Goal: Information Seeking & Learning: Learn about a topic

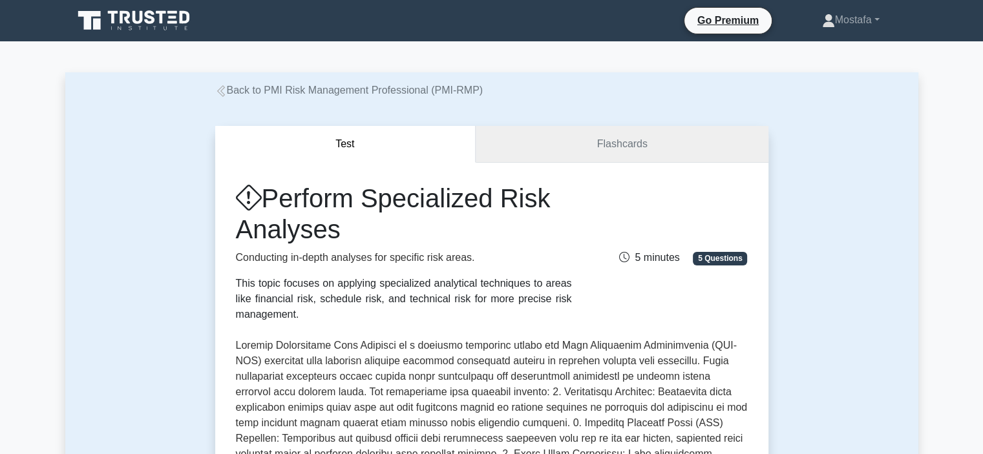
click at [675, 147] on link "Flashcards" at bounding box center [622, 144] width 292 height 37
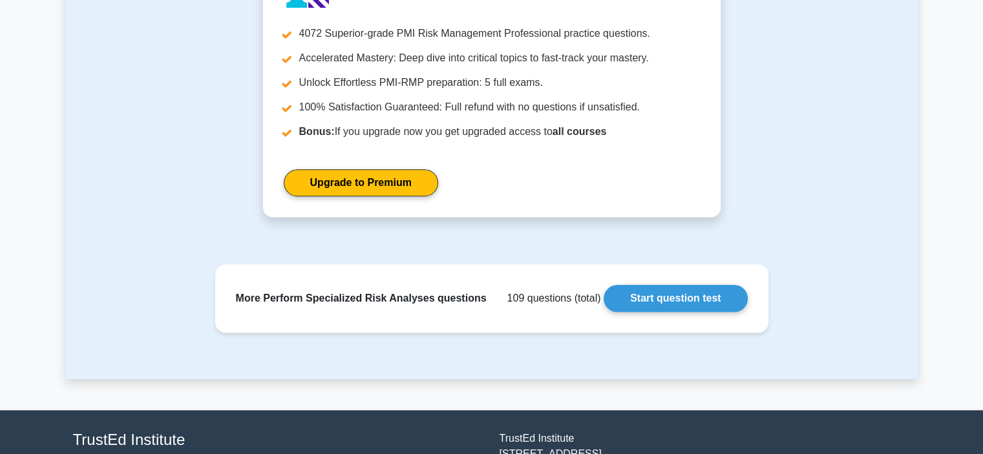
scroll to position [1191, 0]
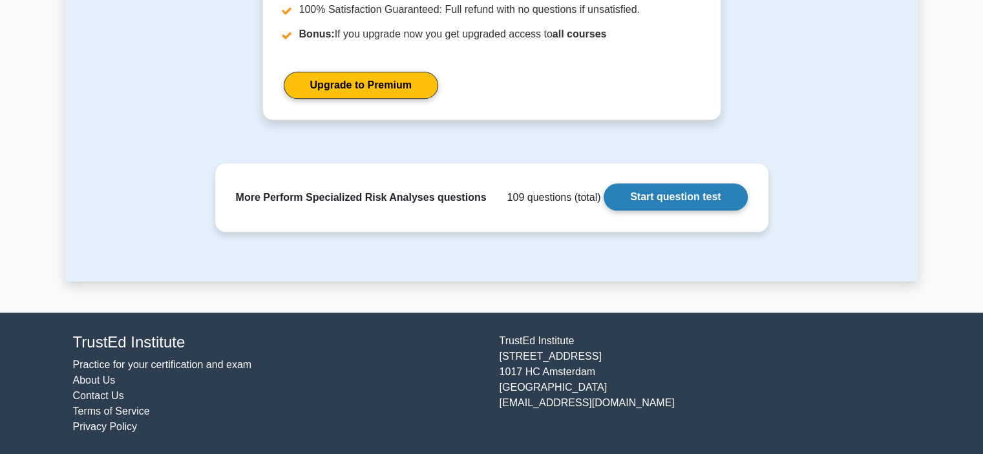
click at [693, 195] on link "Start question test" at bounding box center [674, 196] width 143 height 27
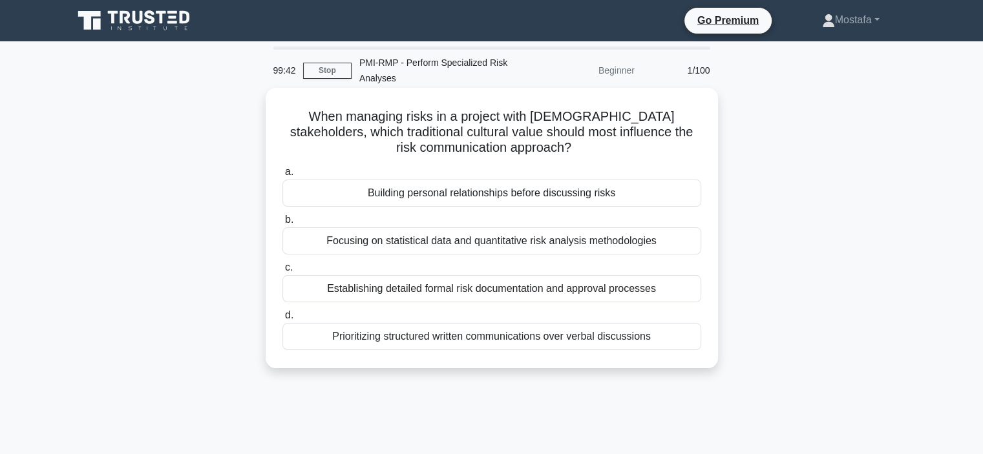
click at [667, 191] on div "Building personal relationships before discussing risks" at bounding box center [491, 193] width 419 height 27
click at [282, 176] on input "a. Building personal relationships before discussing risks" at bounding box center [282, 172] width 0 height 8
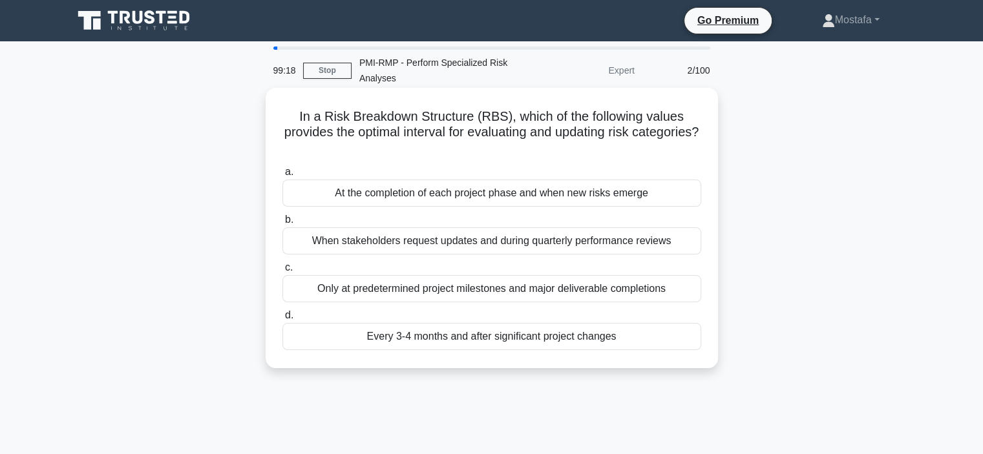
click at [688, 293] on div "Only at predetermined project milestones and major deliverable completions" at bounding box center [491, 288] width 419 height 27
click at [282, 272] on input "c. Only at predetermined project milestones and major deliverable completions" at bounding box center [282, 268] width 0 height 8
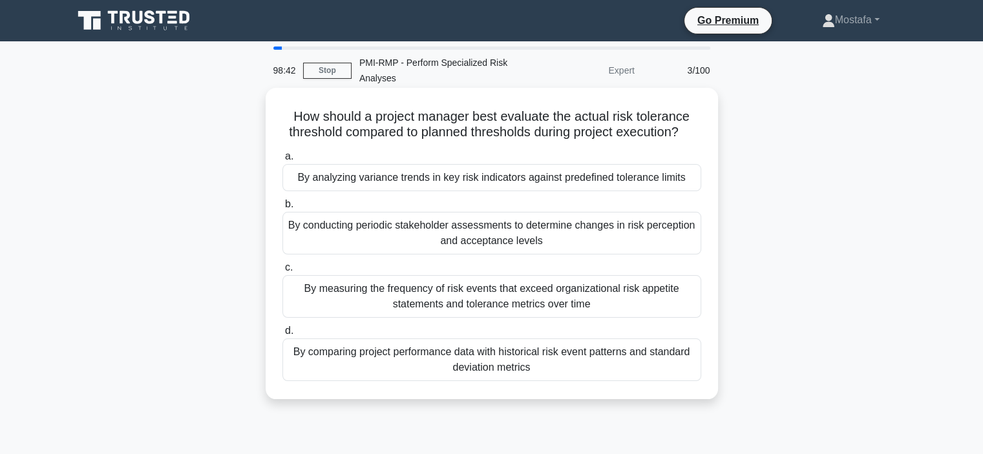
click at [688, 191] on div "By analyzing variance trends in key risk indicators against predefined toleranc…" at bounding box center [491, 177] width 419 height 27
click at [282, 161] on input "a. By analyzing variance trends in key risk indicators against predefined toler…" at bounding box center [282, 156] width 0 height 8
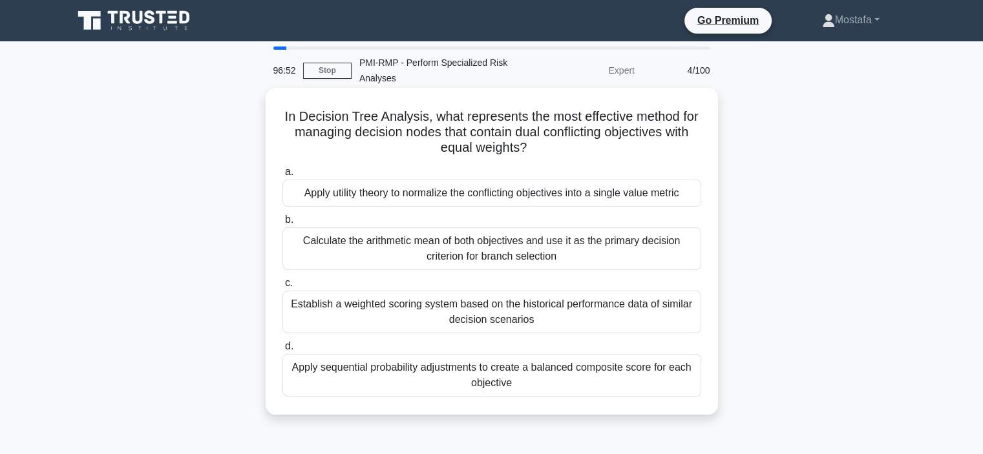
click at [688, 193] on div "Apply utility theory to normalize the conflicting objectives into a single valu…" at bounding box center [491, 193] width 419 height 27
click at [282, 176] on input "a. Apply utility theory to normalize the conflicting objectives into a single v…" at bounding box center [282, 172] width 0 height 8
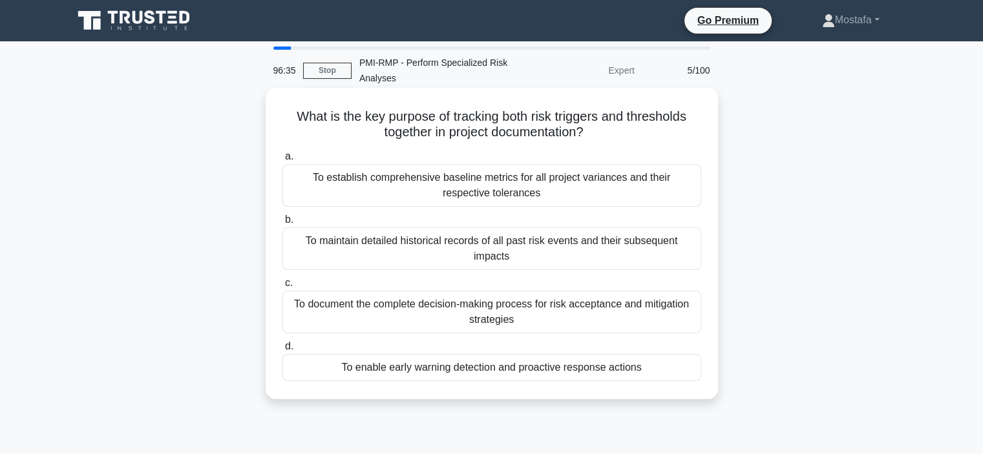
click at [676, 373] on div "To enable early warning detection and proactive response actions" at bounding box center [491, 367] width 419 height 27
click at [282, 351] on input "d. To enable early warning detection and proactive response actions" at bounding box center [282, 346] width 0 height 8
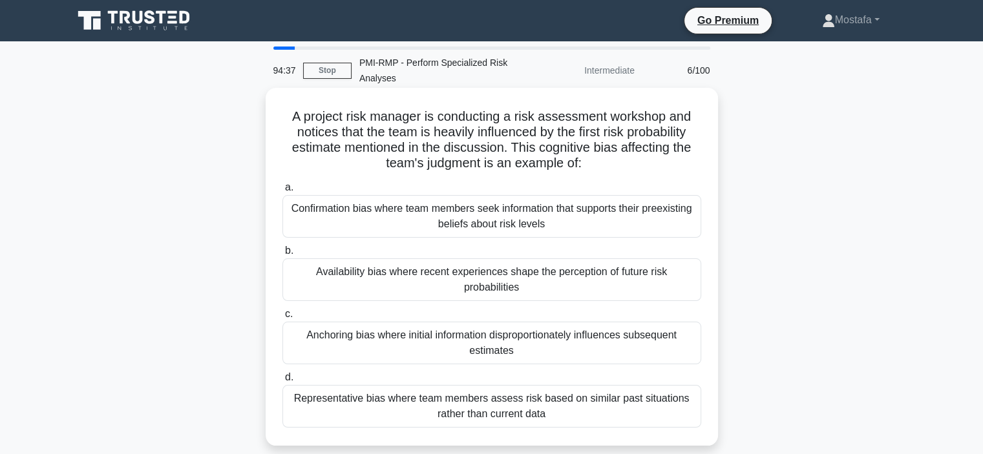
click at [677, 355] on div "Anchoring bias where initial information disproportionately influences subseque…" at bounding box center [491, 343] width 419 height 43
click at [282, 319] on input "c. Anchoring bias where initial information disproportionately influences subse…" at bounding box center [282, 314] width 0 height 8
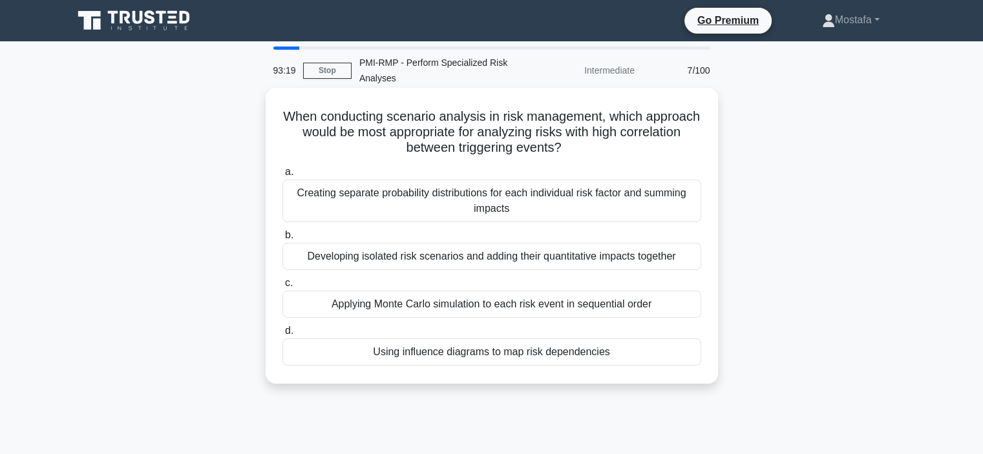
click at [686, 258] on div "Developing isolated risk scenarios and adding their quantitative impacts togeth…" at bounding box center [491, 256] width 419 height 27
click at [282, 240] on input "b. Developing isolated risk scenarios and adding their quantitative impacts tog…" at bounding box center [282, 235] width 0 height 8
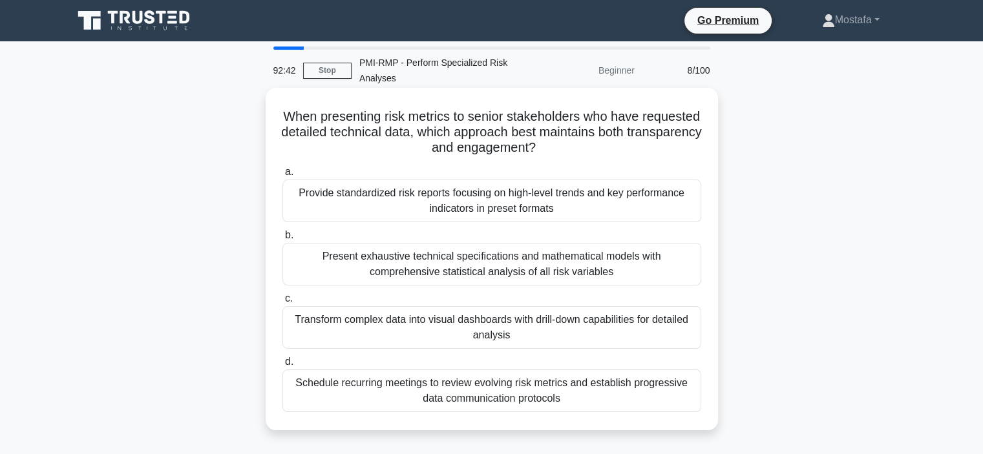
click at [675, 339] on div "Transform complex data into visual dashboards with drill-down capabilities for …" at bounding box center [491, 327] width 419 height 43
click at [282, 303] on input "c. Transform complex data into visual dashboards with drill-down capabilities f…" at bounding box center [282, 299] width 0 height 8
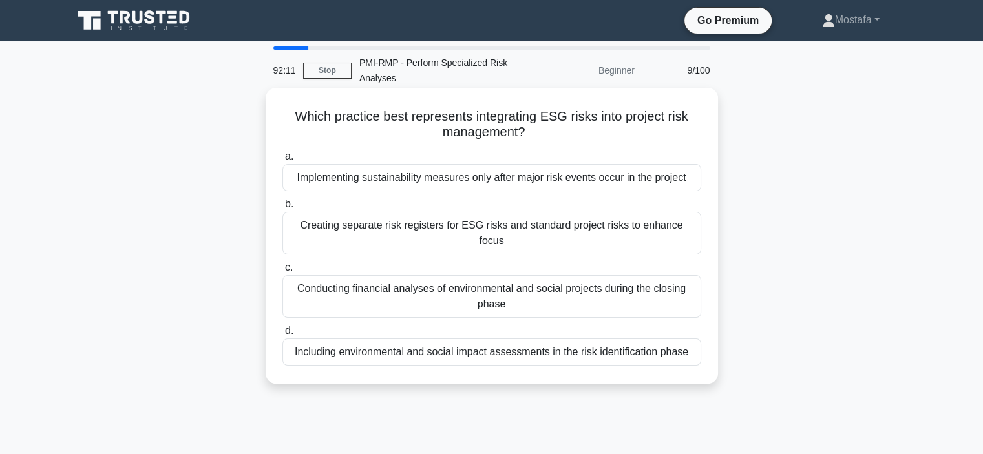
click at [687, 343] on div "Including environmental and social impact assessments in the risk identificatio…" at bounding box center [491, 352] width 419 height 27
click at [282, 335] on input "d. Including environmental and social impact assessments in the risk identifica…" at bounding box center [282, 331] width 0 height 8
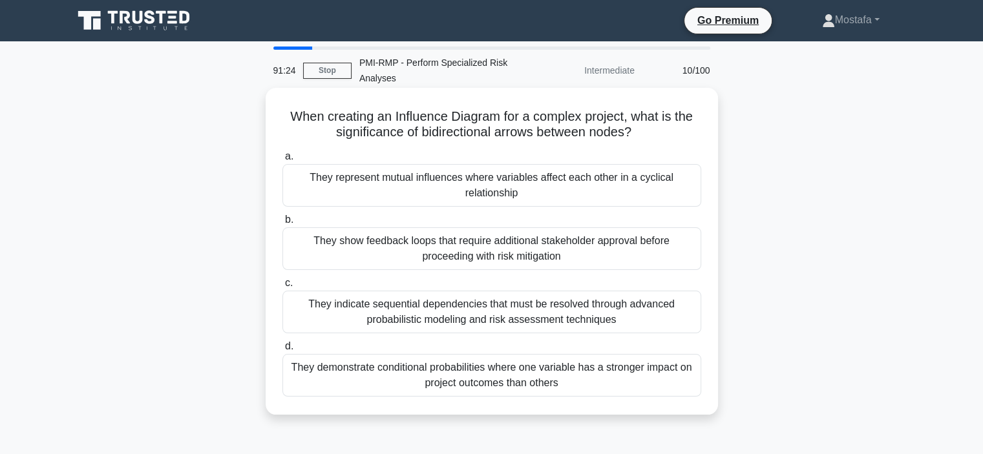
click at [687, 193] on div "They represent mutual influences where variables affect each other in a cyclica…" at bounding box center [491, 185] width 419 height 43
click at [282, 161] on input "a. They represent mutual influences where variables affect each other in a cycl…" at bounding box center [282, 156] width 0 height 8
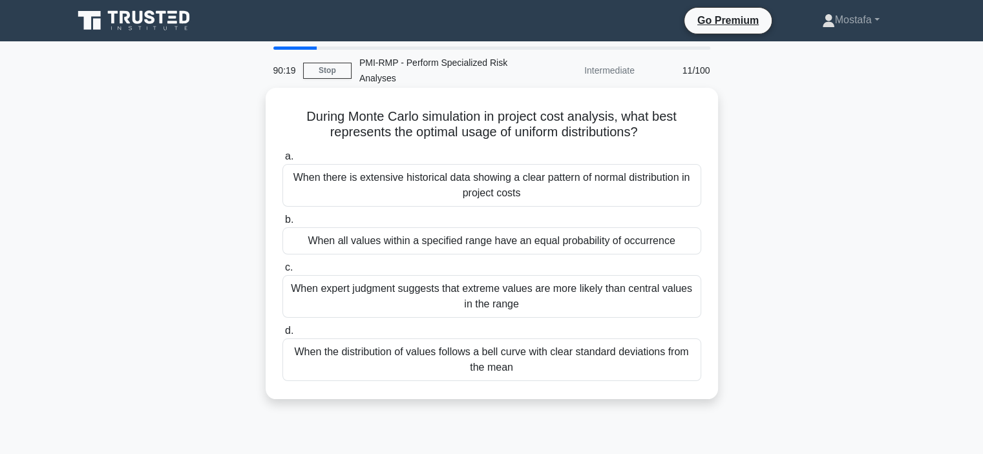
click at [693, 364] on div "When the distribution of values follows a bell curve with clear standard deviat…" at bounding box center [491, 360] width 419 height 43
click at [282, 335] on input "d. When the distribution of values follows a bell curve with clear standard dev…" at bounding box center [282, 331] width 0 height 8
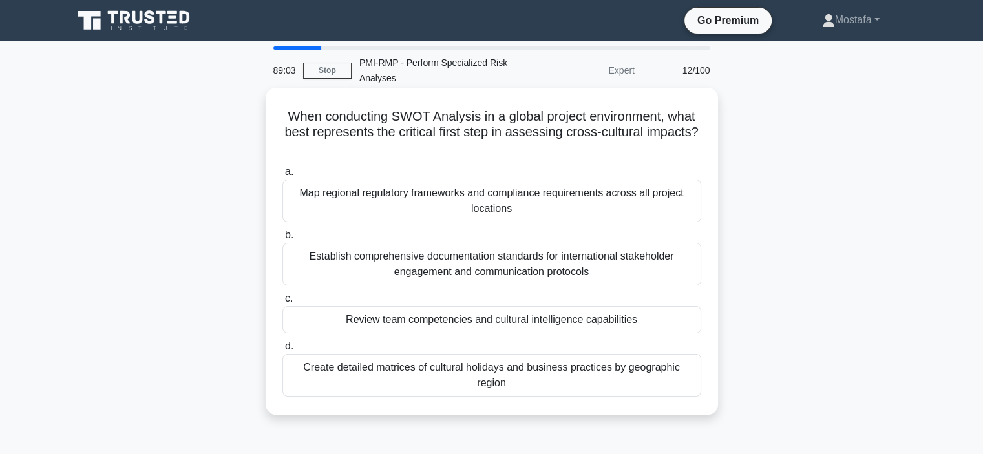
click at [684, 320] on div "Review team competencies and cultural intelligence capabilities" at bounding box center [491, 319] width 419 height 27
click at [282, 303] on input "c. Review team competencies and cultural intelligence capabilities" at bounding box center [282, 299] width 0 height 8
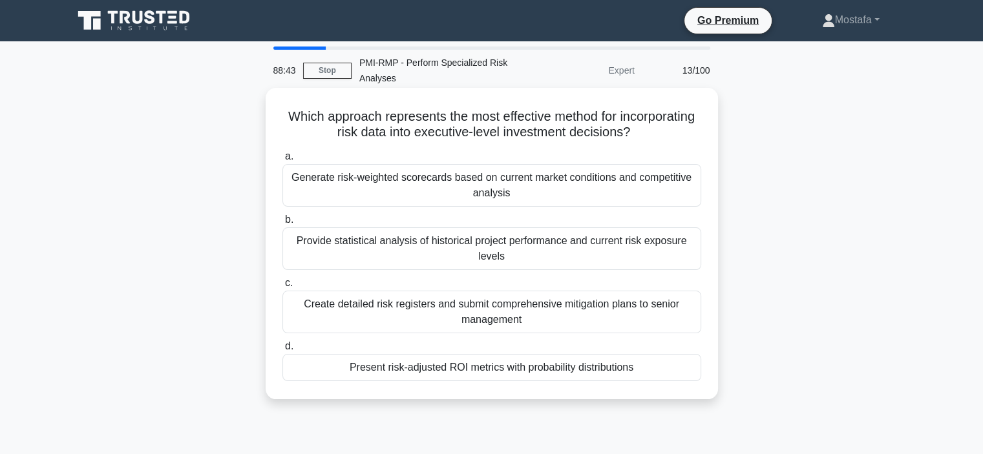
click at [689, 374] on div "Present risk-adjusted ROI metrics with probability distributions" at bounding box center [491, 367] width 419 height 27
click at [282, 351] on input "d. Present risk-adjusted ROI metrics with probability distributions" at bounding box center [282, 346] width 0 height 8
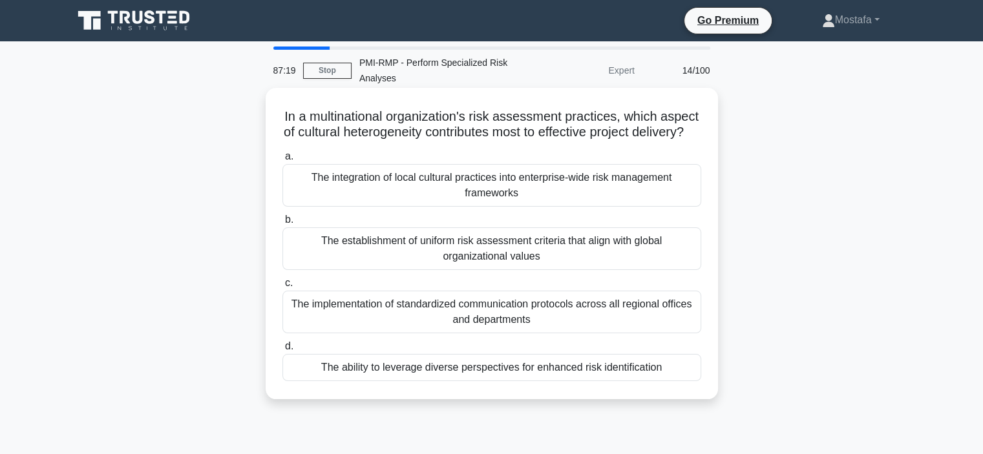
click at [694, 204] on div "The integration of local cultural practices into enterprise-wide risk managemen…" at bounding box center [491, 185] width 419 height 43
click at [282, 161] on input "a. The integration of local cultural practices into enterprise-wide risk manage…" at bounding box center [282, 156] width 0 height 8
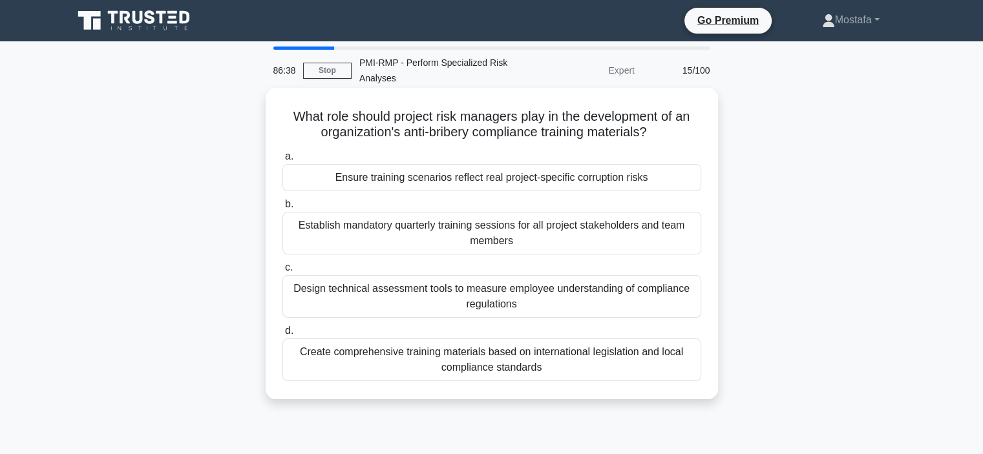
click at [683, 306] on div "Design technical assessment tools to measure employee understanding of complian…" at bounding box center [491, 296] width 419 height 43
click at [282, 272] on input "c. Design technical assessment tools to measure employee understanding of compl…" at bounding box center [282, 268] width 0 height 8
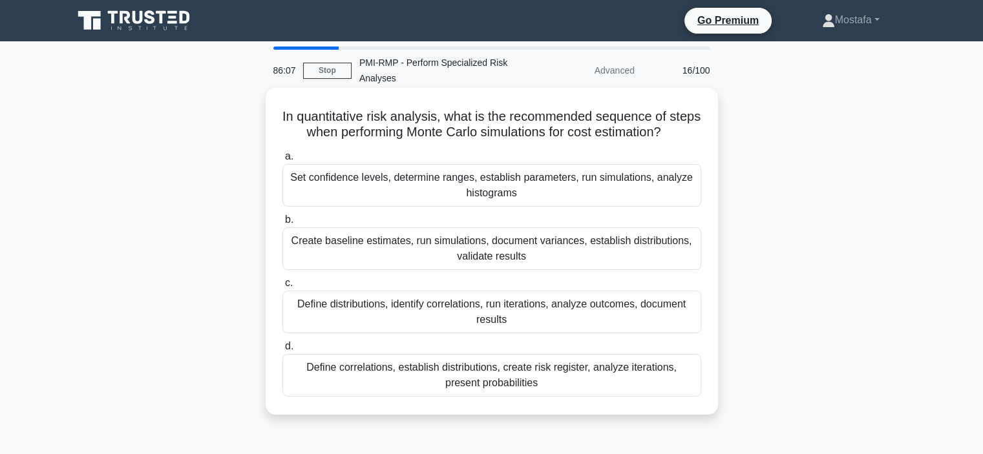
click at [676, 332] on div "Define distributions, identify correlations, run iterations, analyze outcomes, …" at bounding box center [491, 312] width 419 height 43
click at [282, 288] on input "c. Define distributions, identify correlations, run iterations, analyze outcome…" at bounding box center [282, 283] width 0 height 8
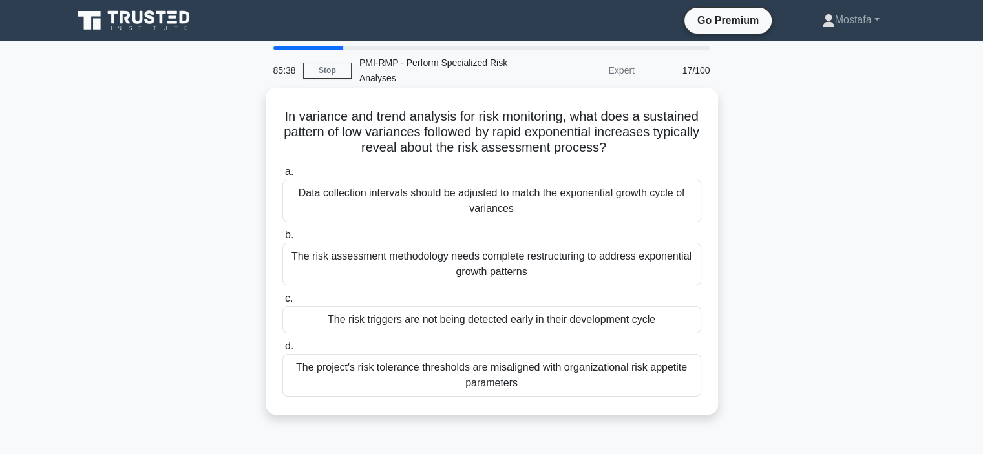
click at [695, 322] on div "The risk triggers are not being detected early in their development cycle" at bounding box center [491, 319] width 419 height 27
click at [282, 303] on input "c. The risk triggers are not being detected early in their development cycle" at bounding box center [282, 299] width 0 height 8
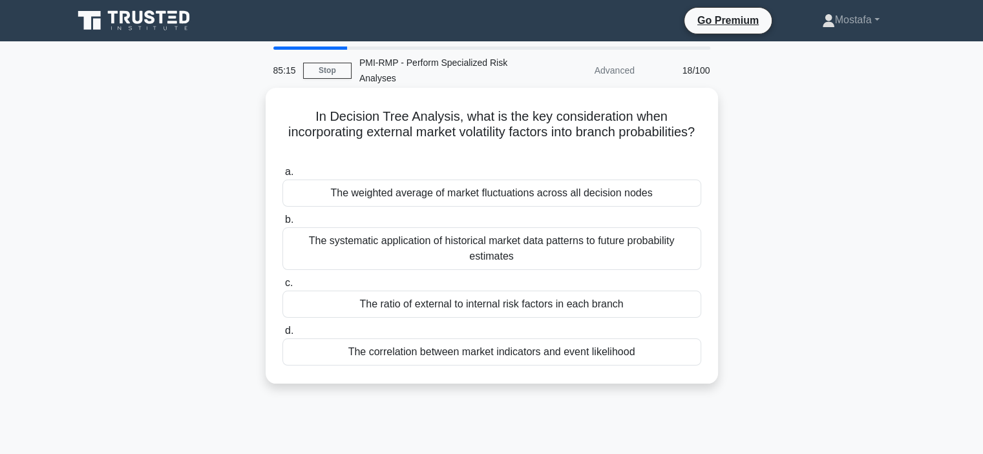
click at [667, 358] on div "The correlation between market indicators and event likelihood" at bounding box center [491, 352] width 419 height 27
click at [282, 335] on input "d. The correlation between market indicators and event likelihood" at bounding box center [282, 331] width 0 height 8
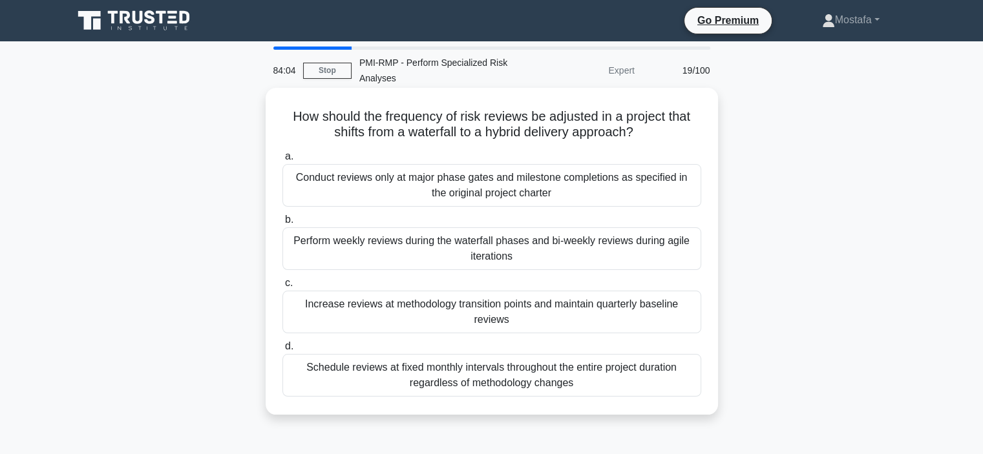
click at [686, 321] on div "Increase reviews at methodology transition points and maintain quarterly baseli…" at bounding box center [491, 312] width 419 height 43
click at [282, 288] on input "c. Increase reviews at methodology transition points and maintain quarterly bas…" at bounding box center [282, 283] width 0 height 8
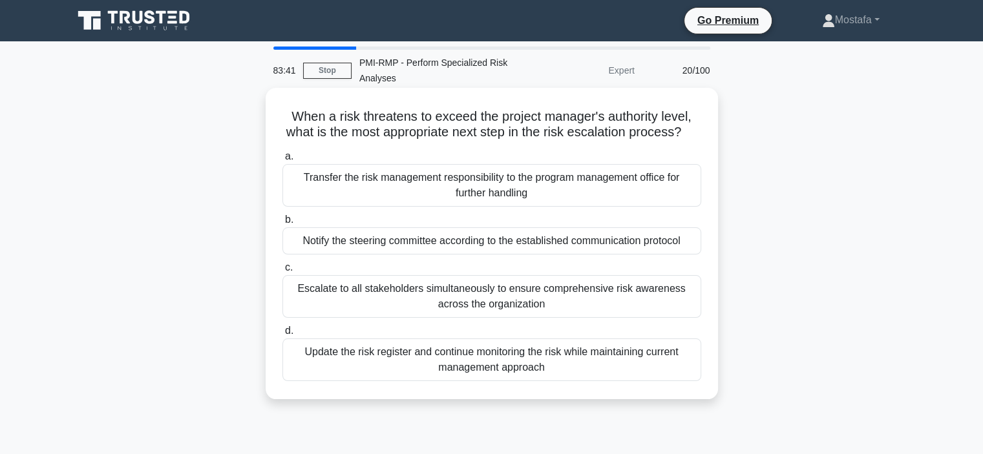
click at [691, 255] on div "Notify the steering committee according to the established communication protoc…" at bounding box center [491, 240] width 419 height 27
click at [282, 224] on input "b. Notify the steering committee according to the established communication pro…" at bounding box center [282, 220] width 0 height 8
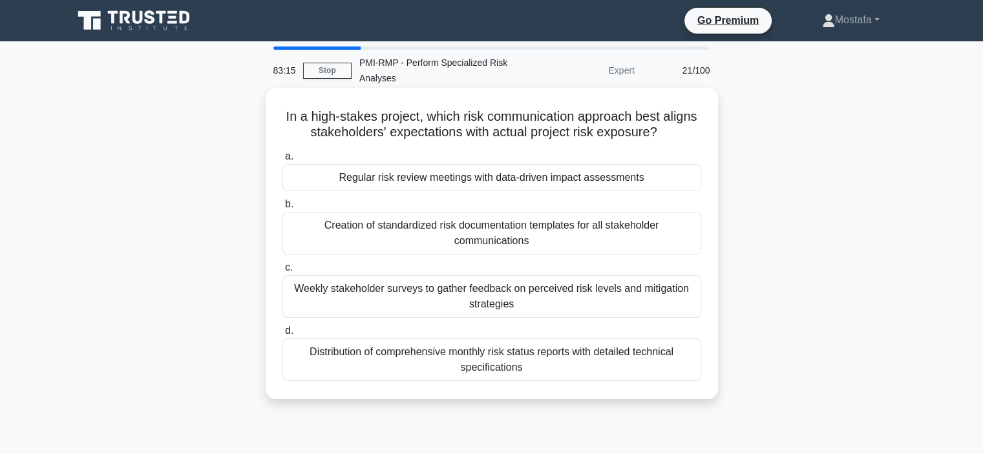
click at [687, 183] on div "Regular risk review meetings with data-driven impact assessments" at bounding box center [491, 177] width 419 height 27
click at [282, 161] on input "a. Regular risk review meetings with data-driven impact assessments" at bounding box center [282, 156] width 0 height 8
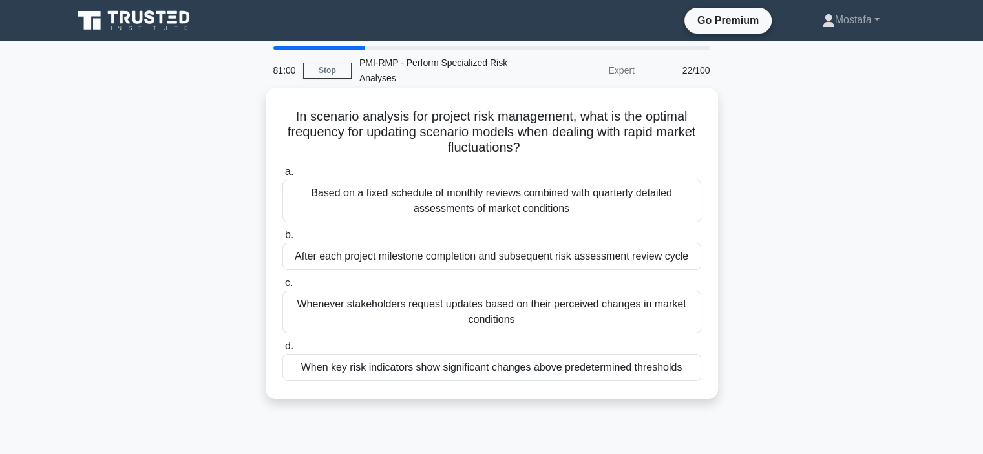
click at [690, 368] on div "When key risk indicators show significant changes above predetermined thresholds" at bounding box center [491, 367] width 419 height 27
click at [282, 351] on input "d. When key risk indicators show significant changes above predetermined thresh…" at bounding box center [282, 346] width 0 height 8
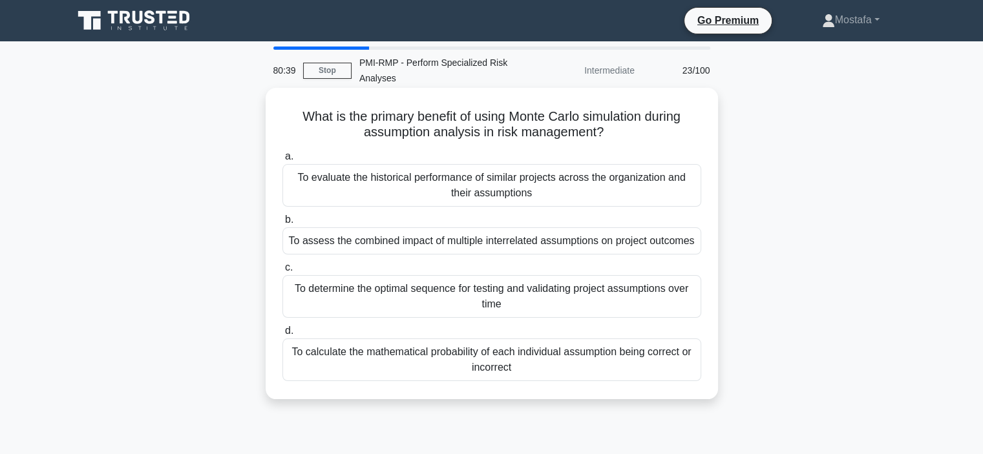
click at [693, 247] on div "To assess the combined impact of multiple interrelated assumptions on project o…" at bounding box center [491, 240] width 419 height 27
click at [282, 224] on input "b. To assess the combined impact of multiple interrelated assumptions on projec…" at bounding box center [282, 220] width 0 height 8
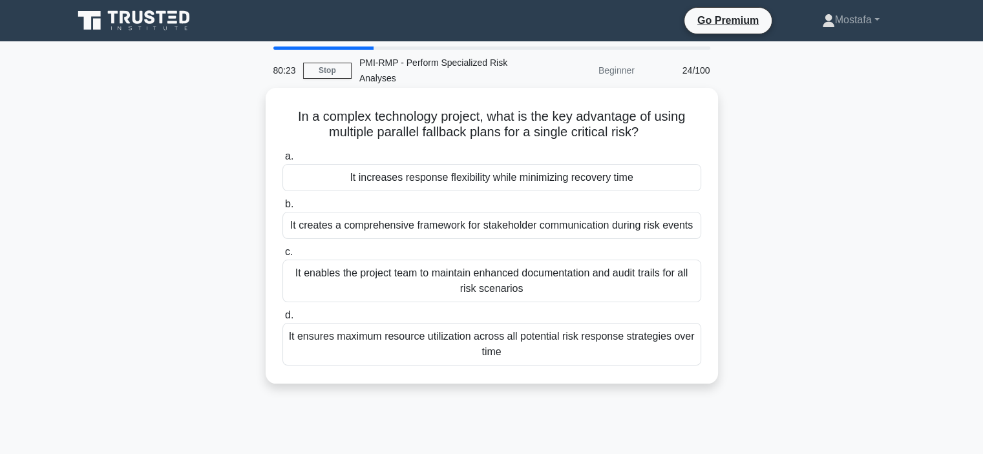
click at [689, 182] on div "It increases response flexibility while minimizing recovery time" at bounding box center [491, 177] width 419 height 27
click at [282, 161] on input "a. It increases response flexibility while minimizing recovery time" at bounding box center [282, 156] width 0 height 8
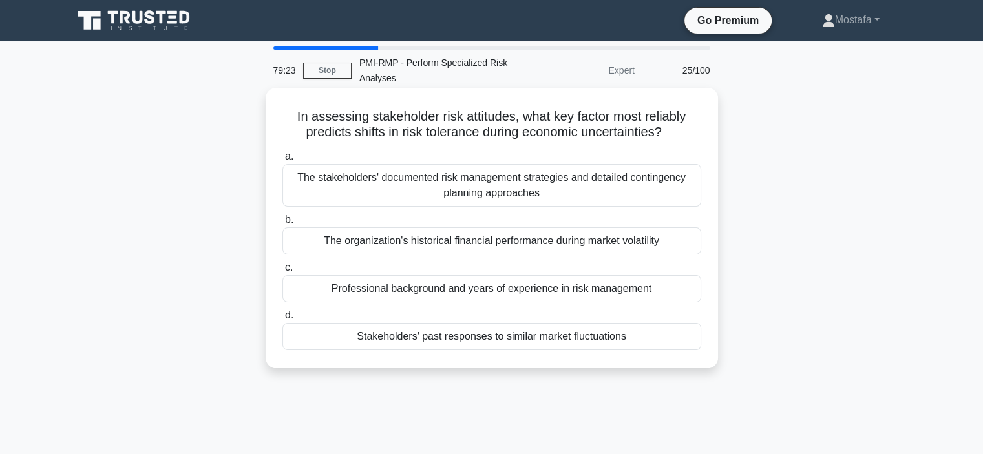
click at [660, 337] on div "Stakeholders' past responses to similar market fluctuations" at bounding box center [491, 336] width 419 height 27
click at [282, 320] on input "d. Stakeholders' past responses to similar market fluctuations" at bounding box center [282, 315] width 0 height 8
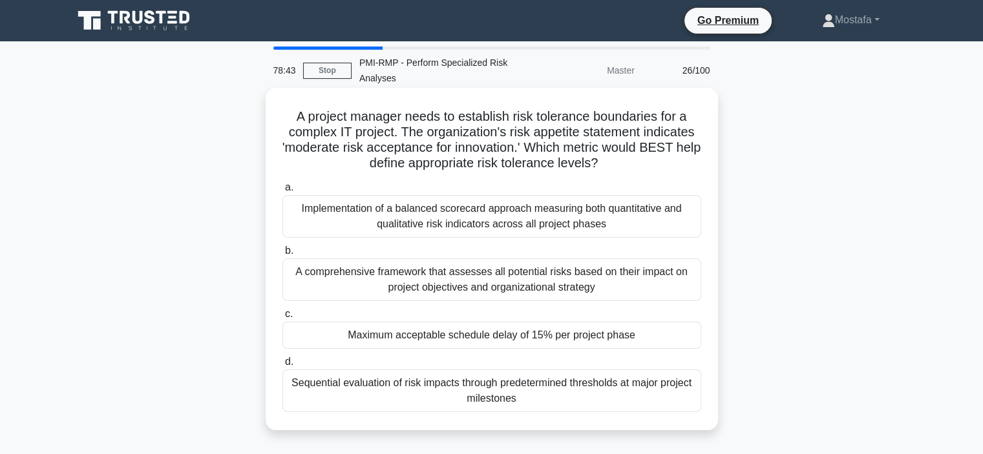
click at [682, 337] on div "Maximum acceptable schedule delay of 15% per project phase" at bounding box center [491, 335] width 419 height 27
click at [282, 319] on input "c. Maximum acceptable schedule delay of 15% per project phase" at bounding box center [282, 314] width 0 height 8
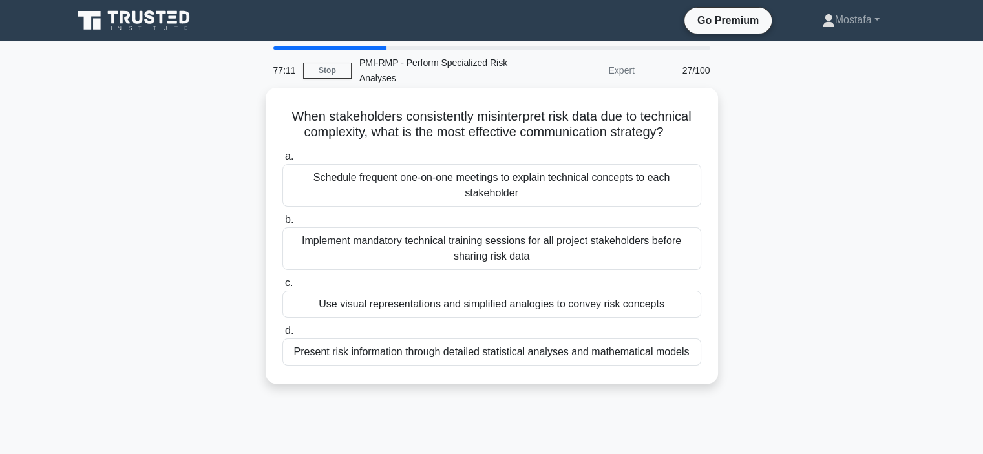
click at [690, 306] on div "Use visual representations and simplified analogies to convey risk concepts" at bounding box center [491, 304] width 419 height 27
click at [282, 288] on input "c. Use visual representations and simplified analogies to convey risk concepts" at bounding box center [282, 283] width 0 height 8
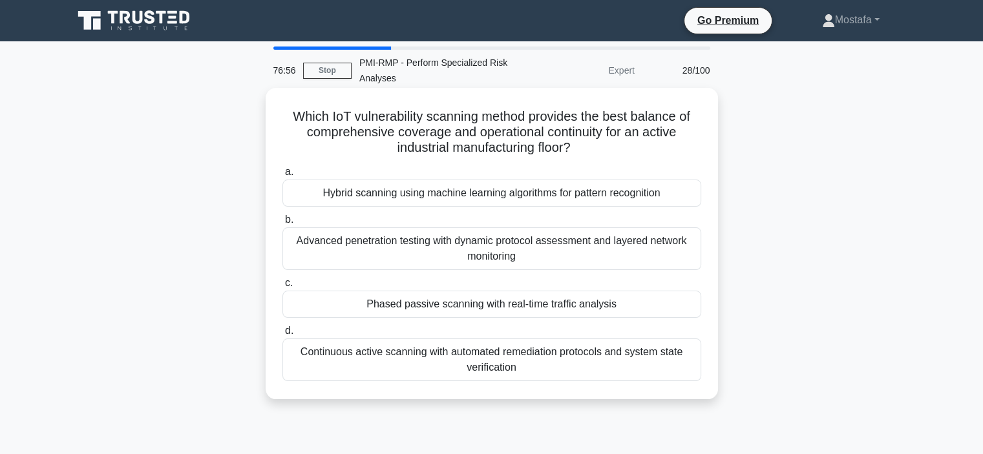
click at [672, 311] on div "Phased passive scanning with real-time traffic analysis" at bounding box center [491, 304] width 419 height 27
click at [282, 288] on input "c. Phased passive scanning with real-time traffic analysis" at bounding box center [282, 283] width 0 height 8
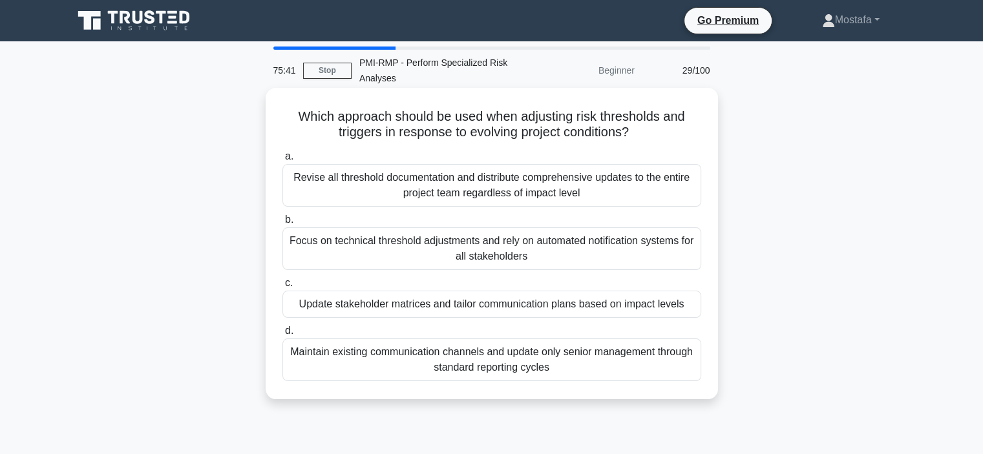
click at [687, 309] on div "Update stakeholder matrices and tailor communication plans based on impact leve…" at bounding box center [491, 304] width 419 height 27
click at [282, 288] on input "c. Update stakeholder matrices and tailor communication plans based on impact l…" at bounding box center [282, 283] width 0 height 8
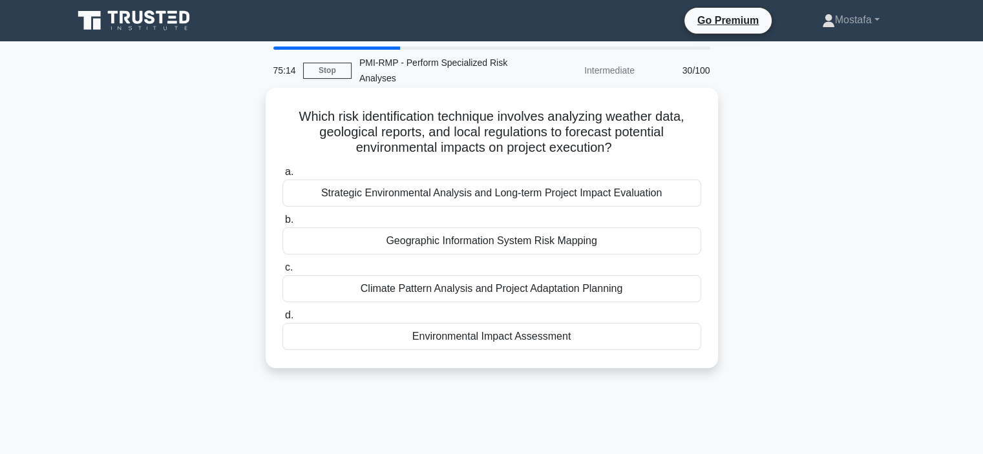
click at [664, 339] on div "Environmental Impact Assessment" at bounding box center [491, 336] width 419 height 27
click at [282, 320] on input "d. Environmental Impact Assessment" at bounding box center [282, 315] width 0 height 8
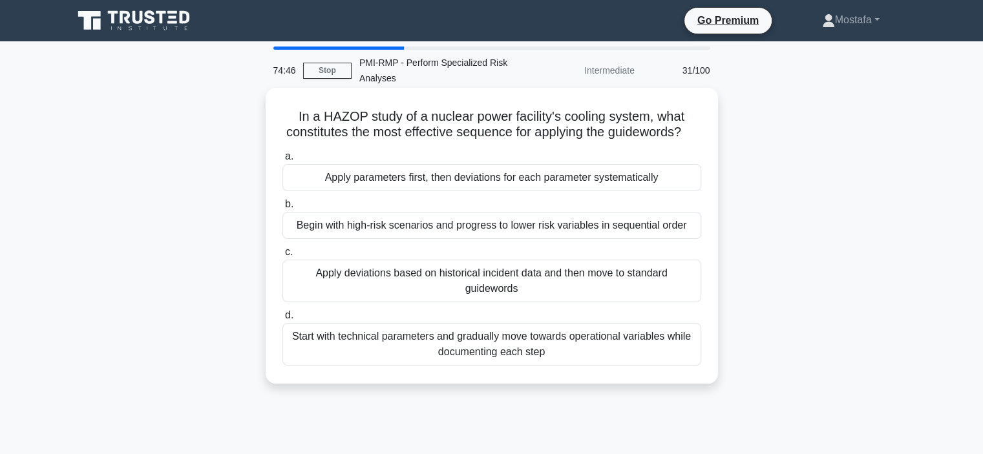
click at [687, 191] on div "Apply parameters first, then deviations for each parameter systematically" at bounding box center [491, 177] width 419 height 27
click at [282, 161] on input "a. Apply parameters first, then deviations for each parameter systematically" at bounding box center [282, 156] width 0 height 8
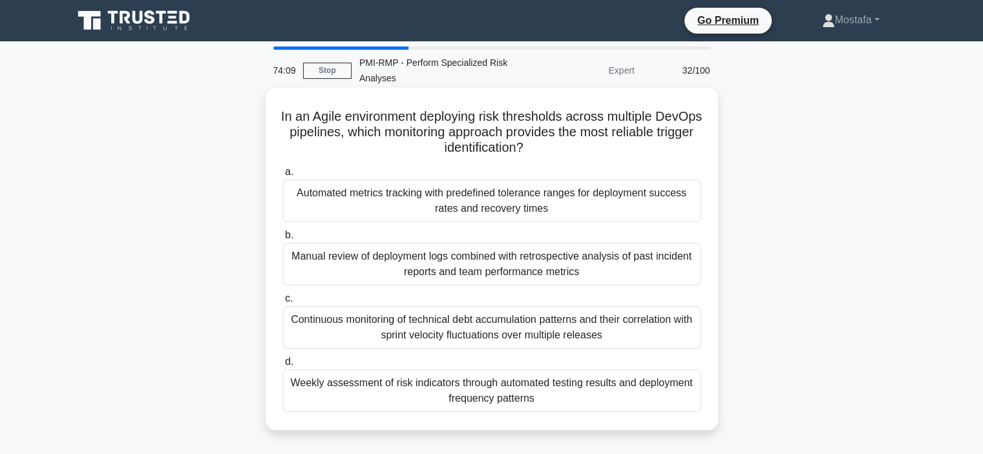
click at [686, 215] on div "Automated metrics tracking with predefined tolerance ranges for deployment succ…" at bounding box center [491, 201] width 419 height 43
click at [282, 176] on input "a. Automated metrics tracking with predefined tolerance ranges for deployment s…" at bounding box center [282, 172] width 0 height 8
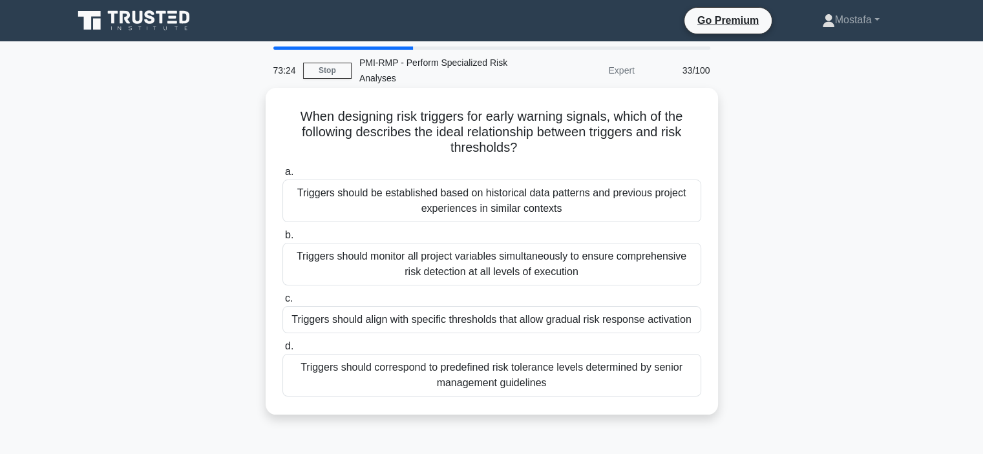
click at [692, 326] on div "Triggers should align with specific thresholds that allow gradual risk response…" at bounding box center [491, 319] width 419 height 27
click at [282, 303] on input "c. Triggers should align with specific thresholds that allow gradual risk respo…" at bounding box center [282, 299] width 0 height 8
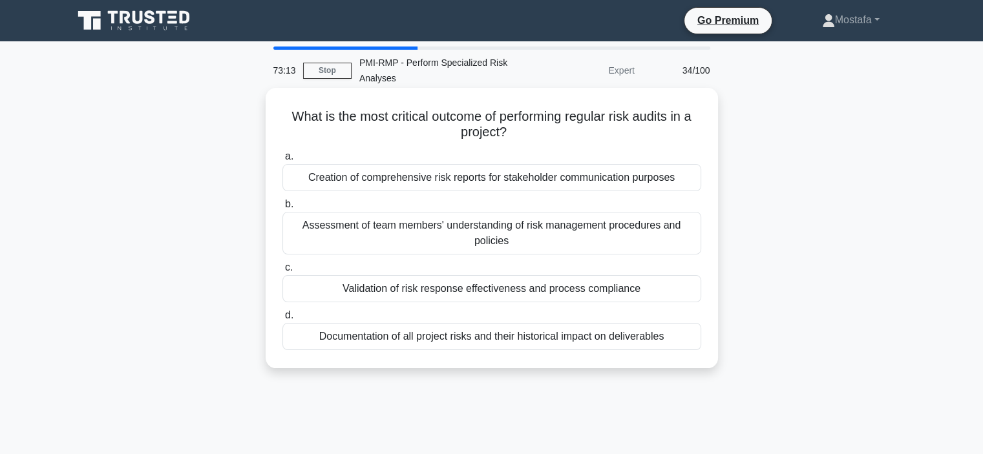
click at [693, 295] on div "Validation of risk response effectiveness and process compliance" at bounding box center [491, 288] width 419 height 27
click at [282, 272] on input "c. Validation of risk response effectiveness and process compliance" at bounding box center [282, 268] width 0 height 8
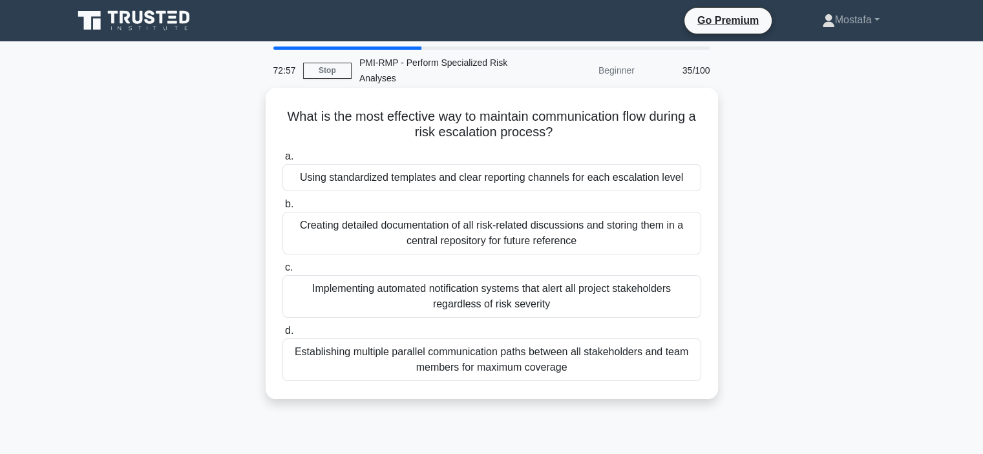
click at [695, 181] on div "Using standardized templates and clear reporting channels for each escalation l…" at bounding box center [491, 177] width 419 height 27
click at [282, 161] on input "a. Using standardized templates and clear reporting channels for each escalatio…" at bounding box center [282, 156] width 0 height 8
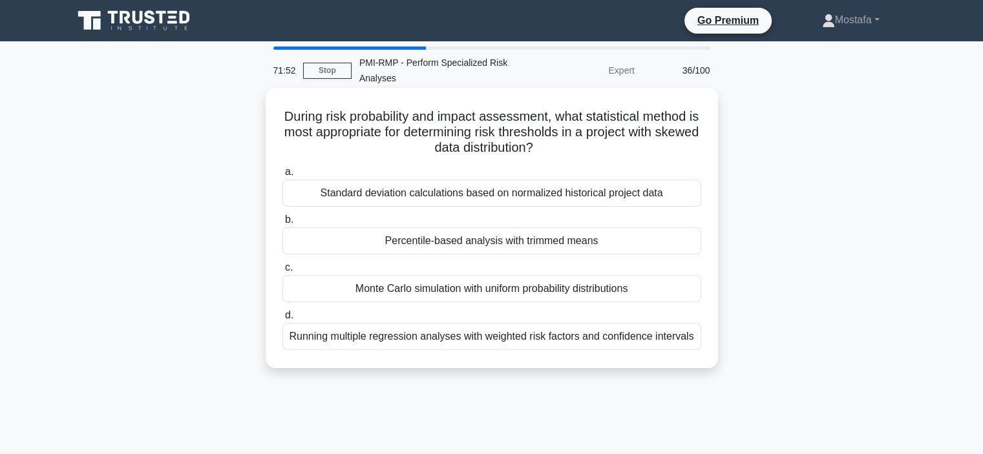
click at [692, 339] on div "Running multiple regression analyses with weighted risk factors and confidence …" at bounding box center [491, 336] width 419 height 27
click at [282, 320] on input "d. Running multiple regression analyses with weighted risk factors and confiden…" at bounding box center [282, 315] width 0 height 8
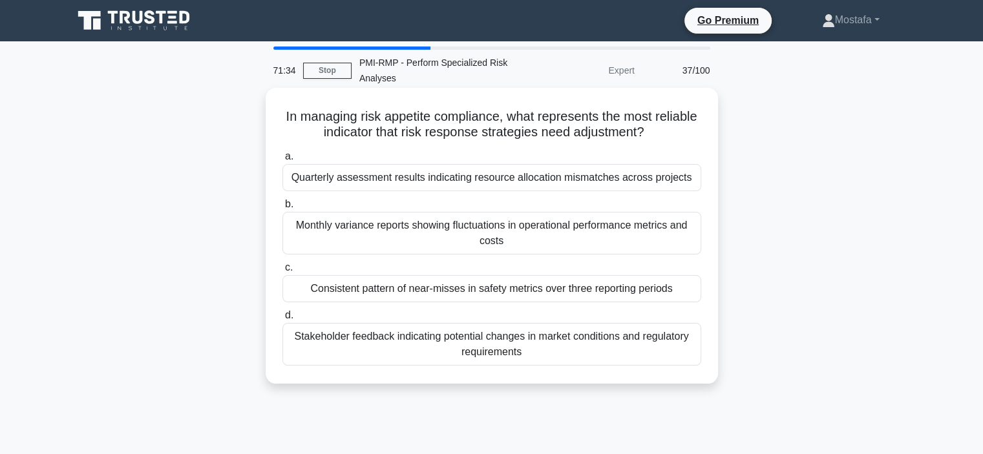
click at [693, 294] on div "Consistent pattern of near-misses in safety metrics over three reporting periods" at bounding box center [491, 288] width 419 height 27
click at [282, 272] on input "c. Consistent pattern of near-misses in safety metrics over three reporting per…" at bounding box center [282, 268] width 0 height 8
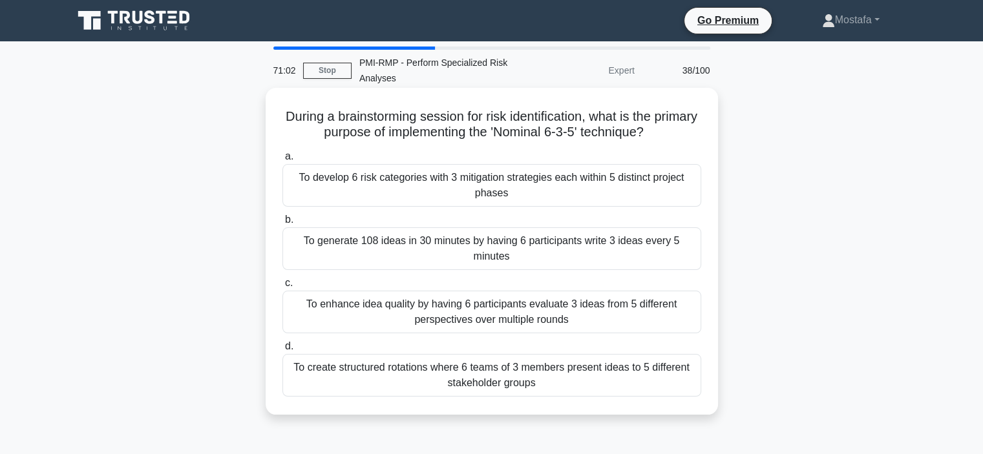
click at [687, 196] on div "To develop 6 risk categories with 3 mitigation strategies each within 5 distinc…" at bounding box center [491, 185] width 419 height 43
click at [282, 161] on input "a. To develop 6 risk categories with 3 mitigation strategies each within 5 dist…" at bounding box center [282, 156] width 0 height 8
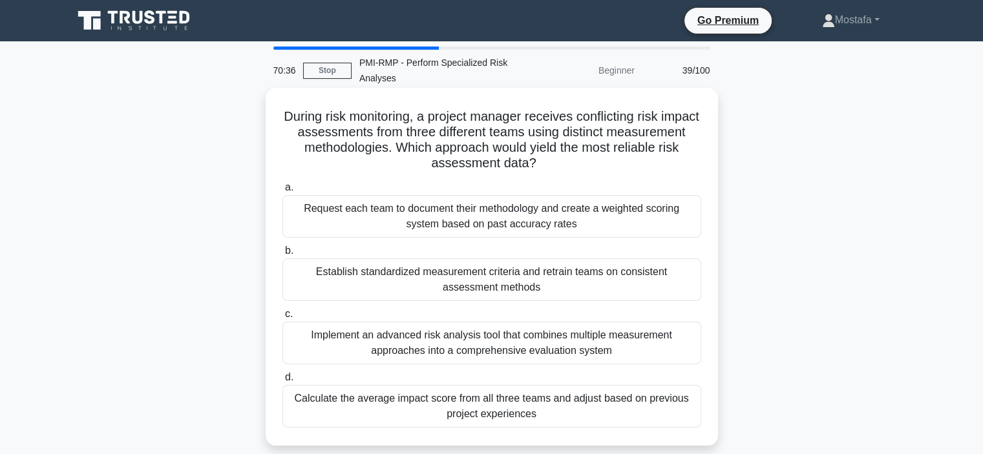
click at [682, 291] on div "Establish standardized measurement criteria and retrain teams on consistent ass…" at bounding box center [491, 279] width 419 height 43
click at [282, 255] on input "b. Establish standardized measurement criteria and retrain teams on consistent …" at bounding box center [282, 251] width 0 height 8
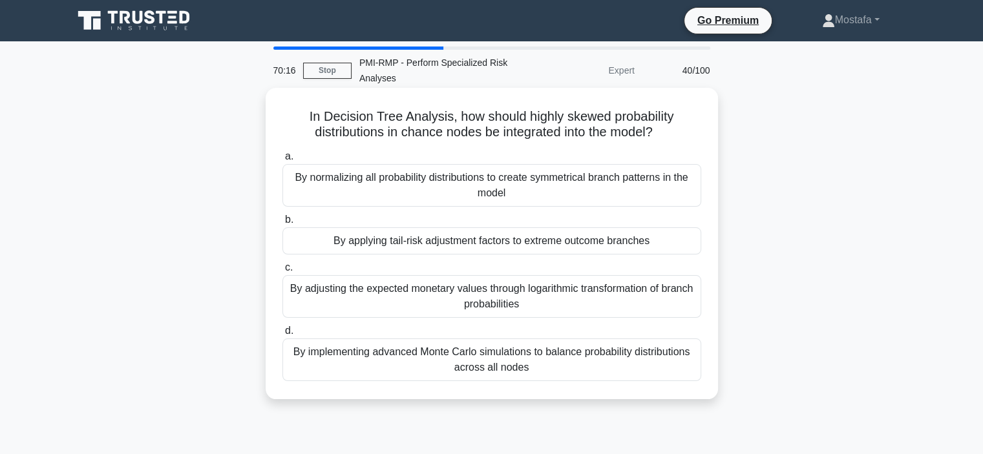
click at [684, 302] on div "By adjusting the expected monetary values through logarithmic transformation of…" at bounding box center [491, 296] width 419 height 43
click at [282, 272] on input "c. By adjusting the expected monetary values through logarithmic transformation…" at bounding box center [282, 268] width 0 height 8
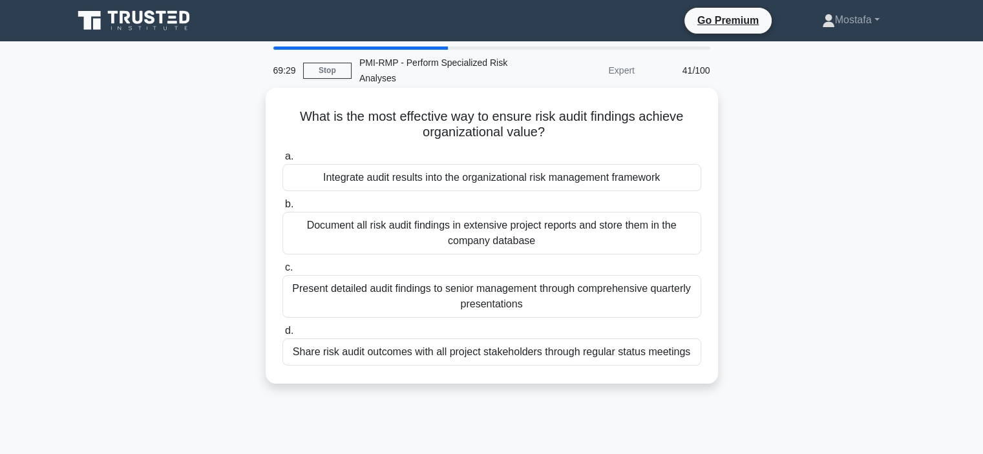
click at [687, 180] on div "Integrate audit results into the organizational risk management framework" at bounding box center [491, 177] width 419 height 27
click at [282, 161] on input "a. Integrate audit results into the organizational risk management framework" at bounding box center [282, 156] width 0 height 8
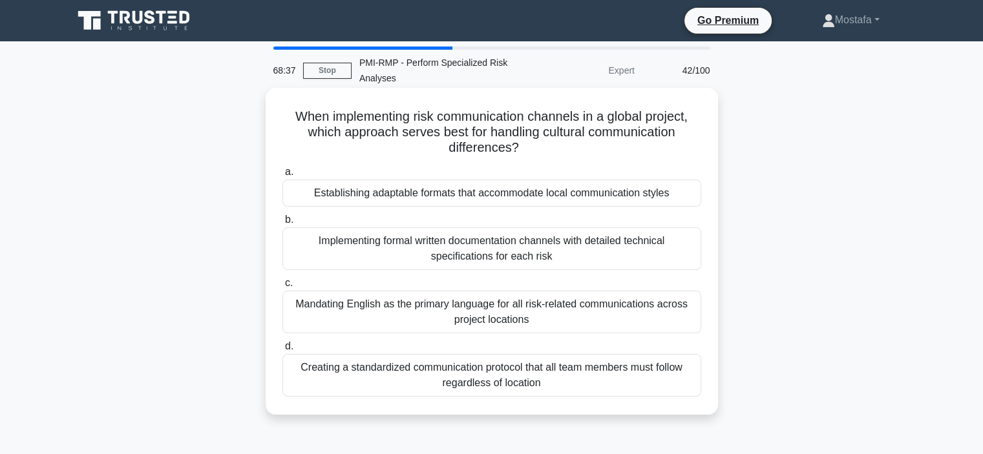
click at [686, 201] on div "Establishing adaptable formats that accommodate local communication styles" at bounding box center [491, 193] width 419 height 27
click at [282, 176] on input "a. Establishing adaptable formats that accommodate local communication styles" at bounding box center [282, 172] width 0 height 8
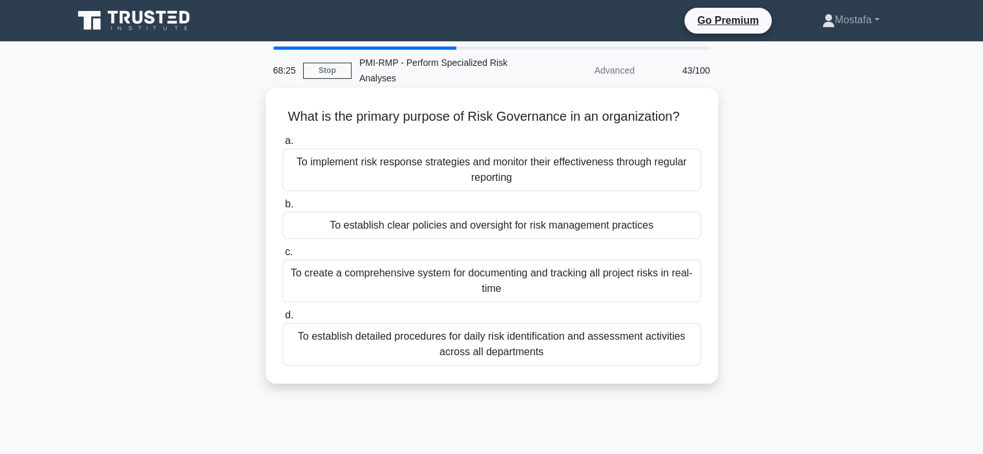
click at [684, 226] on div "To establish clear policies and oversight for risk management practices" at bounding box center [491, 225] width 419 height 27
click at [282, 209] on input "b. To establish clear policies and oversight for risk management practices" at bounding box center [282, 204] width 0 height 8
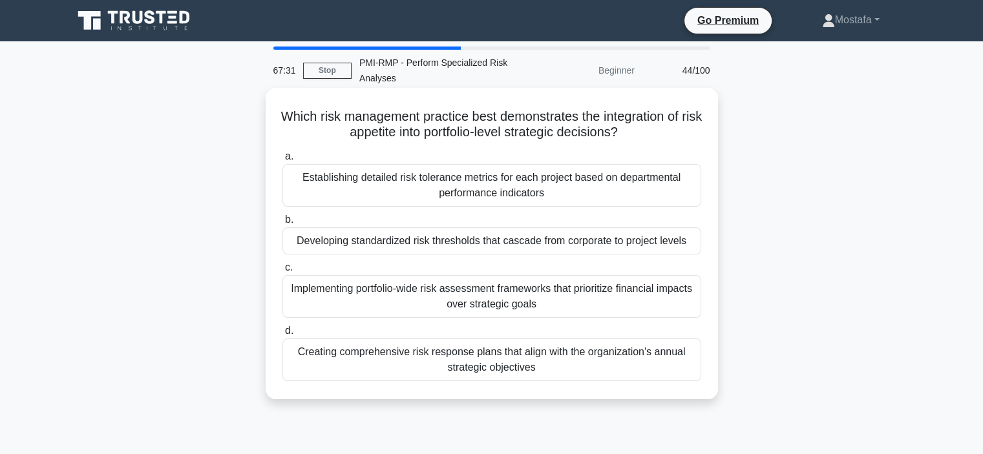
click at [693, 243] on div "Developing standardized risk thresholds that cascade from corporate to project …" at bounding box center [491, 240] width 419 height 27
click at [282, 224] on input "b. Developing standardized risk thresholds that cascade from corporate to proje…" at bounding box center [282, 220] width 0 height 8
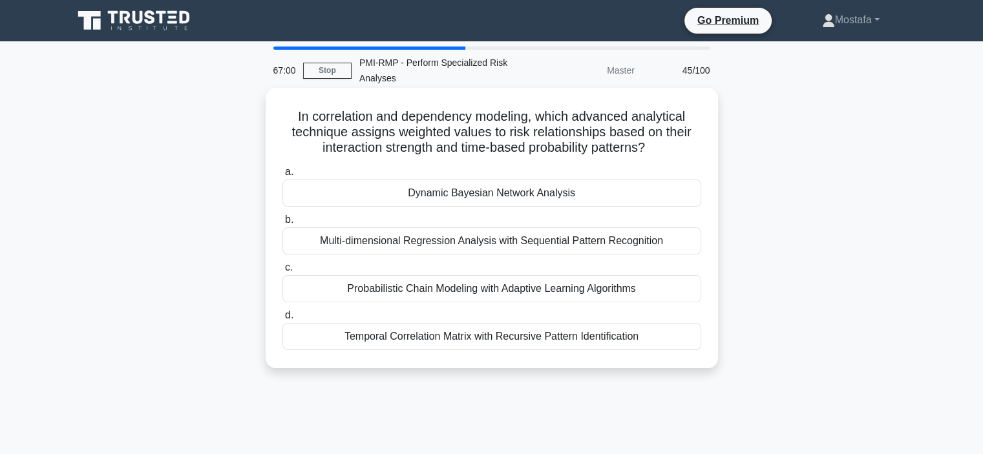
click at [679, 245] on div "Multi-dimensional Regression Analysis with Sequential Pattern Recognition" at bounding box center [491, 240] width 419 height 27
click at [282, 224] on input "b. Multi-dimensional Regression Analysis with Sequential Pattern Recognition" at bounding box center [282, 220] width 0 height 8
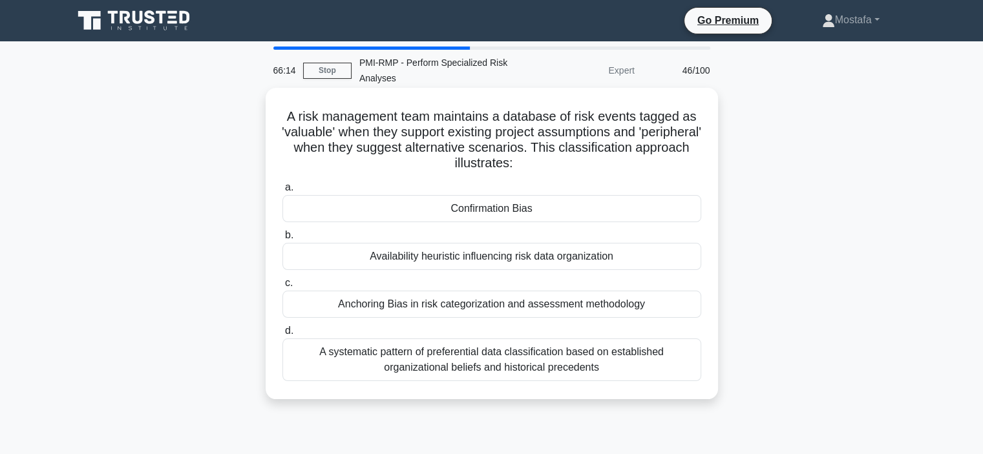
click at [676, 255] on div "Availability heuristic influencing risk data organization" at bounding box center [491, 256] width 419 height 27
click at [282, 240] on input "b. Availability heuristic influencing risk data organization" at bounding box center [282, 235] width 0 height 8
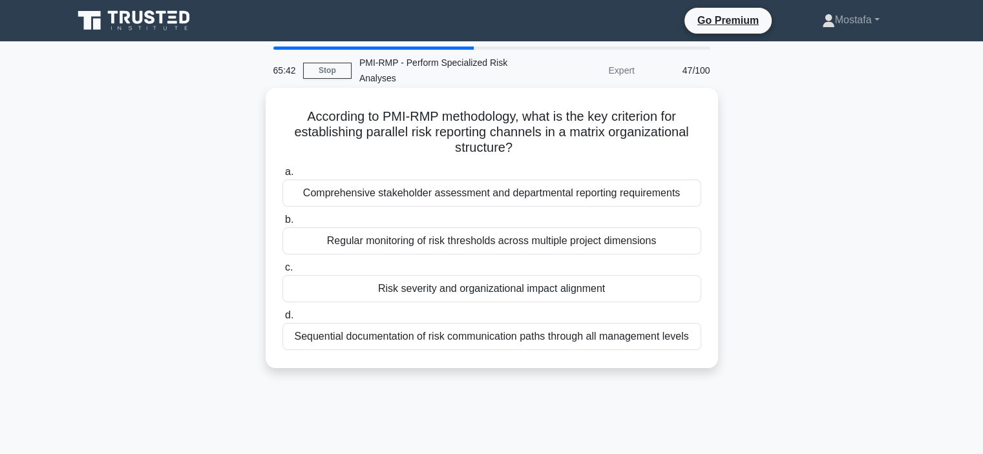
click at [673, 288] on div "Risk severity and organizational impact alignment" at bounding box center [491, 288] width 419 height 27
click at [282, 272] on input "c. Risk severity and organizational impact alignment" at bounding box center [282, 268] width 0 height 8
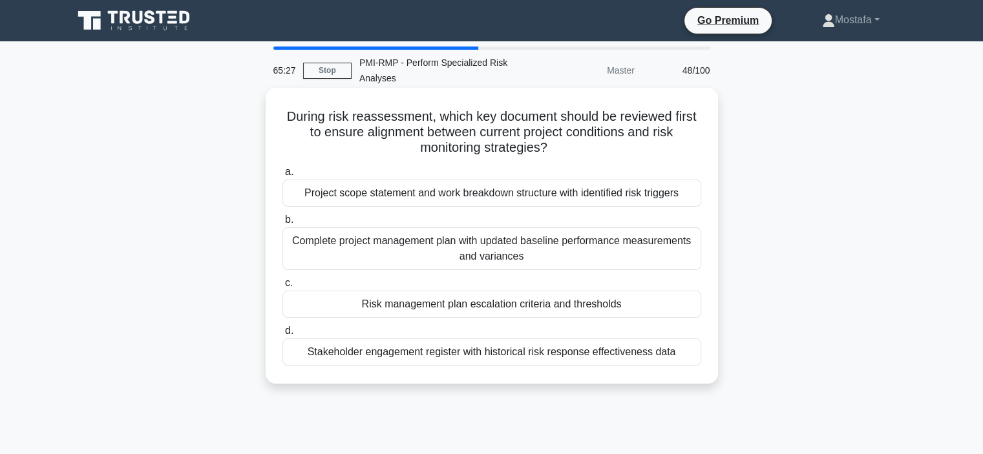
click at [681, 307] on div "Risk management plan escalation criteria and thresholds" at bounding box center [491, 304] width 419 height 27
click at [282, 288] on input "c. Risk management plan escalation criteria and thresholds" at bounding box center [282, 283] width 0 height 8
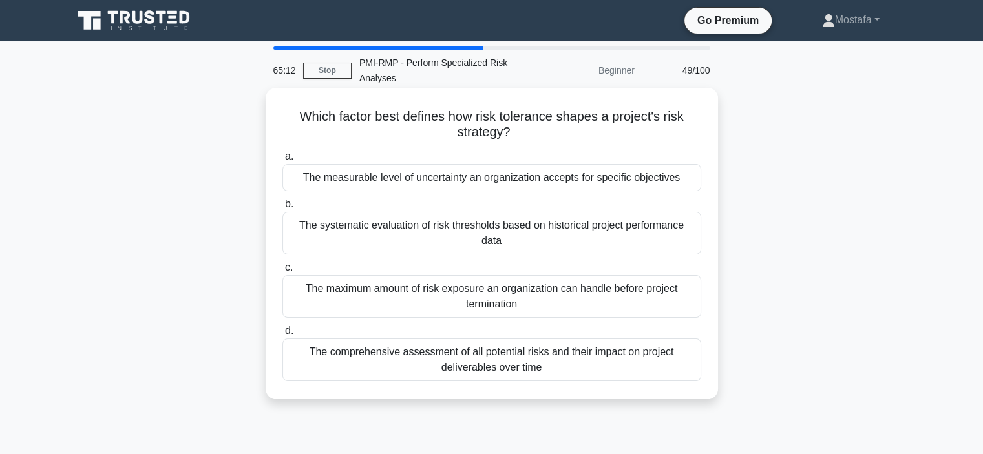
click at [693, 183] on div "The measurable level of uncertainty an organization accepts for specific object…" at bounding box center [491, 177] width 419 height 27
click at [282, 161] on input "a. The measurable level of uncertainty an organization accepts for specific obj…" at bounding box center [282, 156] width 0 height 8
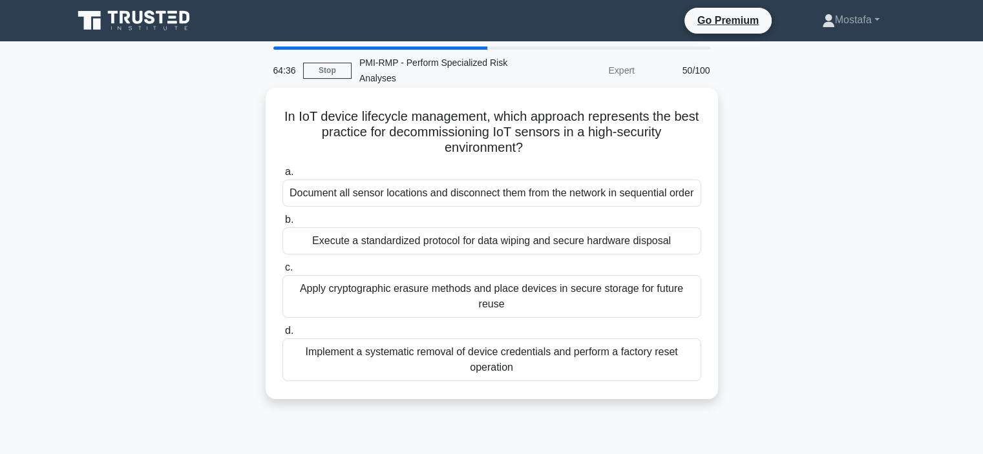
click at [689, 247] on div "Execute a standardized protocol for data wiping and secure hardware disposal" at bounding box center [491, 240] width 419 height 27
click at [282, 224] on input "b. Execute a standardized protocol for data wiping and secure hardware disposal" at bounding box center [282, 220] width 0 height 8
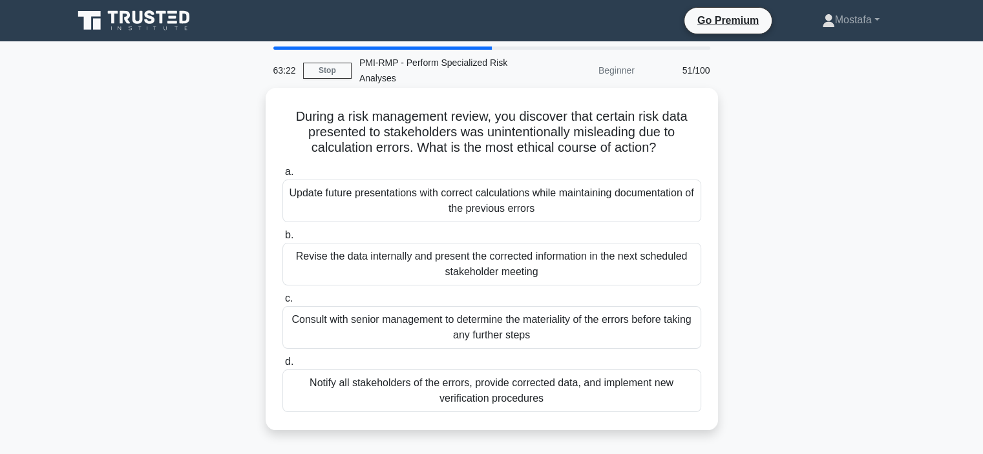
click at [669, 337] on div "Consult with senior management to determine the materiality of the errors befor…" at bounding box center [491, 327] width 419 height 43
click at [282, 303] on input "c. Consult with senior management to determine the materiality of the errors be…" at bounding box center [282, 299] width 0 height 8
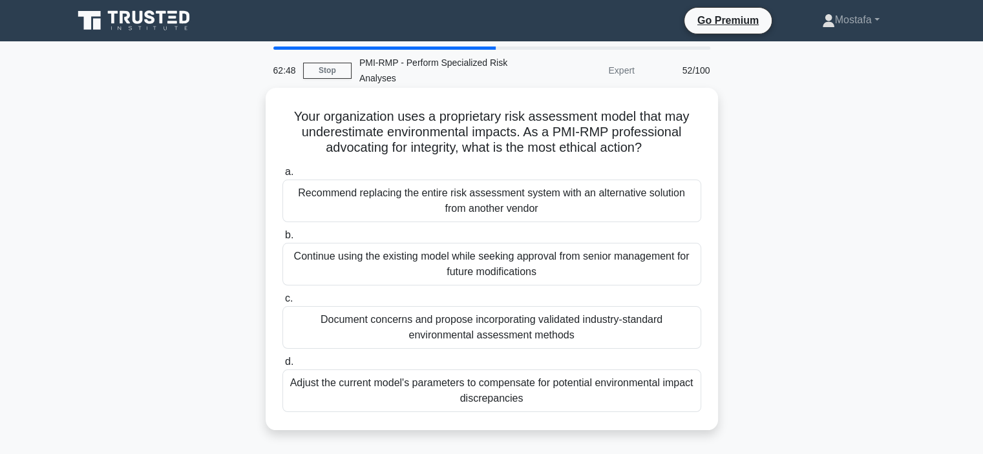
click at [678, 331] on div "Document concerns and propose incorporating validated industry-standard environ…" at bounding box center [491, 327] width 419 height 43
click at [282, 303] on input "c. Document concerns and propose incorporating validated industry-standard envi…" at bounding box center [282, 299] width 0 height 8
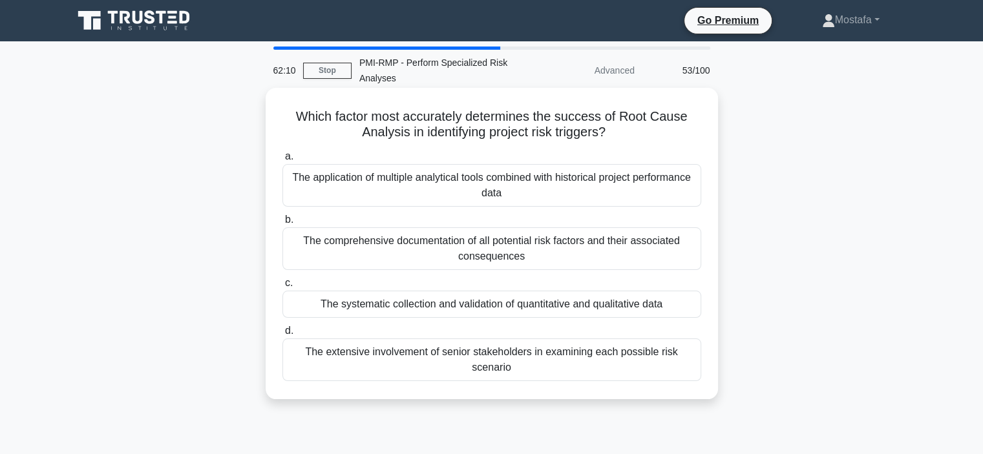
click at [680, 306] on div "The systematic collection and validation of quantitative and qualitative data" at bounding box center [491, 304] width 419 height 27
click at [282, 288] on input "c. The systematic collection and validation of quantitative and qualitative data" at bounding box center [282, 283] width 0 height 8
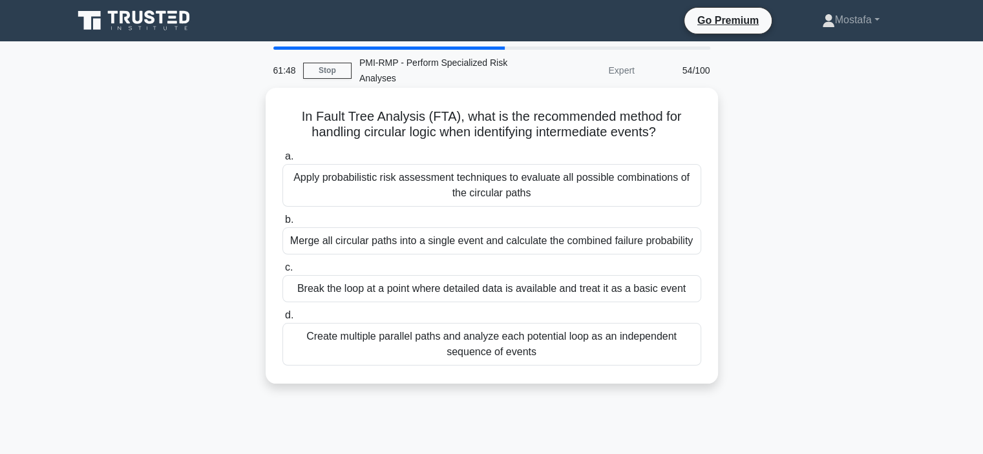
click at [686, 198] on div "Apply probabilistic risk assessment techniques to evaluate all possible combina…" at bounding box center [491, 185] width 419 height 43
click at [282, 161] on input "a. Apply probabilistic risk assessment techniques to evaluate all possible comb…" at bounding box center [282, 156] width 0 height 8
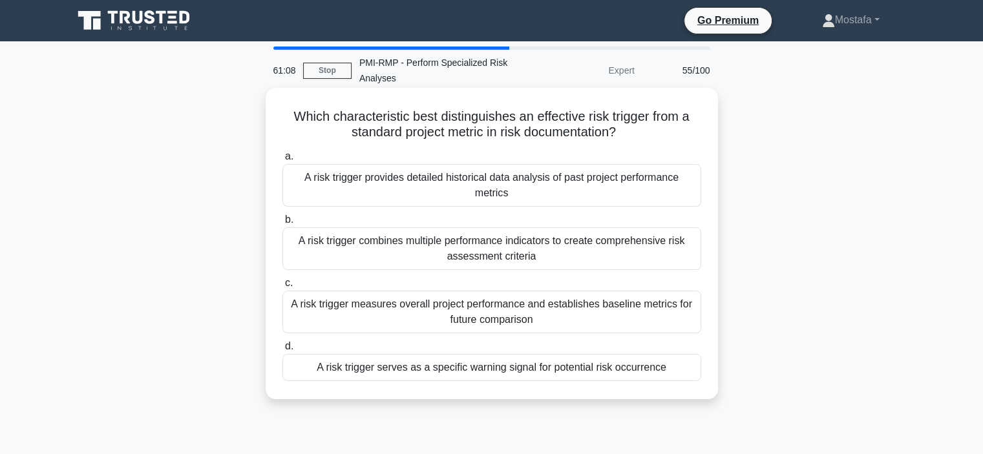
click at [684, 366] on div "A risk trigger serves as a specific warning signal for potential risk occurrence" at bounding box center [491, 367] width 419 height 27
click at [282, 351] on input "d. A risk trigger serves as a specific warning signal for potential risk occurr…" at bounding box center [282, 346] width 0 height 8
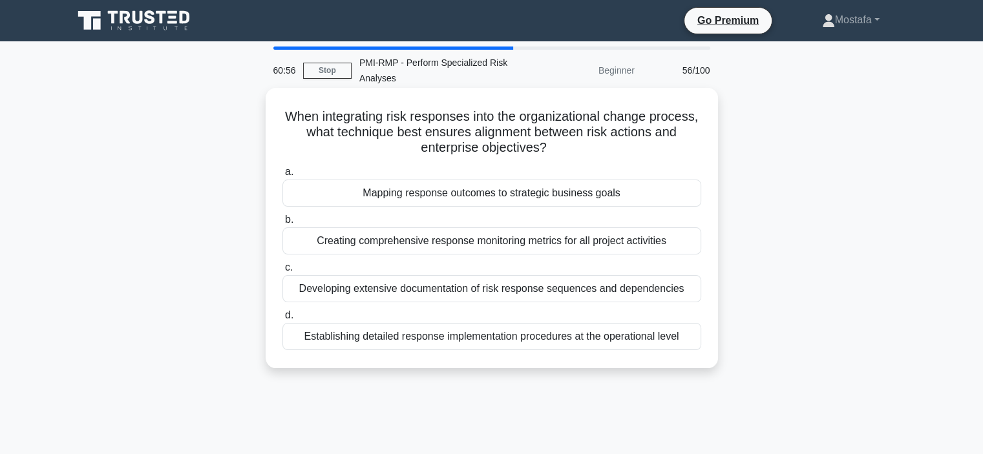
click at [669, 194] on div "Mapping response outcomes to strategic business goals" at bounding box center [491, 193] width 419 height 27
click at [282, 176] on input "a. Mapping response outcomes to strategic business goals" at bounding box center [282, 172] width 0 height 8
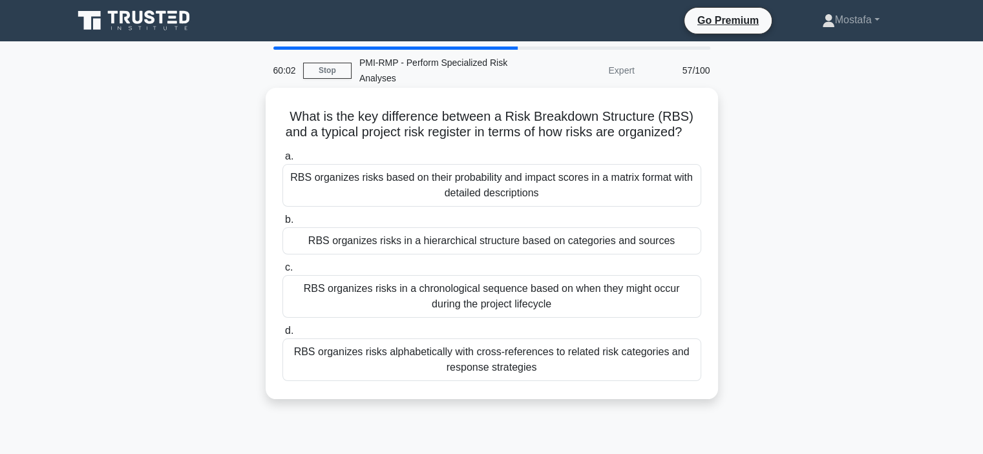
click at [686, 255] on div "RBS organizes risks in a hierarchical structure based on categories and sources" at bounding box center [491, 240] width 419 height 27
click at [282, 224] on input "b. RBS organizes risks in a hierarchical structure based on categories and sour…" at bounding box center [282, 220] width 0 height 8
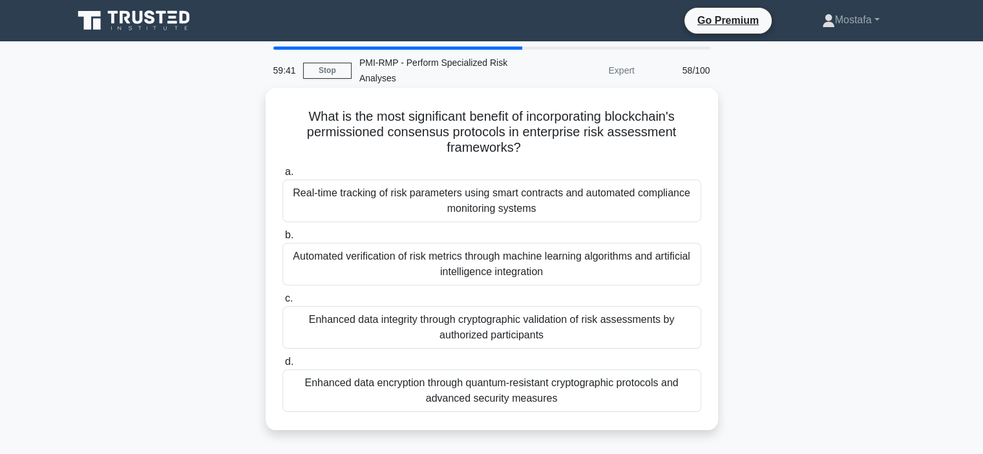
click at [686, 333] on div "Enhanced data integrity through cryptographic validation of risk assessments by…" at bounding box center [491, 327] width 419 height 43
click at [282, 303] on input "c. Enhanced data integrity through cryptographic validation of risk assessments…" at bounding box center [282, 299] width 0 height 8
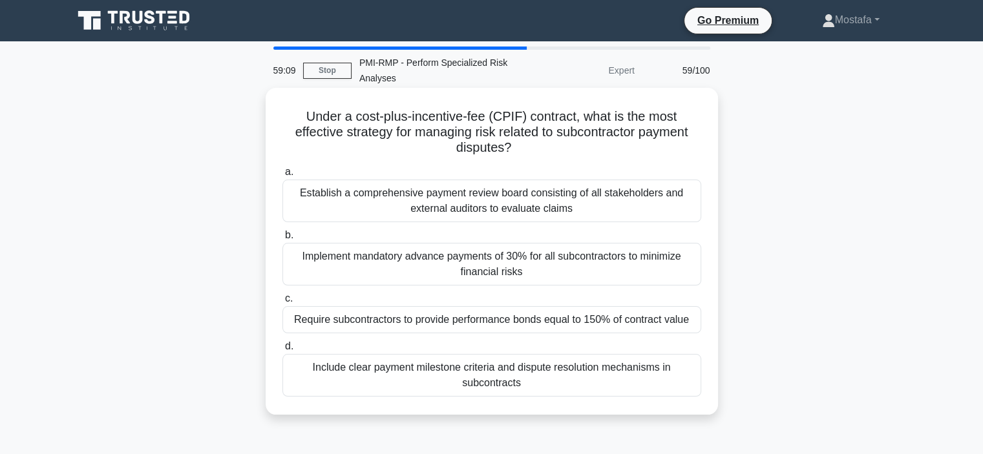
click at [682, 384] on div "Include clear payment milestone criteria and dispute resolution mechanisms in s…" at bounding box center [491, 375] width 419 height 43
click at [282, 351] on input "d. Include clear payment milestone criteria and dispute resolution mechanisms i…" at bounding box center [282, 346] width 0 height 8
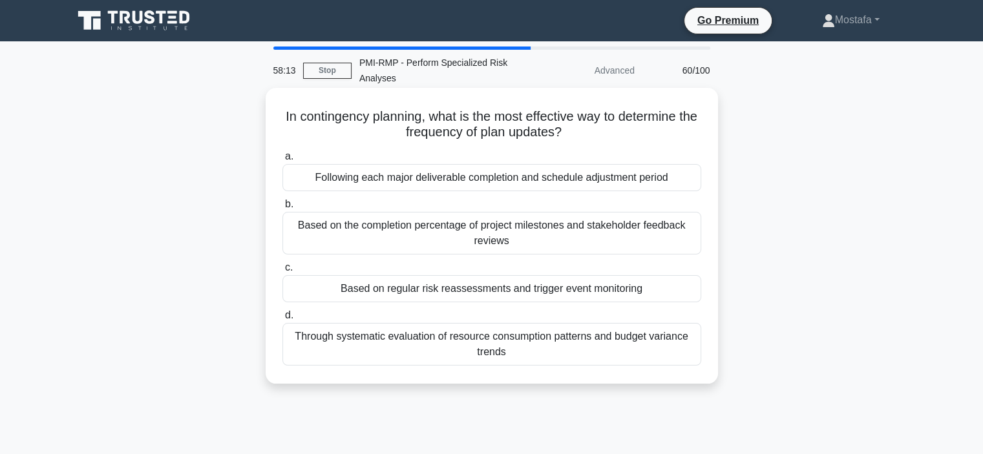
click at [676, 289] on div "Based on regular risk reassessments and trigger event monitoring" at bounding box center [491, 288] width 419 height 27
click at [282, 272] on input "c. Based on regular risk reassessments and trigger event monitoring" at bounding box center [282, 268] width 0 height 8
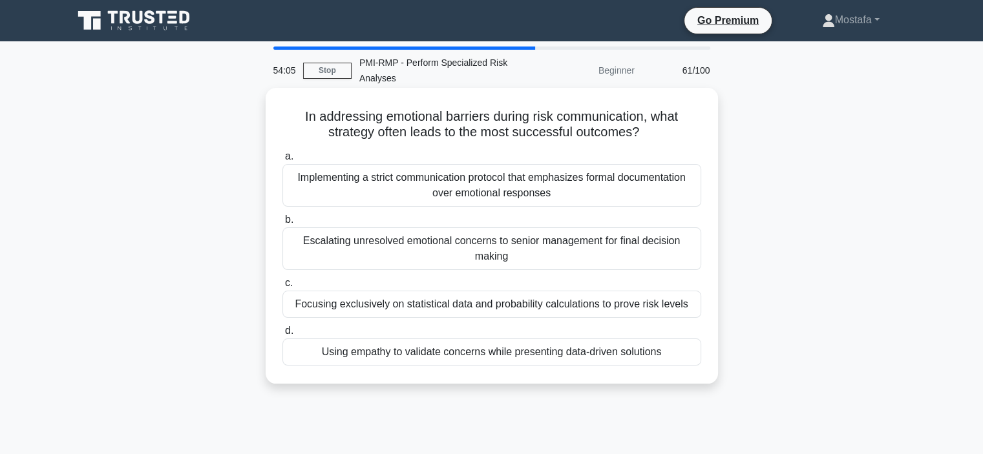
click at [689, 353] on div "Using empathy to validate concerns while presenting data-driven solutions" at bounding box center [491, 352] width 419 height 27
click at [282, 335] on input "d. Using empathy to validate concerns while presenting data-driven solutions" at bounding box center [282, 331] width 0 height 8
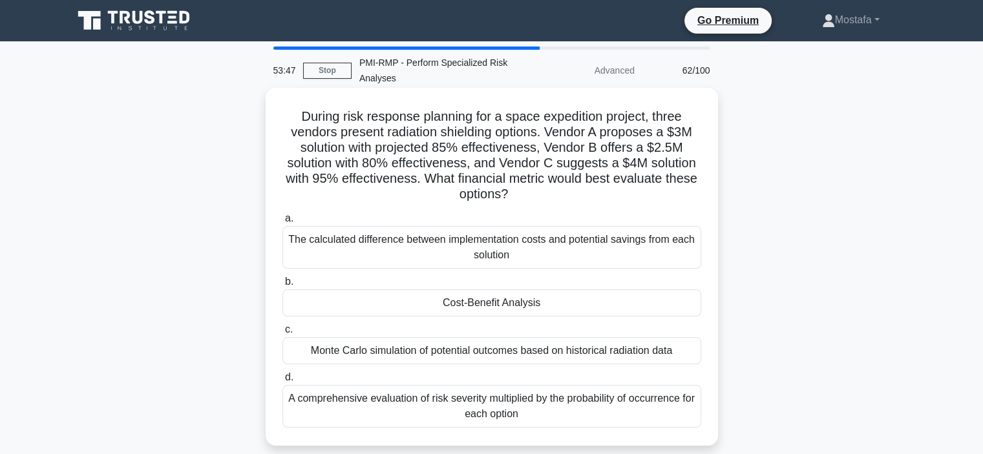
click at [685, 306] on div "Cost-Benefit Analysis" at bounding box center [491, 302] width 419 height 27
click at [282, 286] on input "b. Cost-Benefit Analysis" at bounding box center [282, 282] width 0 height 8
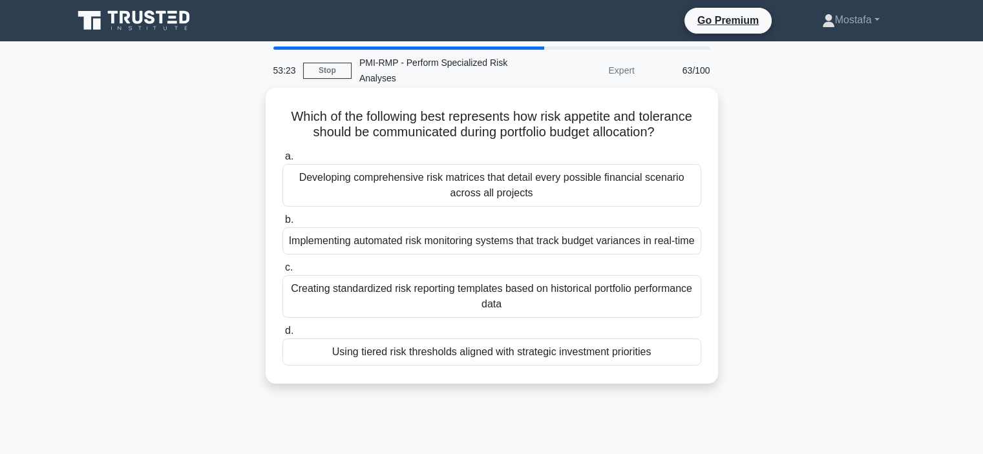
click at [685, 366] on div "Using tiered risk thresholds aligned with strategic investment priorities" at bounding box center [491, 352] width 419 height 27
click at [282, 335] on input "d. Using tiered risk thresholds aligned with strategic investment priorities" at bounding box center [282, 331] width 0 height 8
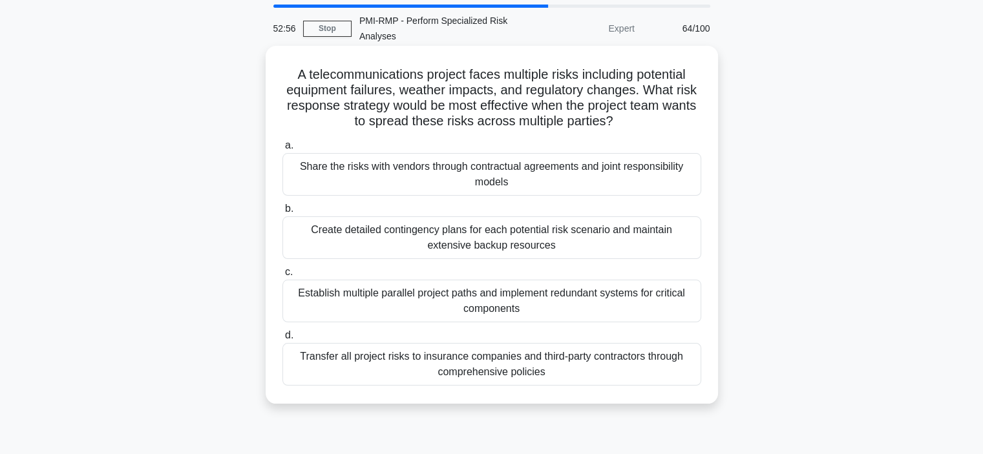
scroll to position [65, 0]
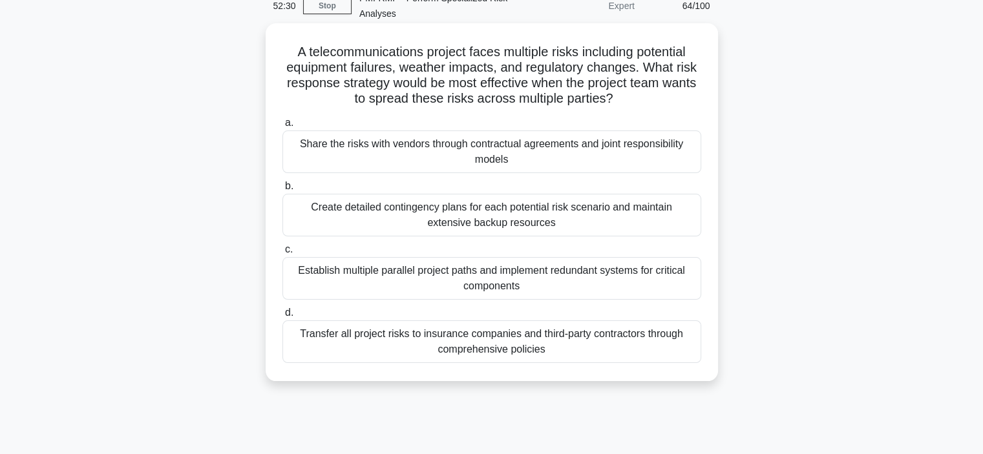
click at [682, 355] on div "Transfer all project risks to insurance companies and third-party contractors t…" at bounding box center [491, 341] width 419 height 43
click at [282, 317] on input "d. Transfer all project risks to insurance companies and third-party contractor…" at bounding box center [282, 313] width 0 height 8
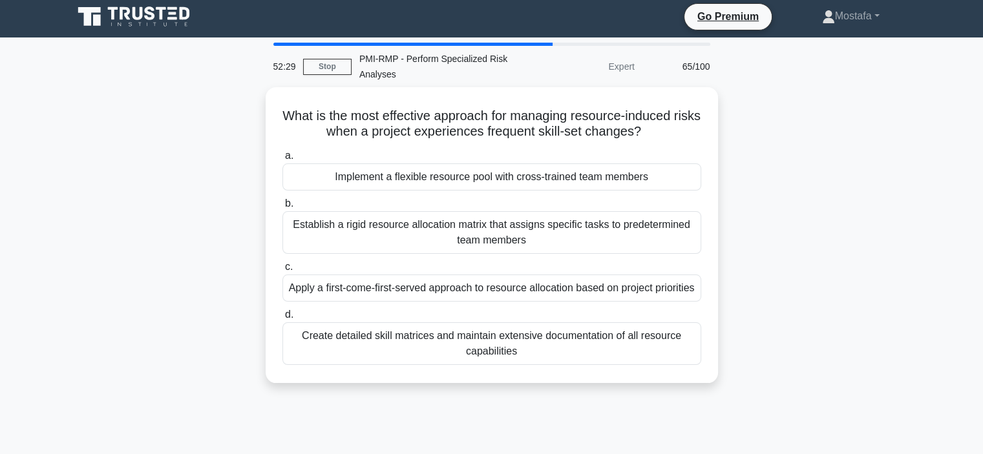
scroll to position [0, 0]
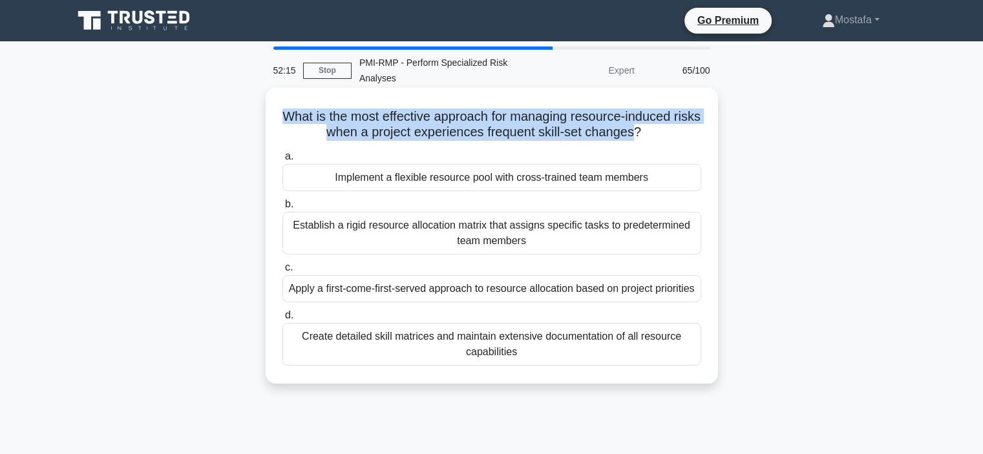
drag, startPoint x: 651, startPoint y: 132, endPoint x: 266, endPoint y: 114, distance: 385.5
click at [266, 114] on div "What is the most effective approach for managing resource-induced risks when a …" at bounding box center [492, 236] width 452 height 296
copy h5 "What is the most effective approach for managing resource-induced risks when a …"
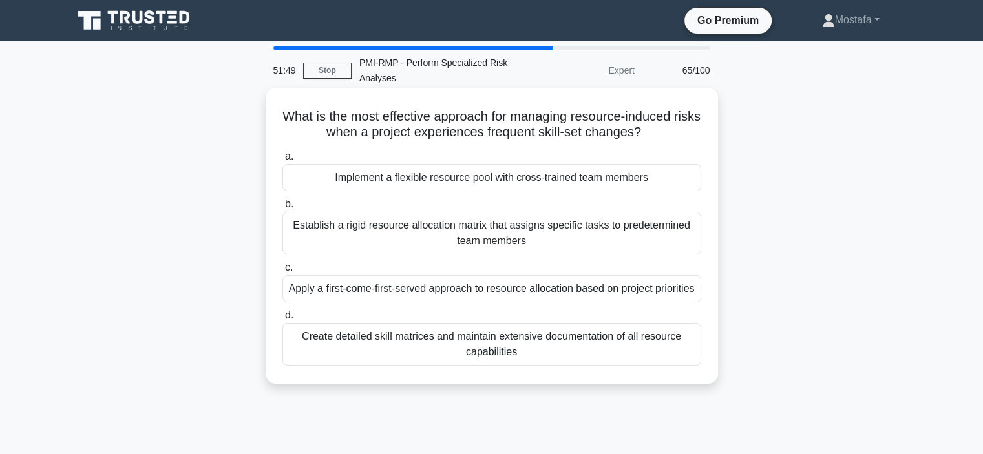
click at [693, 183] on div "Implement a flexible resource pool with cross-trained team members" at bounding box center [491, 177] width 419 height 27
click at [282, 161] on input "a. Implement a flexible resource pool with cross-trained team members" at bounding box center [282, 156] width 0 height 8
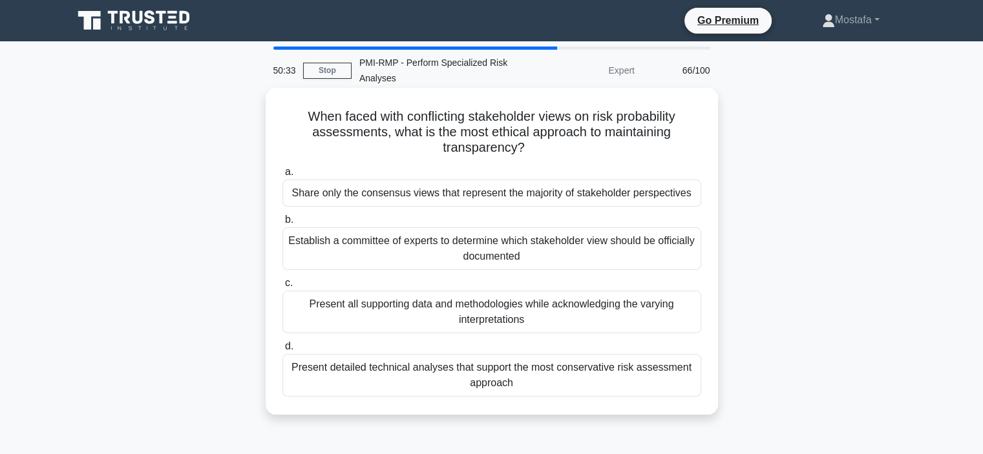
click at [680, 259] on div "Establish a committee of experts to determine which stakeholder view should be …" at bounding box center [491, 248] width 419 height 43
click at [282, 224] on input "b. Establish a committee of experts to determine which stakeholder view should …" at bounding box center [282, 220] width 0 height 8
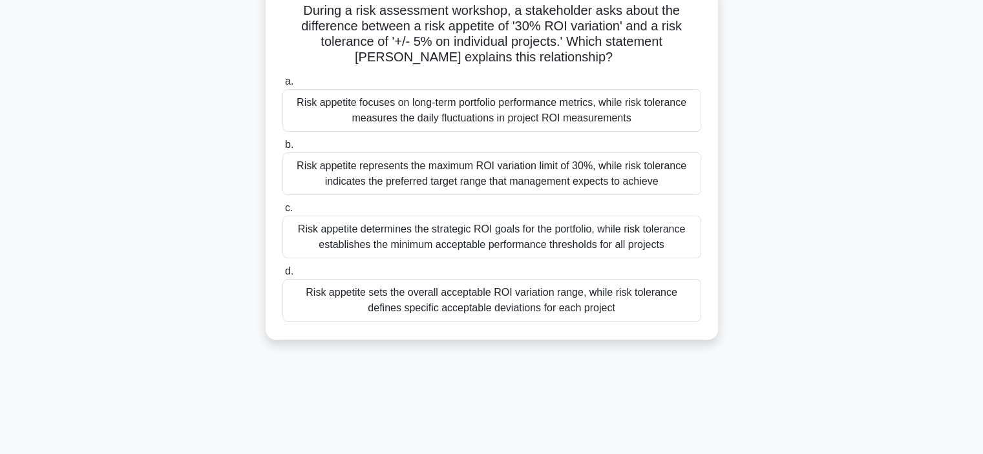
scroll to position [129, 0]
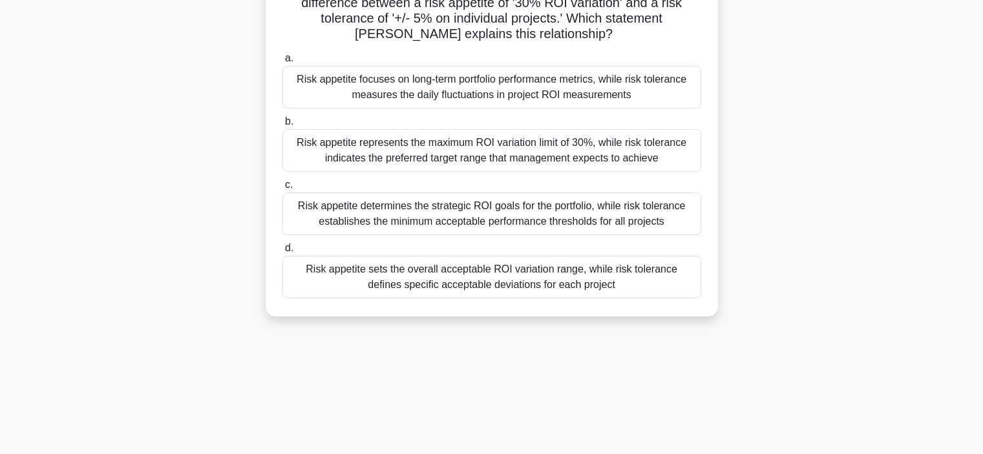
click at [685, 216] on div "Risk appetite determines the strategic ROI goals for the portfolio, while risk …" at bounding box center [491, 214] width 419 height 43
click at [282, 189] on input "c. Risk appetite determines the strategic ROI goals for the portfolio, while ri…" at bounding box center [282, 185] width 0 height 8
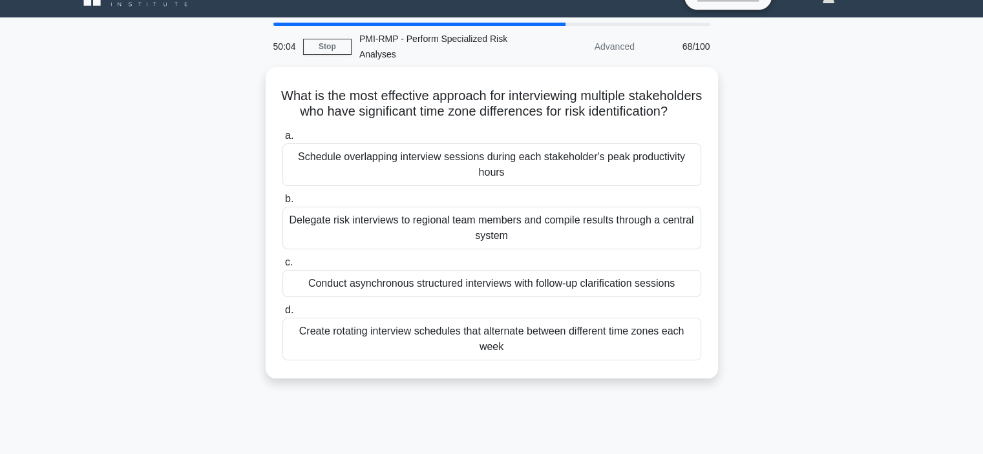
scroll to position [0, 0]
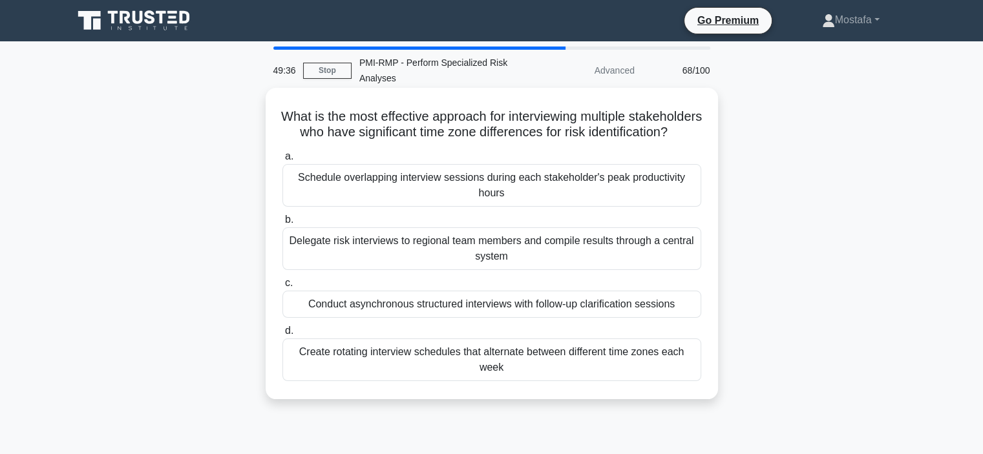
click at [686, 381] on div "Create rotating interview schedules that alternate between different time zones…" at bounding box center [491, 360] width 419 height 43
click at [282, 335] on input "d. Create rotating interview schedules that alternate between different time zo…" at bounding box center [282, 331] width 0 height 8
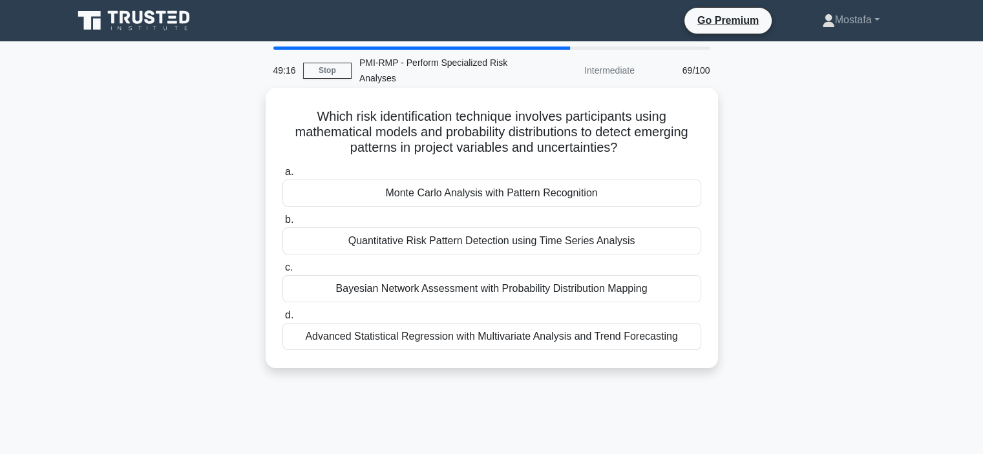
click at [669, 191] on div "Monte Carlo Analysis with Pattern Recognition" at bounding box center [491, 193] width 419 height 27
click at [282, 176] on input "a. Monte Carlo Analysis with Pattern Recognition" at bounding box center [282, 172] width 0 height 8
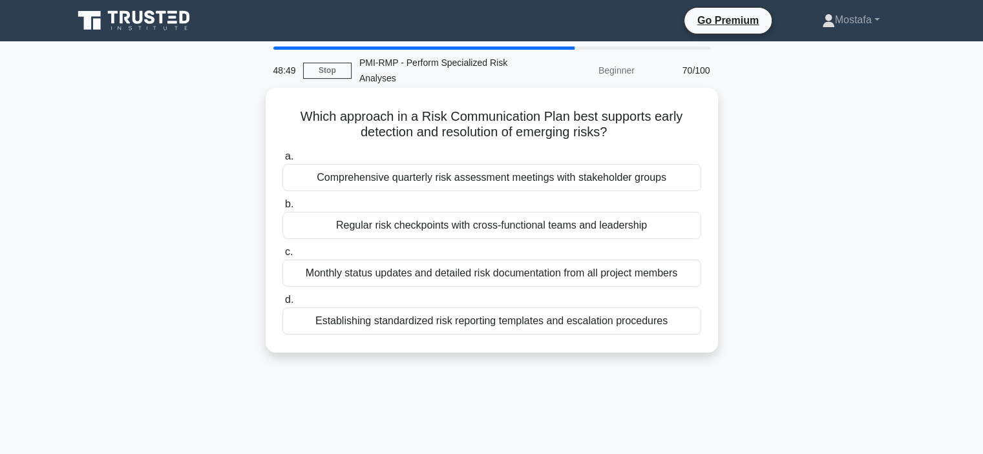
click at [680, 325] on div "Establishing standardized risk reporting templates and escalation procedures" at bounding box center [491, 321] width 419 height 27
click at [282, 304] on input "d. Establishing standardized risk reporting templates and escalation procedures" at bounding box center [282, 300] width 0 height 8
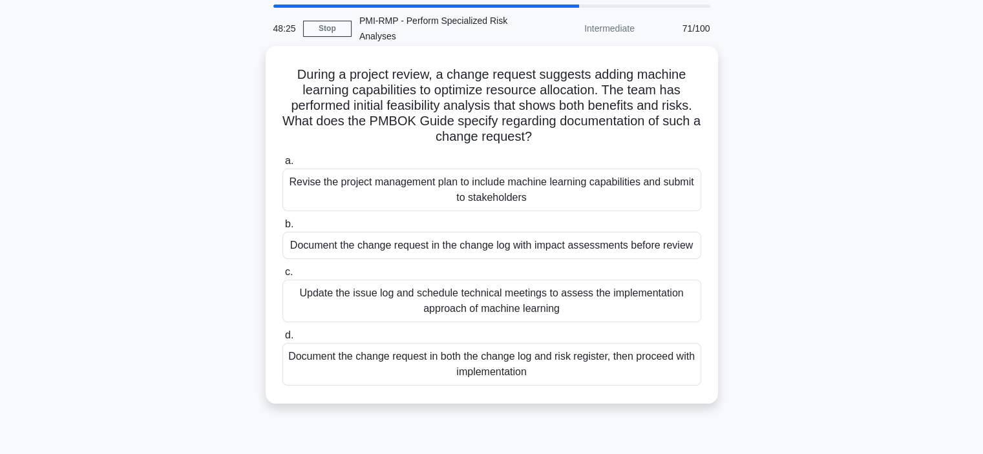
scroll to position [65, 0]
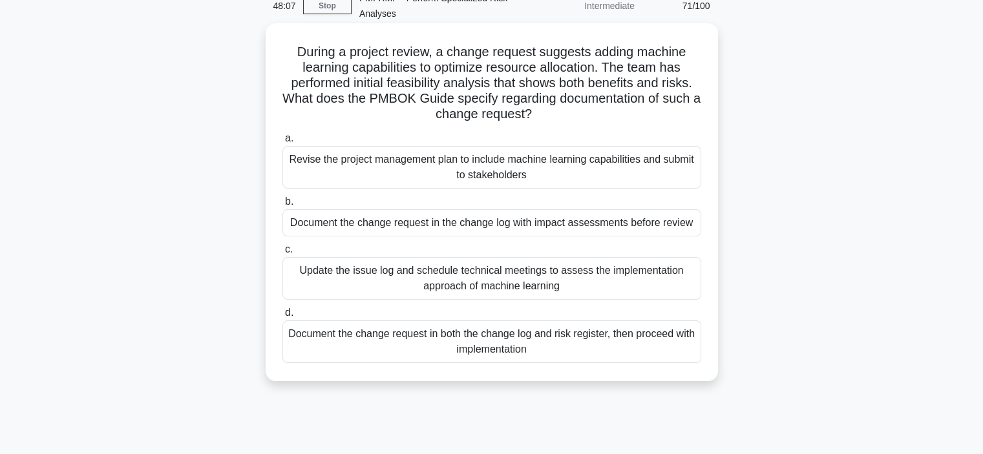
click at [685, 286] on div "Update the issue log and schedule technical meetings to assess the implementati…" at bounding box center [491, 278] width 419 height 43
click at [282, 254] on input "c. Update the issue log and schedule technical meetings to assess the implement…" at bounding box center [282, 250] width 0 height 8
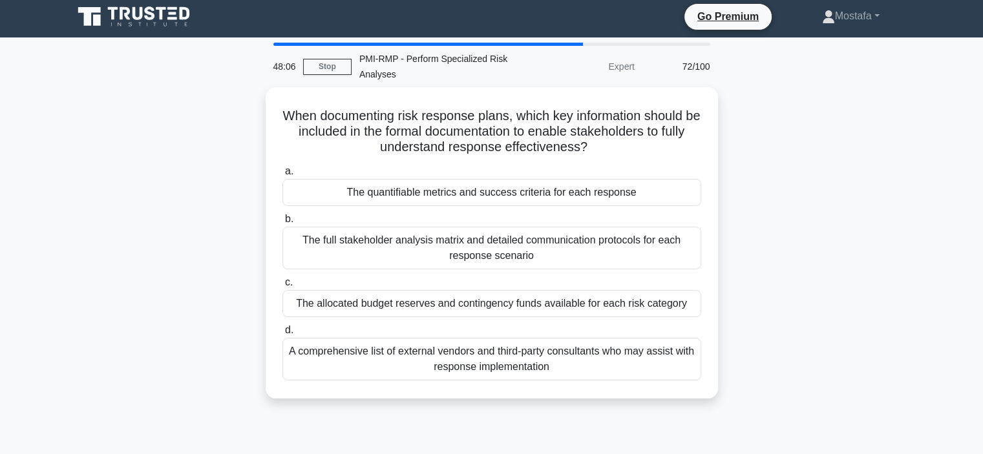
scroll to position [0, 0]
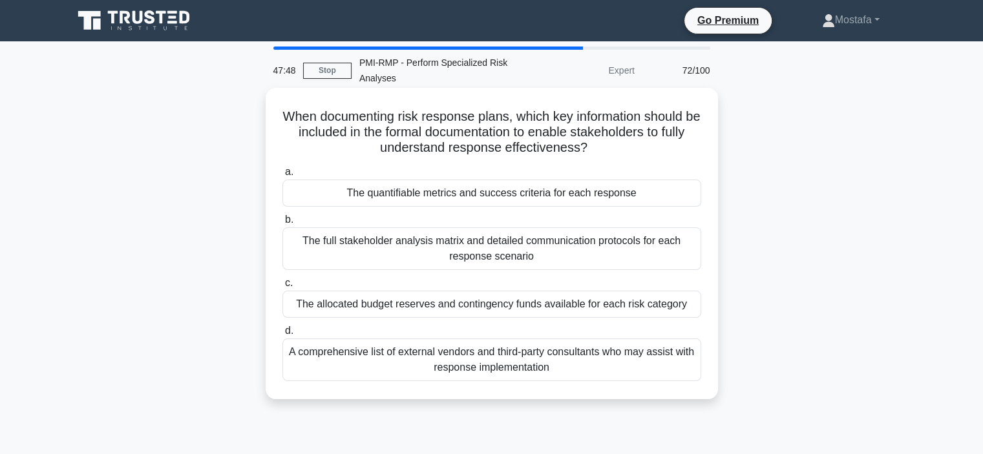
click at [687, 198] on div "The quantifiable metrics and success criteria for each response" at bounding box center [491, 193] width 419 height 27
click at [282, 176] on input "a. The quantifiable metrics and success criteria for each response" at bounding box center [282, 172] width 0 height 8
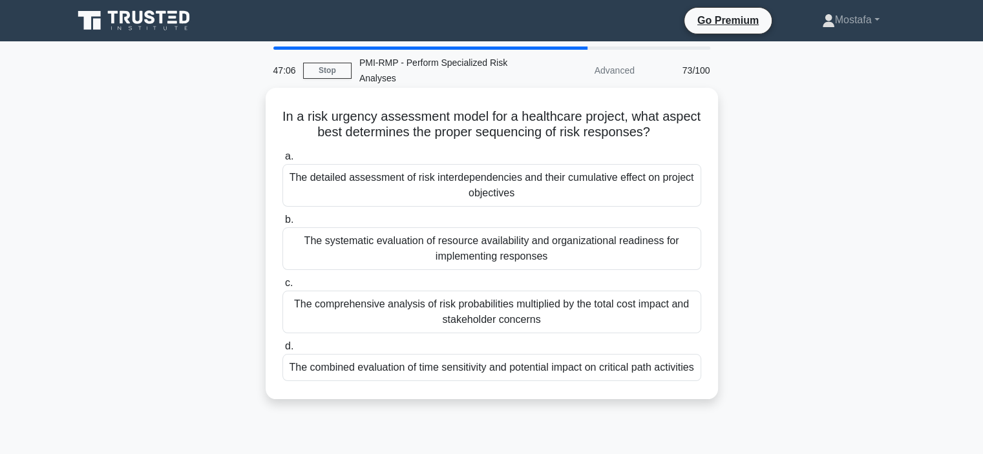
click at [687, 381] on div "The combined evaluation of time sensitivity and potential impact on critical pa…" at bounding box center [491, 367] width 419 height 27
click at [282, 351] on input "d. The combined evaluation of time sensitivity and potential impact on critical…" at bounding box center [282, 346] width 0 height 8
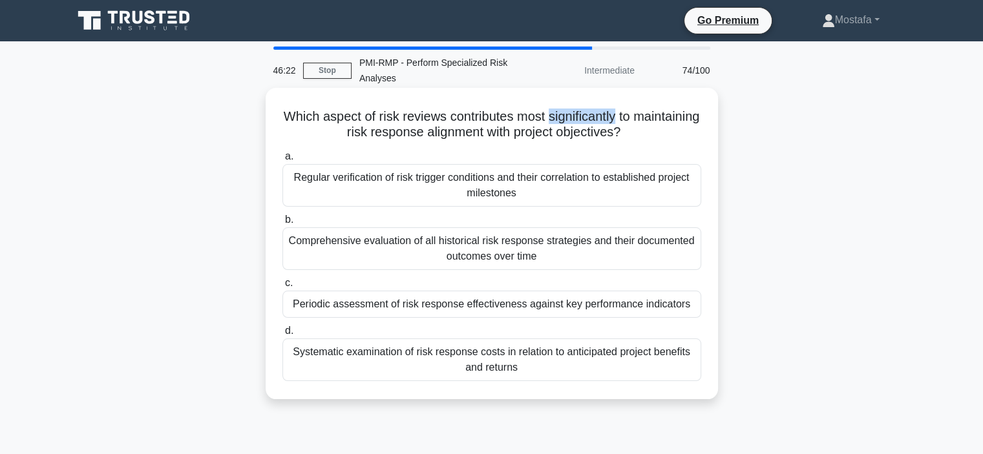
drag, startPoint x: 584, startPoint y: 118, endPoint x: 655, endPoint y: 116, distance: 71.1
click at [655, 116] on h5 "Which aspect of risk reviews contributes most significantly to maintaining risk…" at bounding box center [491, 125] width 421 height 32
copy h5 "significantly"
click at [695, 307] on div "Periodic assessment of risk response effectiveness against key performance indi…" at bounding box center [491, 304] width 419 height 27
click at [282, 288] on input "c. Periodic assessment of risk response effectiveness against key performance i…" at bounding box center [282, 283] width 0 height 8
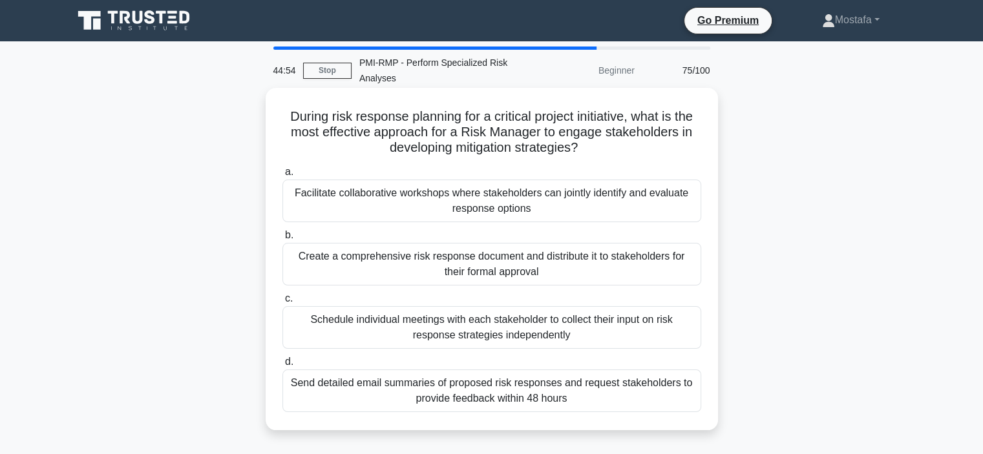
click at [675, 211] on div "Facilitate collaborative workshops where stakeholders can jointly identify and …" at bounding box center [491, 201] width 419 height 43
click at [282, 176] on input "a. Facilitate collaborative workshops where stakeholders can jointly identify a…" at bounding box center [282, 172] width 0 height 8
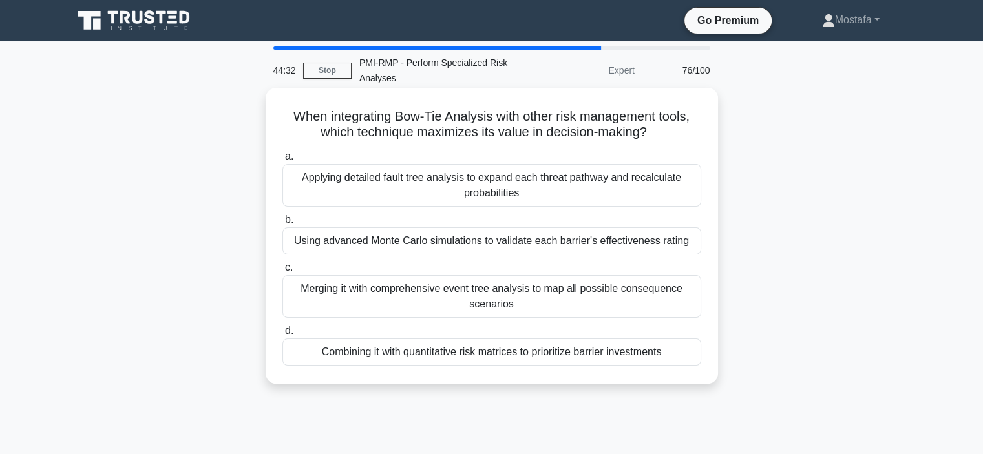
click at [695, 247] on div "Using advanced Monte Carlo simulations to validate each barrier's effectiveness…" at bounding box center [491, 240] width 419 height 27
click at [282, 224] on input "b. Using advanced Monte Carlo simulations to validate each barrier's effectiven…" at bounding box center [282, 220] width 0 height 8
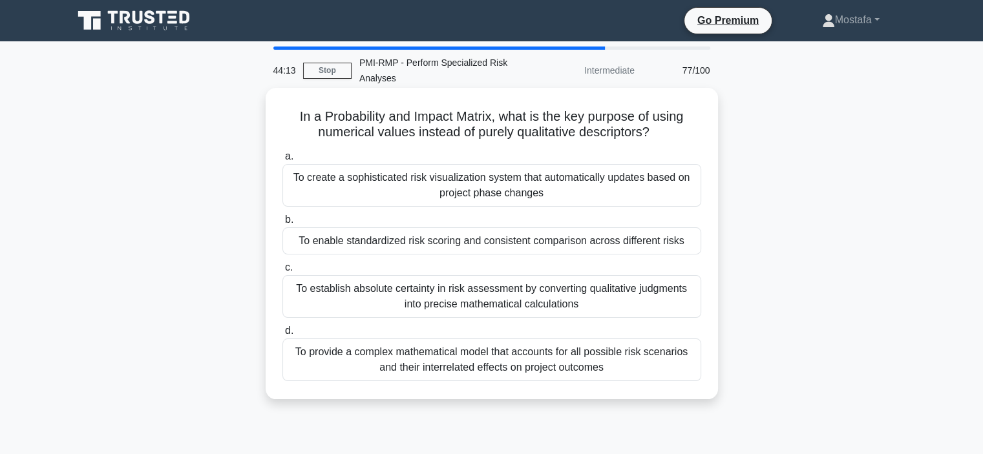
click at [686, 244] on div "To enable standardized risk scoring and consistent comparison across different …" at bounding box center [491, 240] width 419 height 27
click at [282, 224] on input "b. To enable standardized risk scoring and consistent comparison across differe…" at bounding box center [282, 220] width 0 height 8
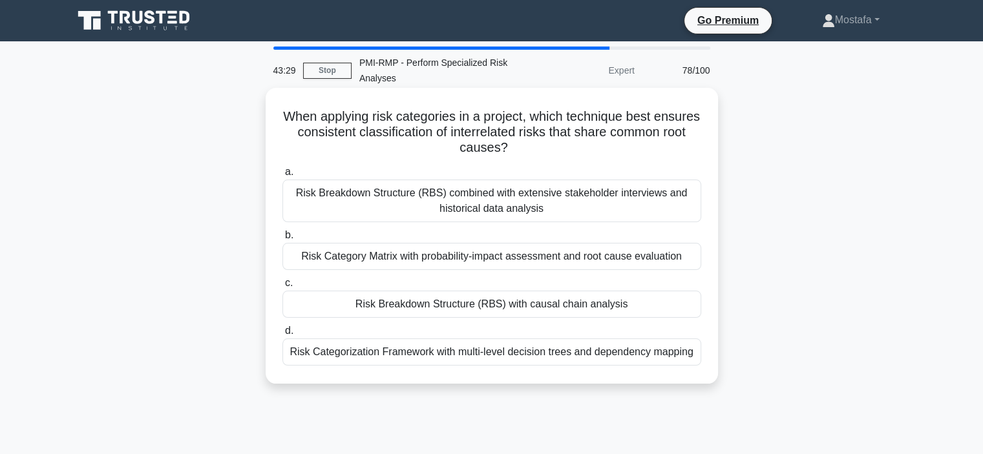
click at [687, 306] on div "Risk Breakdown Structure (RBS) with causal chain analysis" at bounding box center [491, 304] width 419 height 27
click at [282, 288] on input "c. Risk Breakdown Structure (RBS) with causal chain analysis" at bounding box center [282, 283] width 0 height 8
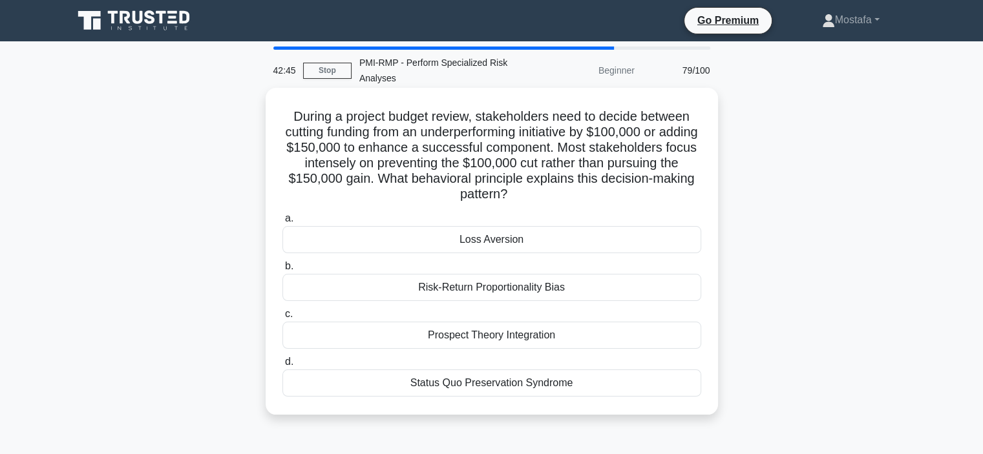
click at [592, 240] on div "Loss Aversion" at bounding box center [491, 239] width 419 height 27
click at [282, 223] on input "a. Loss Aversion" at bounding box center [282, 219] width 0 height 8
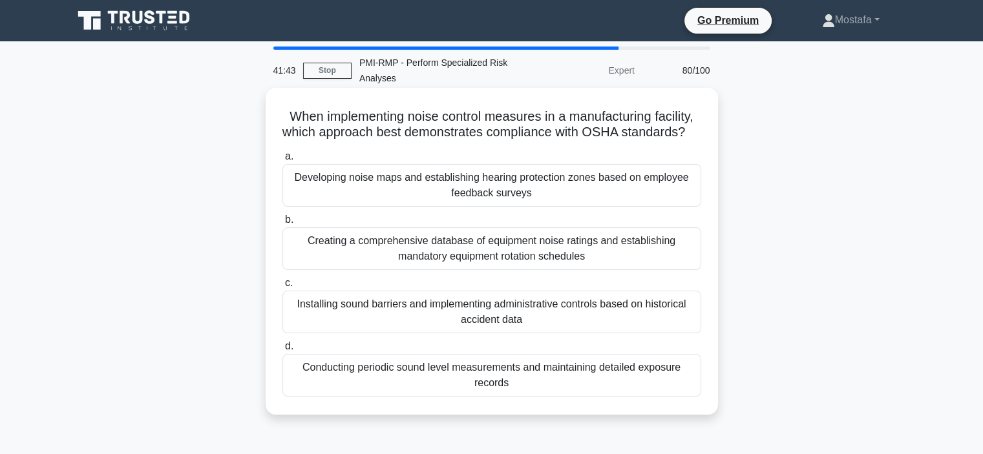
click at [667, 397] on div "Conducting periodic sound level measurements and maintaining detailed exposure …" at bounding box center [491, 375] width 419 height 43
click at [282, 351] on input "d. Conducting periodic sound level measurements and maintaining detailed exposu…" at bounding box center [282, 346] width 0 height 8
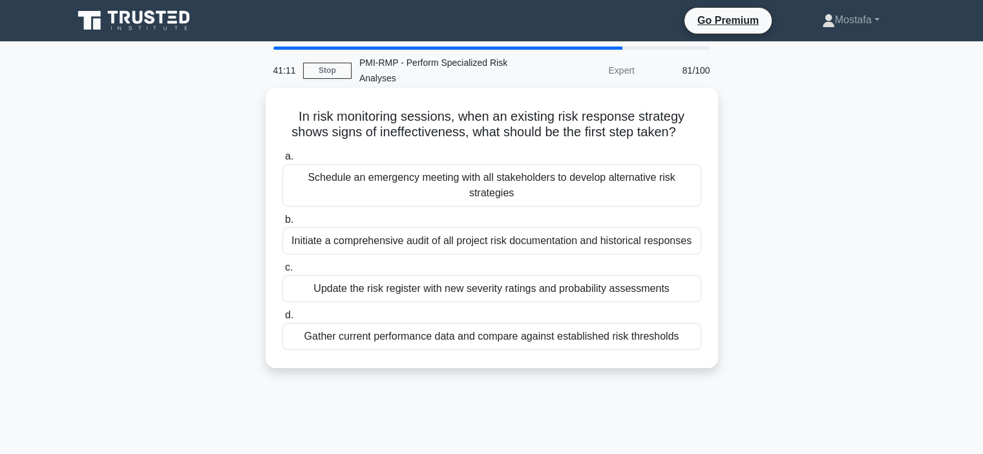
click at [678, 341] on div "Gather current performance data and compare against established risk thresholds" at bounding box center [491, 336] width 419 height 27
click at [282, 320] on input "d. Gather current performance data and compare against established risk thresho…" at bounding box center [282, 315] width 0 height 8
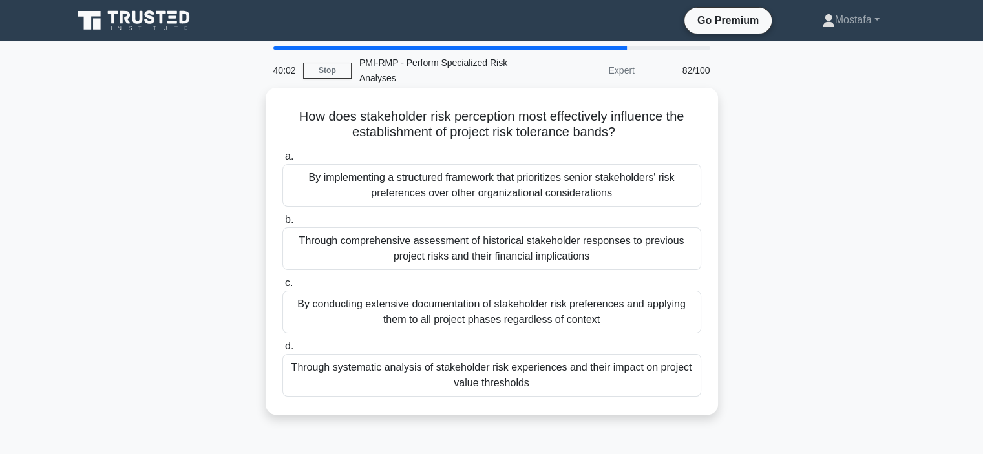
click at [684, 382] on div "Through systematic analysis of stakeholder risk experiences and their impact on…" at bounding box center [491, 375] width 419 height 43
click at [282, 351] on input "d. Through systematic analysis of stakeholder risk experiences and their impact…" at bounding box center [282, 346] width 0 height 8
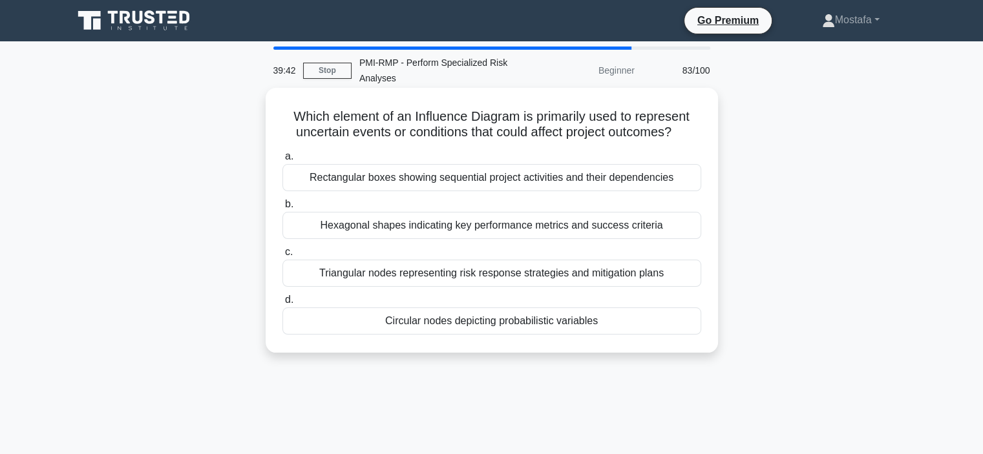
click at [668, 321] on div "Circular nodes depicting probabilistic variables" at bounding box center [491, 321] width 419 height 27
click at [282, 304] on input "d. Circular nodes depicting probabilistic variables" at bounding box center [282, 300] width 0 height 8
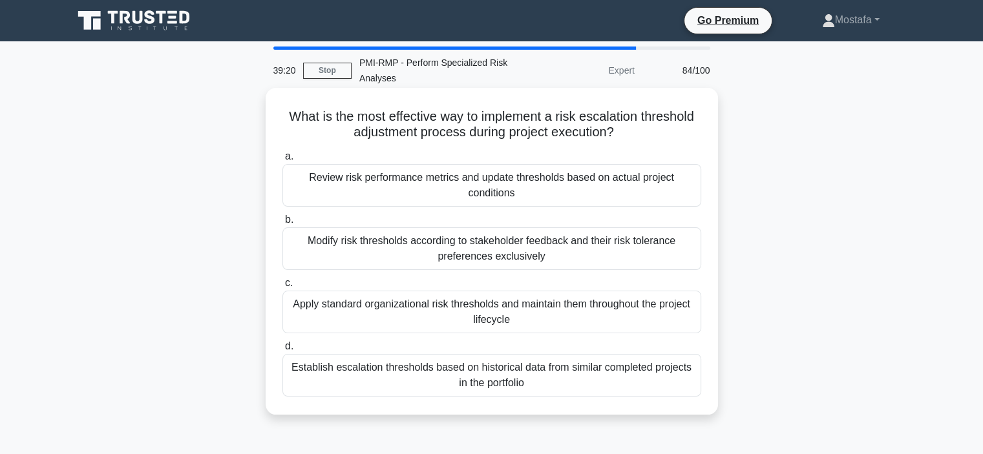
click at [684, 192] on div "Review risk performance metrics and update thresholds based on actual project c…" at bounding box center [491, 185] width 419 height 43
click at [282, 161] on input "a. Review risk performance metrics and update thresholds based on actual projec…" at bounding box center [282, 156] width 0 height 8
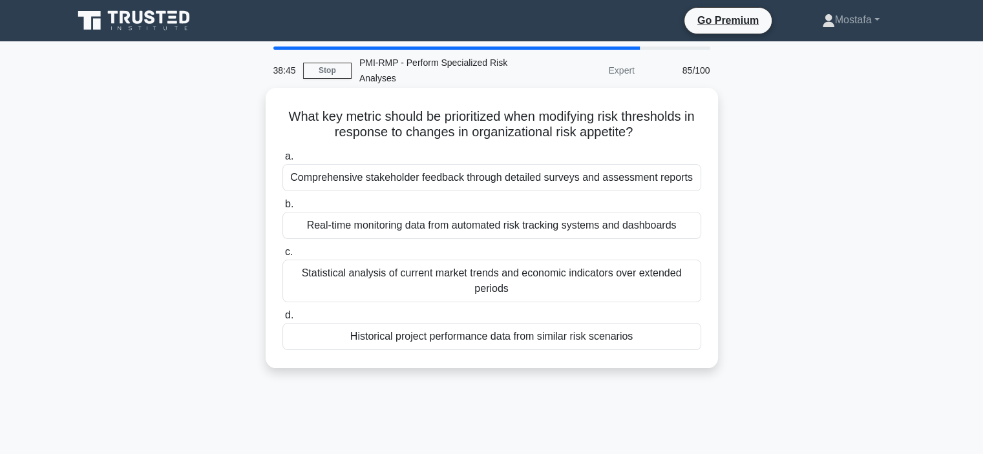
click at [687, 293] on div "Statistical analysis of current market trends and economic indicators over exte…" at bounding box center [491, 281] width 419 height 43
click at [282, 257] on input "c. Statistical analysis of current market trends and economic indicators over e…" at bounding box center [282, 252] width 0 height 8
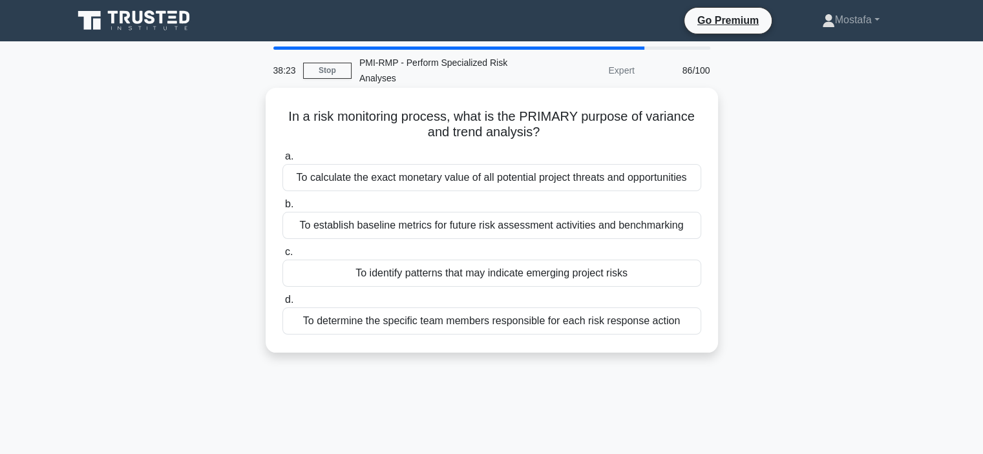
click at [673, 281] on div "To identify patterns that may indicate emerging project risks" at bounding box center [491, 273] width 419 height 27
click at [282, 257] on input "c. To identify patterns that may indicate emerging project risks" at bounding box center [282, 252] width 0 height 8
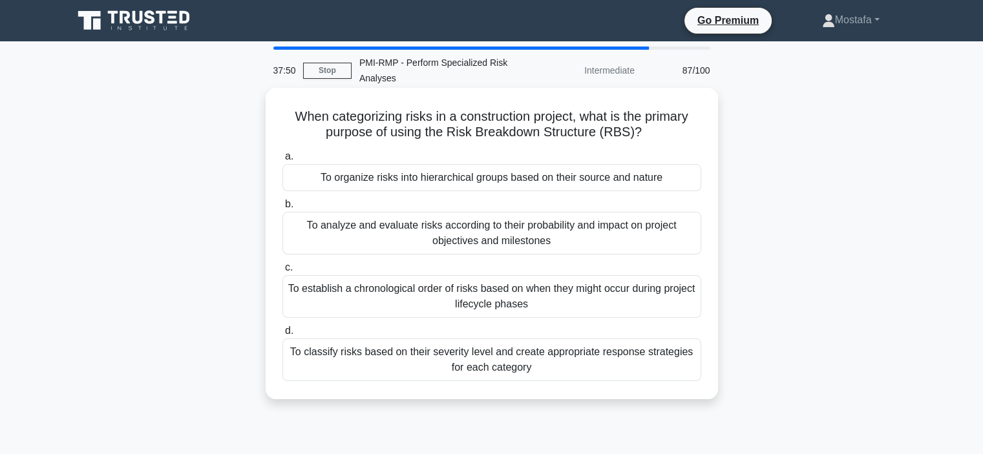
click at [691, 185] on div "To organize risks into hierarchical groups based on their source and nature" at bounding box center [491, 177] width 419 height 27
click at [282, 161] on input "a. To organize risks into hierarchical groups based on their source and nature" at bounding box center [282, 156] width 0 height 8
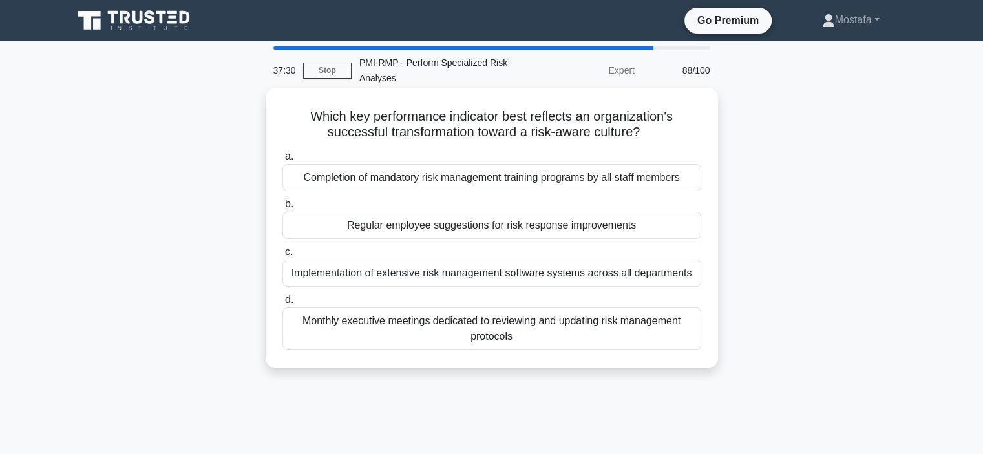
click at [684, 229] on div "Regular employee suggestions for risk response improvements" at bounding box center [491, 225] width 419 height 27
click at [282, 209] on input "b. Regular employee suggestions for risk response improvements" at bounding box center [282, 204] width 0 height 8
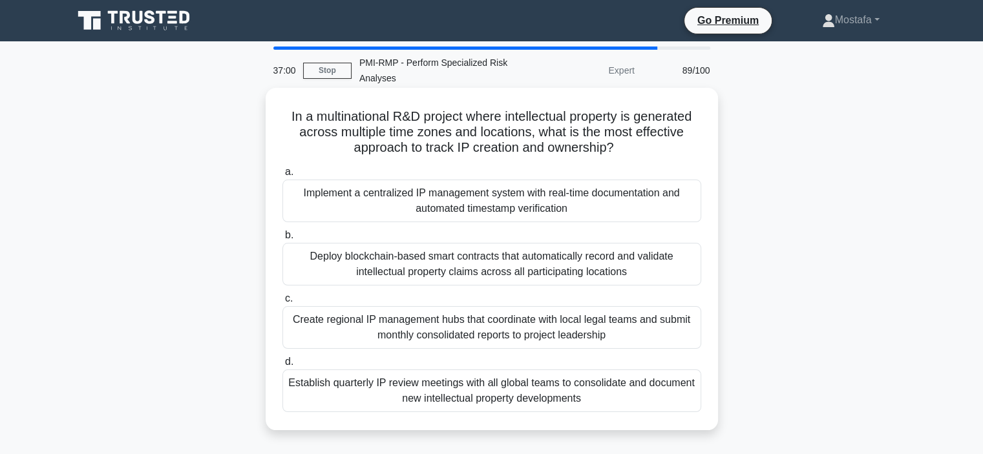
click at [684, 213] on div "Implement a centralized IP management system with real-time documentation and a…" at bounding box center [491, 201] width 419 height 43
click at [282, 176] on input "a. Implement a centralized IP management system with real-time documentation an…" at bounding box center [282, 172] width 0 height 8
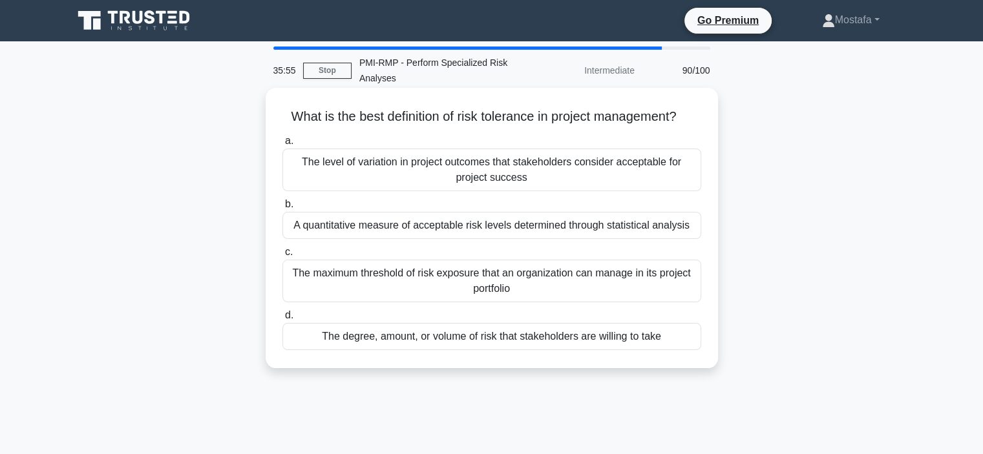
click at [696, 231] on div "A quantitative measure of acceptable risk levels determined through statistical…" at bounding box center [491, 225] width 419 height 27
click at [282, 209] on input "b. A quantitative measure of acceptable risk levels determined through statisti…" at bounding box center [282, 204] width 0 height 8
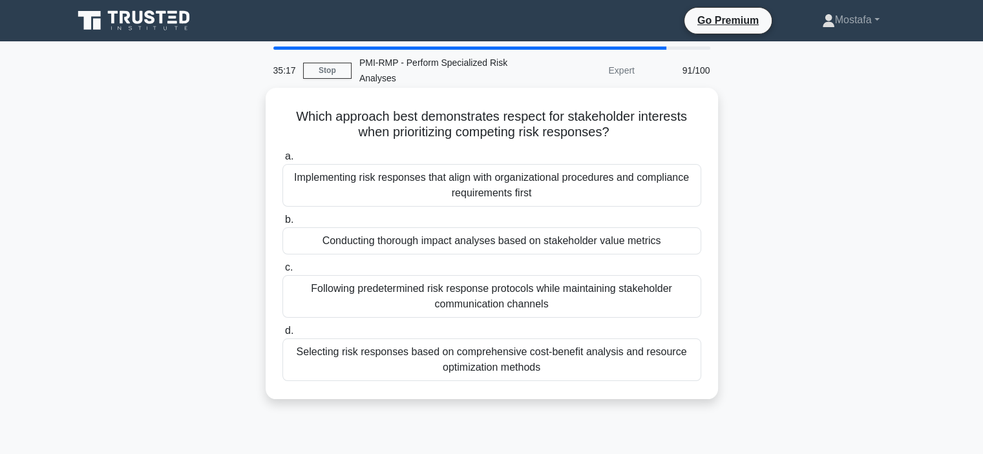
click at [678, 301] on div "Following predetermined risk response protocols while maintaining stakeholder c…" at bounding box center [491, 296] width 419 height 43
click at [282, 272] on input "c. Following predetermined risk response protocols while maintaining stakeholde…" at bounding box center [282, 268] width 0 height 8
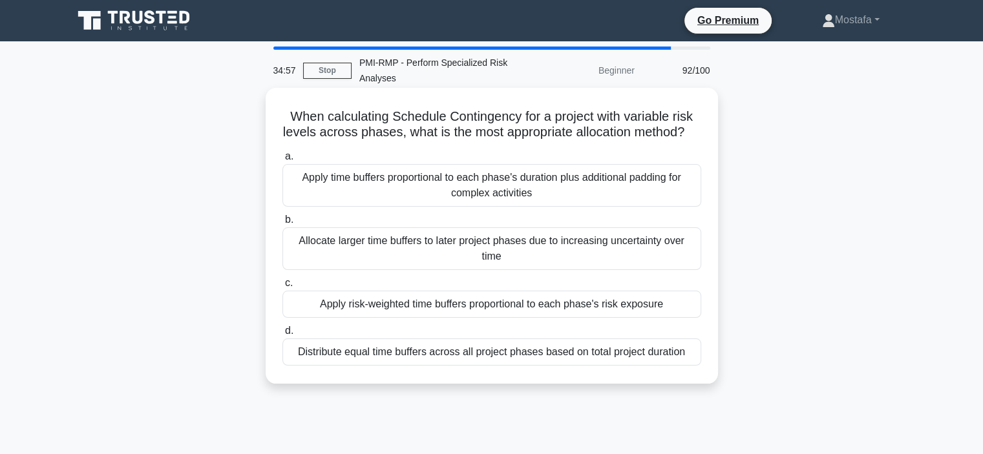
click at [688, 207] on div "Apply time buffers proportional to each phase's duration plus additional paddin…" at bounding box center [491, 185] width 419 height 43
click at [282, 161] on input "a. Apply time buffers proportional to each phase's duration plus additional pad…" at bounding box center [282, 156] width 0 height 8
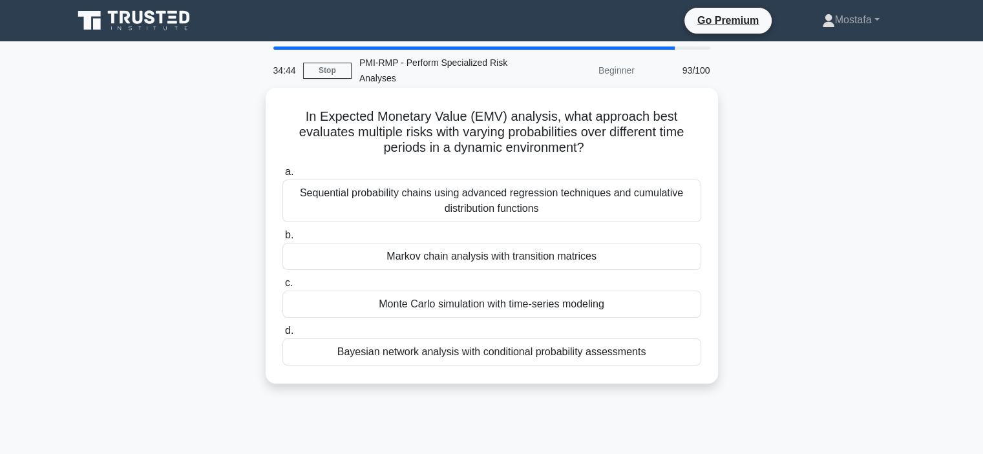
click at [689, 264] on div "Markov chain analysis with transition matrices" at bounding box center [491, 256] width 419 height 27
click at [282, 240] on input "b. Markov chain analysis with transition matrices" at bounding box center [282, 235] width 0 height 8
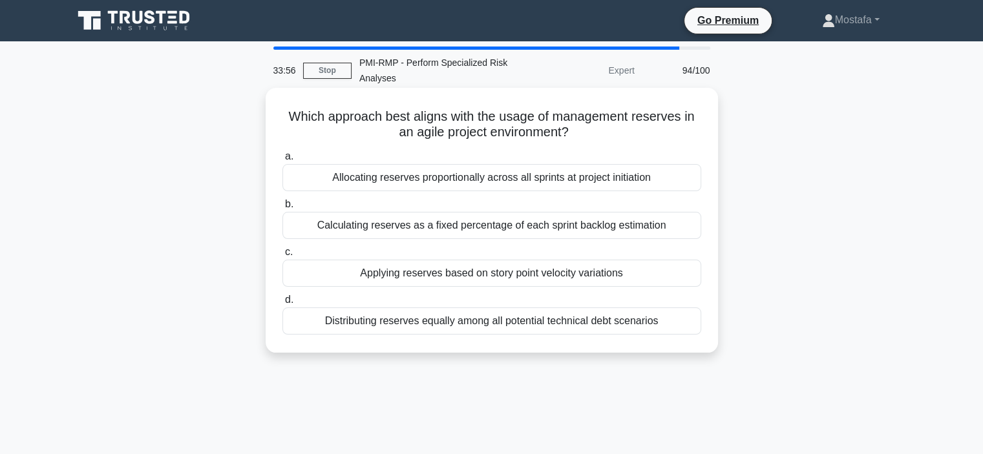
click at [691, 273] on div "Applying reserves based on story point velocity variations" at bounding box center [491, 273] width 419 height 27
click at [282, 257] on input "c. Applying reserves based on story point velocity variations" at bounding box center [282, 252] width 0 height 8
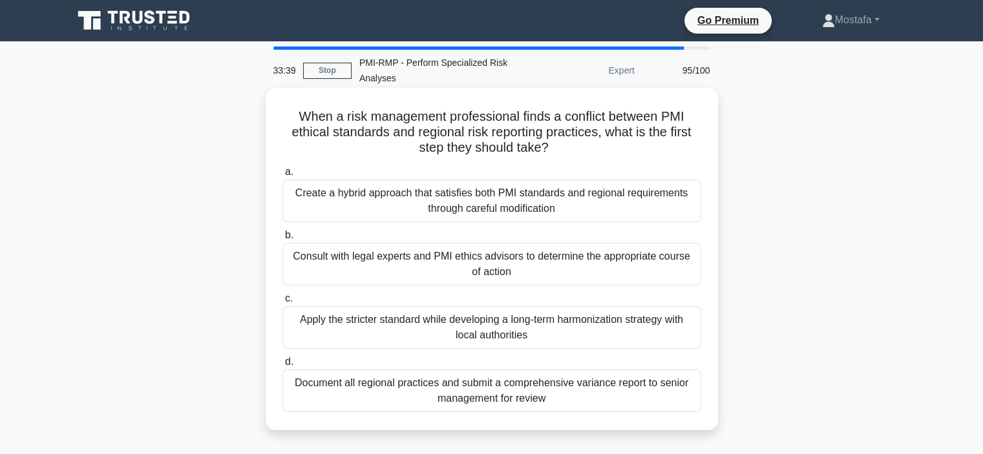
click at [683, 276] on div "Consult with legal experts and PMI ethics advisors to determine the appropriate…" at bounding box center [491, 264] width 419 height 43
click at [282, 240] on input "b. Consult with legal experts and PMI ethics advisors to determine the appropri…" at bounding box center [282, 235] width 0 height 8
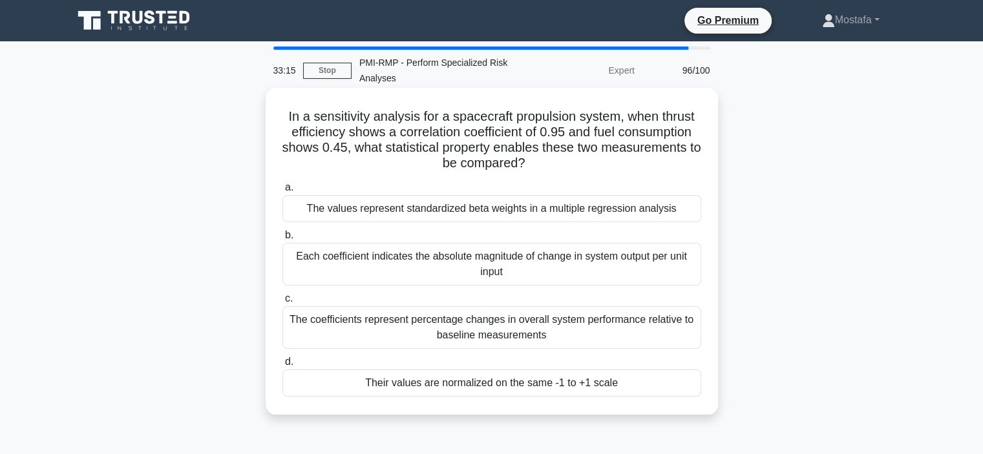
click at [662, 384] on div "Their values are normalized on the same -1 to +1 scale" at bounding box center [491, 383] width 419 height 27
click at [282, 366] on input "d. Their values are normalized on the same -1 to +1 scale" at bounding box center [282, 362] width 0 height 8
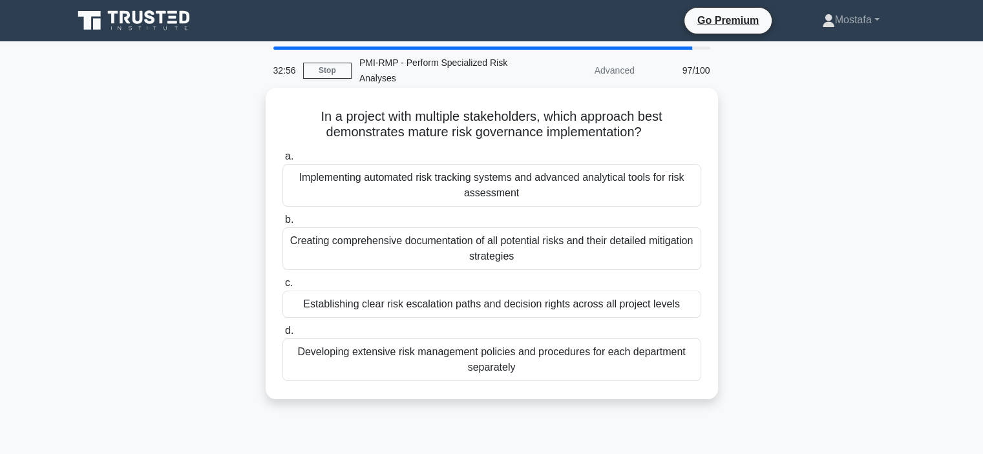
click at [689, 308] on div "Establishing clear risk escalation paths and decision rights across all project…" at bounding box center [491, 304] width 419 height 27
click at [282, 288] on input "c. Establishing clear risk escalation paths and decision rights across all proj…" at bounding box center [282, 283] width 0 height 8
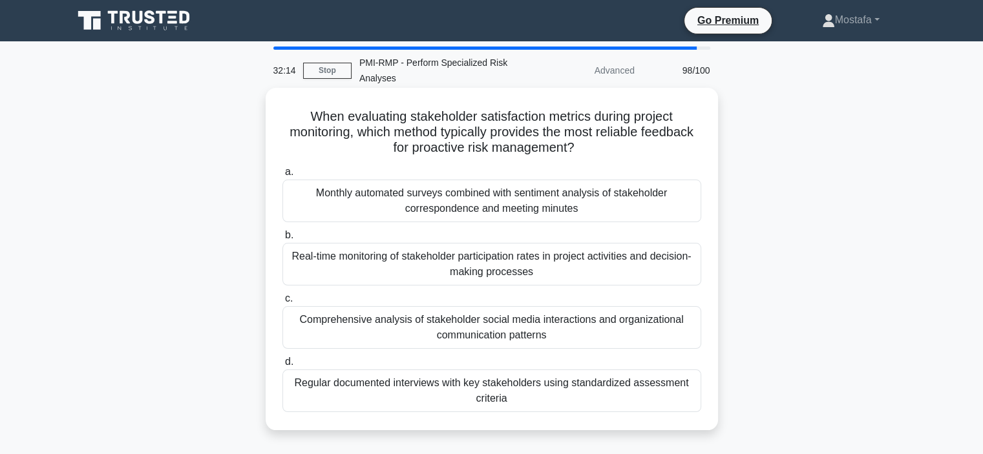
click at [688, 266] on div "Real-time monitoring of stakeholder participation rates in project activities a…" at bounding box center [491, 264] width 419 height 43
click at [282, 240] on input "b. Real-time monitoring of stakeholder participation rates in project activitie…" at bounding box center [282, 235] width 0 height 8
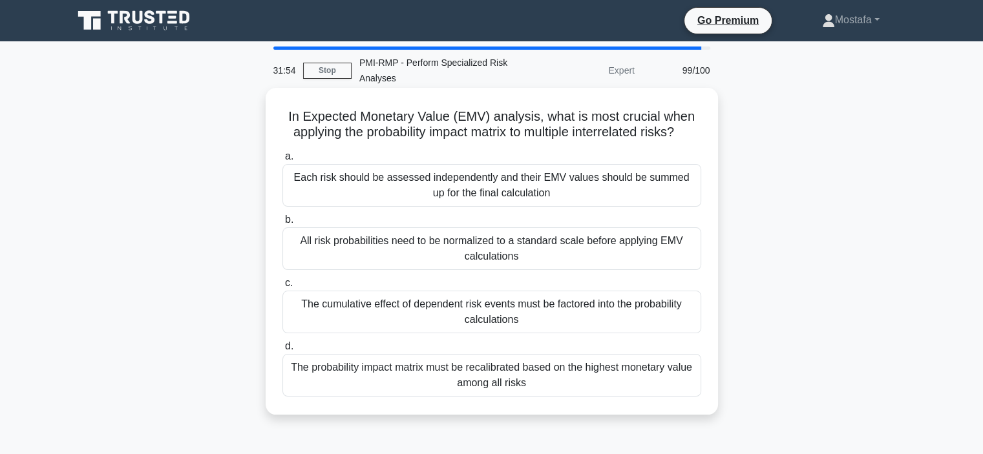
click at [677, 260] on div "All risk probabilities need to be normalized to a standard scale before applyin…" at bounding box center [491, 248] width 419 height 43
click at [282, 224] on input "b. All risk probabilities need to be normalized to a standard scale before appl…" at bounding box center [282, 220] width 0 height 8
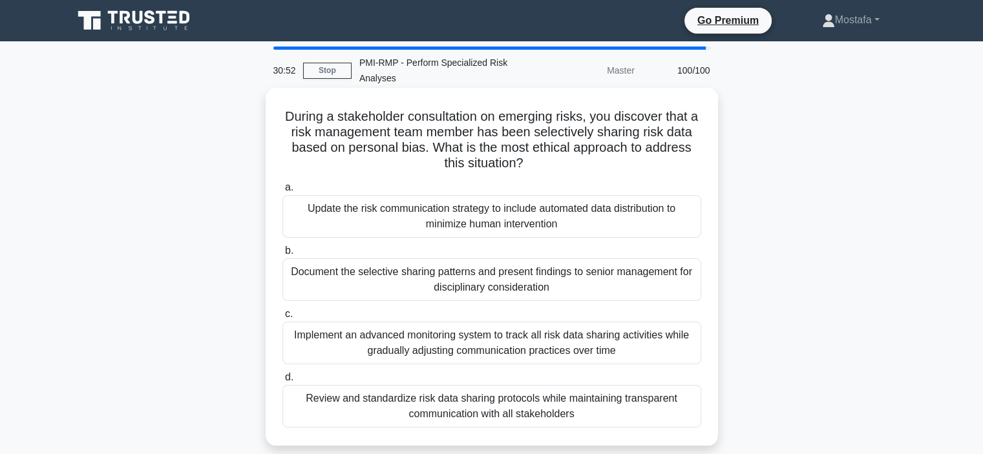
click at [686, 291] on div "Document the selective sharing patterns and present findings to senior manageme…" at bounding box center [491, 279] width 419 height 43
click at [282, 255] on input "b. Document the selective sharing patterns and present findings to senior manag…" at bounding box center [282, 251] width 0 height 8
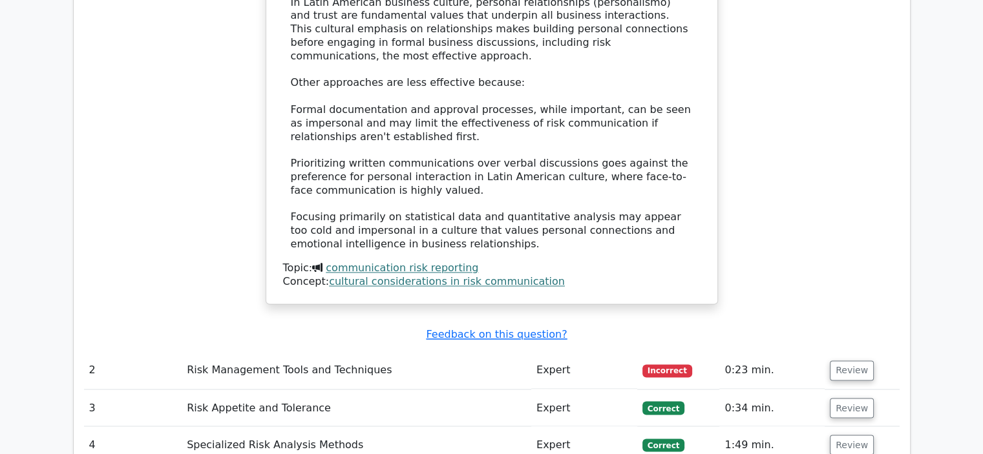
scroll to position [2261, 0]
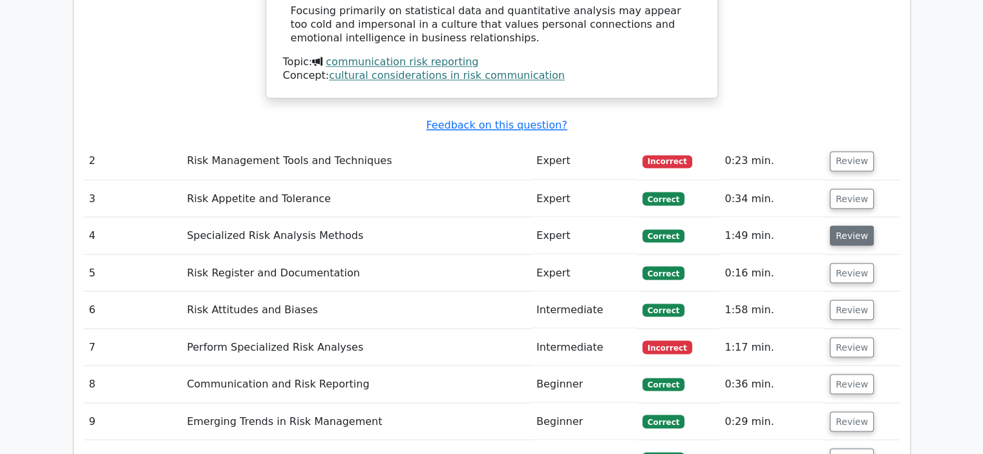
click at [847, 225] on button "Review" at bounding box center [852, 235] width 44 height 20
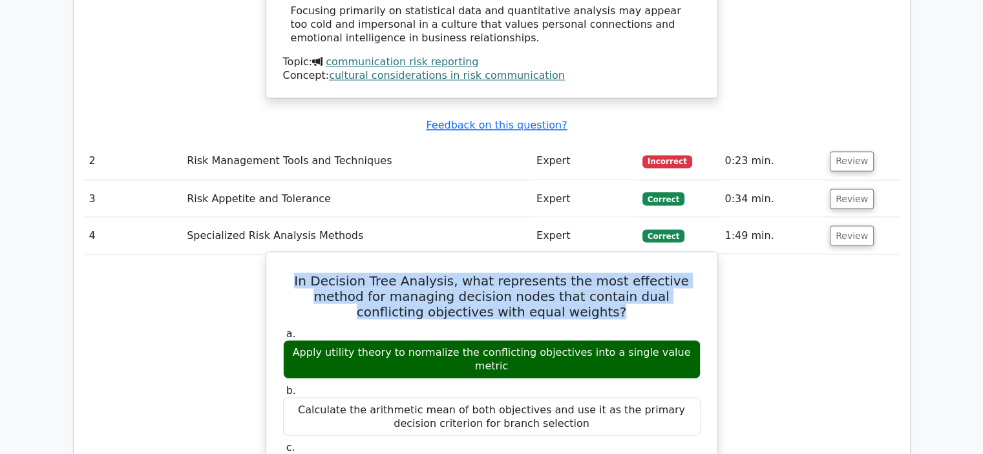
drag, startPoint x: 558, startPoint y: 248, endPoint x: 289, endPoint y: 217, distance: 271.2
click at [289, 273] on h5 "In Decision Tree Analysis, what represents the most effective method for managi…" at bounding box center [492, 296] width 420 height 47
copy h5 "In Decision Tree Analysis, what represents the most effective method for managi…"
drag, startPoint x: 691, startPoint y: 290, endPoint x: 292, endPoint y: 289, distance: 399.3
click at [292, 340] on div "Apply utility theory to normalize the conflicting objectives into a single valu…" at bounding box center [491, 359] width 417 height 39
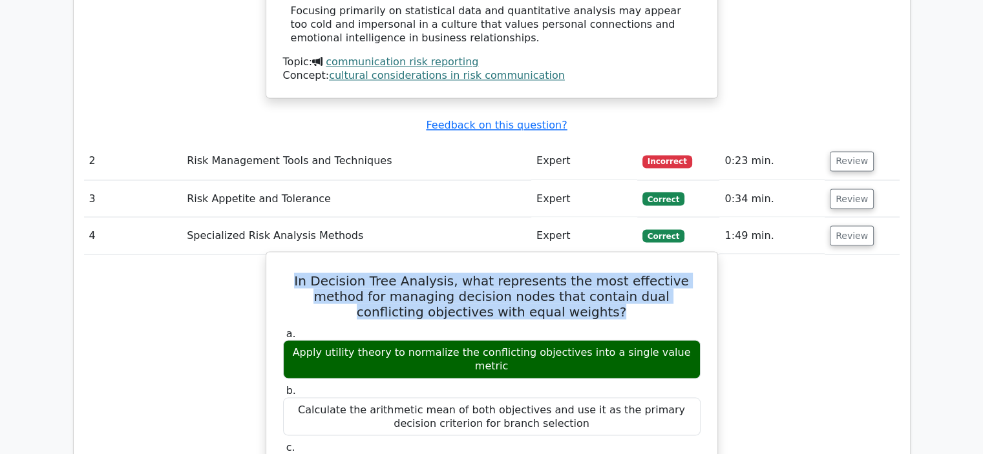
copy div "Apply utility theory to normalize the conflicting objectives into a single valu…"
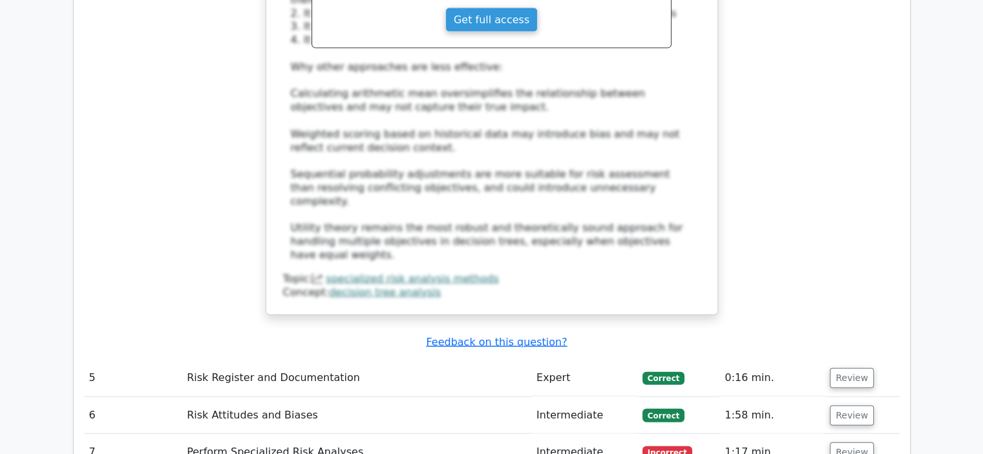
scroll to position [2972, 0]
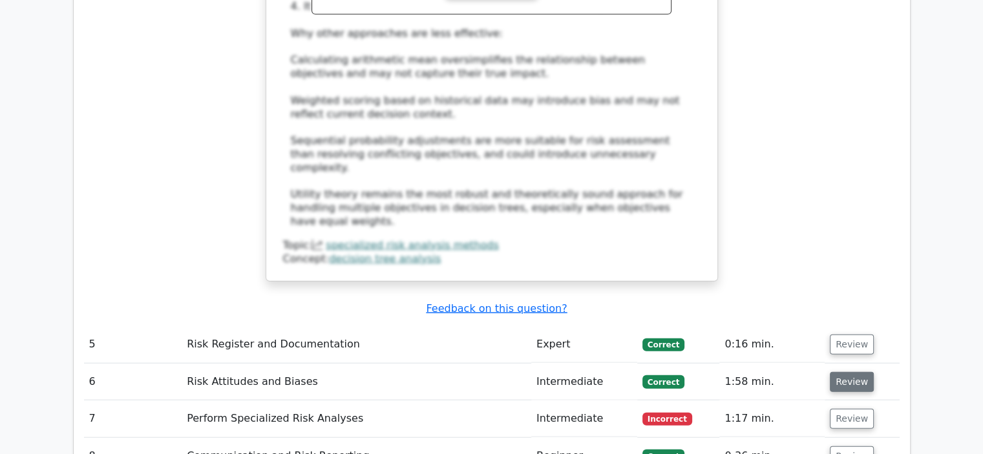
click at [842, 372] on button "Review" at bounding box center [852, 382] width 44 height 20
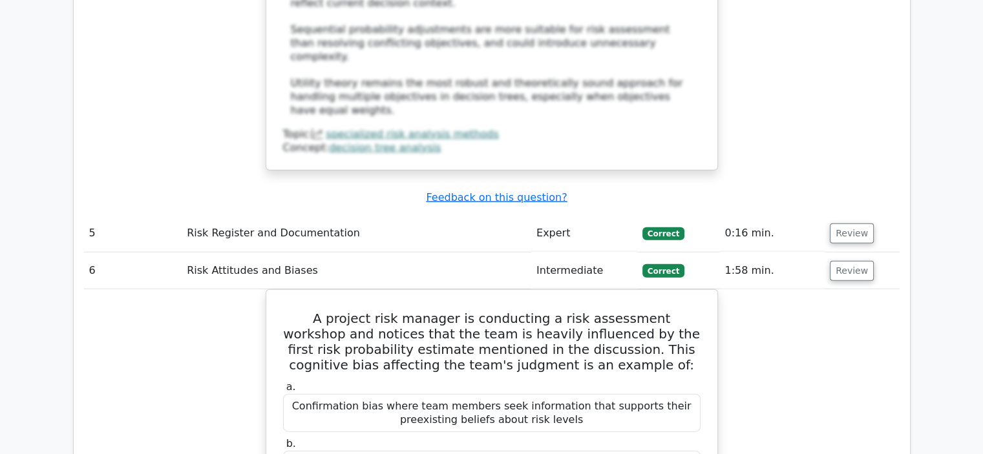
scroll to position [3101, 0]
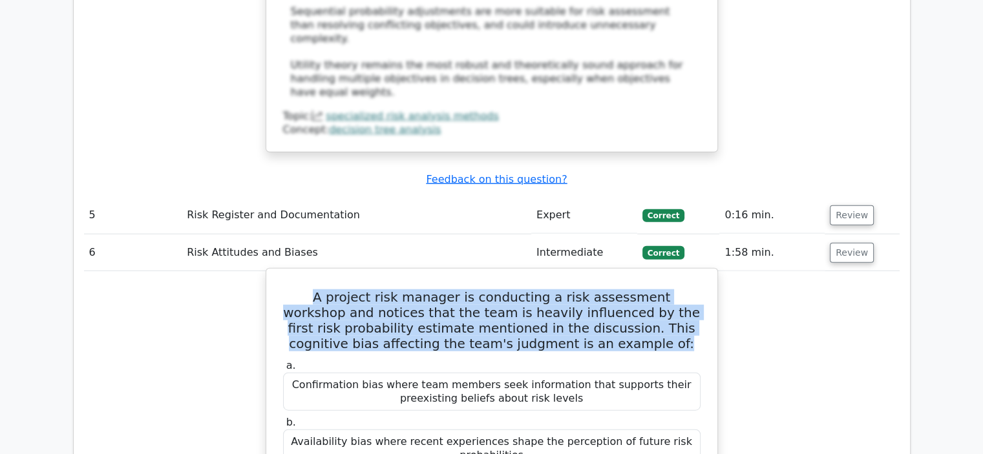
drag, startPoint x: 594, startPoint y: 242, endPoint x: 267, endPoint y: 196, distance: 329.5
copy h5 "A project risk manager is conducting a risk assessment workshop and notices tha…"
drag, startPoint x: 538, startPoint y: 403, endPoint x: 282, endPoint y: 383, distance: 255.9
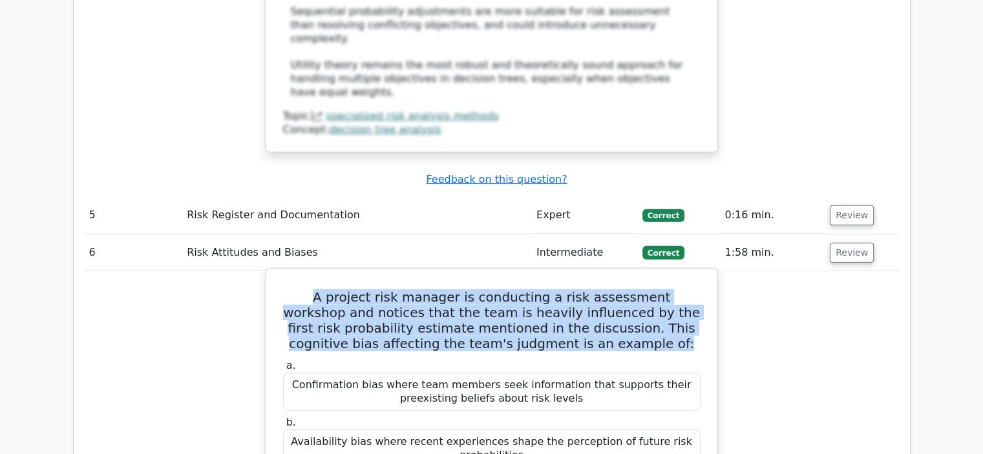
copy div "Anchoring bias where initial information disproportionately influences subseque…"
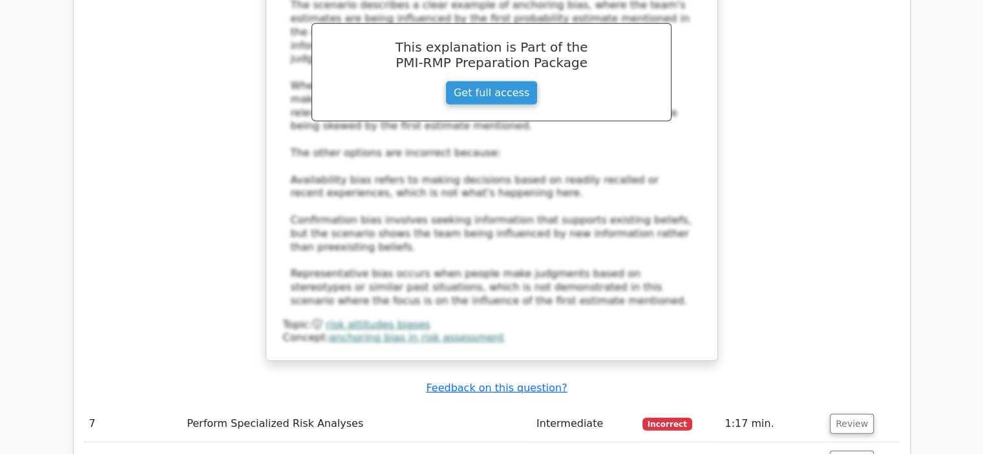
scroll to position [3877, 0]
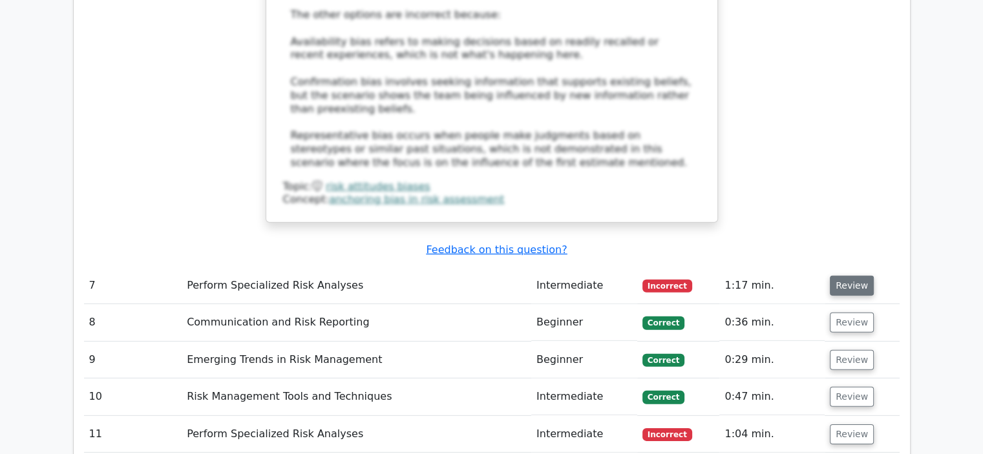
click at [844, 276] on button "Review" at bounding box center [852, 286] width 44 height 20
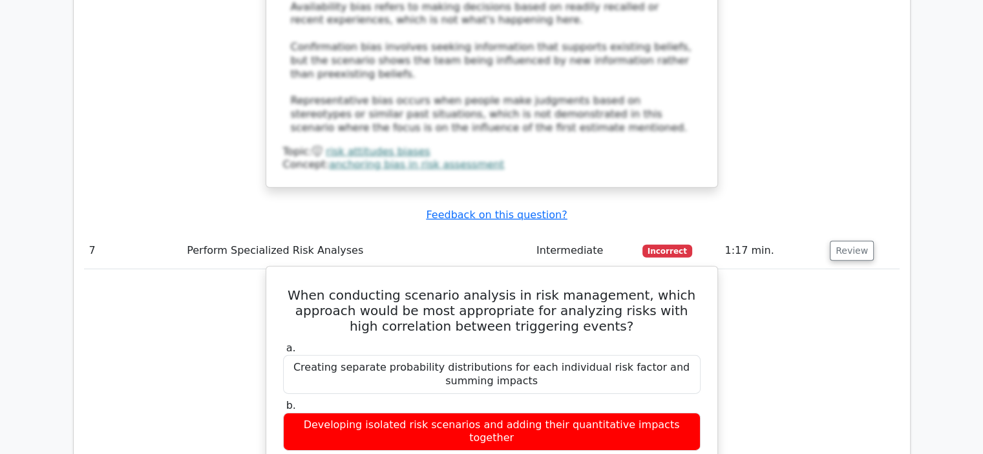
scroll to position [3941, 0]
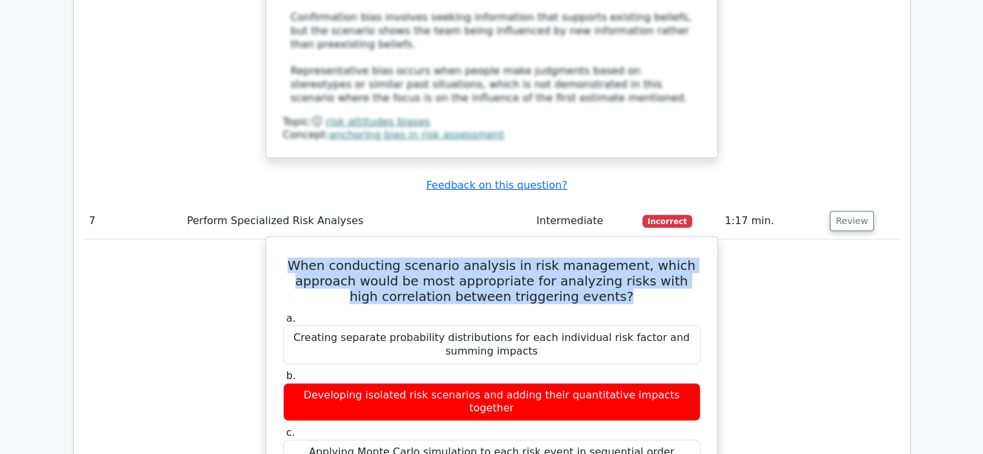
drag, startPoint x: 613, startPoint y: 185, endPoint x: 283, endPoint y: 140, distance: 332.5
copy h5 "When conducting scenario analysis in risk management, which approach would be m…"
drag, startPoint x: 627, startPoint y: 365, endPoint x: 333, endPoint y: 369, distance: 293.4
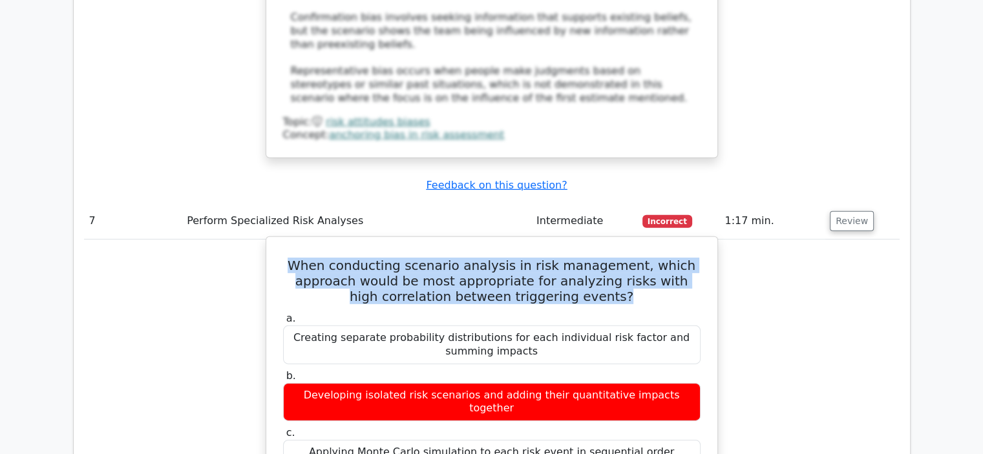
copy div "Using influence diagrams to map risk dependencies"
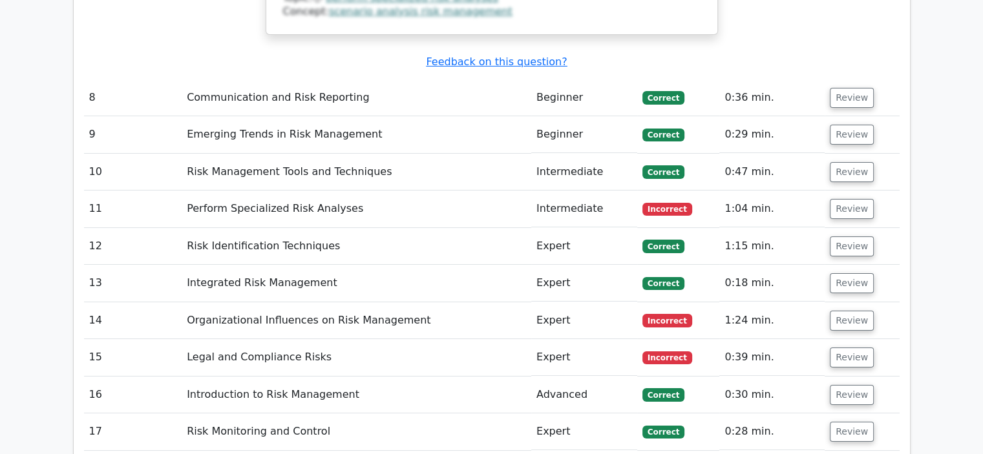
scroll to position [4846, 0]
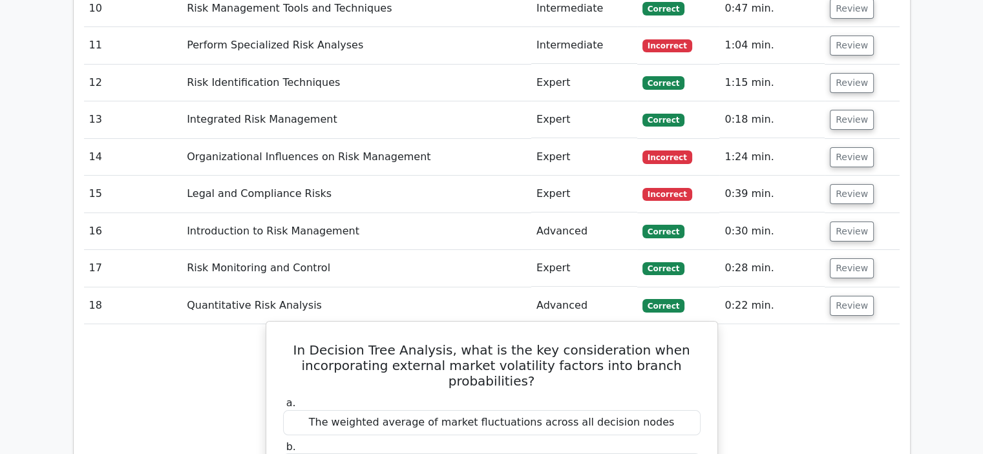
scroll to position [5040, 0]
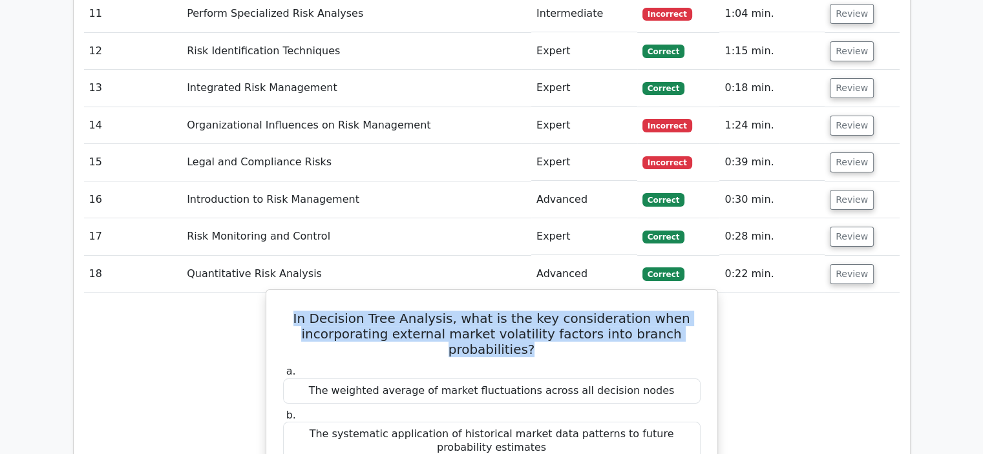
drag, startPoint x: 549, startPoint y: 176, endPoint x: 279, endPoint y: 141, distance: 271.6
copy h5 "In Decision Tree Analysis, what is the key consideration when incorporating ext…"
drag, startPoint x: 654, startPoint y: 355, endPoint x: 331, endPoint y: 356, distance: 323.1
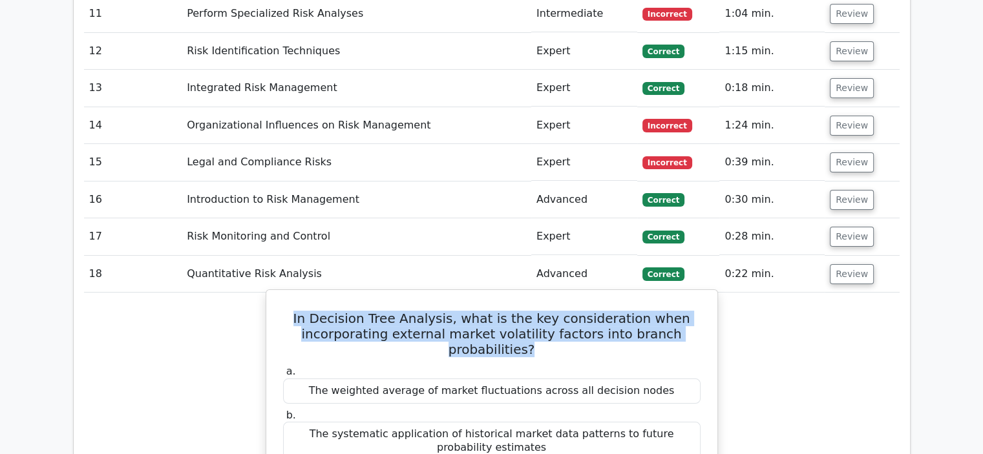
copy div "The correlation between market indicators and event likelihood"
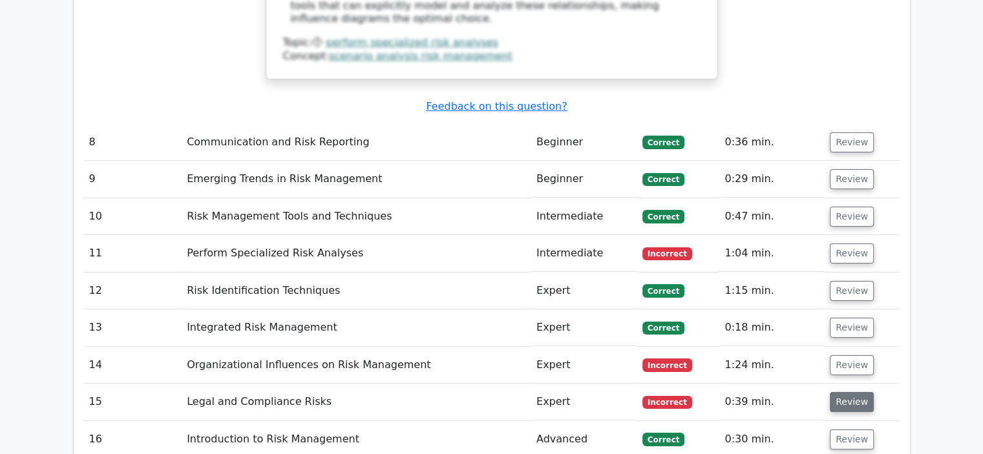
scroll to position [4781, 0]
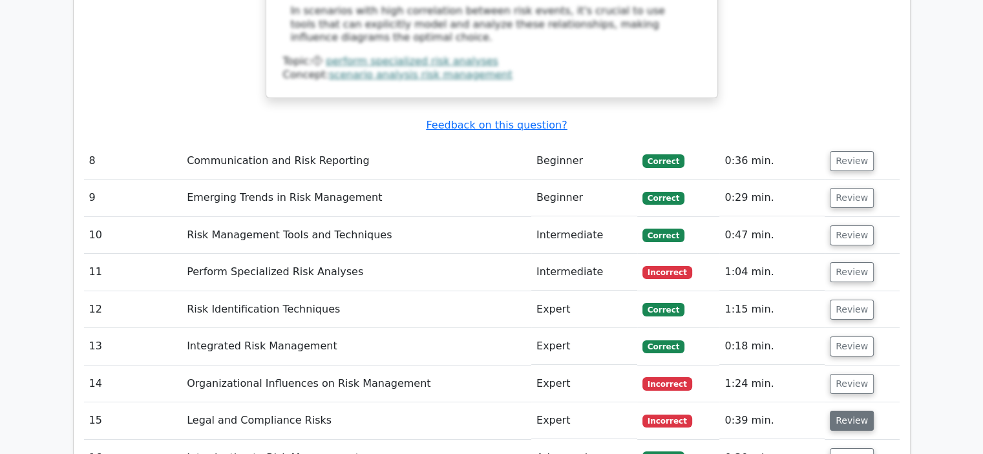
click at [851, 411] on button "Review" at bounding box center [852, 421] width 44 height 20
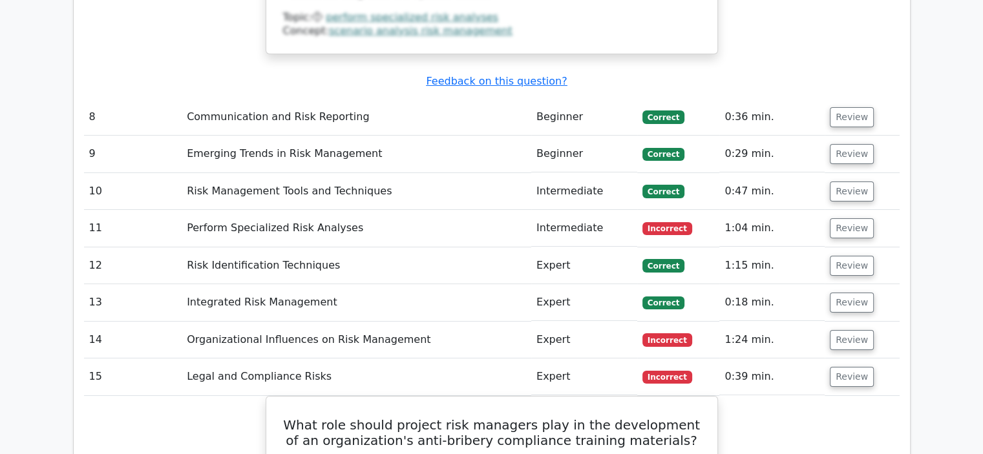
scroll to position [4846, 0]
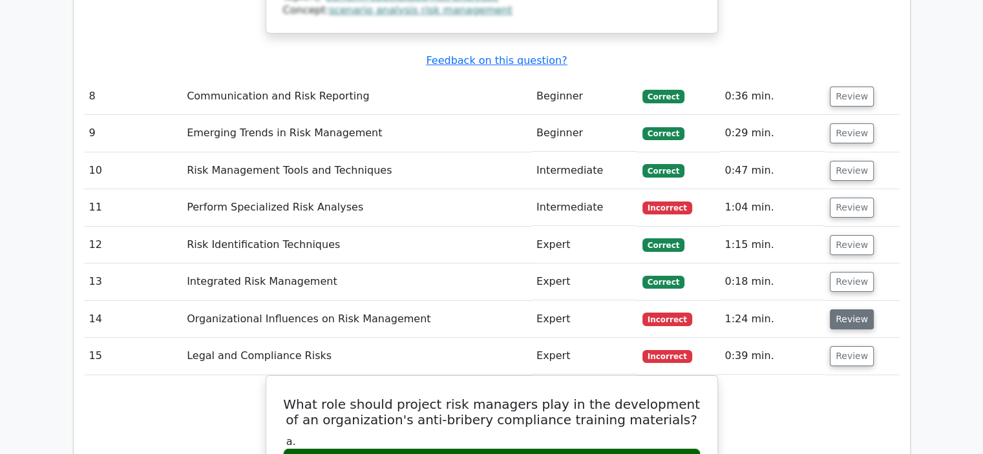
click at [839, 309] on button "Review" at bounding box center [852, 319] width 44 height 20
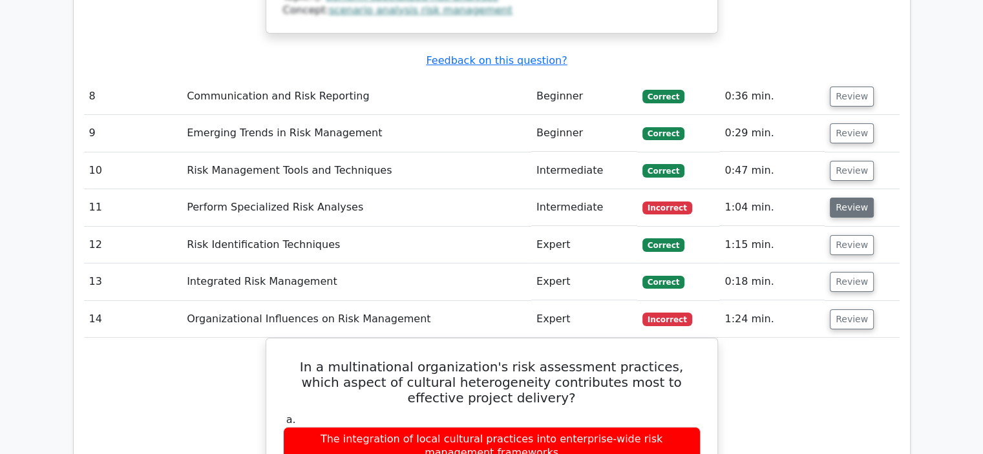
click at [843, 198] on button "Review" at bounding box center [852, 208] width 44 height 20
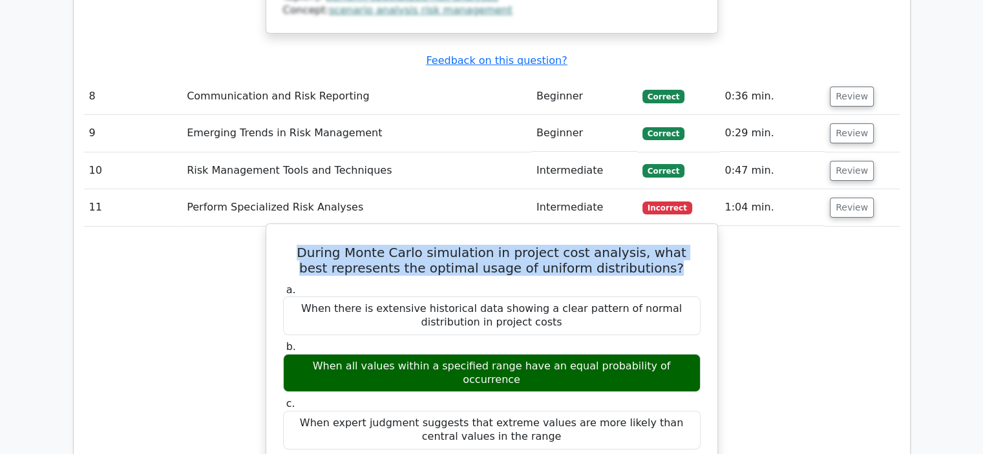
drag, startPoint x: 664, startPoint y: 96, endPoint x: 297, endPoint y: 78, distance: 366.8
click at [297, 245] on h5 "During Monte Carlo simulation in project cost analysis, what best represents th…" at bounding box center [492, 260] width 420 height 31
copy h5 "During Monte Carlo simulation in project cost analysis, what best represents th…"
drag, startPoint x: 688, startPoint y: 187, endPoint x: 295, endPoint y: 191, distance: 393.5
click at [295, 354] on div "When all values within a specified range have an equal probability of occurrence" at bounding box center [491, 373] width 417 height 39
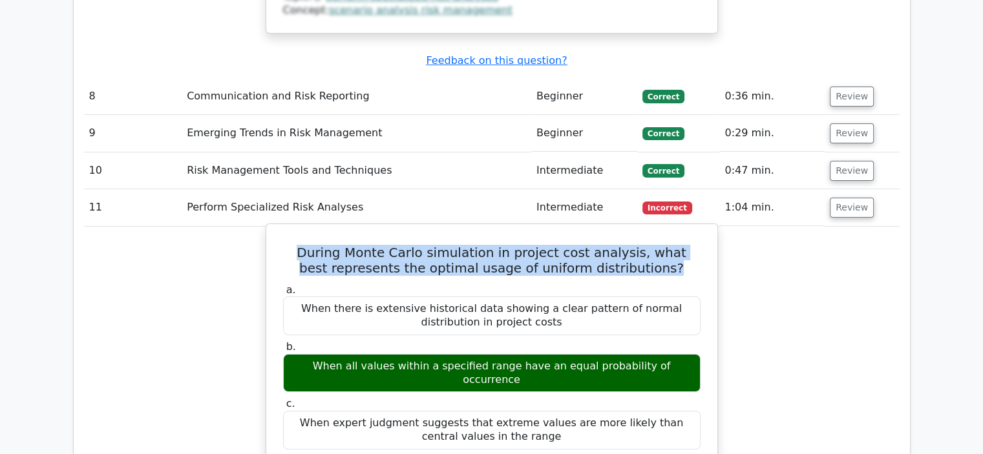
copy div "When all values within a specified range have an equal probability of occurrence"
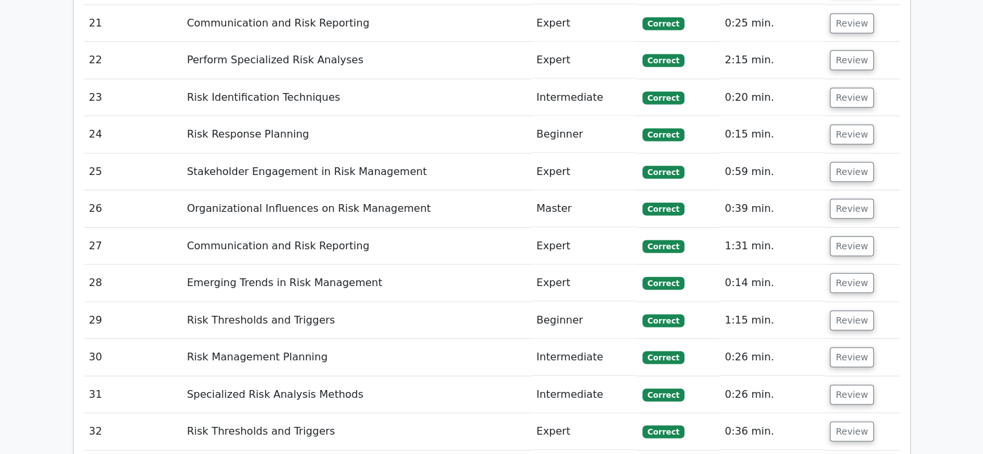
scroll to position [8335, 0]
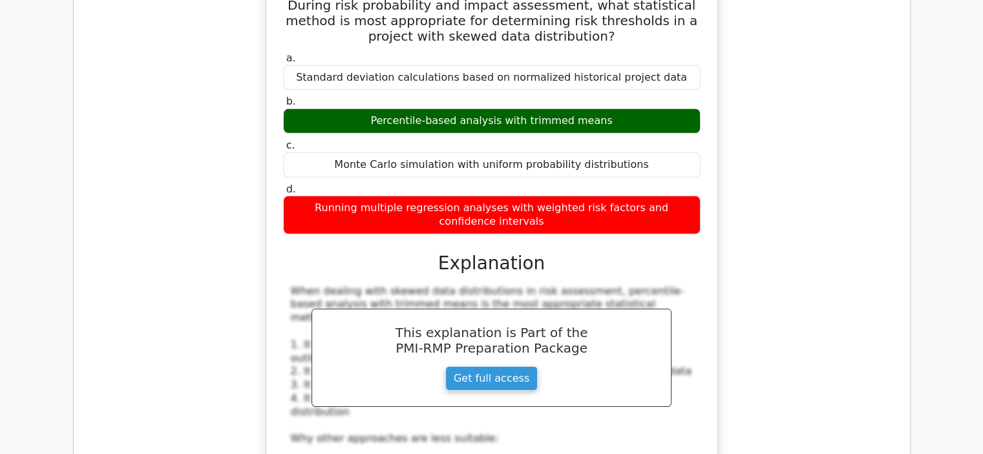
scroll to position [9110, 0]
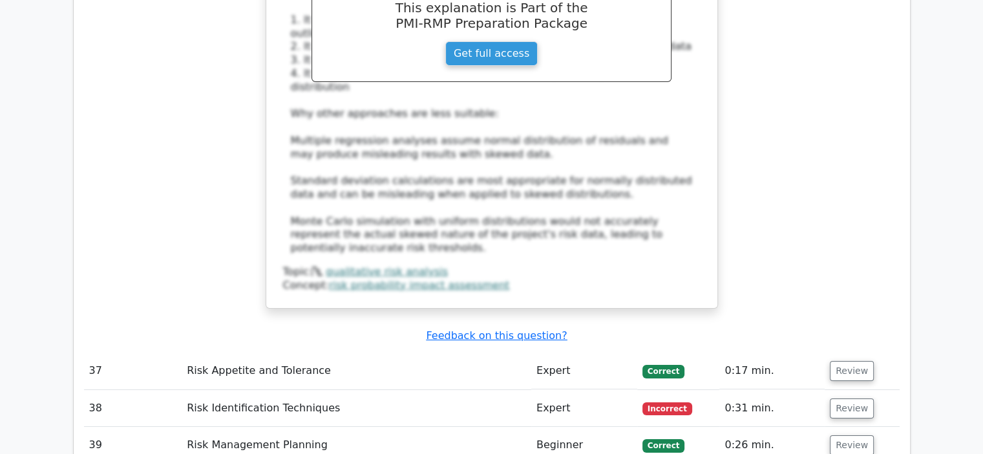
scroll to position [9304, 0]
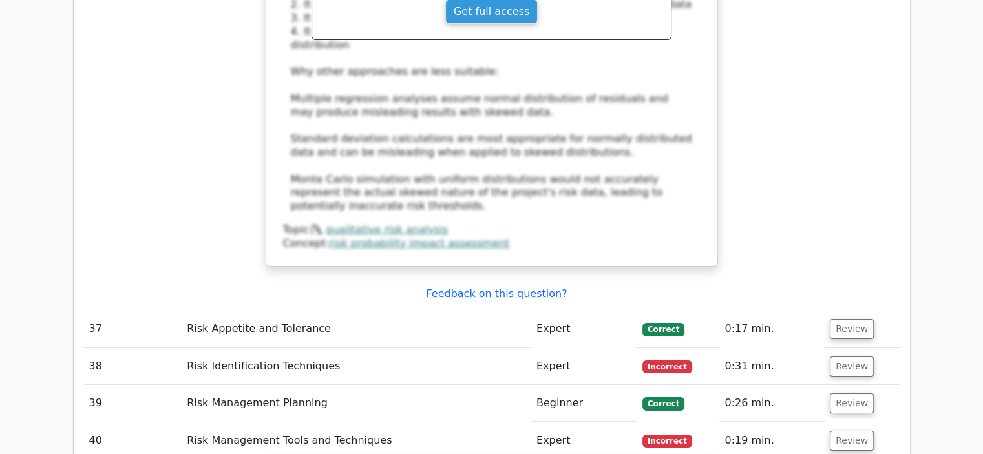
drag, startPoint x: 672, startPoint y: 140, endPoint x: 295, endPoint y: 118, distance: 378.0
drag, startPoint x: 660, startPoint y: 234, endPoint x: 322, endPoint y: 238, distance: 337.9
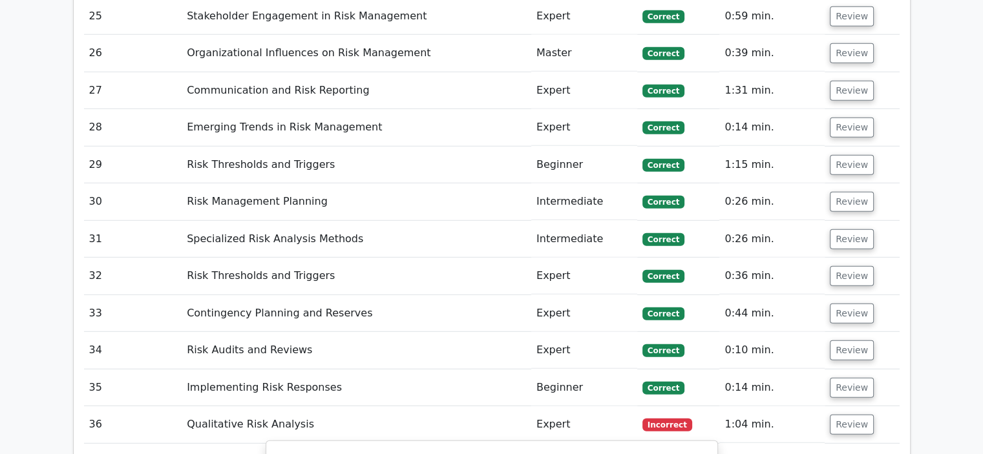
scroll to position [8464, 0]
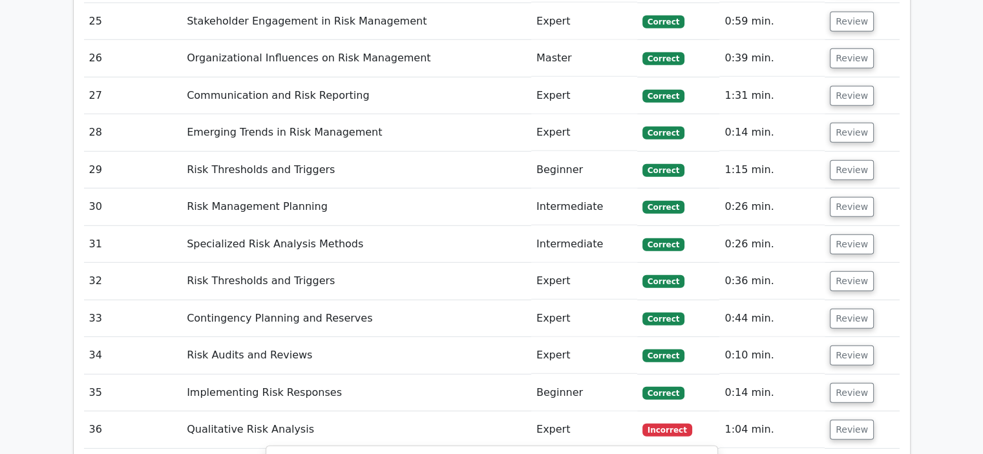
drag, startPoint x: 569, startPoint y: 175, endPoint x: 266, endPoint y: 138, distance: 304.6
drag, startPoint x: 614, startPoint y: 263, endPoint x: 363, endPoint y: 257, distance: 250.8
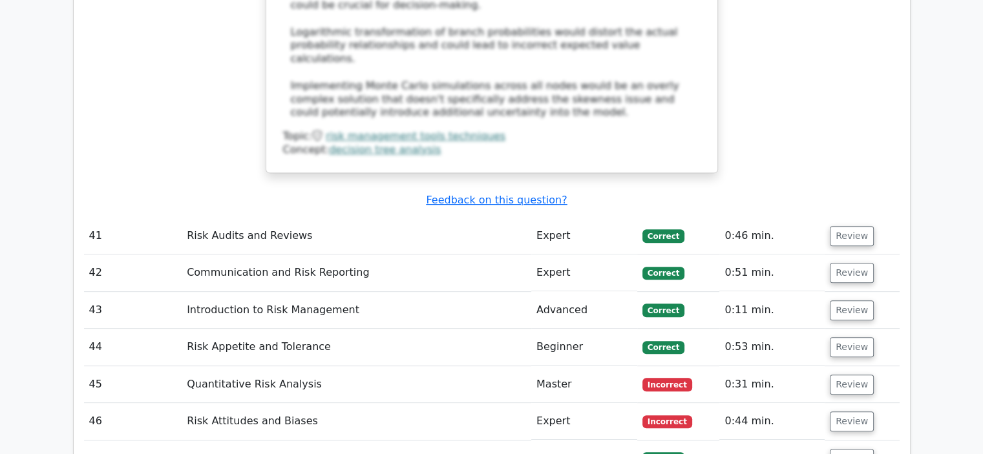
scroll to position [10338, 0]
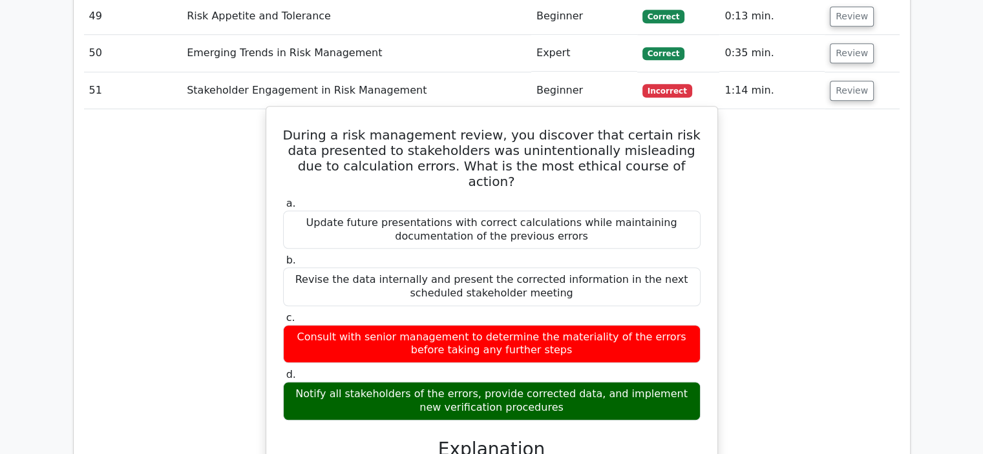
scroll to position [11178, 0]
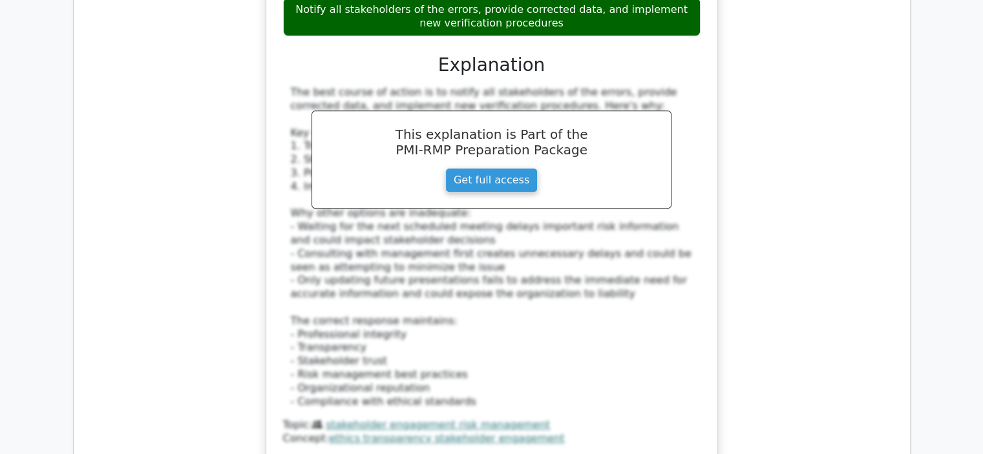
drag, startPoint x: 676, startPoint y: 264, endPoint x: 275, endPoint y: 240, distance: 402.0
drag, startPoint x: 693, startPoint y: 405, endPoint x: 227, endPoint y: 392, distance: 466.0
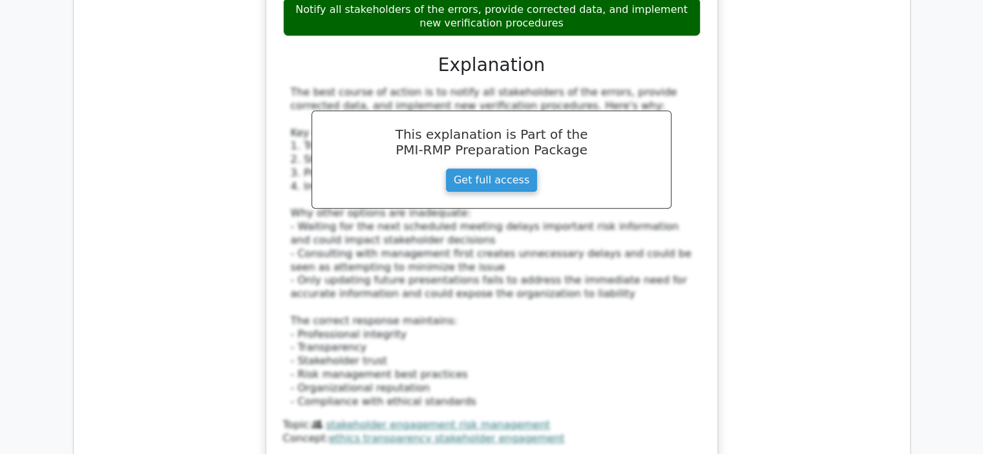
drag, startPoint x: 664, startPoint y: 404, endPoint x: 287, endPoint y: 404, distance: 376.7
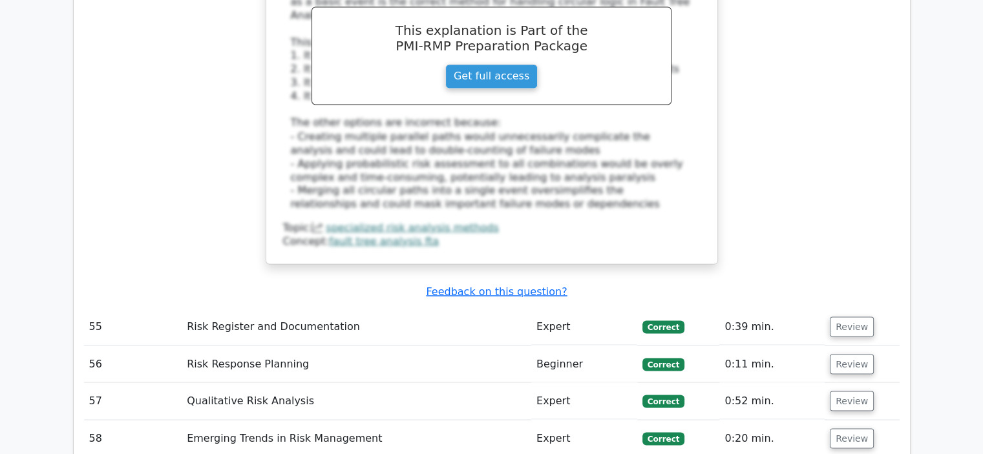
scroll to position [12211, 0]
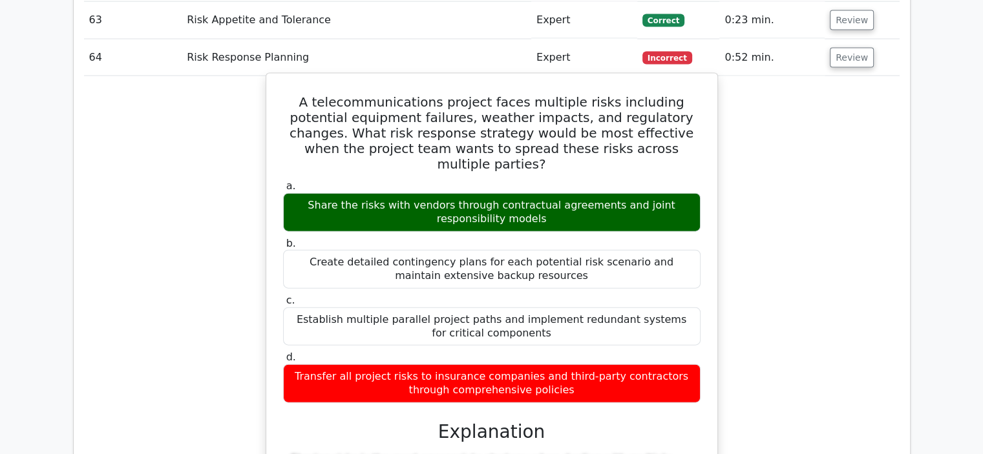
scroll to position [12987, 0]
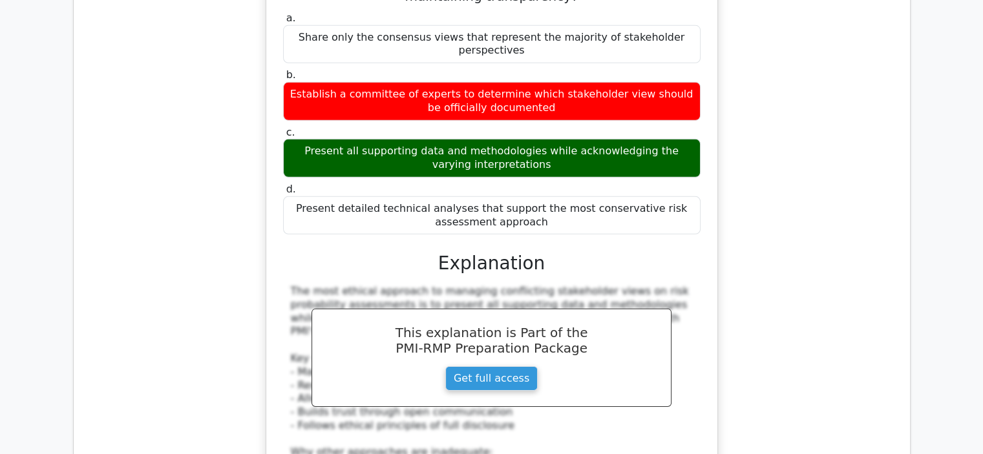
scroll to position [13827, 0]
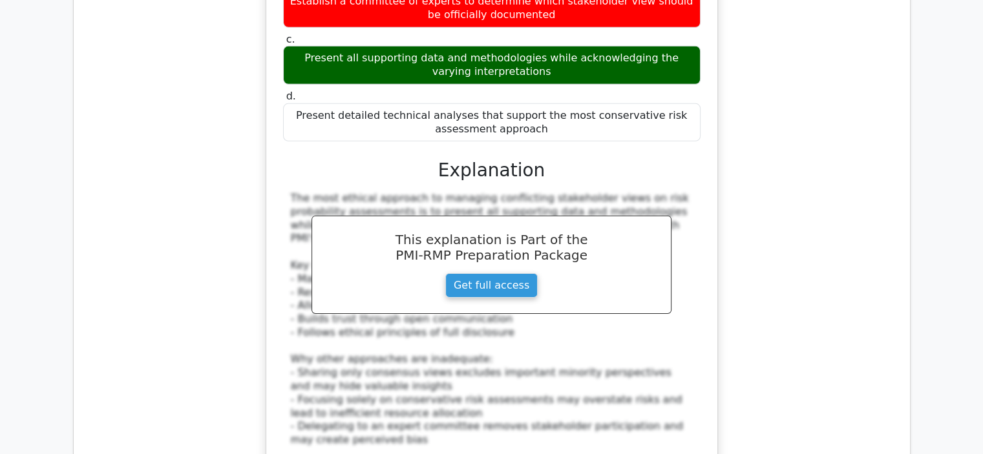
scroll to position [13891, 0]
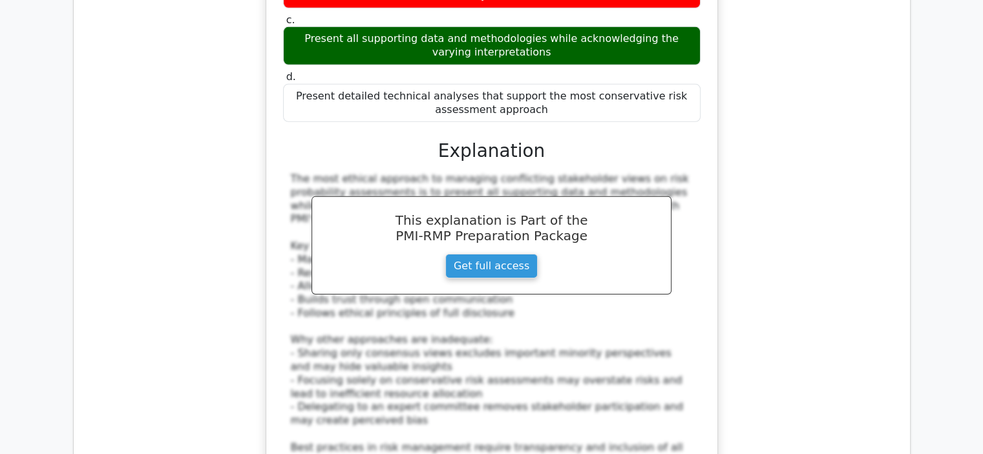
drag, startPoint x: 584, startPoint y: 183, endPoint x: 297, endPoint y: 118, distance: 294.7
drag, startPoint x: 625, startPoint y: 401, endPoint x: 291, endPoint y: 382, distance: 334.5
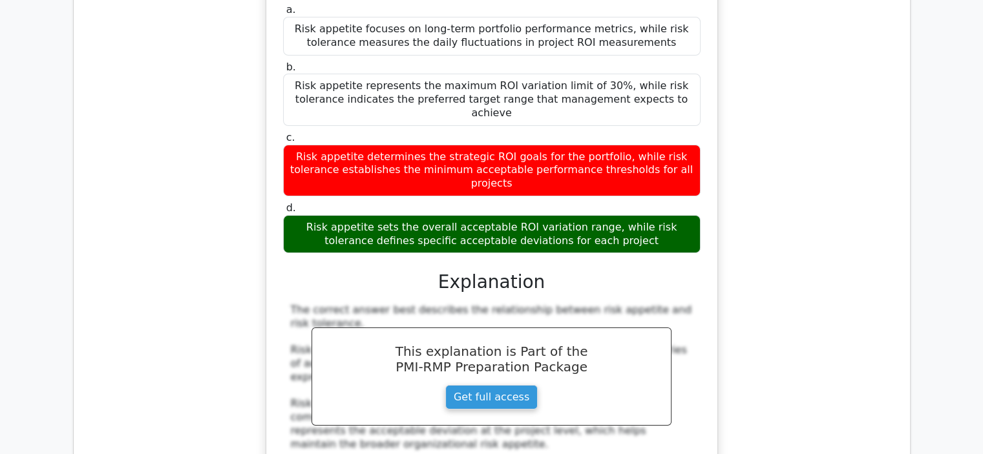
scroll to position [14602, 0]
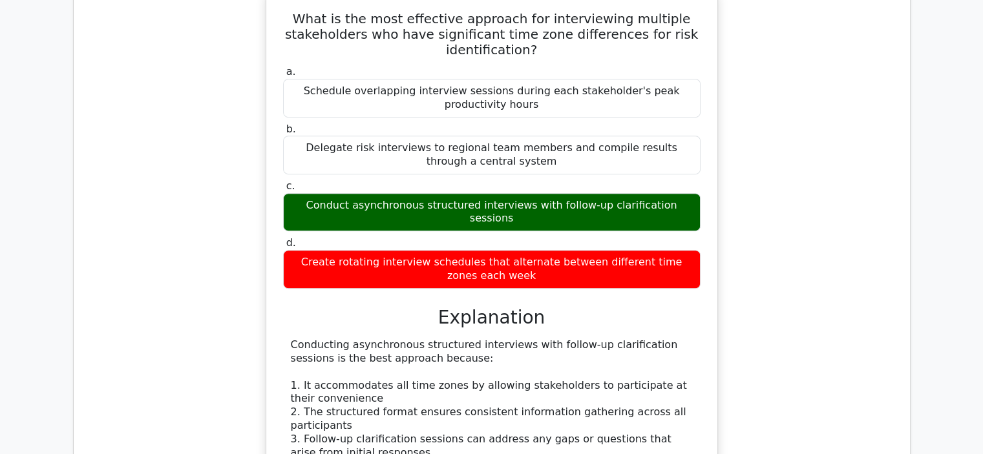
scroll to position [15377, 0]
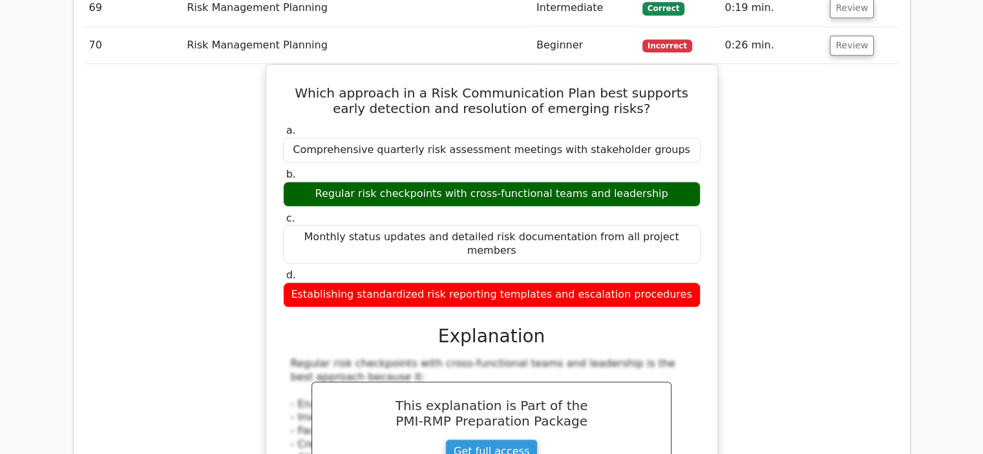
scroll to position [16088, 0]
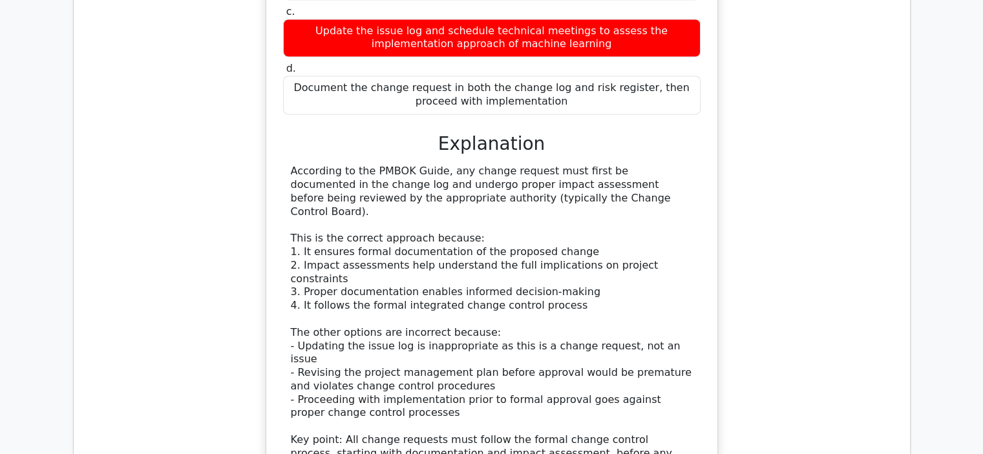
scroll to position [17057, 0]
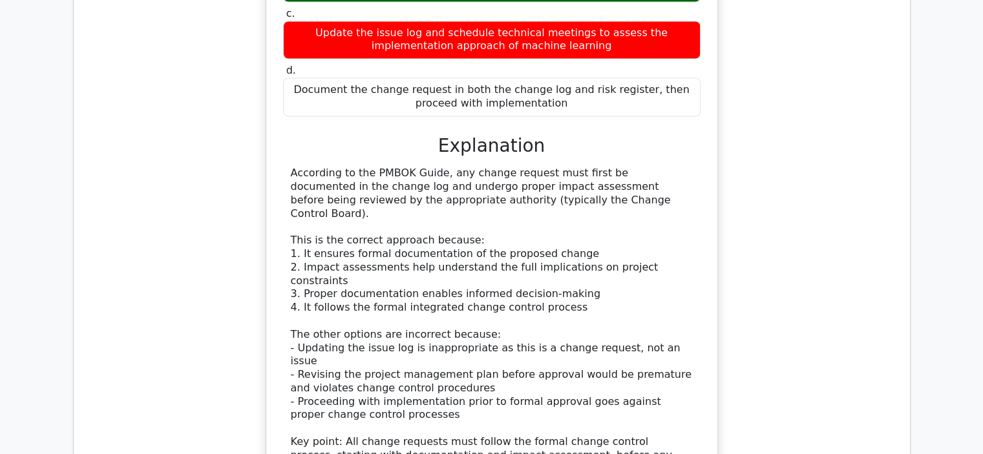
drag, startPoint x: 674, startPoint y: 175, endPoint x: 282, endPoint y: 158, distance: 392.6
drag, startPoint x: 675, startPoint y: 368, endPoint x: 314, endPoint y: 373, distance: 360.6
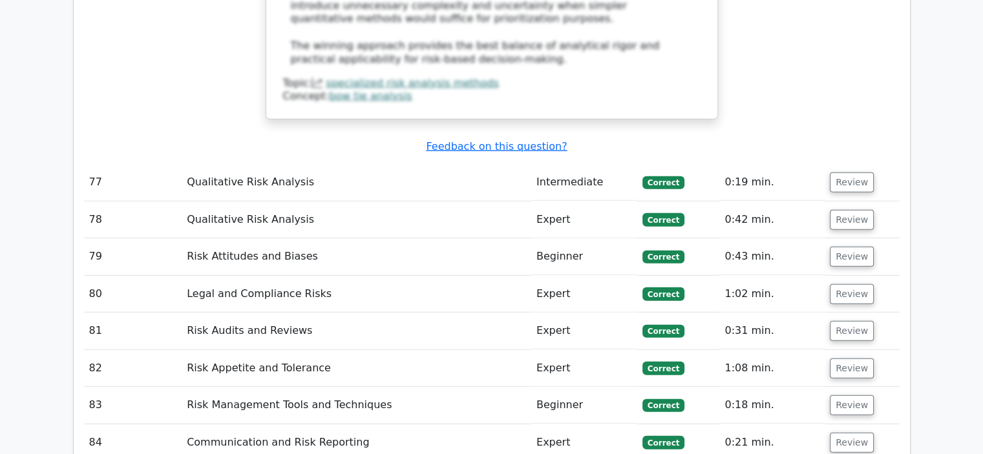
scroll to position [18414, 0]
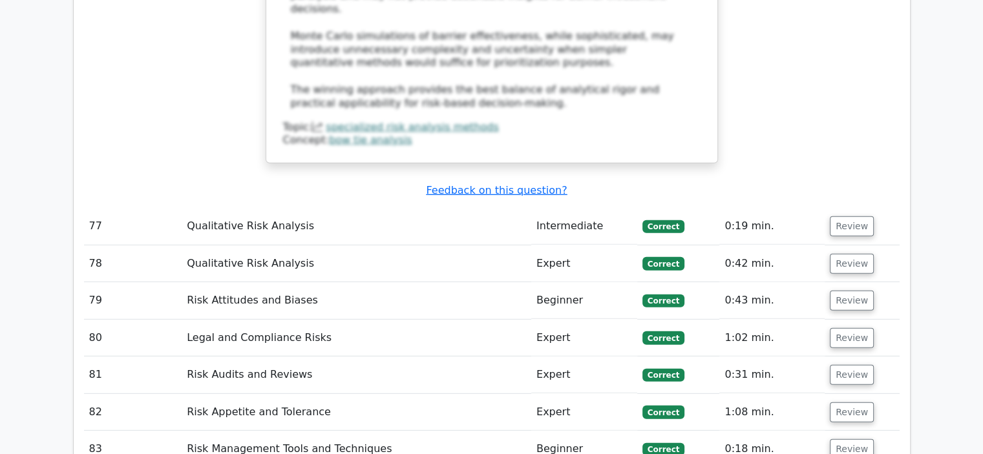
scroll to position [18220, 0]
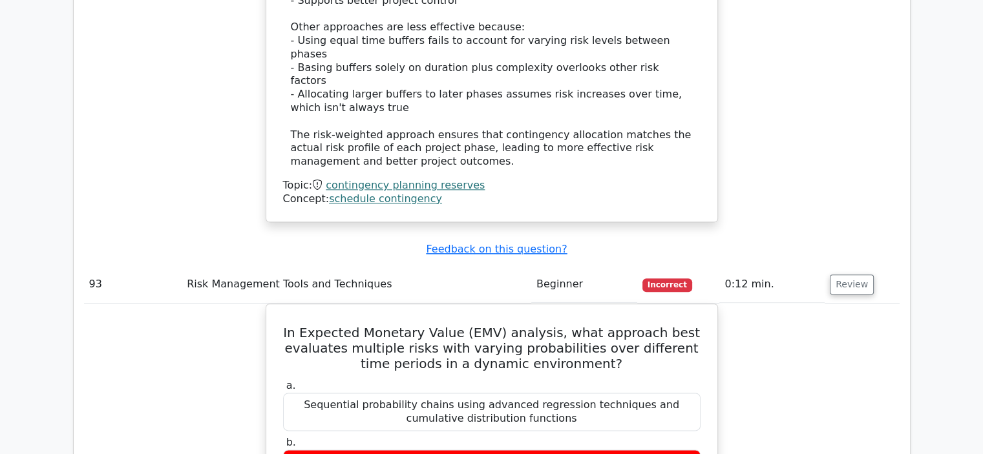
scroll to position [21450, 0]
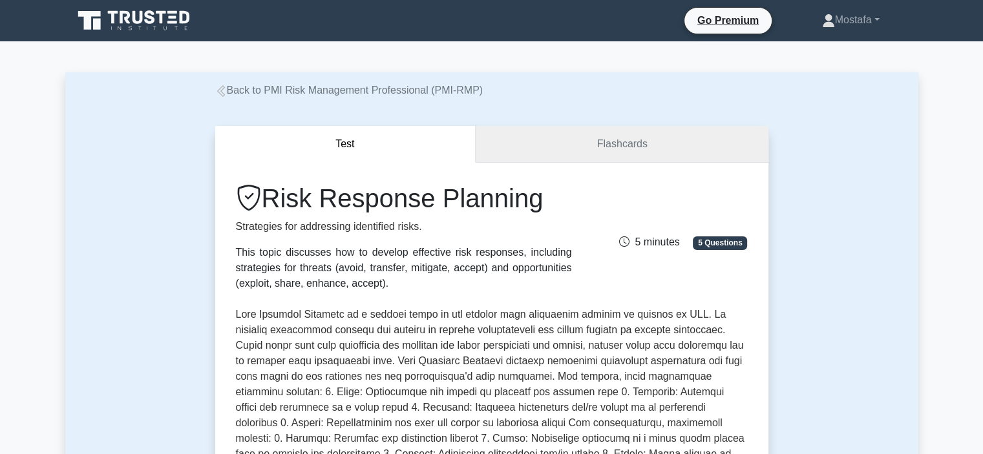
click at [658, 152] on link "Flashcards" at bounding box center [622, 144] width 292 height 37
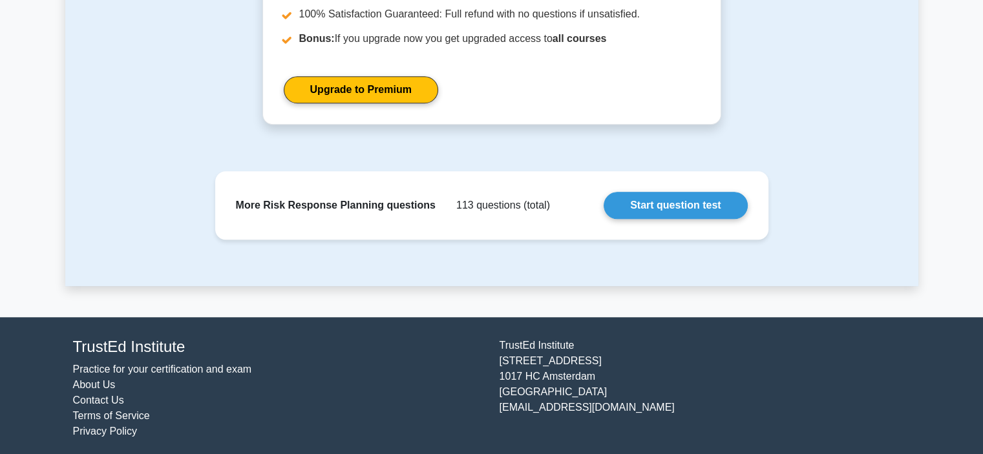
scroll to position [1191, 0]
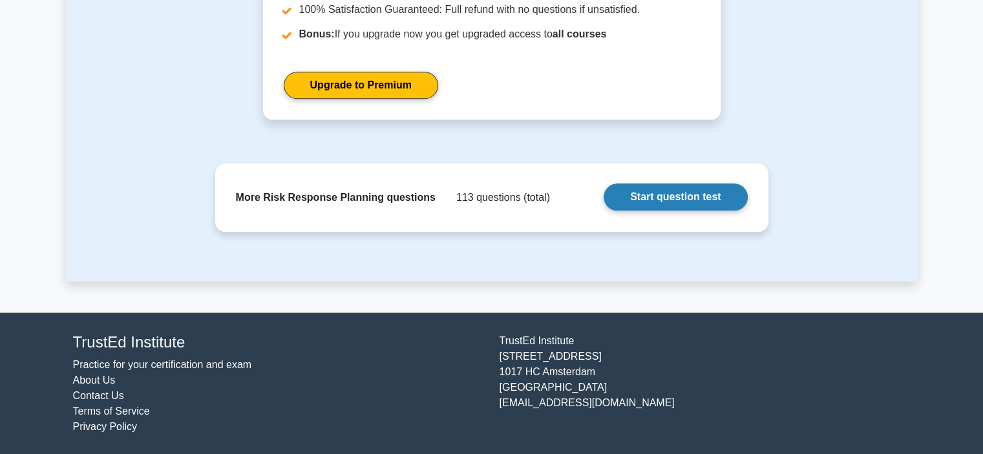
click at [646, 192] on link "Start question test" at bounding box center [674, 196] width 143 height 27
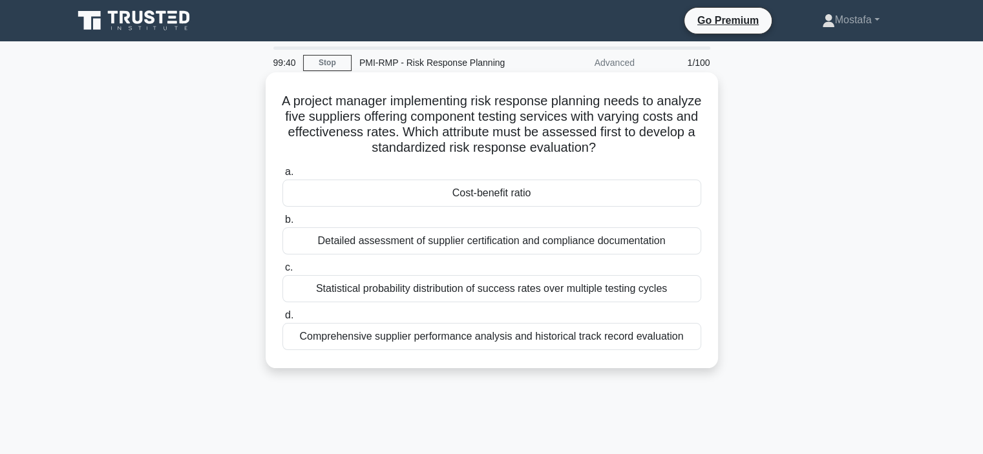
click at [690, 196] on div "Cost-benefit ratio" at bounding box center [491, 193] width 419 height 27
click at [282, 176] on input "a. Cost-benefit ratio" at bounding box center [282, 172] width 0 height 8
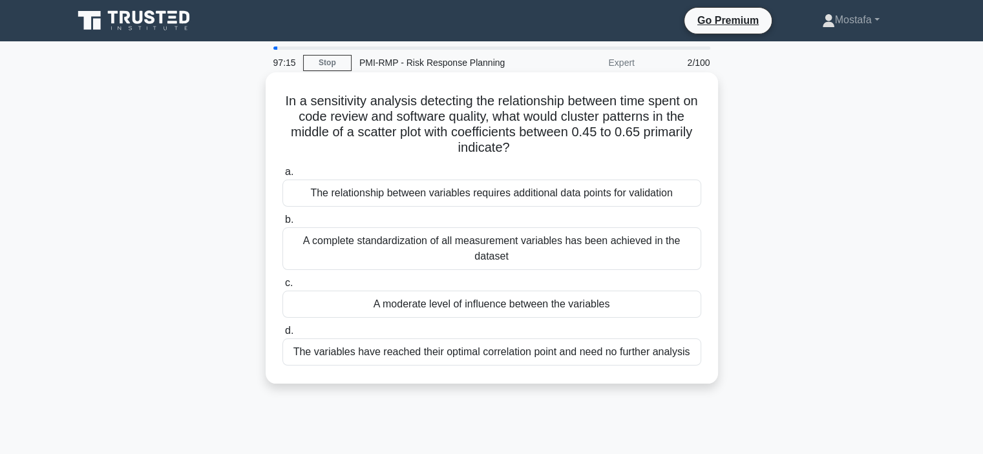
click at [682, 308] on div "A moderate level of influence between the variables" at bounding box center [491, 304] width 419 height 27
click at [282, 288] on input "c. A moderate level of influence between the variables" at bounding box center [282, 283] width 0 height 8
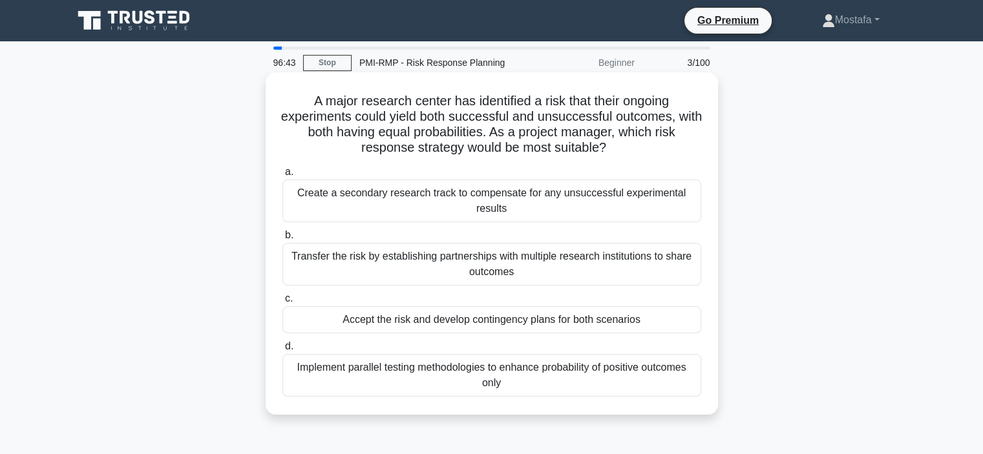
click at [653, 326] on div "Accept the risk and develop contingency plans for both scenarios" at bounding box center [491, 319] width 419 height 27
click at [282, 303] on input "c. Accept the risk and develop contingency plans for both scenarios" at bounding box center [282, 299] width 0 height 8
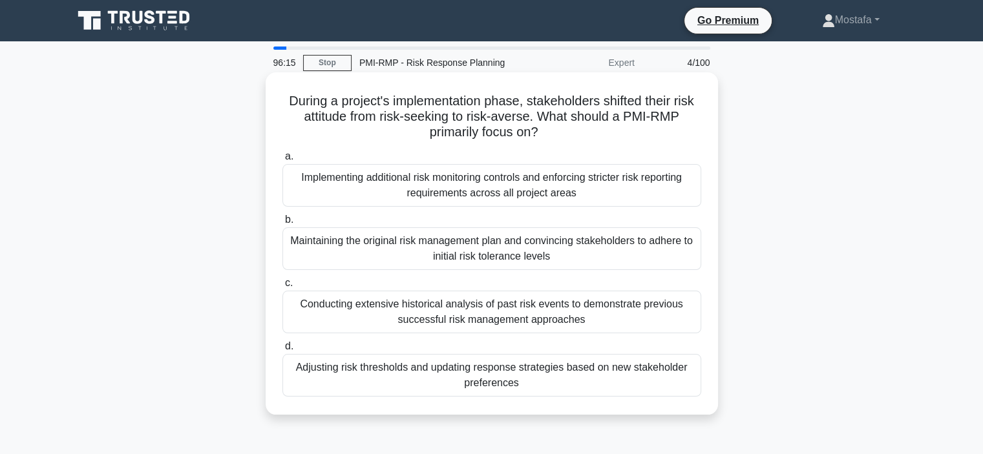
click at [675, 381] on div "Adjusting risk thresholds and updating response strategies based on new stakeho…" at bounding box center [491, 375] width 419 height 43
click at [282, 351] on input "d. Adjusting risk thresholds and updating response strategies based on new stak…" at bounding box center [282, 346] width 0 height 8
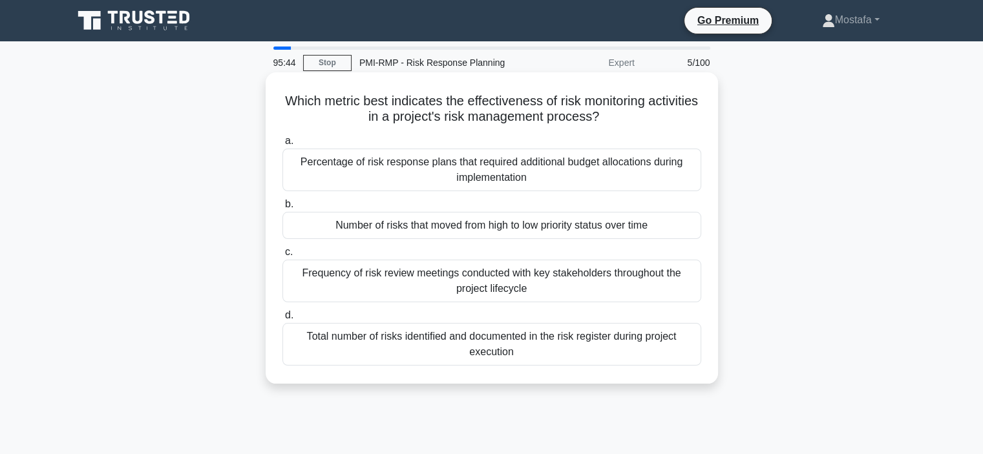
click at [686, 226] on div "Number of risks that moved from high to low priority status over time" at bounding box center [491, 225] width 419 height 27
click at [282, 209] on input "b. Number of risks that moved from high to low priority status over time" at bounding box center [282, 204] width 0 height 8
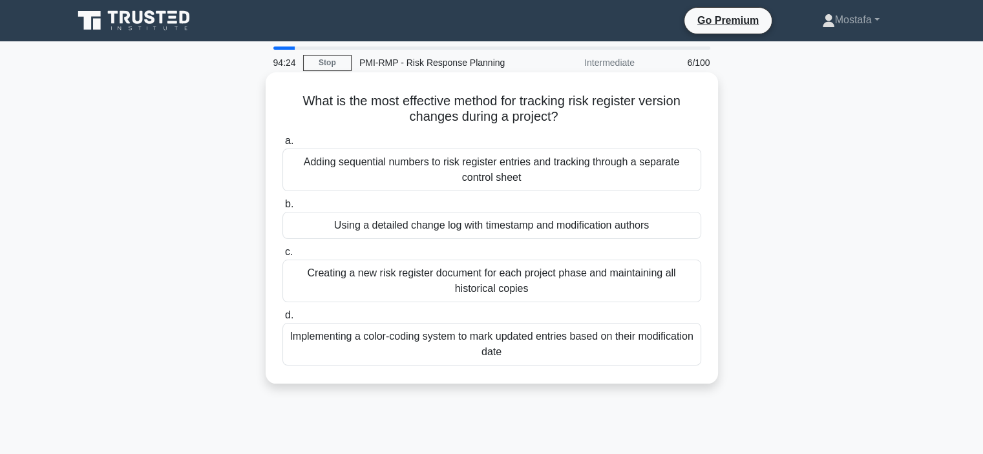
click at [682, 229] on div "Using a detailed change log with timestamp and modification authors" at bounding box center [491, 225] width 419 height 27
click at [282, 209] on input "b. Using a detailed change log with timestamp and modification authors" at bounding box center [282, 204] width 0 height 8
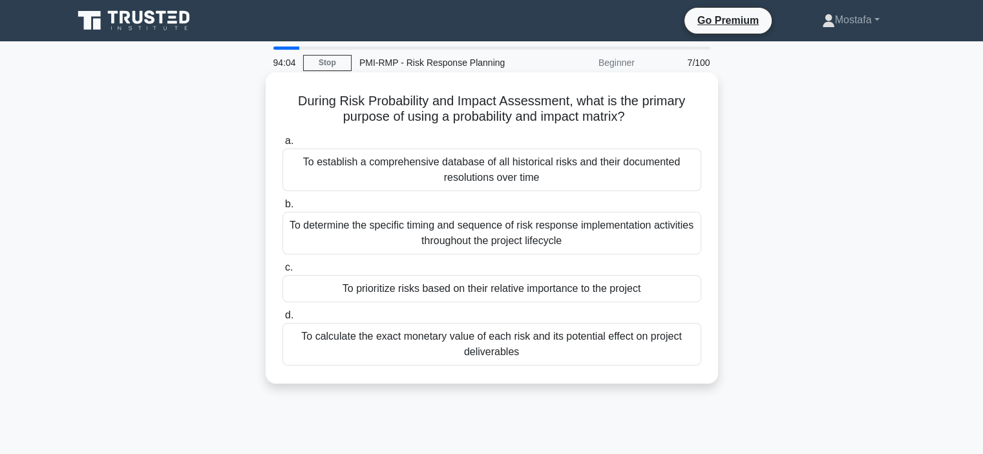
click at [687, 294] on div "To prioritize risks based on their relative importance to the project" at bounding box center [491, 288] width 419 height 27
click at [282, 272] on input "c. To prioritize risks based on their relative importance to the project" at bounding box center [282, 268] width 0 height 8
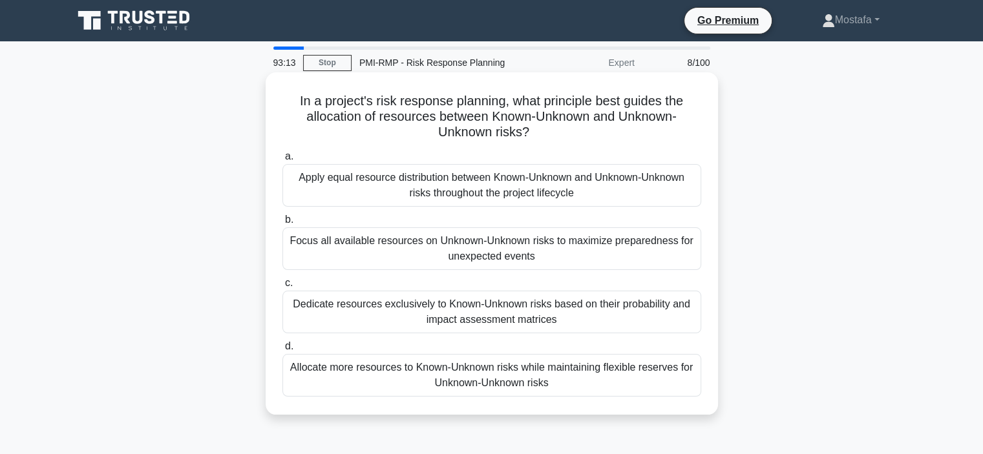
click at [687, 384] on div "Allocate more resources to Known-Unknown risks while maintaining flexible reser…" at bounding box center [491, 375] width 419 height 43
click at [282, 351] on input "d. Allocate more resources to Known-Unknown risks while maintaining flexible re…" at bounding box center [282, 346] width 0 height 8
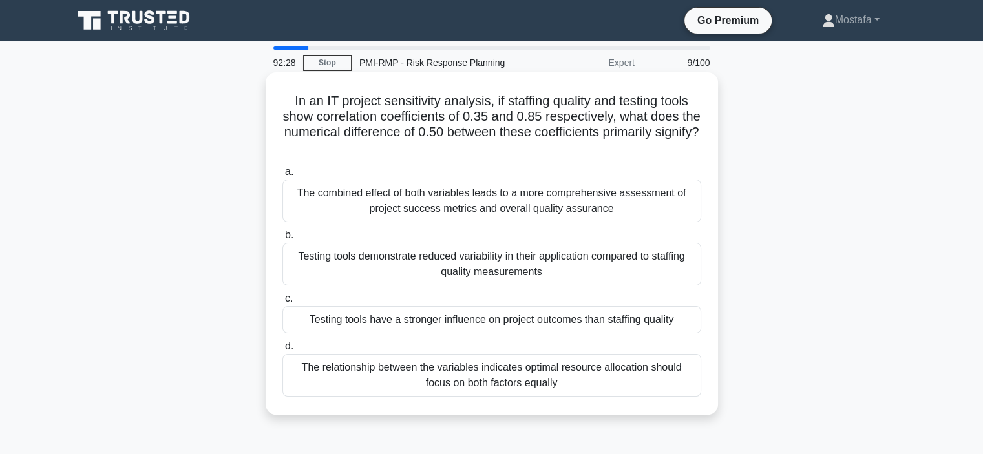
click at [666, 386] on div "The relationship between the variables indicates optimal resource allocation sh…" at bounding box center [491, 375] width 419 height 43
click at [282, 351] on input "d. The relationship between the variables indicates optimal resource allocation…" at bounding box center [282, 346] width 0 height 8
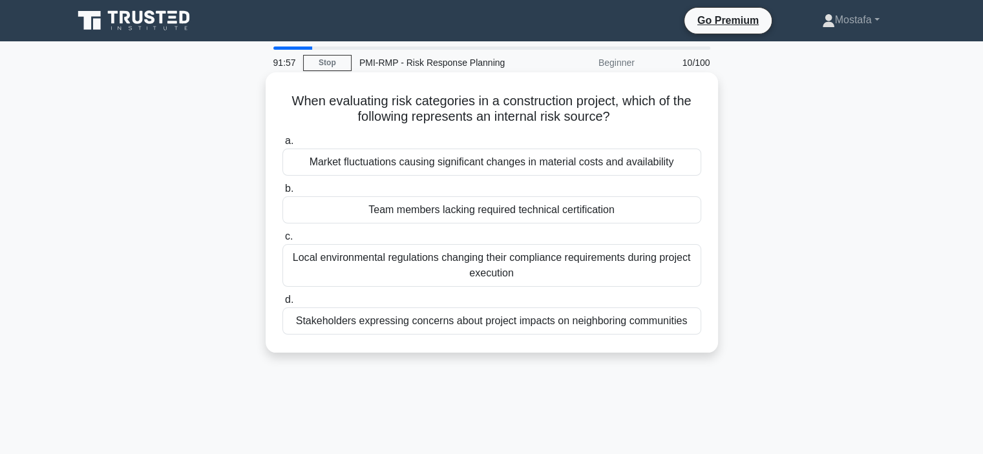
click at [684, 211] on div "Team members lacking required technical certification" at bounding box center [491, 209] width 419 height 27
click at [282, 193] on input "b. Team members lacking required technical certification" at bounding box center [282, 189] width 0 height 8
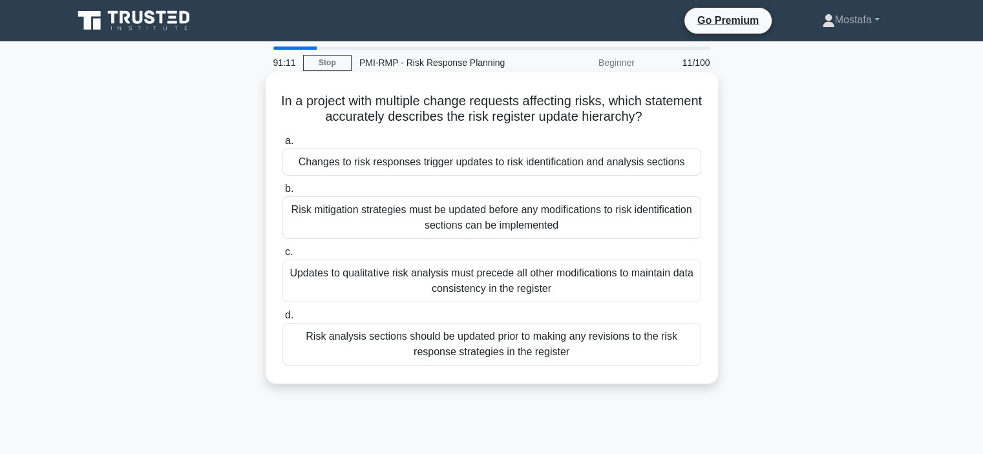
click at [696, 165] on div "Changes to risk responses trigger updates to risk identification and analysis s…" at bounding box center [491, 162] width 419 height 27
click at [282, 145] on input "a. Changes to risk responses trigger updates to risk identification and analysi…" at bounding box center [282, 141] width 0 height 8
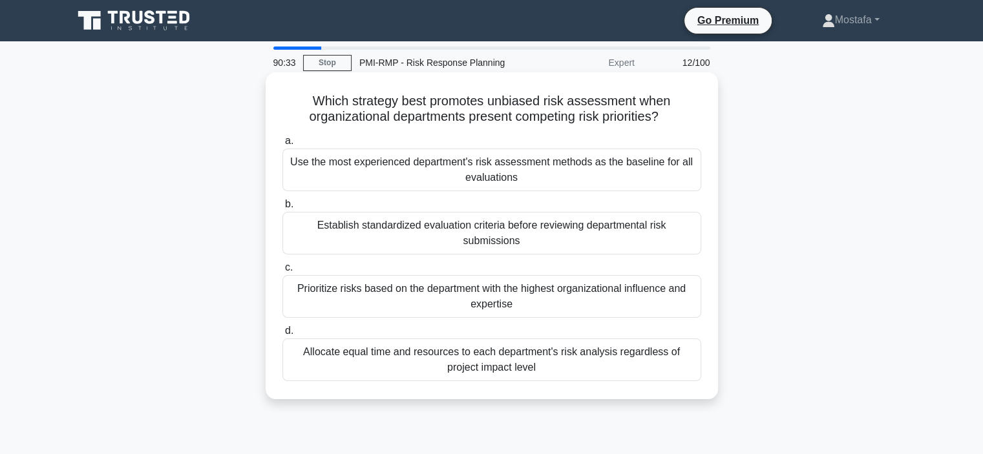
click at [692, 231] on div "Establish standardized evaluation criteria before reviewing departmental risk s…" at bounding box center [491, 233] width 419 height 43
click at [282, 209] on input "b. Establish standardized evaluation criteria before reviewing departmental ris…" at bounding box center [282, 204] width 0 height 8
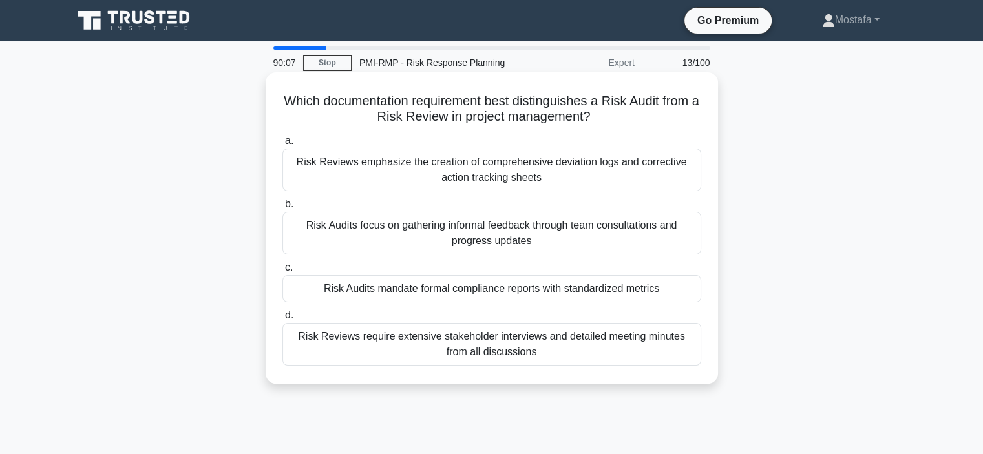
click at [687, 295] on div "Risk Audits mandate formal compliance reports with standardized metrics" at bounding box center [491, 288] width 419 height 27
click at [282, 272] on input "c. Risk Audits mandate formal compliance reports with standardized metrics" at bounding box center [282, 268] width 0 height 8
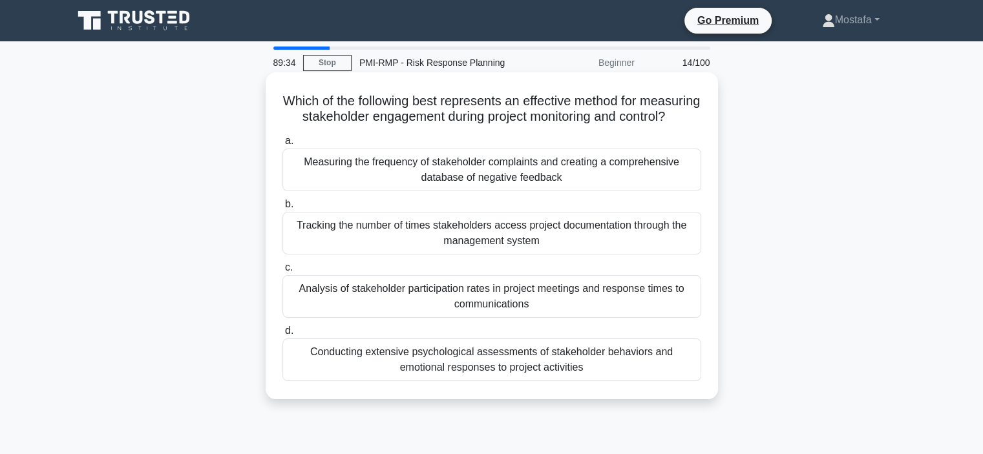
click at [682, 318] on div "Analysis of stakeholder participation rates in project meetings and response ti…" at bounding box center [491, 296] width 419 height 43
click at [282, 272] on input "c. Analysis of stakeholder participation rates in project meetings and response…" at bounding box center [282, 268] width 0 height 8
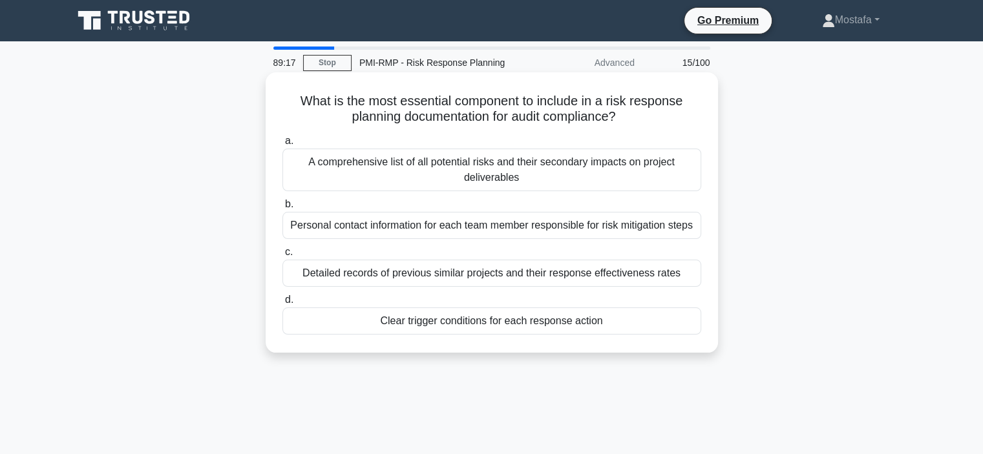
click at [684, 326] on div "Clear trigger conditions for each response action" at bounding box center [491, 321] width 419 height 27
click at [282, 304] on input "d. Clear trigger conditions for each response action" at bounding box center [282, 300] width 0 height 8
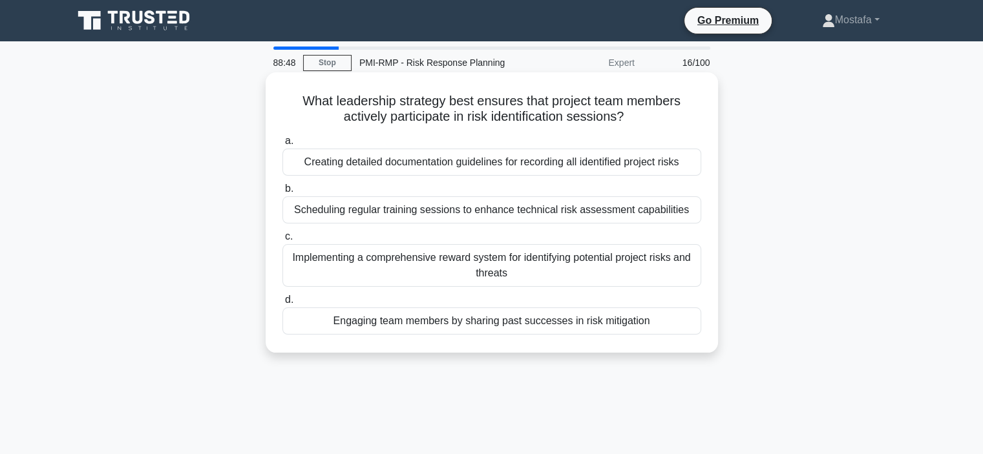
click at [693, 331] on div "Engaging team members by sharing past successes in risk mitigation" at bounding box center [491, 321] width 419 height 27
click at [282, 304] on input "d. Engaging team members by sharing past successes in risk mitigation" at bounding box center [282, 300] width 0 height 8
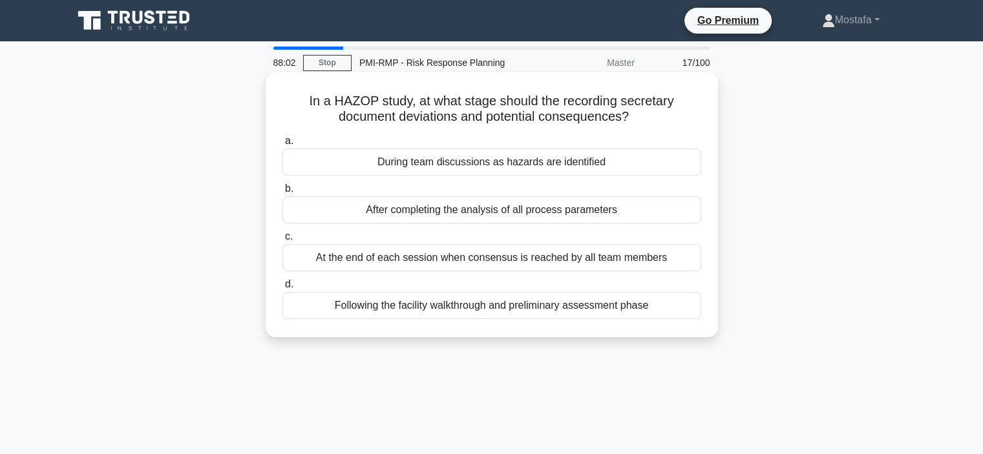
click at [690, 258] on div "At the end of each session when consensus is reached by all team members" at bounding box center [491, 257] width 419 height 27
click at [282, 241] on input "c. At the end of each session when consensus is reached by all team members" at bounding box center [282, 237] width 0 height 8
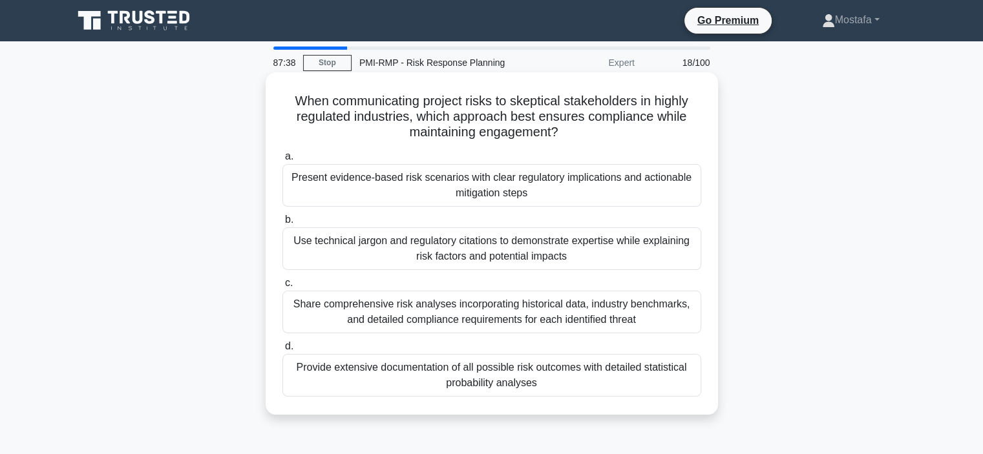
click at [674, 201] on div "Present evidence-based risk scenarios with clear regulatory implications and ac…" at bounding box center [491, 185] width 419 height 43
click at [282, 161] on input "a. Present evidence-based risk scenarios with clear regulatory implications and…" at bounding box center [282, 156] width 0 height 8
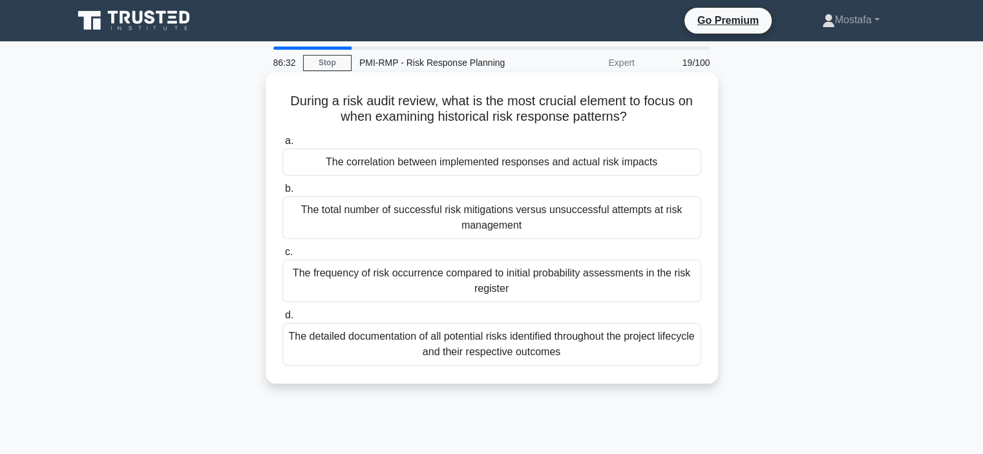
click at [682, 169] on div "The correlation between implemented responses and actual risk impacts" at bounding box center [491, 162] width 419 height 27
click at [282, 145] on input "a. The correlation between implemented responses and actual risk impacts" at bounding box center [282, 141] width 0 height 8
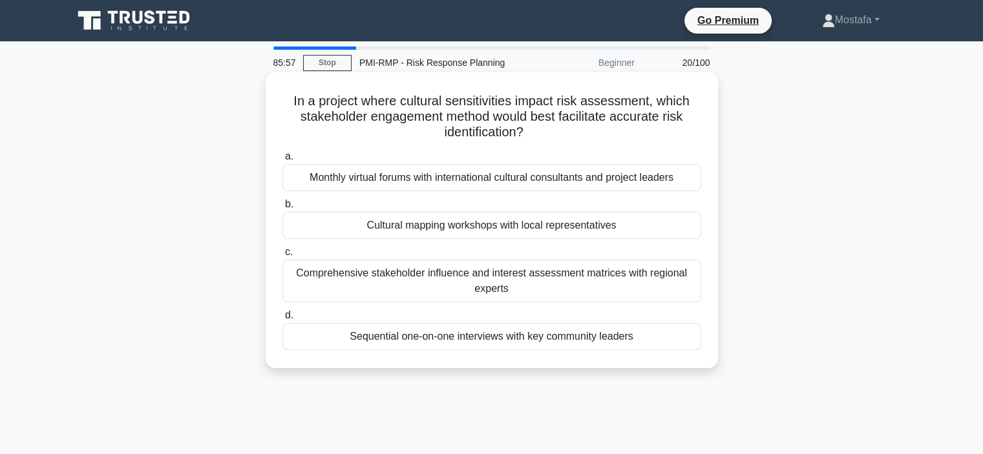
click at [685, 227] on div "Cultural mapping workshops with local representatives" at bounding box center [491, 225] width 419 height 27
click at [282, 209] on input "b. Cultural mapping workshops with local representatives" at bounding box center [282, 204] width 0 height 8
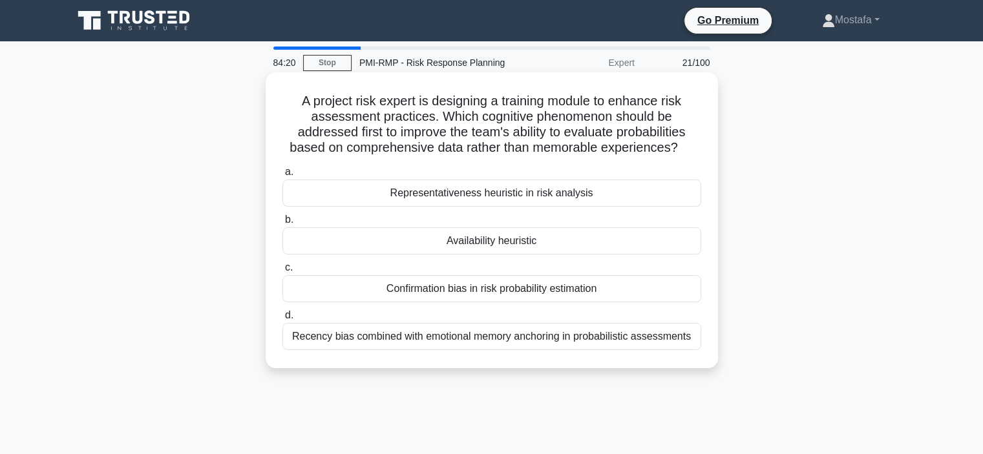
click at [611, 240] on div "Availability heuristic" at bounding box center [491, 240] width 419 height 27
click at [282, 224] on input "b. Availability heuristic" at bounding box center [282, 220] width 0 height 8
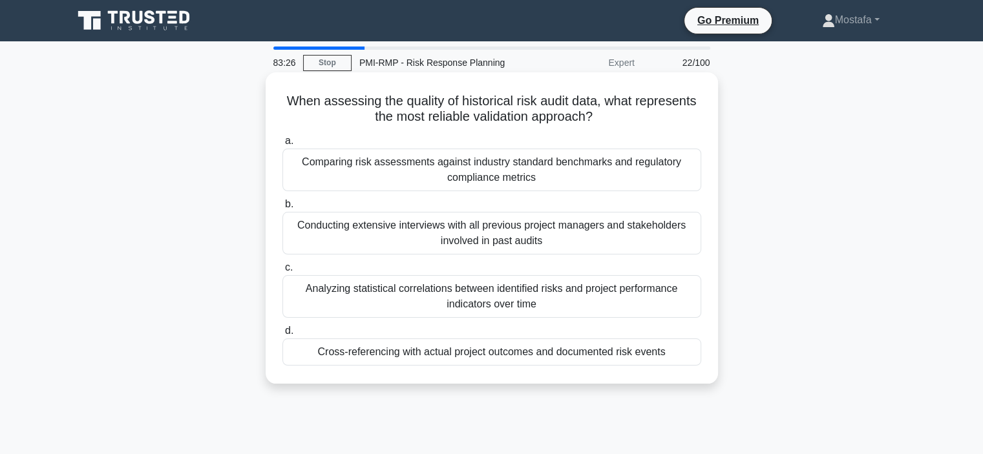
click at [686, 179] on div "Comparing risk assessments against industry standard benchmarks and regulatory …" at bounding box center [491, 170] width 419 height 43
click at [282, 145] on input "a. Comparing risk assessments against industry standard benchmarks and regulato…" at bounding box center [282, 141] width 0 height 8
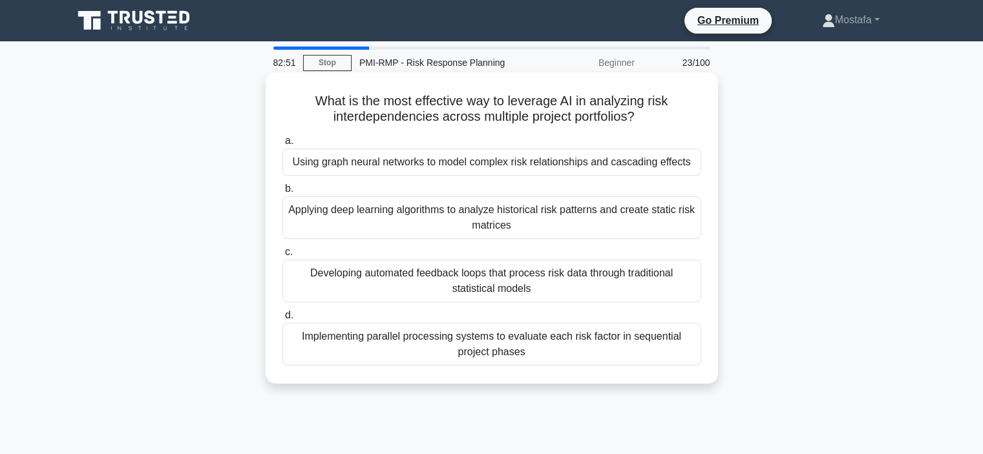
click at [695, 166] on div "Using graph neural networks to model complex risk relationships and cascading e…" at bounding box center [491, 162] width 419 height 27
click at [282, 145] on input "a. Using graph neural networks to model complex risk relationships and cascadin…" at bounding box center [282, 141] width 0 height 8
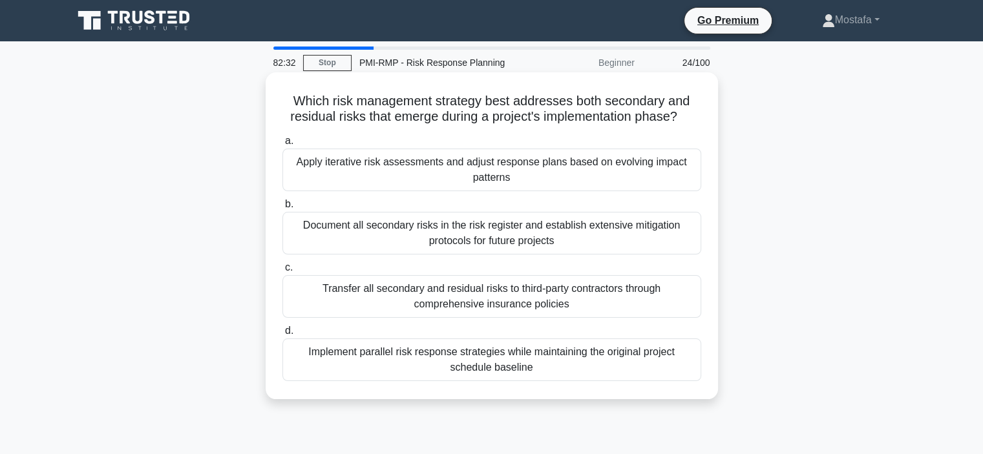
click at [681, 180] on div "Apply iterative risk assessments and adjust response plans based on evolving im…" at bounding box center [491, 170] width 419 height 43
click at [282, 145] on input "a. Apply iterative risk assessments and adjust response plans based on evolving…" at bounding box center [282, 141] width 0 height 8
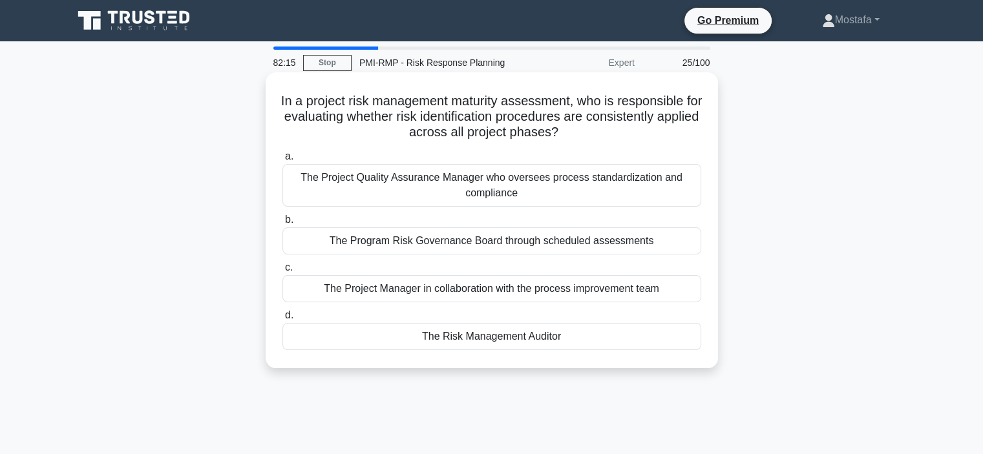
click at [670, 340] on div "The Risk Management Auditor" at bounding box center [491, 336] width 419 height 27
click at [282, 320] on input "d. The Risk Management Auditor" at bounding box center [282, 315] width 0 height 8
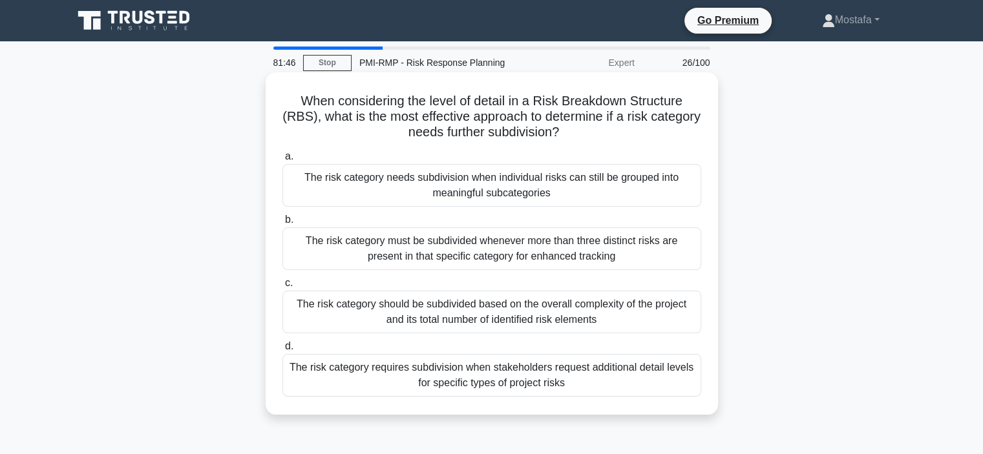
click at [685, 196] on div "The risk category needs subdivision when individual risks can still be grouped …" at bounding box center [491, 185] width 419 height 43
click at [282, 161] on input "a. The risk category needs subdivision when individual risks can still be group…" at bounding box center [282, 156] width 0 height 8
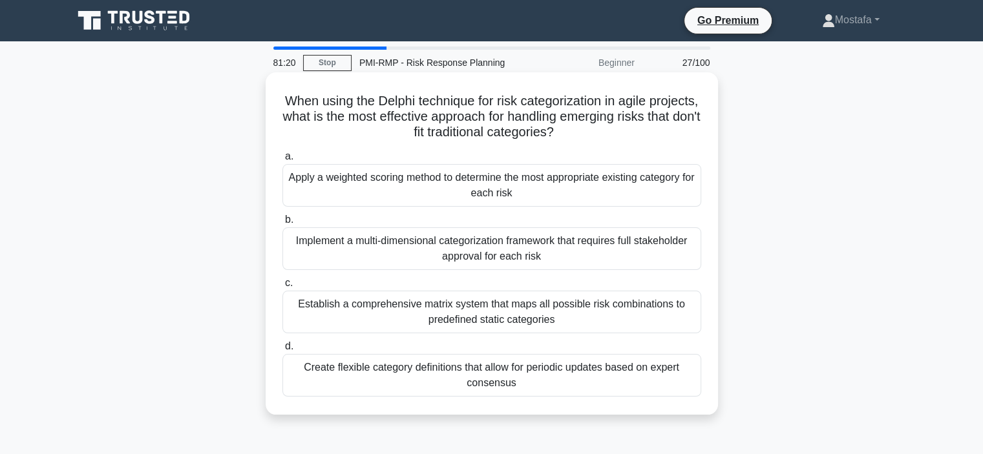
click at [680, 379] on div "Create flexible category definitions that allow for periodic updates based on e…" at bounding box center [491, 375] width 419 height 43
click at [282, 351] on input "d. Create flexible category definitions that allow for periodic updates based o…" at bounding box center [282, 346] width 0 height 8
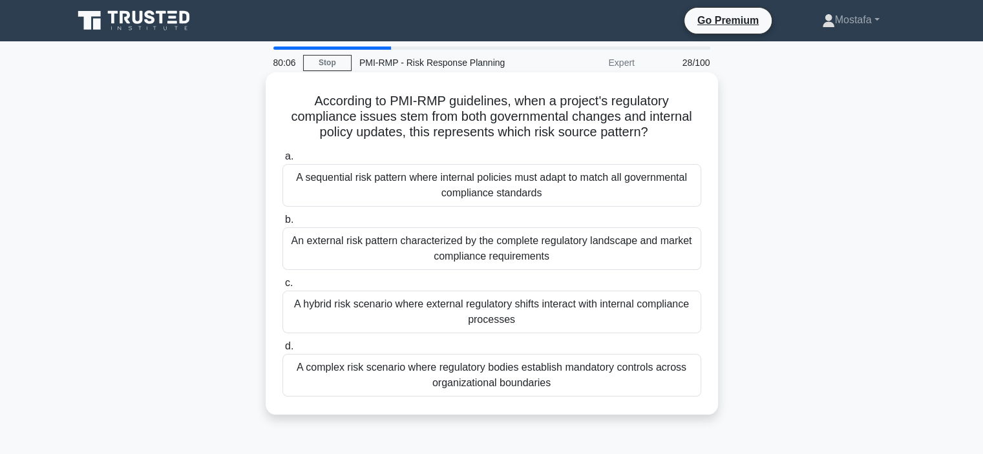
click at [687, 320] on div "A hybrid risk scenario where external regulatory shifts interact with internal …" at bounding box center [491, 312] width 419 height 43
click at [282, 288] on input "c. A hybrid risk scenario where external regulatory shifts interact with intern…" at bounding box center [282, 283] width 0 height 8
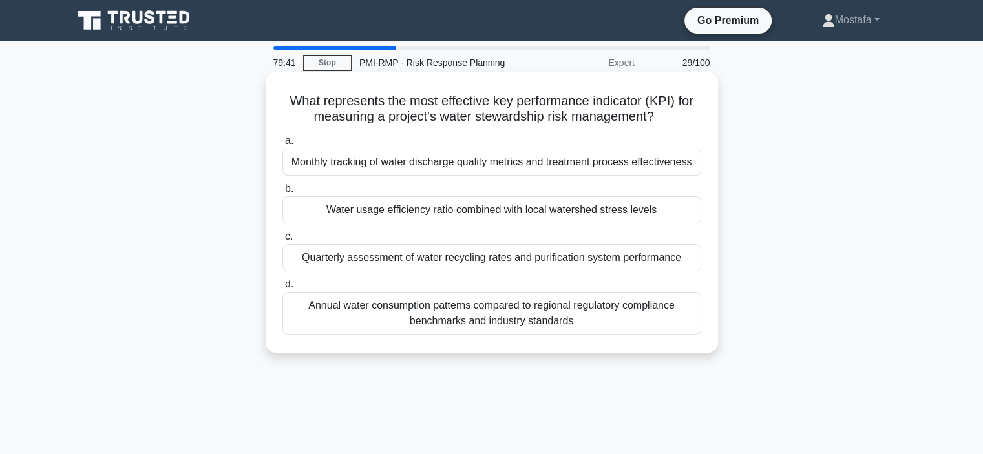
click at [686, 213] on div "Water usage efficiency ratio combined with local watershed stress levels" at bounding box center [491, 209] width 419 height 27
click at [282, 193] on input "b. Water usage efficiency ratio combined with local watershed stress levels" at bounding box center [282, 189] width 0 height 8
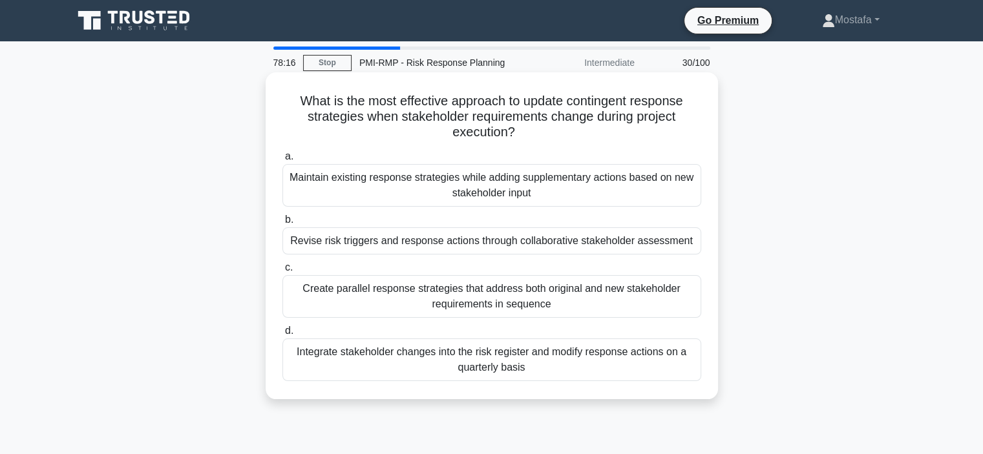
click at [687, 194] on div "Maintain existing response strategies while adding supplementary actions based …" at bounding box center [491, 185] width 419 height 43
click at [282, 161] on input "a. Maintain existing response strategies while adding supplementary actions bas…" at bounding box center [282, 156] width 0 height 8
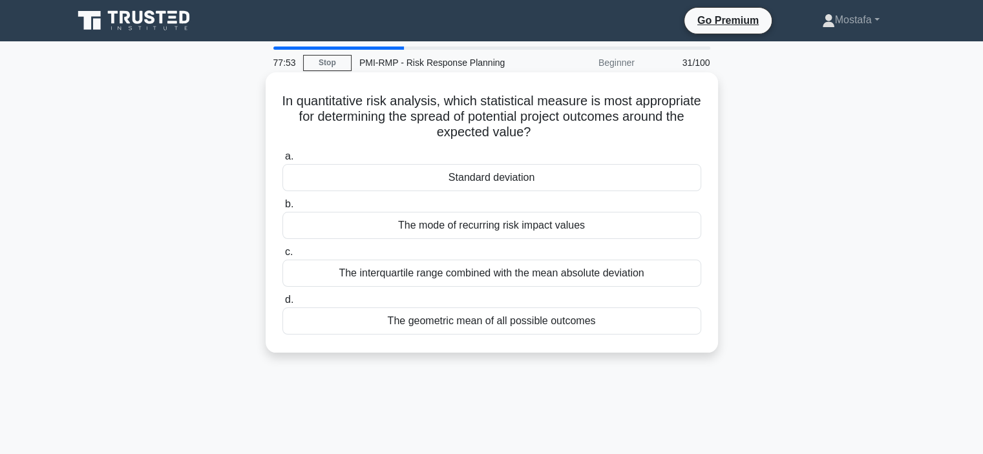
click at [695, 324] on div "The geometric mean of all possible outcomes" at bounding box center [491, 321] width 419 height 27
click at [282, 304] on input "d. The geometric mean of all possible outcomes" at bounding box center [282, 300] width 0 height 8
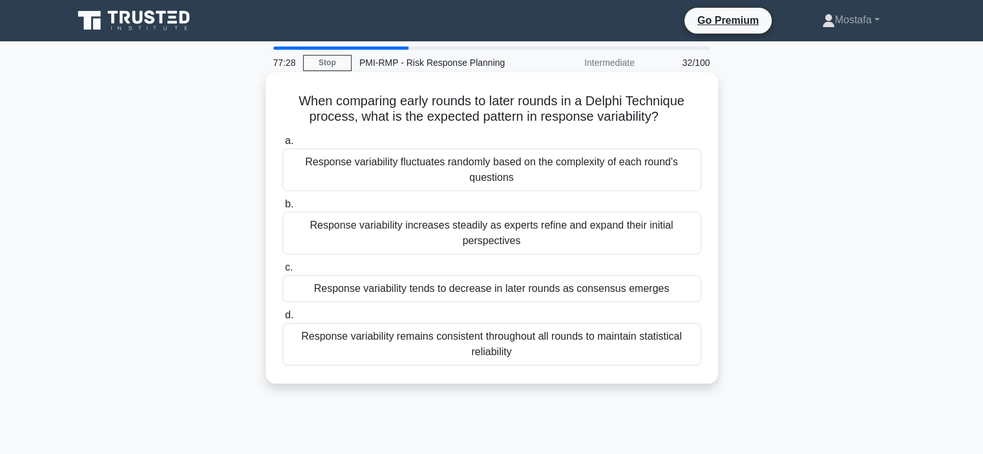
click at [691, 291] on div "Response variability tends to decrease in later rounds as consensus emerges" at bounding box center [491, 288] width 419 height 27
click at [282, 272] on input "c. Response variability tends to decrease in later rounds as consensus emerges" at bounding box center [282, 268] width 0 height 8
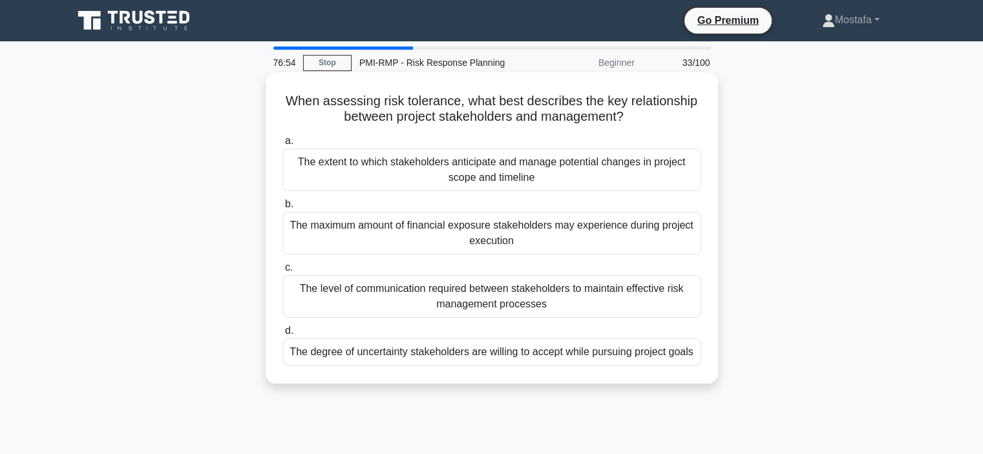
click at [690, 359] on div "The degree of uncertainty stakeholders are willing to accept while pursuing pro…" at bounding box center [491, 352] width 419 height 27
click at [282, 335] on input "d. The degree of uncertainty stakeholders are willing to accept while pursuing …" at bounding box center [282, 331] width 0 height 8
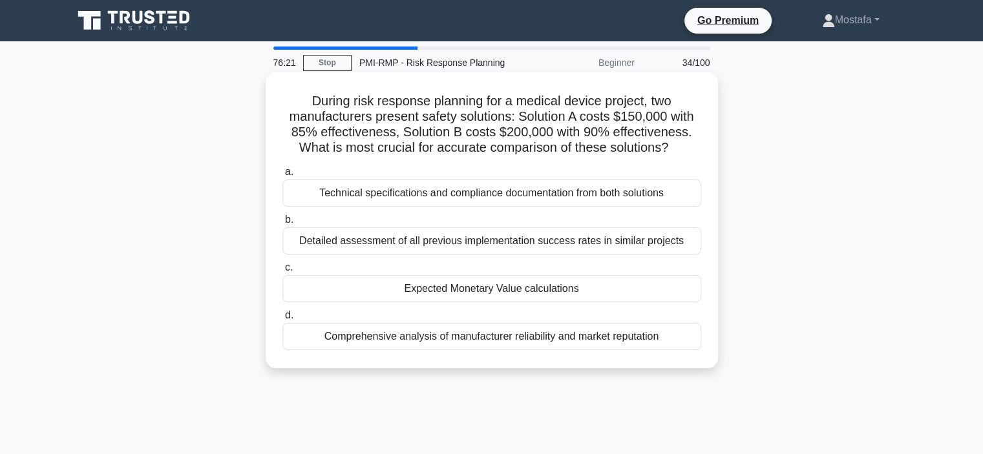
click at [686, 292] on div "Expected Monetary Value calculations" at bounding box center [491, 288] width 419 height 27
click at [282, 272] on input "c. Expected Monetary Value calculations" at bounding box center [282, 268] width 0 height 8
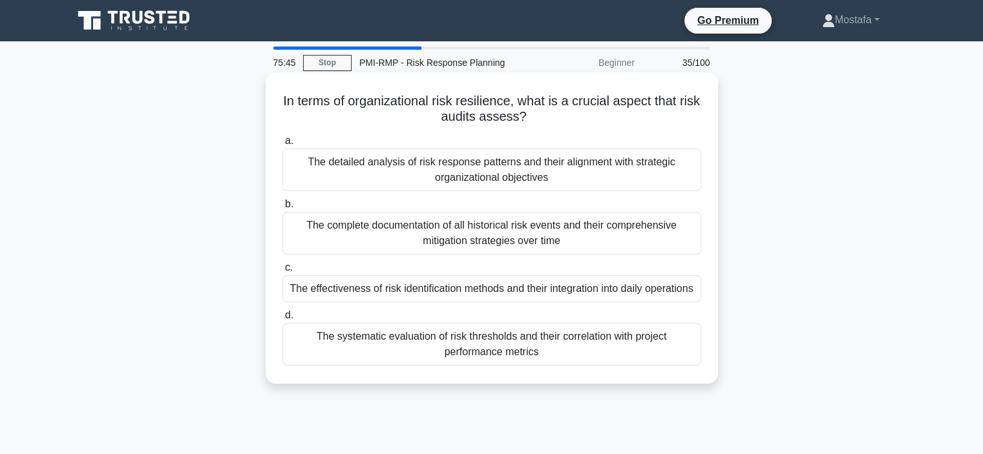
click at [683, 347] on div "The systematic evaluation of risk thresholds and their correlation with project…" at bounding box center [491, 344] width 419 height 43
click at [282, 320] on input "d. The systematic evaluation of risk thresholds and their correlation with proj…" at bounding box center [282, 315] width 0 height 8
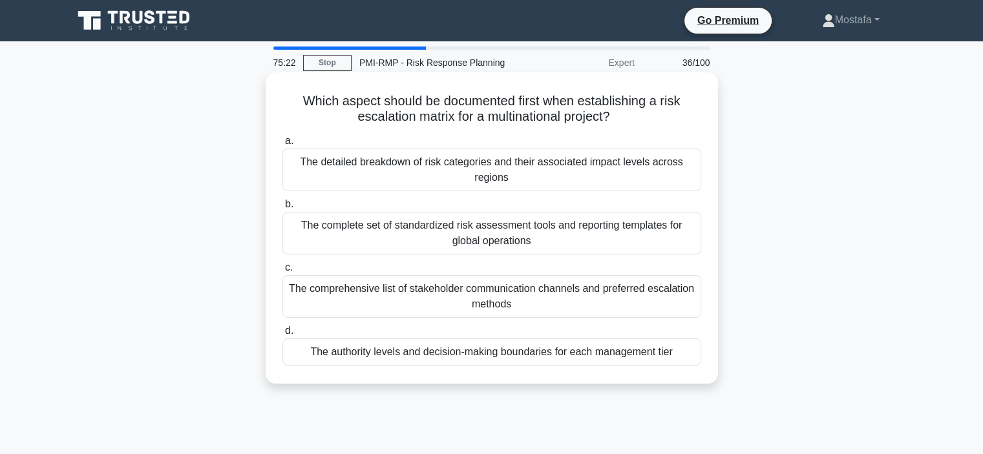
click at [689, 357] on div "The authority levels and decision-making boundaries for each management tier" at bounding box center [491, 352] width 419 height 27
click at [282, 335] on input "d. The authority levels and decision-making boundaries for each management tier" at bounding box center [282, 331] width 0 height 8
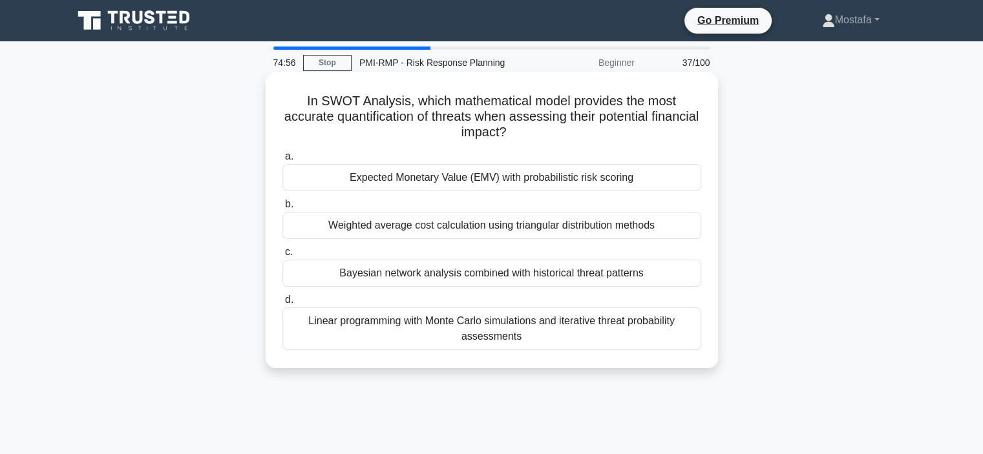
click at [686, 183] on div "Expected Monetary Value (EMV) with probabilistic risk scoring" at bounding box center [491, 177] width 419 height 27
click at [282, 161] on input "a. Expected Monetary Value (EMV) with probabilistic risk scoring" at bounding box center [282, 156] width 0 height 8
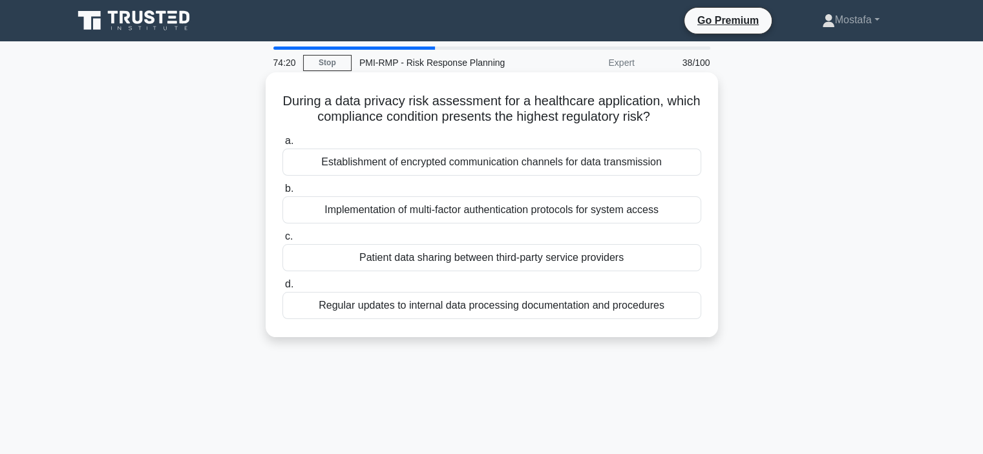
click at [680, 260] on div "Patient data sharing between third-party service providers" at bounding box center [491, 257] width 419 height 27
click at [282, 241] on input "c. Patient data sharing between third-party service providers" at bounding box center [282, 237] width 0 height 8
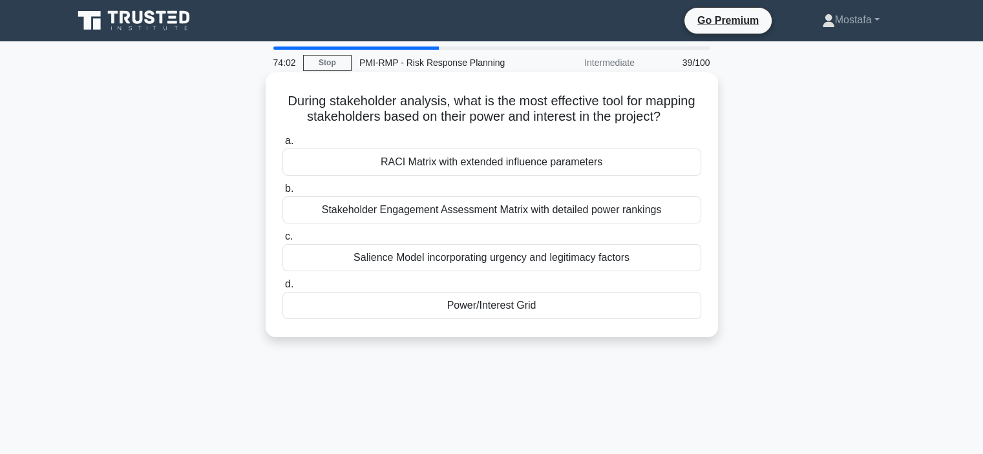
click at [687, 224] on div "Stakeholder Engagement Assessment Matrix with detailed power rankings" at bounding box center [491, 209] width 419 height 27
click at [282, 193] on input "b. Stakeholder Engagement Assessment Matrix with detailed power rankings" at bounding box center [282, 189] width 0 height 8
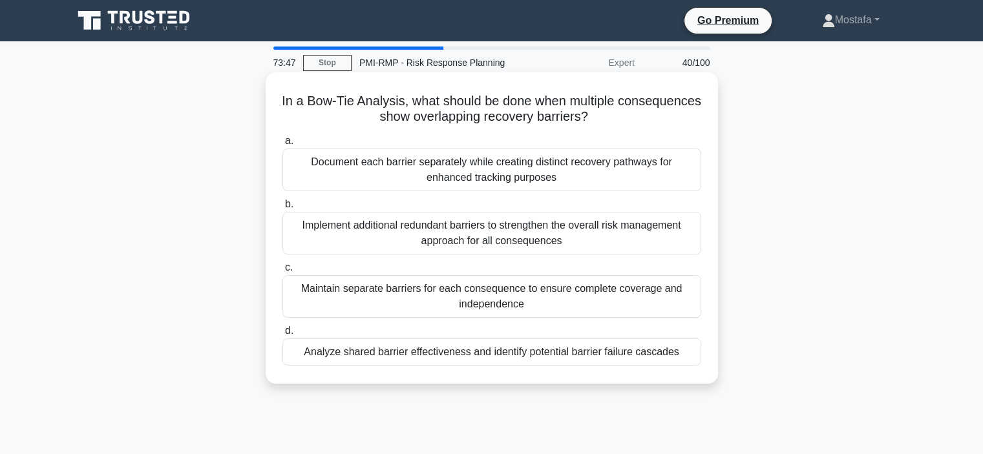
click at [680, 243] on div "Implement additional redundant barriers to strengthen the overall risk manageme…" at bounding box center [491, 233] width 419 height 43
click at [282, 209] on input "b. Implement additional redundant barriers to strengthen the overall risk manag…" at bounding box center [282, 204] width 0 height 8
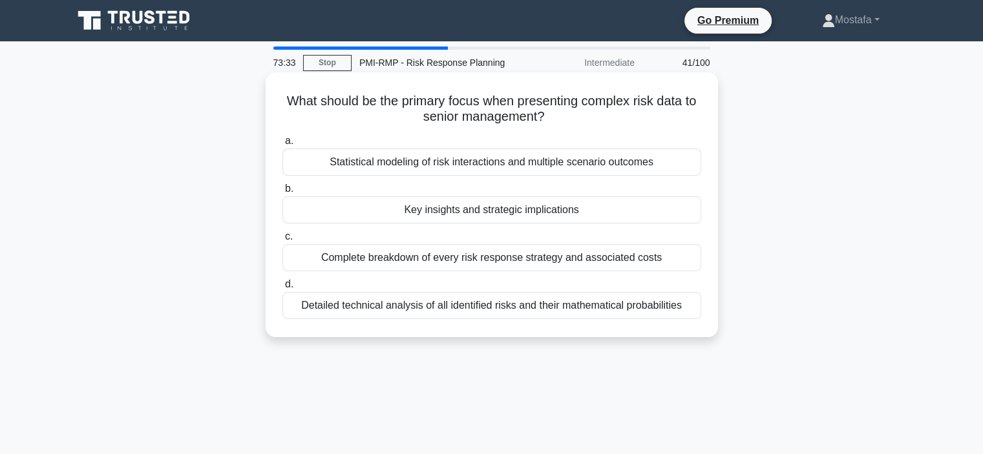
click at [691, 214] on div "Key insights and strategic implications" at bounding box center [491, 209] width 419 height 27
click at [282, 193] on input "b. Key insights and strategic implications" at bounding box center [282, 189] width 0 height 8
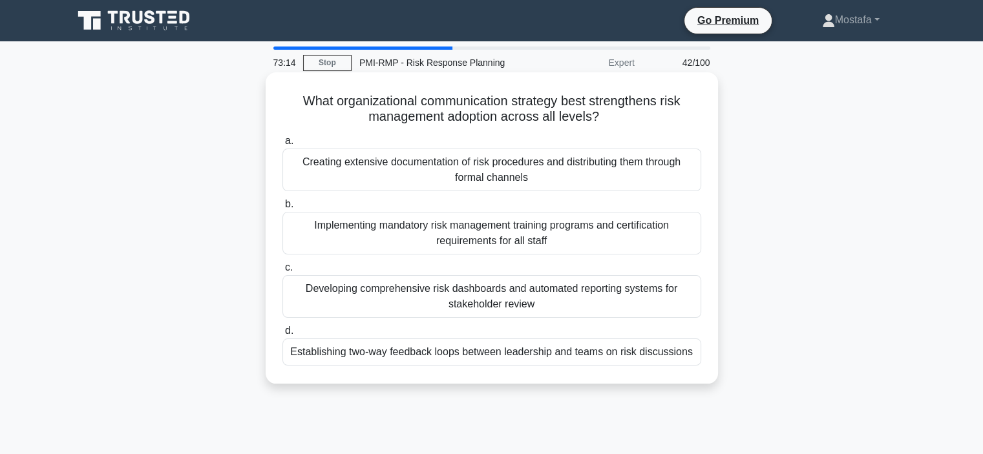
click at [692, 357] on div "Establishing two-way feedback loops between leadership and teams on risk discus…" at bounding box center [491, 352] width 419 height 27
click at [282, 335] on input "d. Establishing two-way feedback loops between leadership and teams on risk dis…" at bounding box center [282, 331] width 0 height 8
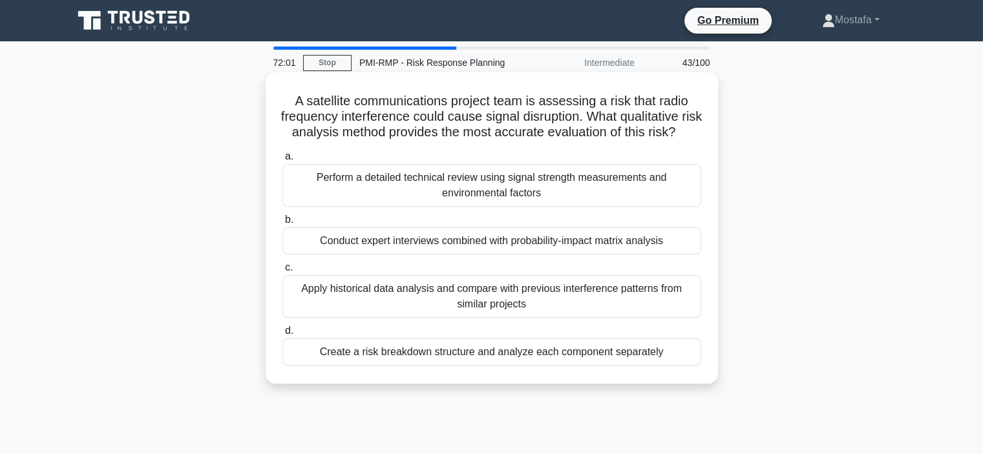
click at [687, 255] on div "Conduct expert interviews combined with probability-impact matrix analysis" at bounding box center [491, 240] width 419 height 27
click at [282, 224] on input "b. Conduct expert interviews combined with probability-impact matrix analysis" at bounding box center [282, 220] width 0 height 8
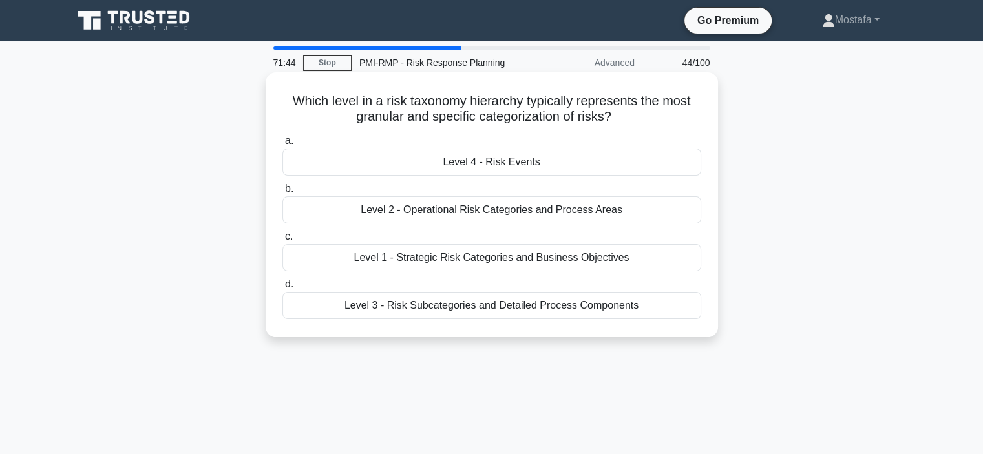
click at [677, 165] on div "Level 4 - Risk Events" at bounding box center [491, 162] width 419 height 27
click at [282, 145] on input "a. Level 4 - Risk Events" at bounding box center [282, 141] width 0 height 8
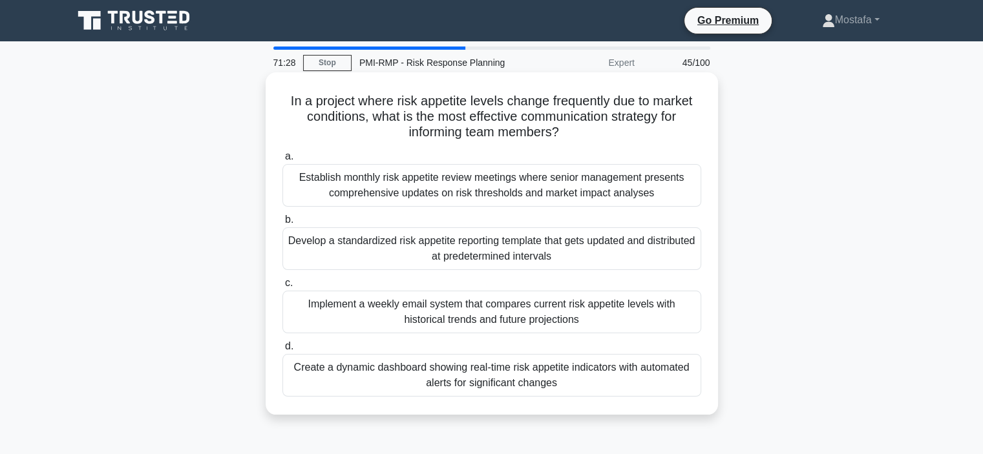
click at [664, 387] on div "Create a dynamic dashboard showing real-time risk appetite indicators with auto…" at bounding box center [491, 375] width 419 height 43
click at [282, 351] on input "d. Create a dynamic dashboard showing real-time risk appetite indicators with a…" at bounding box center [282, 346] width 0 height 8
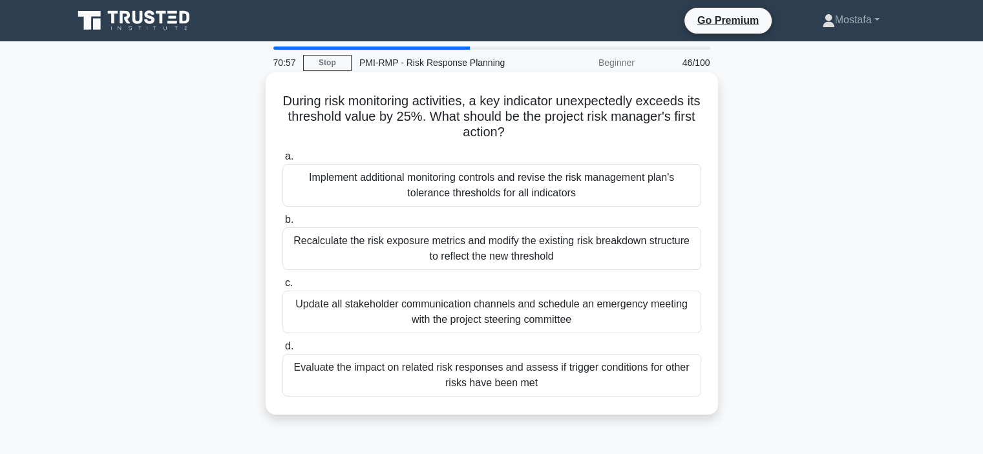
click at [686, 387] on div "Evaluate the impact on related risk responses and assess if trigger conditions …" at bounding box center [491, 375] width 419 height 43
click at [282, 351] on input "d. Evaluate the impact on related risk responses and assess if trigger conditio…" at bounding box center [282, 346] width 0 height 8
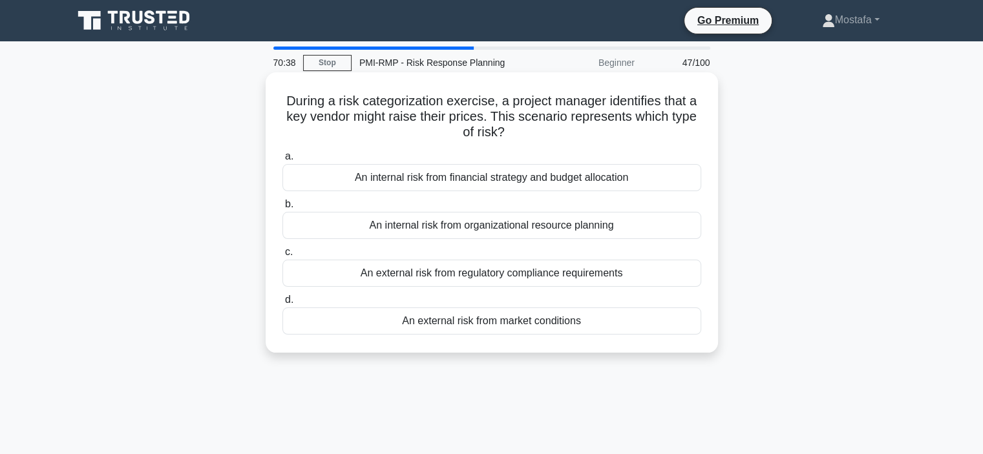
click at [667, 326] on div "An external risk from market conditions" at bounding box center [491, 321] width 419 height 27
click at [282, 304] on input "d. An external risk from market conditions" at bounding box center [282, 300] width 0 height 8
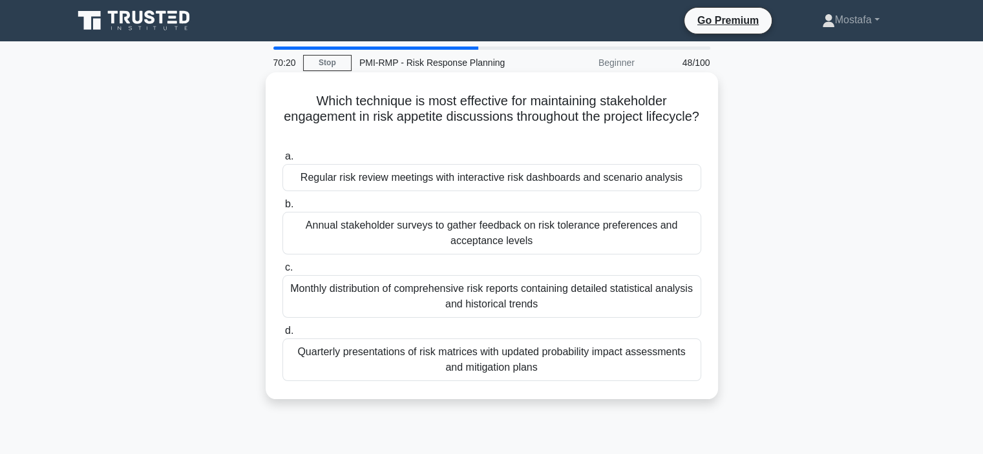
click at [691, 176] on div "Regular risk review meetings with interactive risk dashboards and scenario anal…" at bounding box center [491, 177] width 419 height 27
click at [282, 161] on input "a. Regular risk review meetings with interactive risk dashboards and scenario a…" at bounding box center [282, 156] width 0 height 8
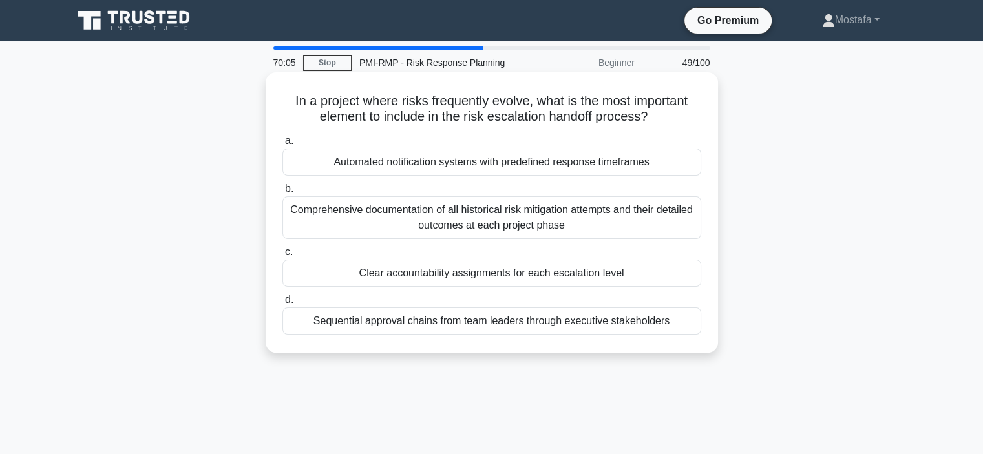
click at [688, 167] on div "Automated notification systems with predefined response timeframes" at bounding box center [491, 162] width 419 height 27
click at [282, 145] on input "a. Automated notification systems with predefined response timeframes" at bounding box center [282, 141] width 0 height 8
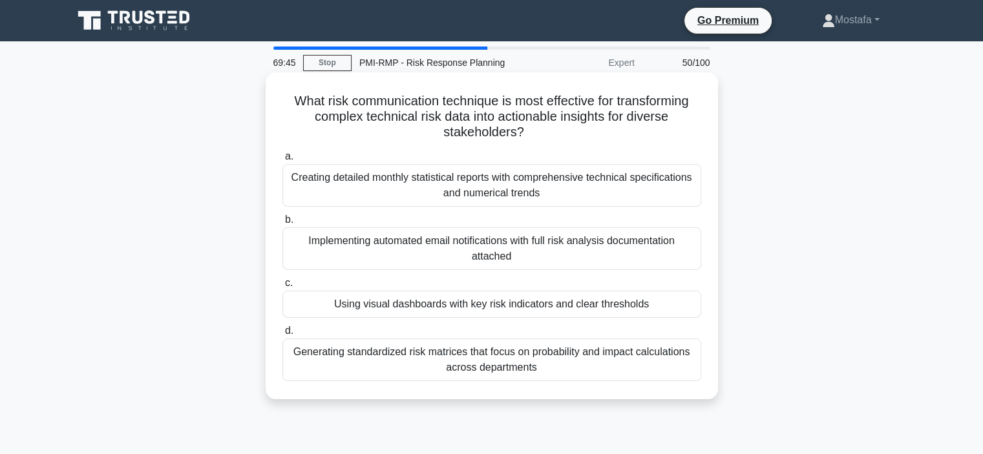
click at [682, 308] on div "Using visual dashboards with key risk indicators and clear thresholds" at bounding box center [491, 304] width 419 height 27
click at [282, 288] on input "c. Using visual dashboards with key risk indicators and clear thresholds" at bounding box center [282, 283] width 0 height 8
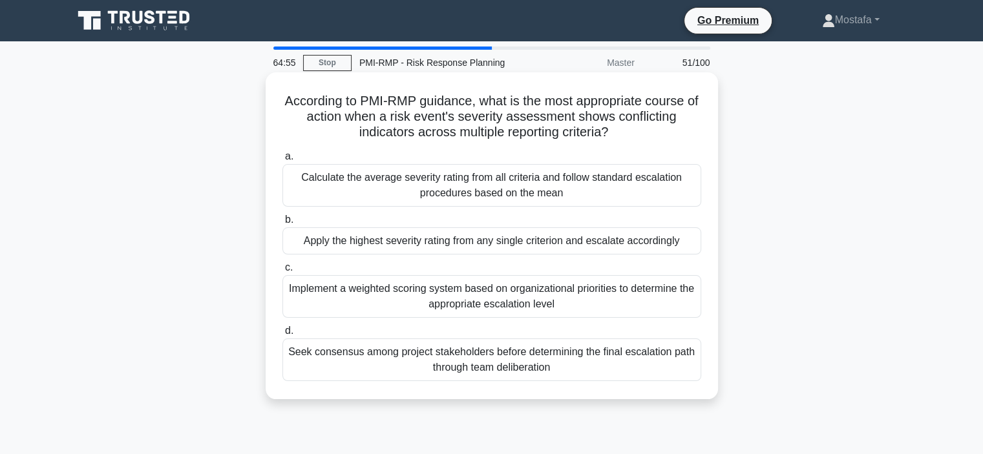
click at [691, 371] on div "Seek consensus among project stakeholders before determining the final escalati…" at bounding box center [491, 360] width 419 height 43
click at [282, 335] on input "d. Seek consensus among project stakeholders before determining the final escal…" at bounding box center [282, 331] width 0 height 8
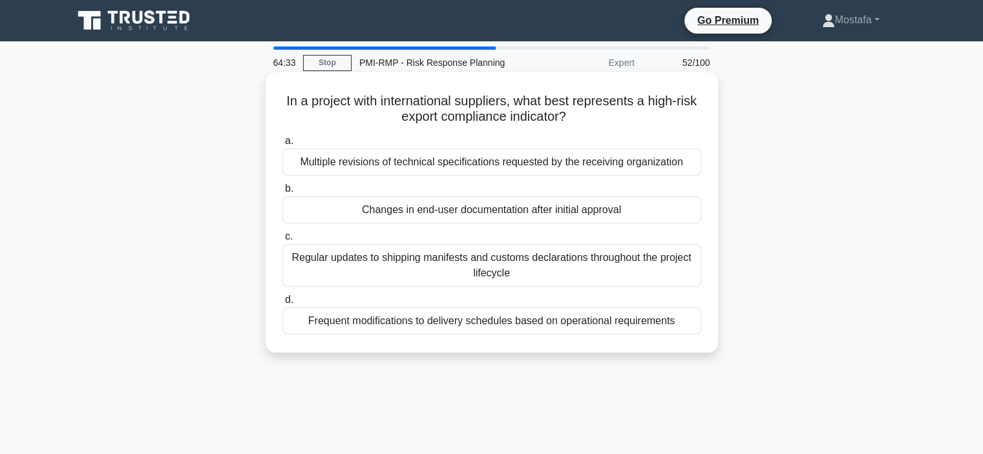
click at [679, 214] on div "Changes in end-user documentation after initial approval" at bounding box center [491, 209] width 419 height 27
click at [282, 193] on input "b. Changes in end-user documentation after initial approval" at bounding box center [282, 189] width 0 height 8
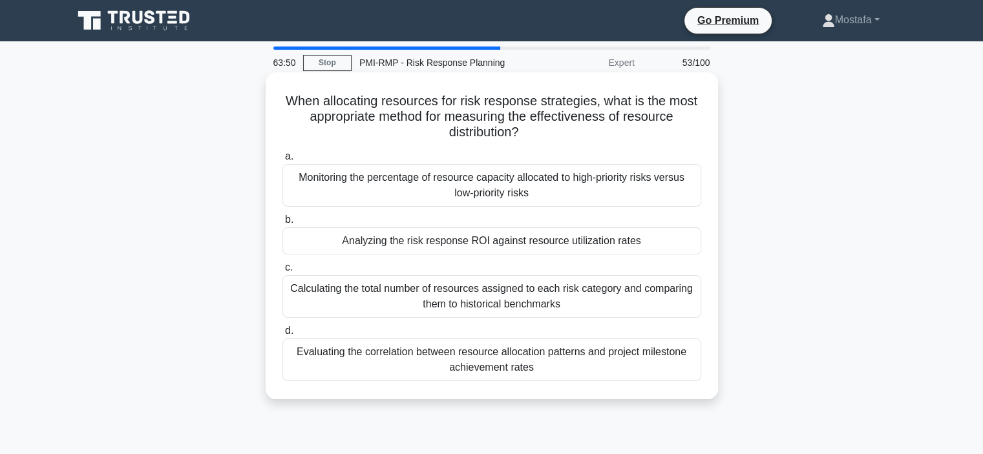
click at [687, 246] on div "Analyzing the risk response ROI against resource utilization rates" at bounding box center [491, 240] width 419 height 27
click at [282, 224] on input "b. Analyzing the risk response ROI against resource utilization rates" at bounding box center [282, 220] width 0 height 8
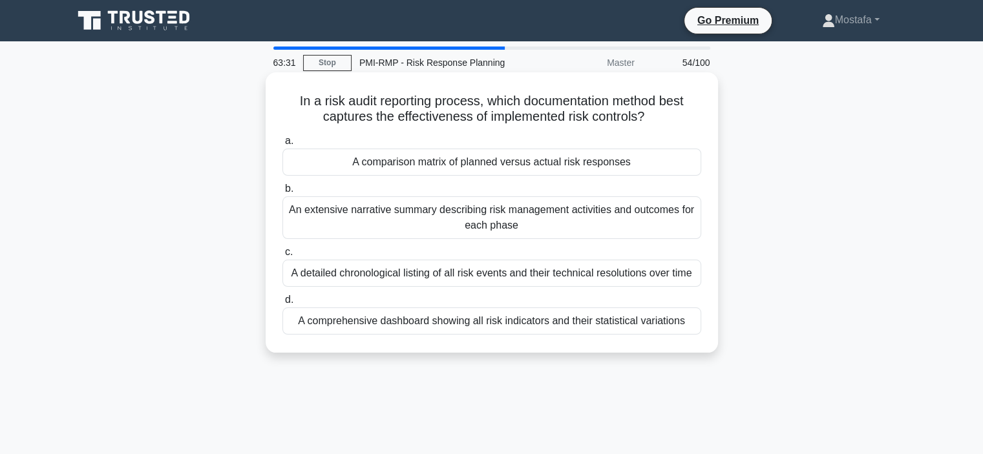
click at [678, 170] on div "A comparison matrix of planned versus actual risk responses" at bounding box center [491, 162] width 419 height 27
click at [282, 145] on input "a. A comparison matrix of planned versus actual risk responses" at bounding box center [282, 141] width 0 height 8
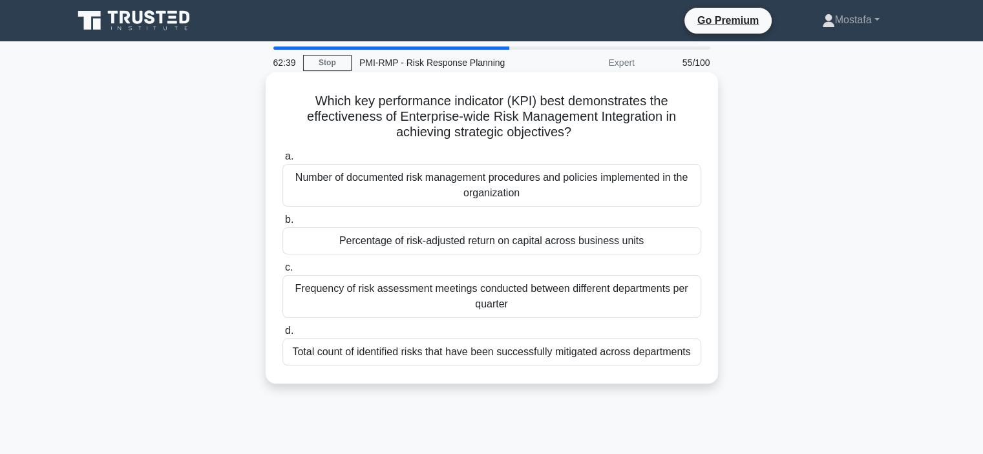
click at [674, 241] on div "Percentage of risk-adjusted return on capital across business units" at bounding box center [491, 240] width 419 height 27
click at [282, 224] on input "b. Percentage of risk-adjusted return on capital across business units" at bounding box center [282, 220] width 0 height 8
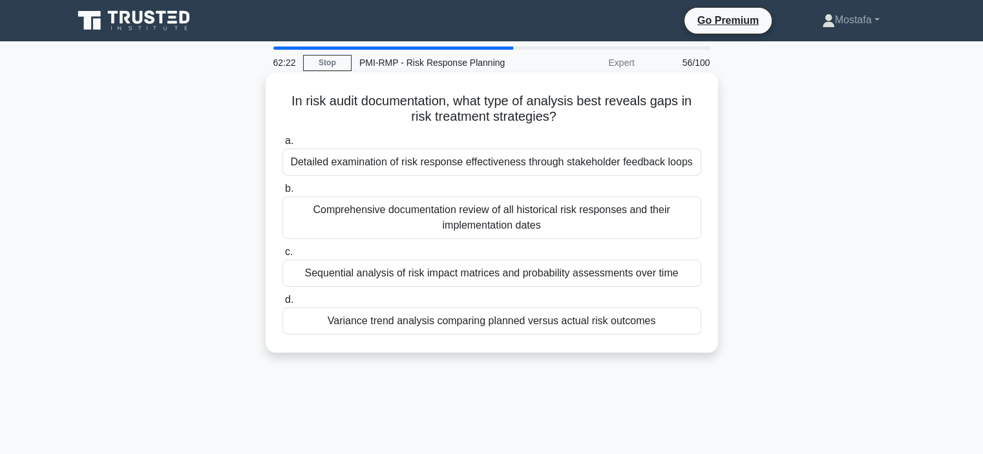
click at [681, 329] on div "Variance trend analysis comparing planned versus actual risk outcomes" at bounding box center [491, 321] width 419 height 27
click at [282, 304] on input "d. Variance trend analysis comparing planned versus actual risk outcomes" at bounding box center [282, 300] width 0 height 8
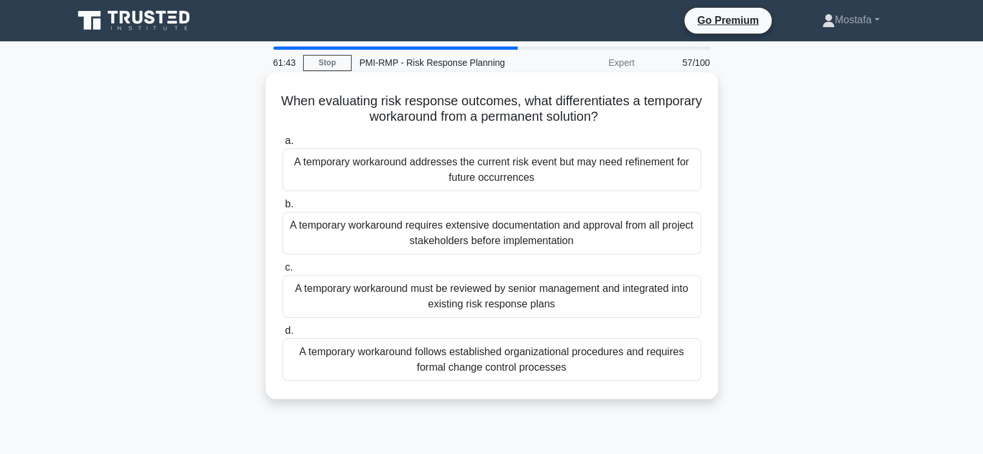
click at [687, 179] on div "A temporary workaround addresses the current risk event but may need refinement…" at bounding box center [491, 170] width 419 height 43
click at [282, 145] on input "a. A temporary workaround addresses the current risk event but may need refinem…" at bounding box center [282, 141] width 0 height 8
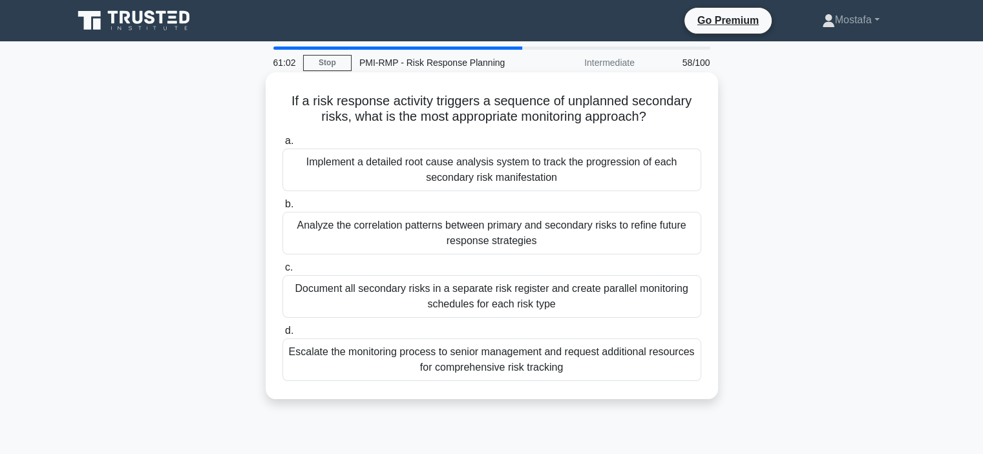
click at [680, 239] on div "Analyze the correlation patterns between primary and secondary risks to refine …" at bounding box center [491, 233] width 419 height 43
click at [282, 209] on input "b. Analyze the correlation patterns between primary and secondary risks to refi…" at bounding box center [282, 204] width 0 height 8
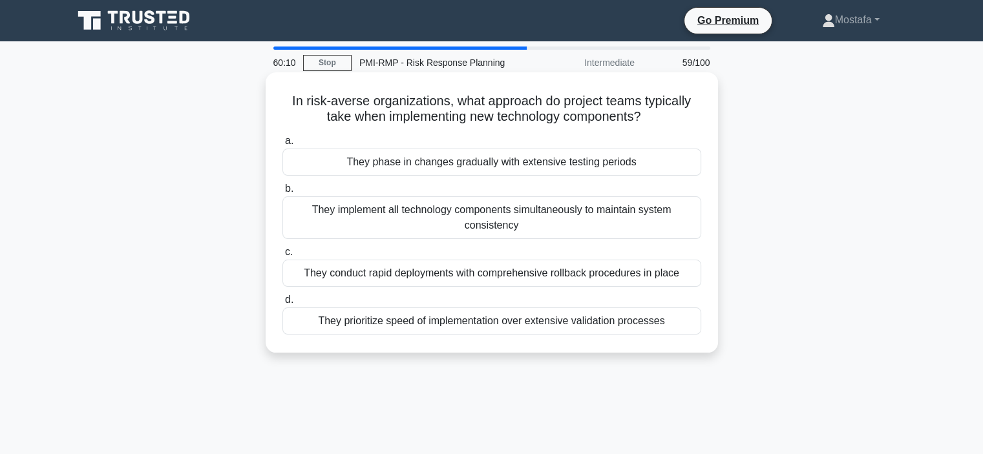
click at [694, 282] on div "They conduct rapid deployments with comprehensive rollback procedures in place" at bounding box center [491, 273] width 419 height 27
click at [282, 257] on input "c. They conduct rapid deployments with comprehensive rollback procedures in pla…" at bounding box center [282, 252] width 0 height 8
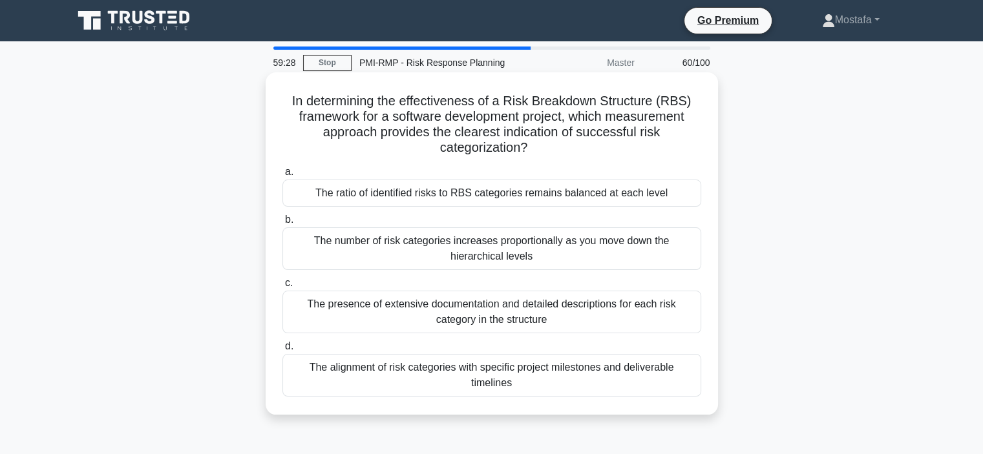
click at [689, 372] on div "The alignment of risk categories with specific project milestones and deliverab…" at bounding box center [491, 375] width 419 height 43
click at [282, 351] on input "d. The alignment of risk categories with specific project milestones and delive…" at bounding box center [282, 346] width 0 height 8
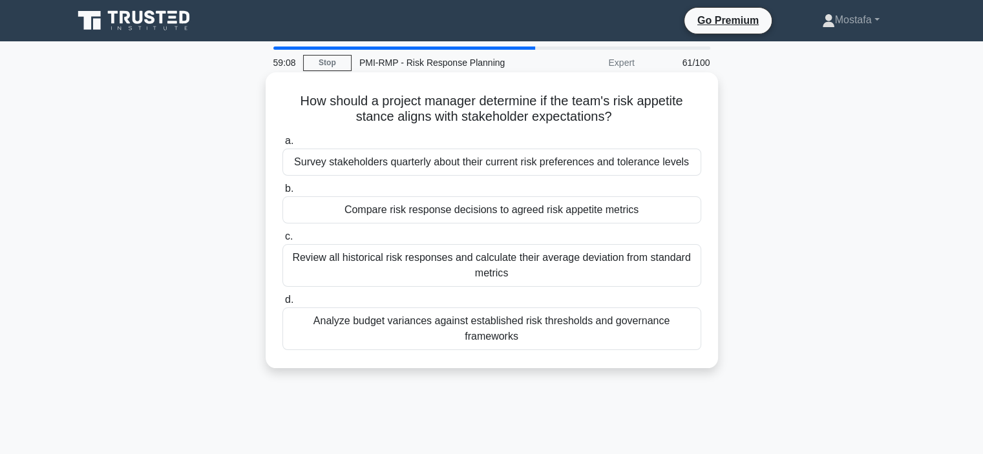
click at [692, 215] on div "Compare risk response decisions to agreed risk appetite metrics" at bounding box center [491, 209] width 419 height 27
click at [282, 193] on input "b. Compare risk response decisions to agreed risk appetite metrics" at bounding box center [282, 189] width 0 height 8
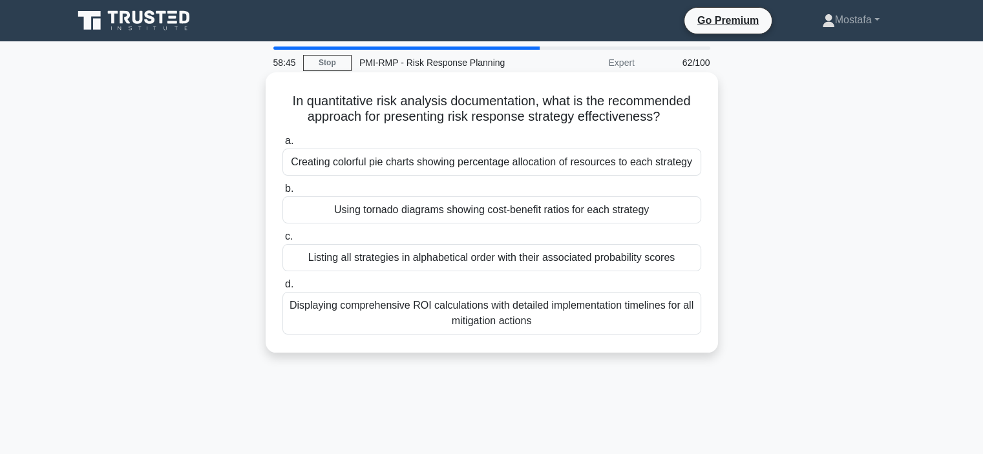
click at [671, 209] on div "Using tornado diagrams showing cost-benefit ratios for each strategy" at bounding box center [491, 209] width 419 height 27
click at [282, 193] on input "b. Using tornado diagrams showing cost-benefit ratios for each strategy" at bounding box center [282, 189] width 0 height 8
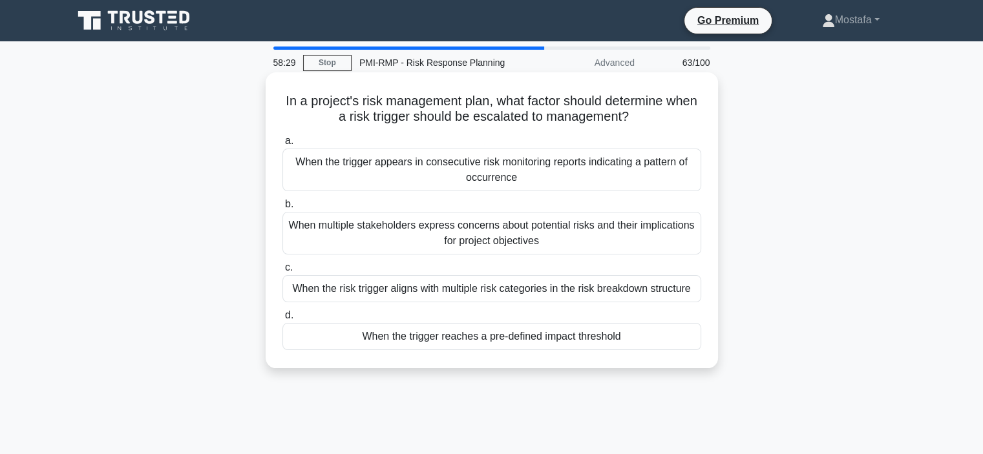
click at [684, 340] on div "When the trigger reaches a pre-defined impact threshold" at bounding box center [491, 336] width 419 height 27
click at [282, 320] on input "d. When the trigger reaches a pre-defined impact threshold" at bounding box center [282, 315] width 0 height 8
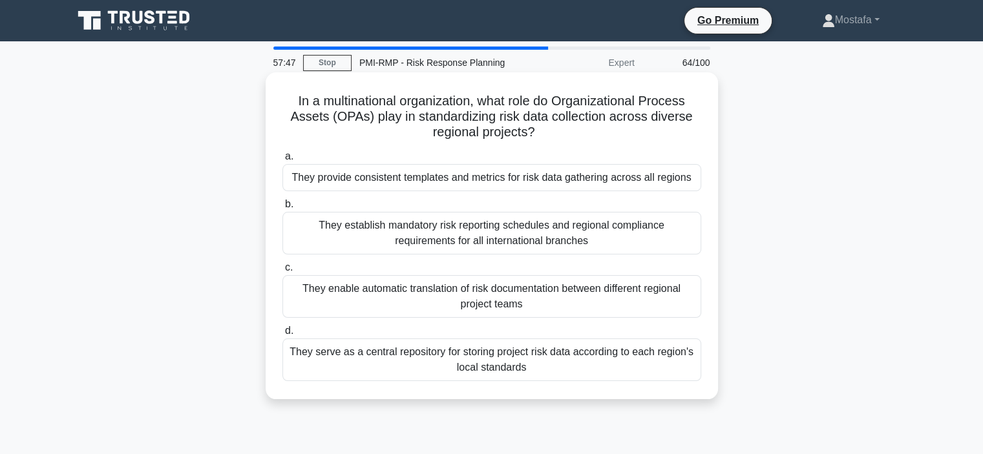
click at [694, 183] on div "They provide consistent templates and metrics for risk data gathering across al…" at bounding box center [491, 177] width 419 height 27
click at [282, 161] on input "a. They provide consistent templates and metrics for risk data gathering across…" at bounding box center [282, 156] width 0 height 8
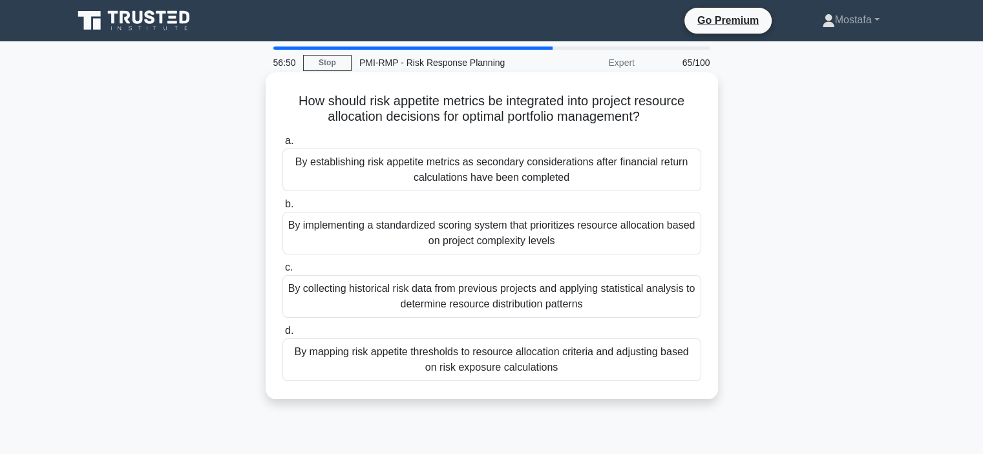
click at [682, 247] on div "By implementing a standardized scoring system that prioritizes resource allocat…" at bounding box center [491, 233] width 419 height 43
click at [282, 209] on input "b. By implementing a standardized scoring system that prioritizes resource allo…" at bounding box center [282, 204] width 0 height 8
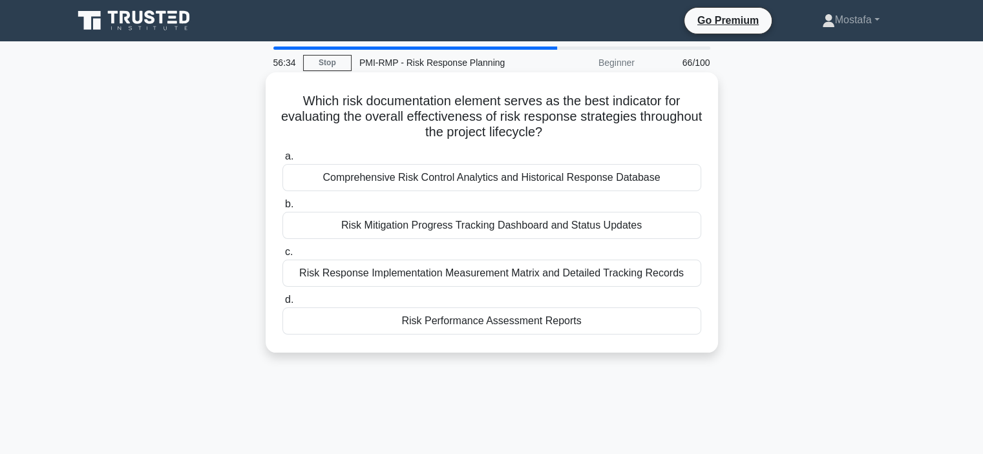
click at [664, 328] on div "Risk Performance Assessment Reports" at bounding box center [491, 321] width 419 height 27
click at [282, 304] on input "d. Risk Performance Assessment Reports" at bounding box center [282, 300] width 0 height 8
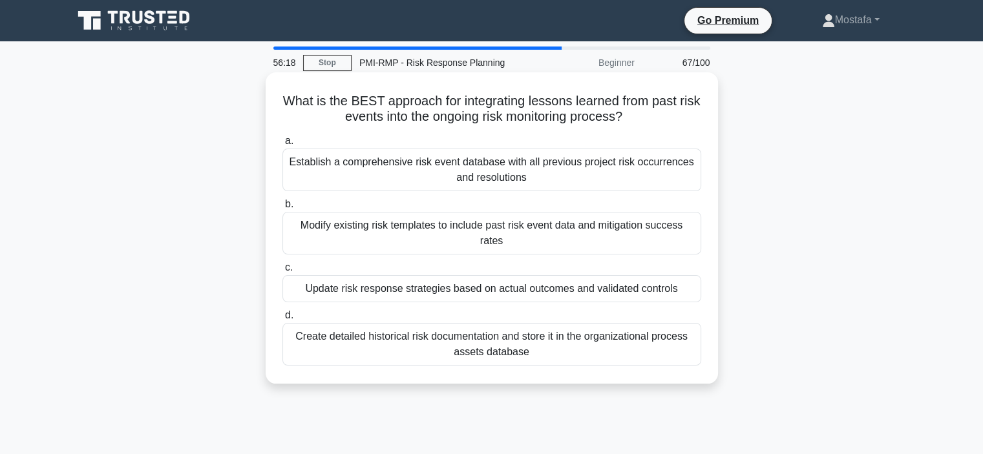
click at [688, 278] on div "Update risk response strategies based on actual outcomes and validated controls" at bounding box center [491, 288] width 419 height 27
click at [282, 272] on input "c. Update risk response strategies based on actual outcomes and validated contr…" at bounding box center [282, 268] width 0 height 8
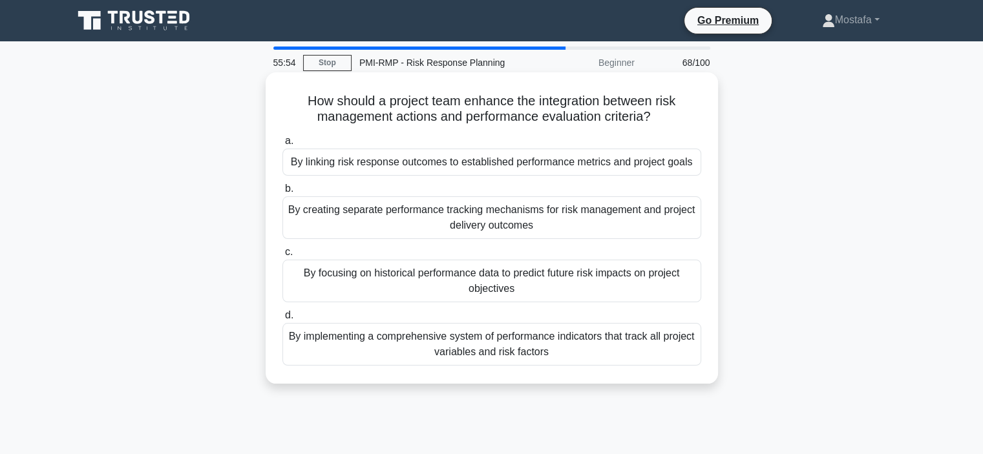
click at [697, 167] on div "By linking risk response outcomes to established performance metrics and projec…" at bounding box center [491, 162] width 419 height 27
click at [282, 145] on input "a. By linking risk response outcomes to established performance metrics and pro…" at bounding box center [282, 141] width 0 height 8
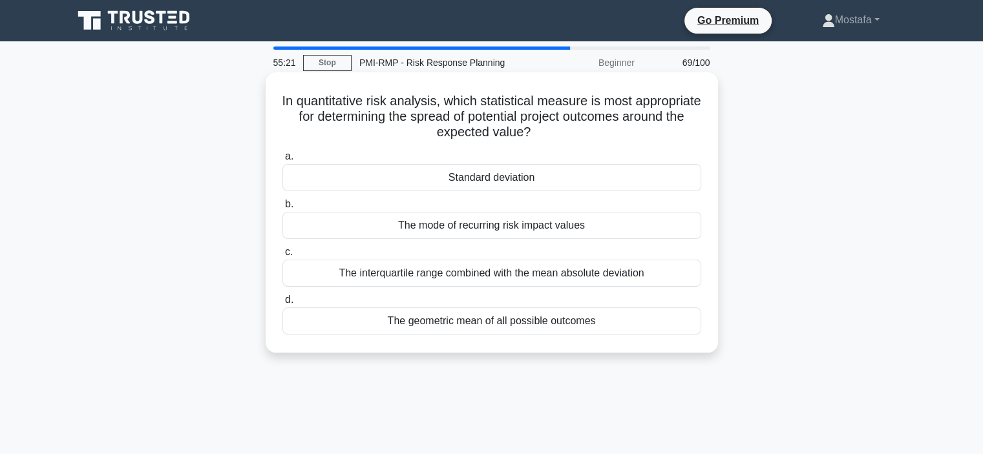
click at [560, 180] on div "Standard deviation" at bounding box center [491, 177] width 419 height 27
click at [282, 161] on input "a. Standard deviation" at bounding box center [282, 156] width 0 height 8
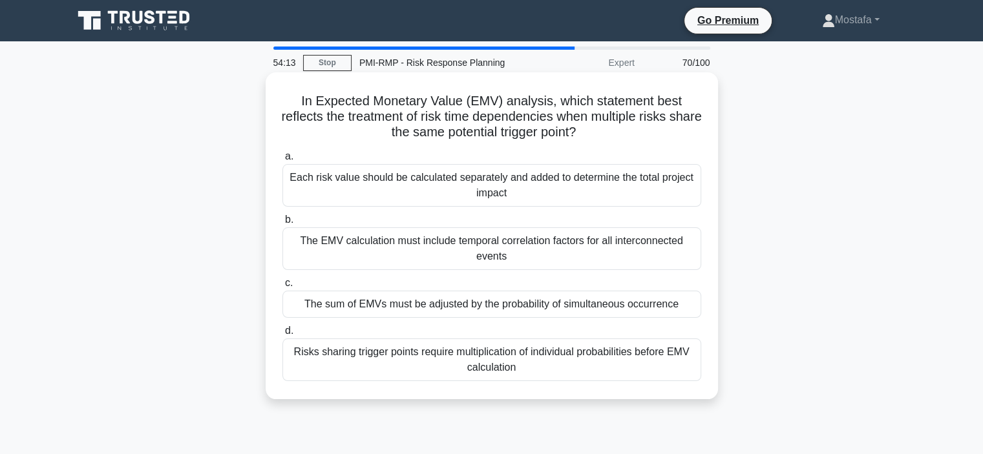
click at [686, 369] on div "Risks sharing trigger points require multiplication of individual probabilities…" at bounding box center [491, 360] width 419 height 43
click at [282, 335] on input "d. Risks sharing trigger points require multiplication of individual probabilit…" at bounding box center [282, 331] width 0 height 8
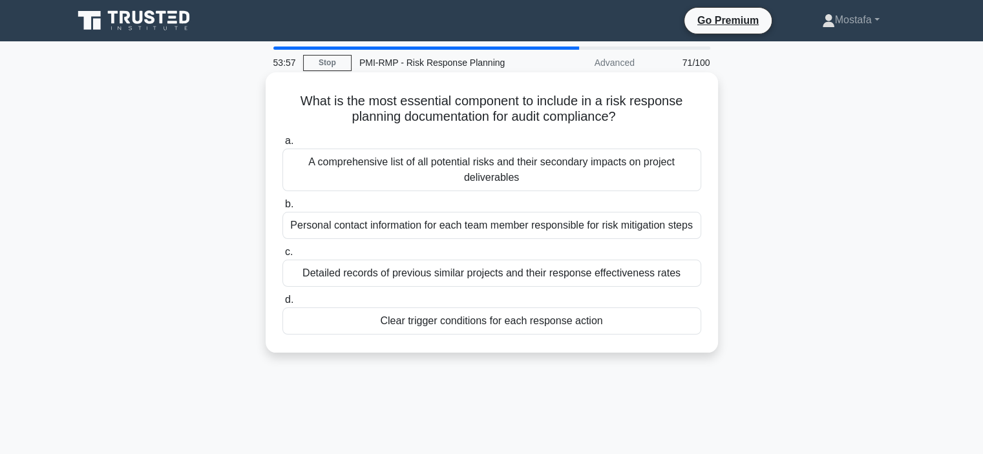
click at [673, 326] on div "Clear trigger conditions for each response action" at bounding box center [491, 321] width 419 height 27
click at [282, 304] on input "d. Clear trigger conditions for each response action" at bounding box center [282, 300] width 0 height 8
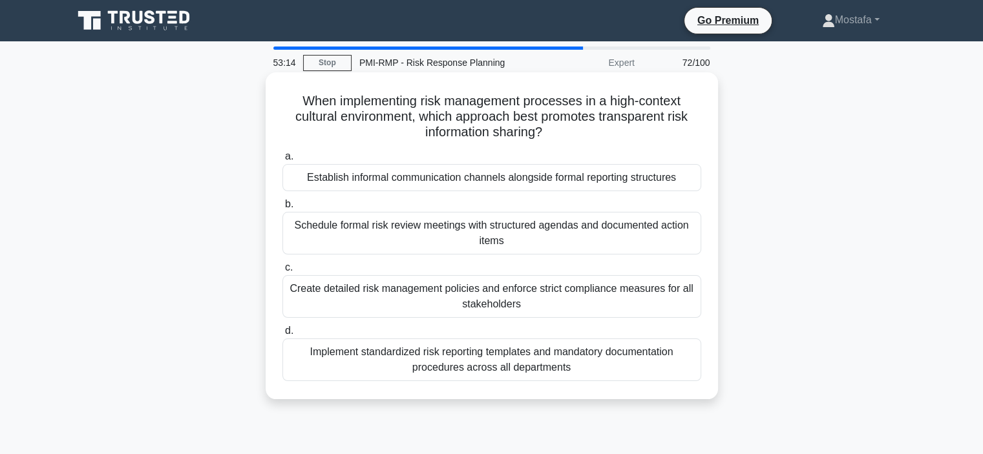
click at [686, 244] on div "Schedule formal risk review meetings with structured agendas and documented act…" at bounding box center [491, 233] width 419 height 43
click at [282, 209] on input "b. Schedule formal risk review meetings with structured agendas and documented …" at bounding box center [282, 204] width 0 height 8
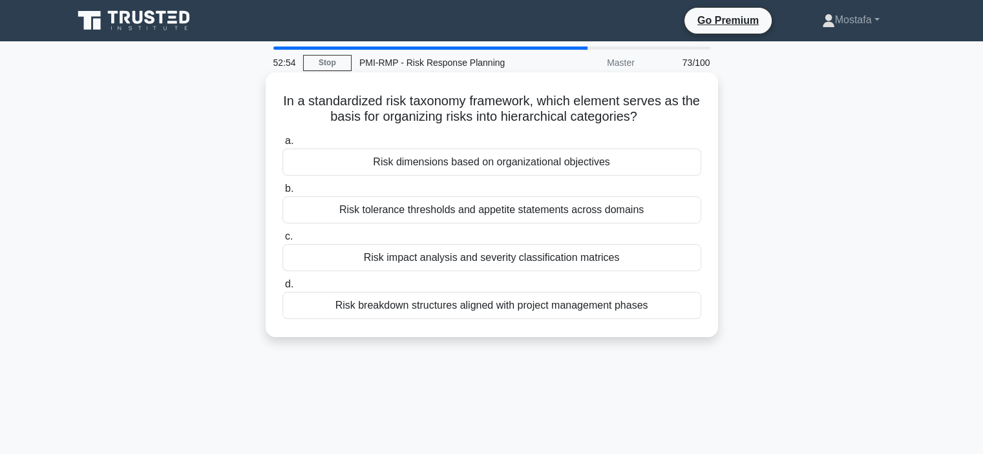
click at [685, 166] on div "Risk dimensions based on organizational objectives" at bounding box center [491, 162] width 419 height 27
click at [282, 145] on input "a. Risk dimensions based on organizational objectives" at bounding box center [282, 141] width 0 height 8
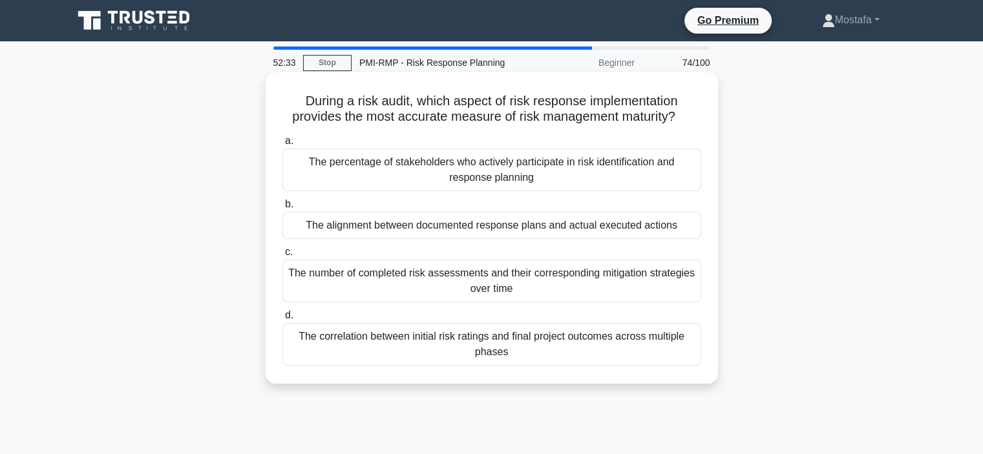
click at [687, 227] on div "The alignment between documented response plans and actual executed actions" at bounding box center [491, 225] width 419 height 27
click at [282, 209] on input "b. The alignment between documented response plans and actual executed actions" at bounding box center [282, 204] width 0 height 8
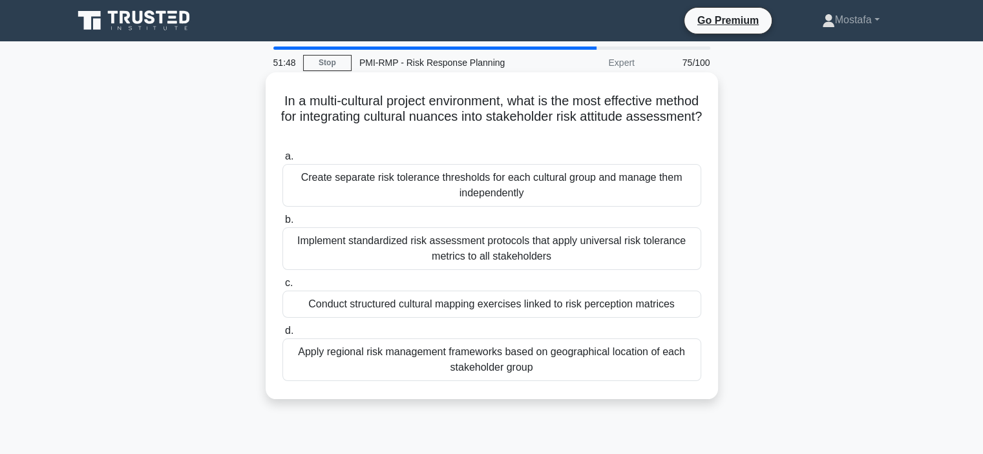
click at [684, 308] on div "Conduct structured cultural mapping exercises linked to risk perception matrices" at bounding box center [491, 304] width 419 height 27
click at [282, 288] on input "c. Conduct structured cultural mapping exercises linked to risk perception matr…" at bounding box center [282, 283] width 0 height 8
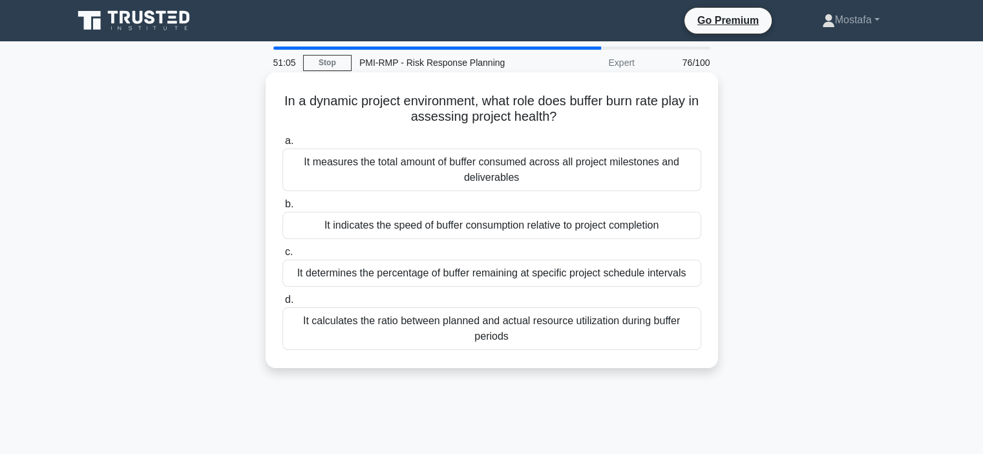
click at [694, 277] on div "It determines the percentage of buffer remaining at specific project schedule i…" at bounding box center [491, 273] width 419 height 27
click at [282, 257] on input "c. It determines the percentage of buffer remaining at specific project schedul…" at bounding box center [282, 252] width 0 height 8
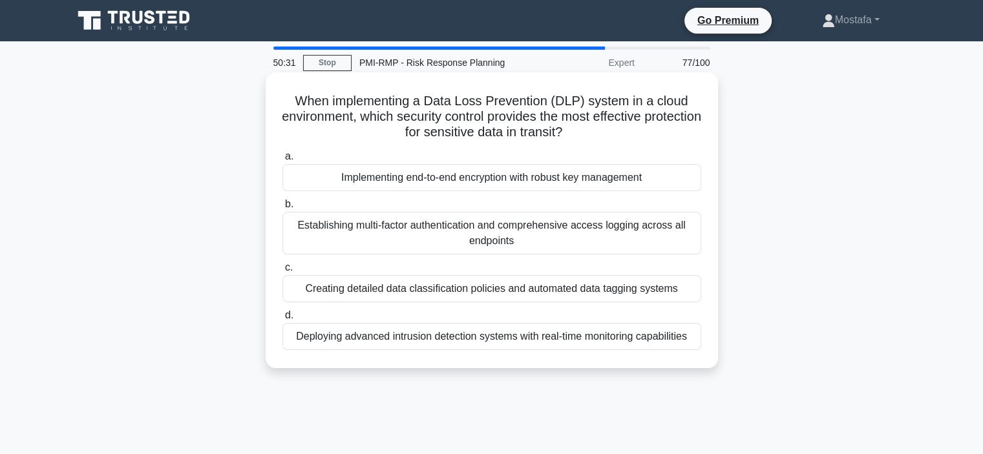
click at [687, 183] on div "Implementing end-to-end encryption with robust key management" at bounding box center [491, 177] width 419 height 27
click at [282, 161] on input "a. Implementing end-to-end encryption with robust key management" at bounding box center [282, 156] width 0 height 8
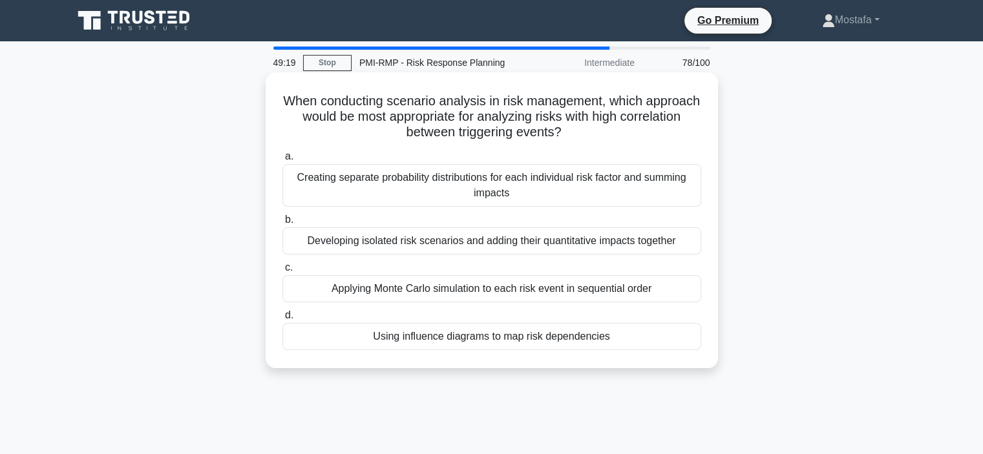
click at [680, 337] on div "Using influence diagrams to map risk dependencies" at bounding box center [491, 336] width 419 height 27
click at [282, 320] on input "d. Using influence diagrams to map risk dependencies" at bounding box center [282, 315] width 0 height 8
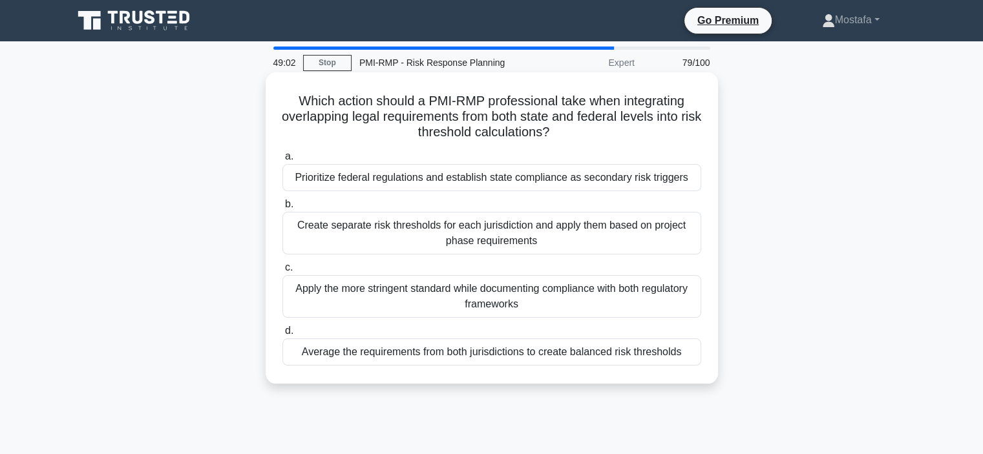
click at [695, 304] on div "Apply the more stringent standard while documenting compliance with both regula…" at bounding box center [491, 296] width 419 height 43
click at [282, 272] on input "c. Apply the more stringent standard while documenting compliance with both reg…" at bounding box center [282, 268] width 0 height 8
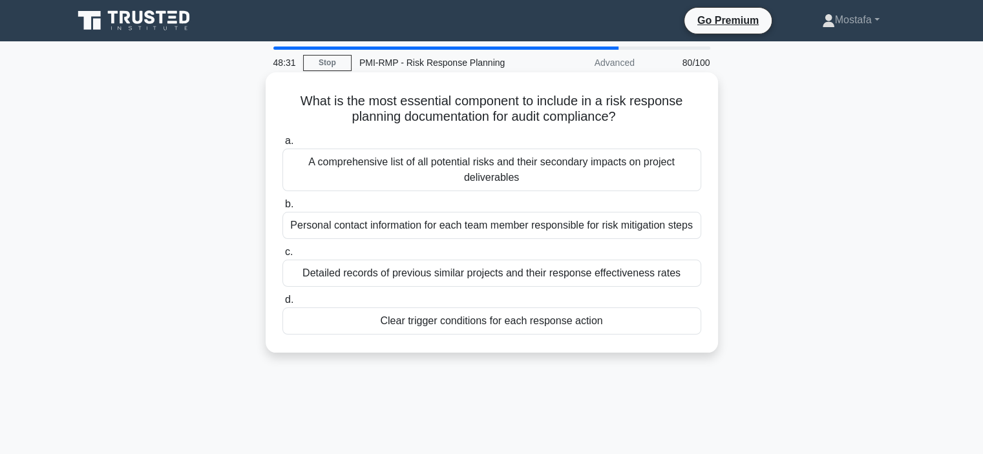
click at [659, 324] on div "Clear trigger conditions for each response action" at bounding box center [491, 321] width 419 height 27
click at [282, 304] on input "d. Clear trigger conditions for each response action" at bounding box center [282, 300] width 0 height 8
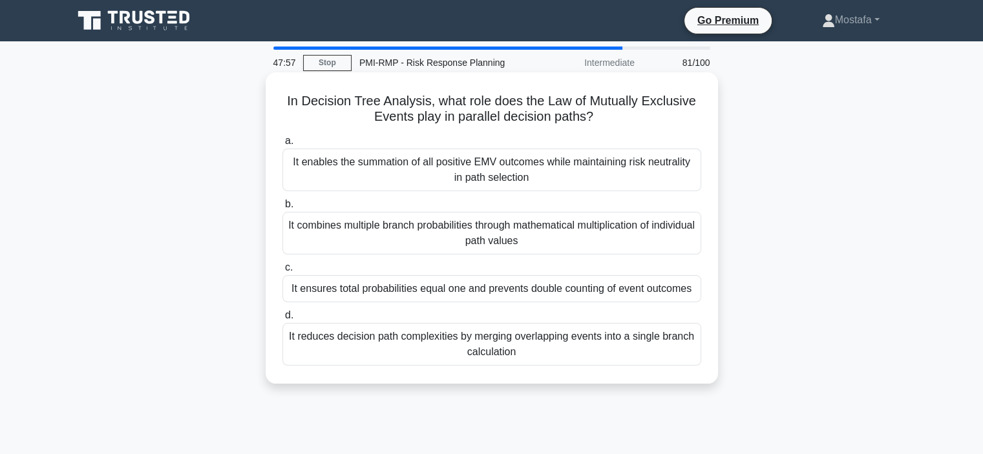
click at [688, 295] on div "It ensures total probabilities equal one and prevents double counting of event …" at bounding box center [491, 288] width 419 height 27
click at [282, 272] on input "c. It ensures total probabilities equal one and prevents double counting of eve…" at bounding box center [282, 268] width 0 height 8
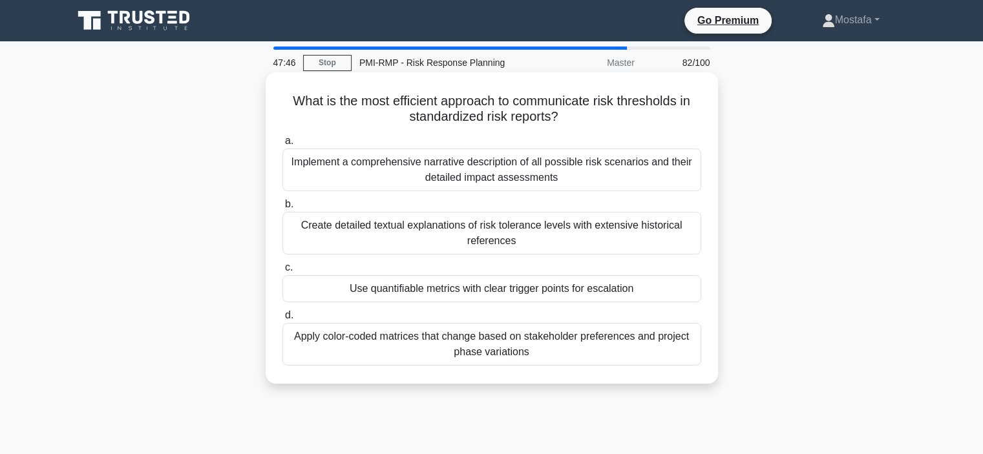
click at [681, 290] on div "Use quantifiable metrics with clear trigger points for escalation" at bounding box center [491, 288] width 419 height 27
click at [282, 272] on input "c. Use quantifiable metrics with clear trigger points for escalation" at bounding box center [282, 268] width 0 height 8
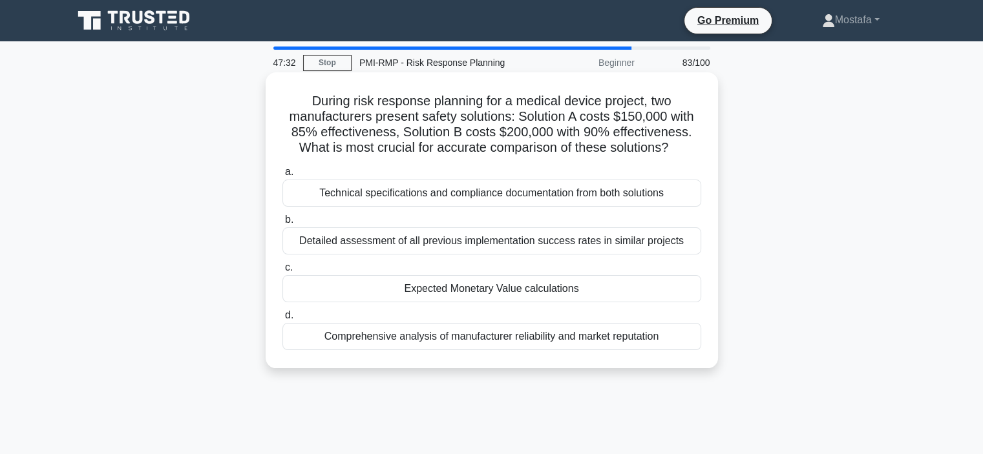
click at [675, 291] on div "Expected Monetary Value calculations" at bounding box center [491, 288] width 419 height 27
click at [282, 272] on input "c. Expected Monetary Value calculations" at bounding box center [282, 268] width 0 height 8
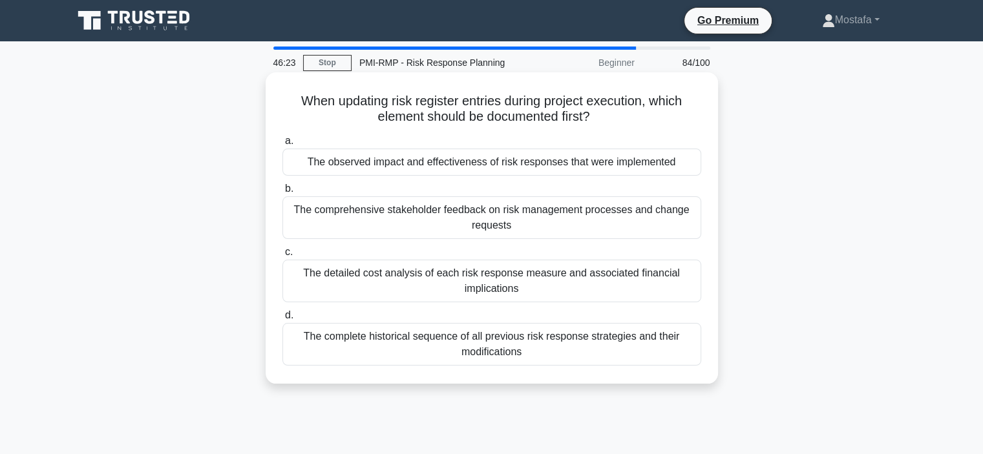
click at [696, 167] on div "The observed impact and effectiveness of risk responses that were implemented" at bounding box center [491, 162] width 419 height 27
click at [282, 145] on input "a. The observed impact and effectiveness of risk responses that were implemented" at bounding box center [282, 141] width 0 height 8
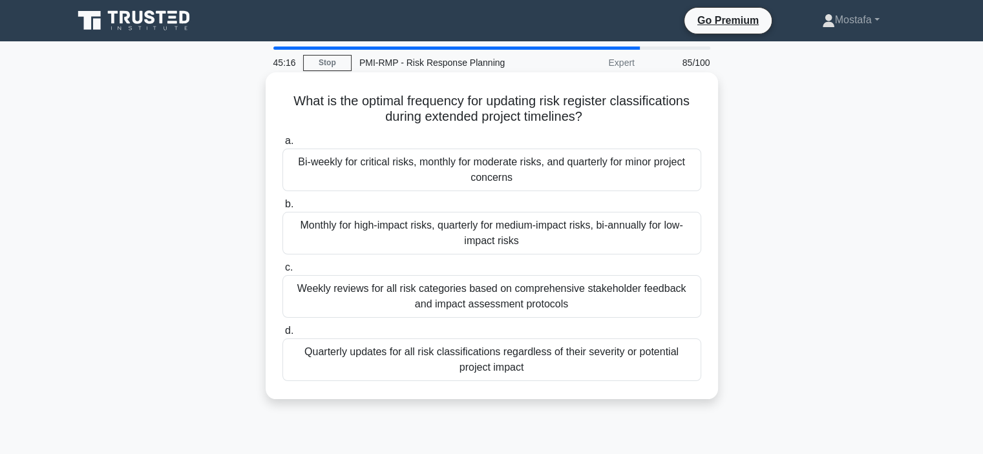
click at [689, 245] on div "Monthly for high-impact risks, quarterly for medium-impact risks, bi-annually f…" at bounding box center [491, 233] width 419 height 43
click at [282, 209] on input "b. Monthly for high-impact risks, quarterly for medium-impact risks, bi-annuall…" at bounding box center [282, 204] width 0 height 8
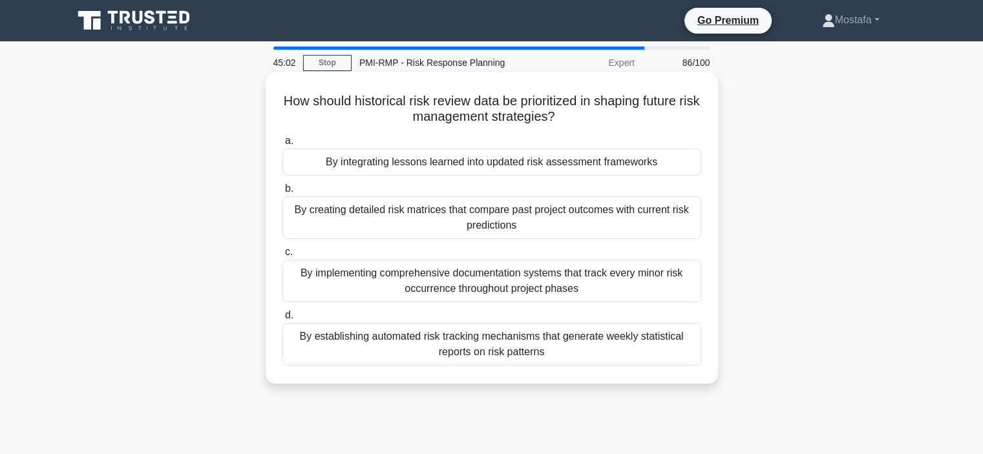
click at [675, 167] on div "By integrating lessons learned into updated risk assessment frameworks" at bounding box center [491, 162] width 419 height 27
click at [282, 145] on input "a. By integrating lessons learned into updated risk assessment frameworks" at bounding box center [282, 141] width 0 height 8
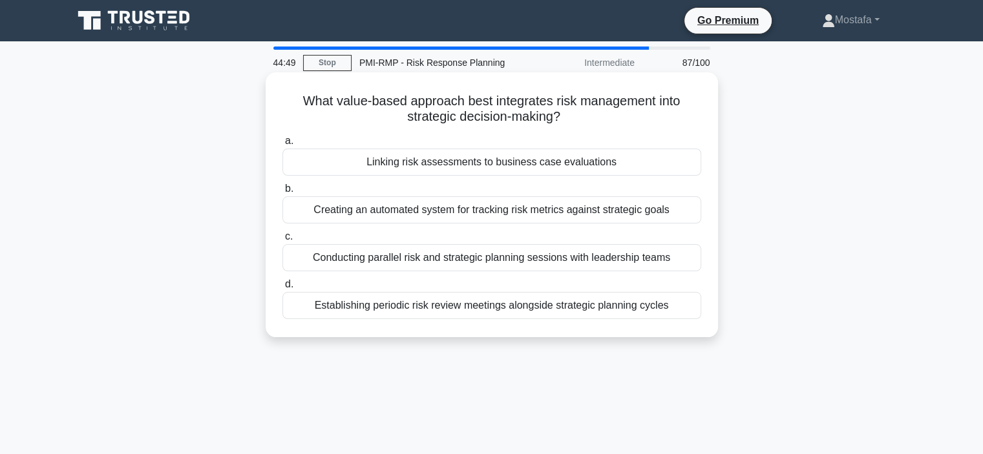
click at [693, 167] on div "Linking risk assessments to business case evaluations" at bounding box center [491, 162] width 419 height 27
click at [282, 145] on input "a. Linking risk assessments to business case evaluations" at bounding box center [282, 141] width 0 height 8
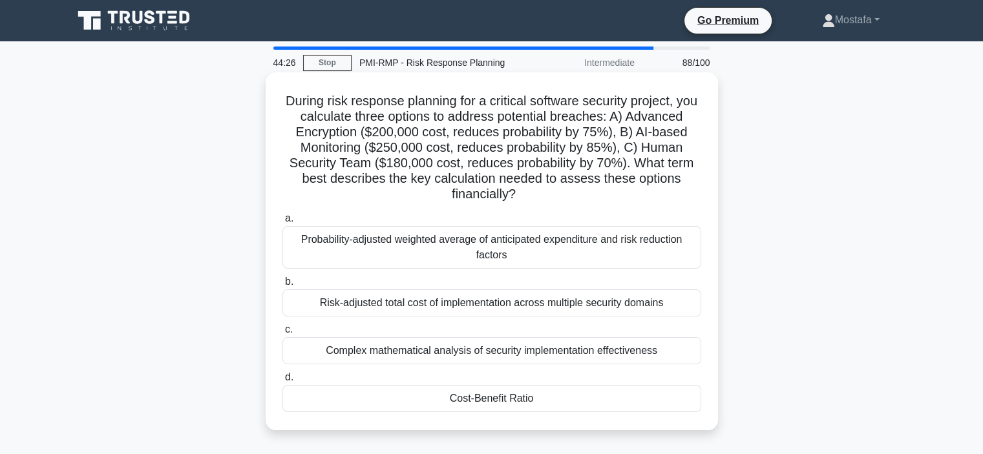
click at [656, 400] on div "Cost-Benefit Ratio" at bounding box center [491, 398] width 419 height 27
click at [282, 382] on input "d. Cost-Benefit Ratio" at bounding box center [282, 377] width 0 height 8
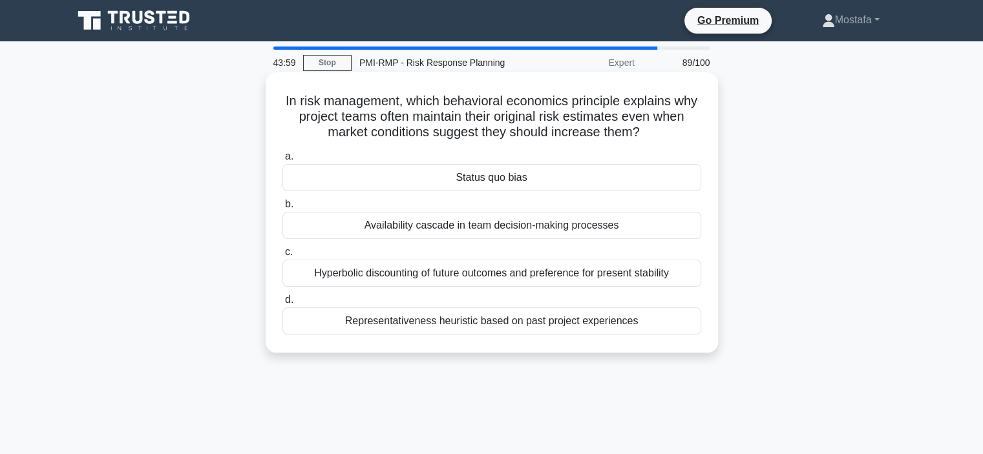
click at [686, 231] on div "Availability cascade in team decision-making processes" at bounding box center [491, 225] width 419 height 27
click at [282, 209] on input "b. Availability cascade in team decision-making processes" at bounding box center [282, 204] width 0 height 8
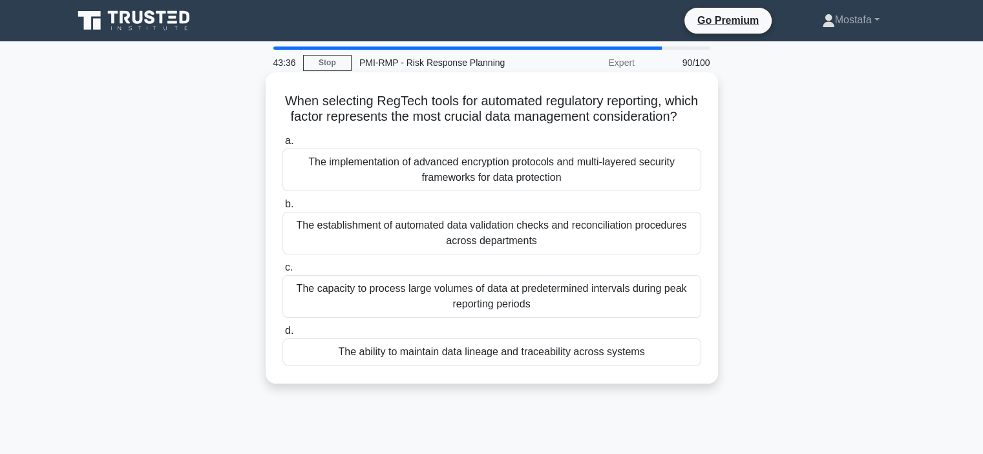
click at [686, 366] on div "The ability to maintain data lineage and traceability across systems" at bounding box center [491, 352] width 419 height 27
click at [282, 335] on input "d. The ability to maintain data lineage and traceability across systems" at bounding box center [282, 331] width 0 height 8
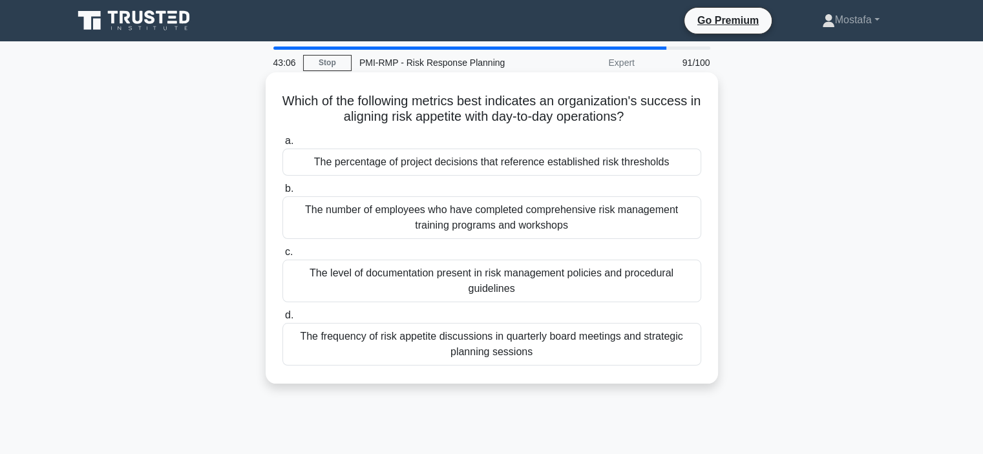
click at [686, 165] on div "The percentage of project decisions that reference established risk thresholds" at bounding box center [491, 162] width 419 height 27
click at [282, 145] on input "a. The percentage of project decisions that reference established risk threshol…" at bounding box center [282, 141] width 0 height 8
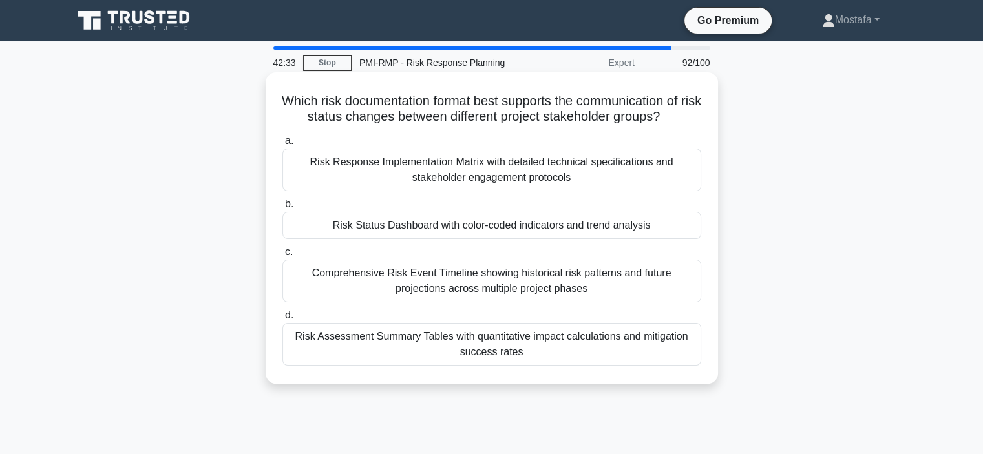
click at [682, 228] on div "Risk Status Dashboard with color-coded indicators and trend analysis" at bounding box center [491, 225] width 419 height 27
click at [282, 209] on input "b. Risk Status Dashboard with color-coded indicators and trend analysis" at bounding box center [282, 204] width 0 height 8
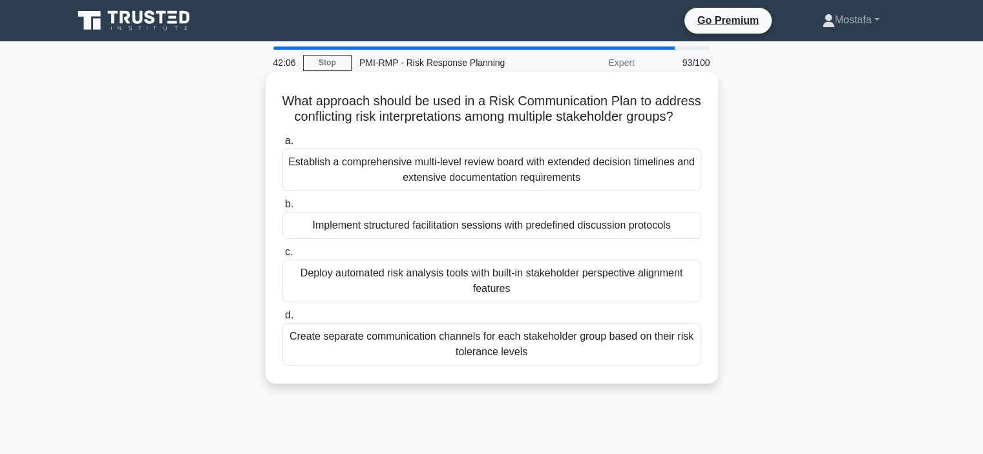
click at [685, 239] on div "Implement structured facilitation sessions with predefined discussion protocols" at bounding box center [491, 225] width 419 height 27
click at [282, 209] on input "b. Implement structured facilitation sessions with predefined discussion protoc…" at bounding box center [282, 204] width 0 height 8
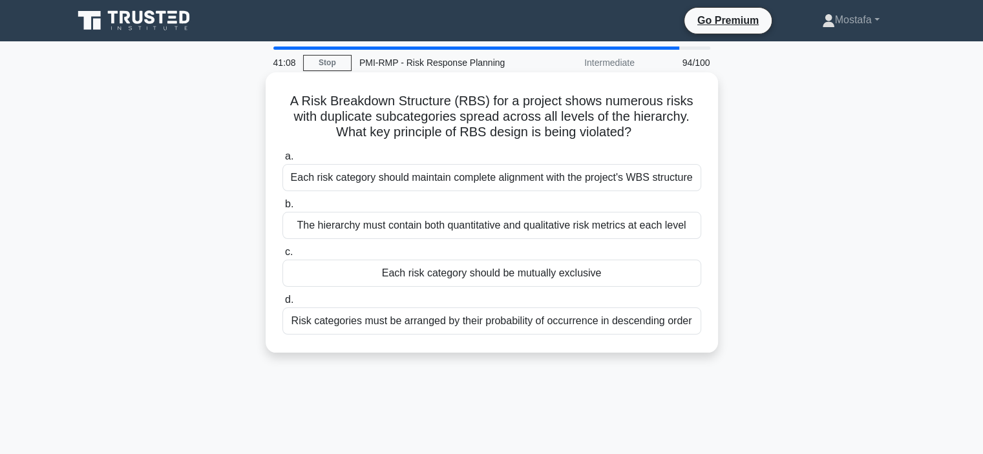
click at [654, 276] on div "Each risk category should be mutually exclusive" at bounding box center [491, 273] width 419 height 27
click at [282, 257] on input "c. Each risk category should be mutually exclusive" at bounding box center [282, 252] width 0 height 8
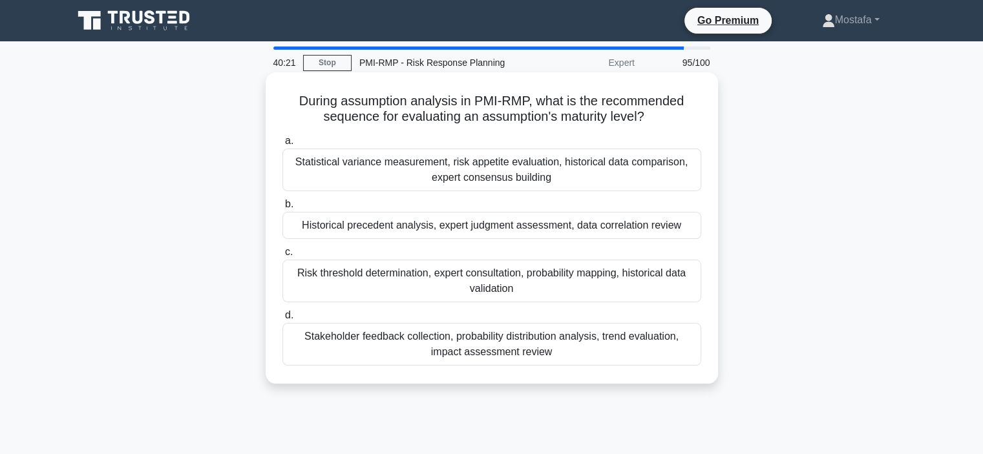
click at [682, 353] on div "Stakeholder feedback collection, probability distribution analysis, trend evalu…" at bounding box center [491, 344] width 419 height 43
click at [282, 320] on input "d. Stakeholder feedback collection, probability distribution analysis, trend ev…" at bounding box center [282, 315] width 0 height 8
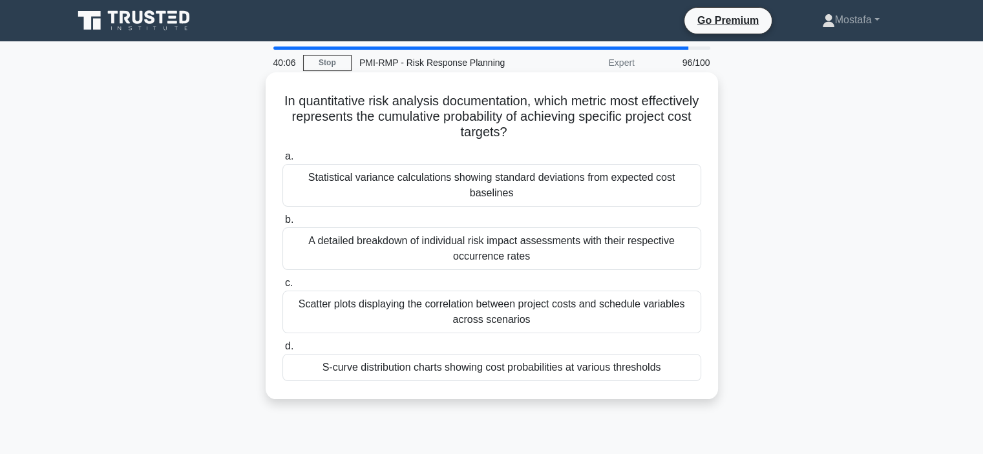
click at [693, 373] on div "S-curve distribution charts showing cost probabilities at various thresholds" at bounding box center [491, 367] width 419 height 27
click at [282, 351] on input "d. S-curve distribution charts showing cost probabilities at various thresholds" at bounding box center [282, 346] width 0 height 8
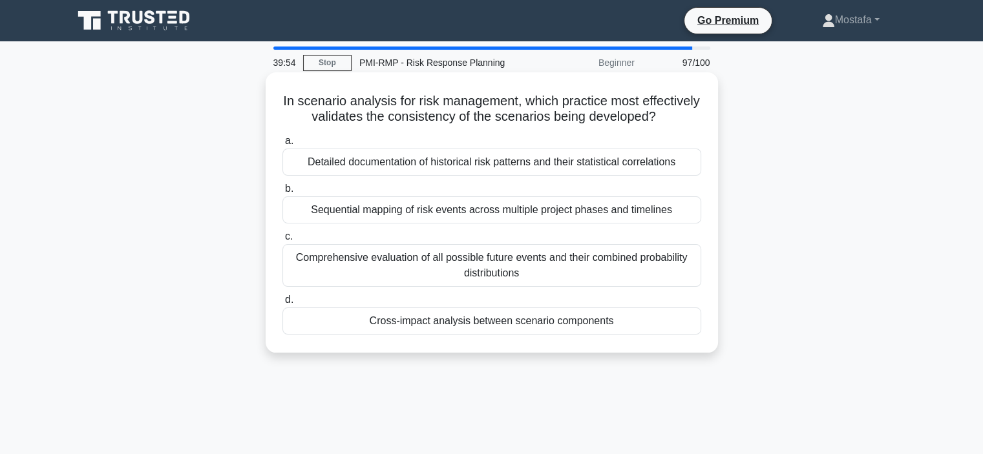
click at [689, 335] on div "Cross-impact analysis between scenario components" at bounding box center [491, 321] width 419 height 27
click at [282, 304] on input "d. Cross-impact analysis between scenario components" at bounding box center [282, 300] width 0 height 8
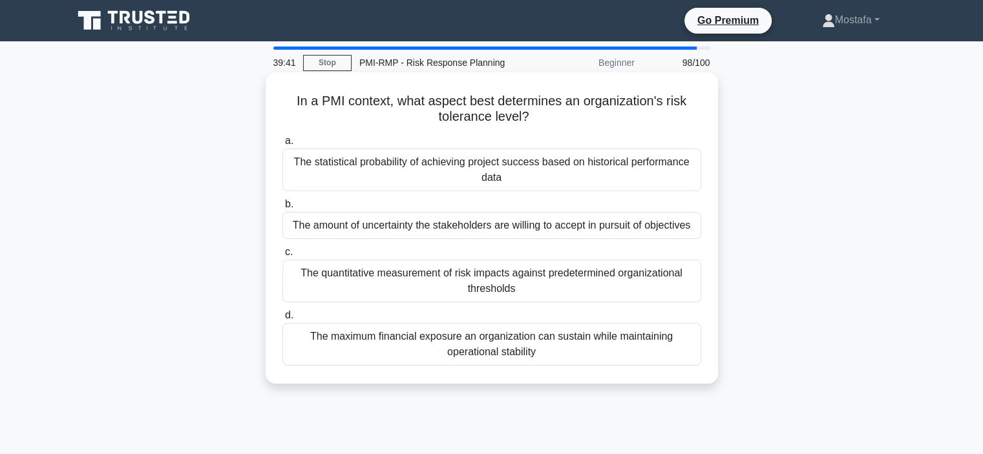
click at [694, 229] on div "The amount of uncertainty the stakeholders are willing to accept in pursuit of …" at bounding box center [491, 225] width 419 height 27
click at [282, 209] on input "b. The amount of uncertainty the stakeholders are willing to accept in pursuit …" at bounding box center [282, 204] width 0 height 8
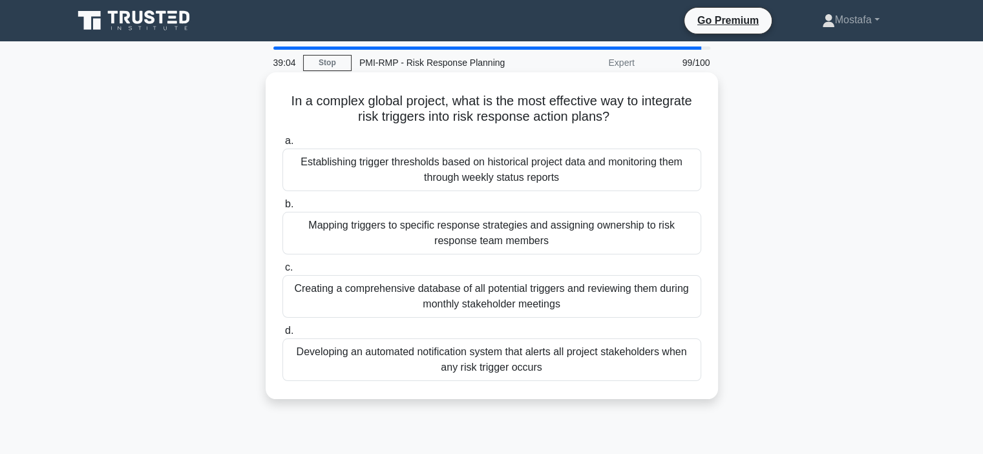
click at [689, 247] on div "Mapping triggers to specific response strategies and assigning ownership to ris…" at bounding box center [491, 233] width 419 height 43
click at [282, 209] on input "b. Mapping triggers to specific response strategies and assigning ownership to …" at bounding box center [282, 204] width 0 height 8
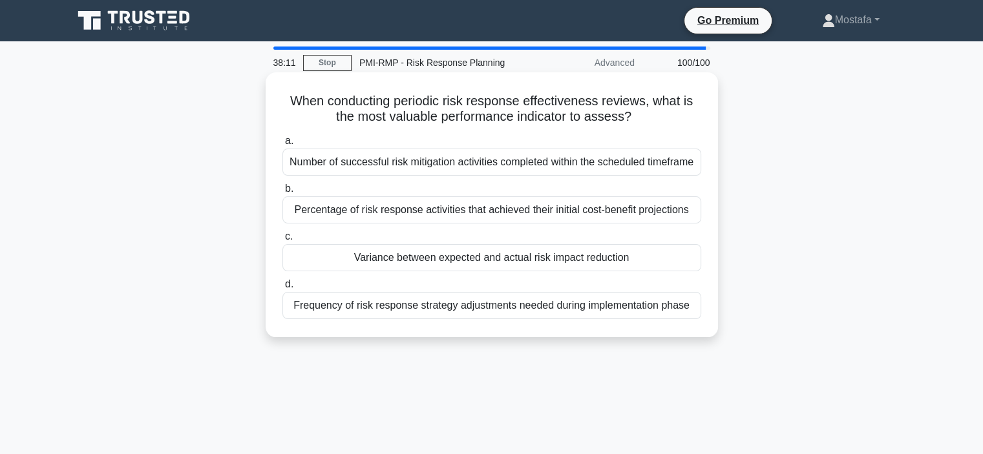
click at [695, 215] on div "Percentage of risk response activities that achieved their initial cost-benefit…" at bounding box center [491, 209] width 419 height 27
click at [282, 193] on input "b. Percentage of risk response activities that achieved their initial cost-bene…" at bounding box center [282, 189] width 0 height 8
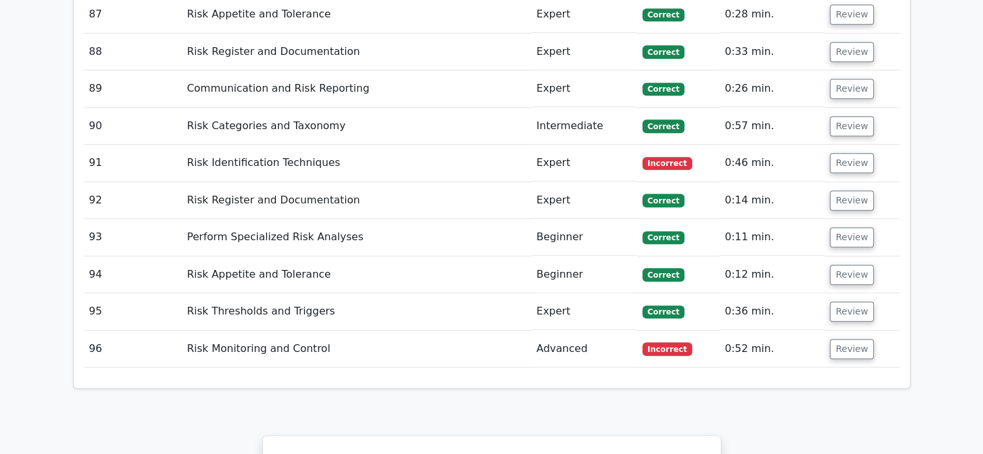
scroll to position [5683, 0]
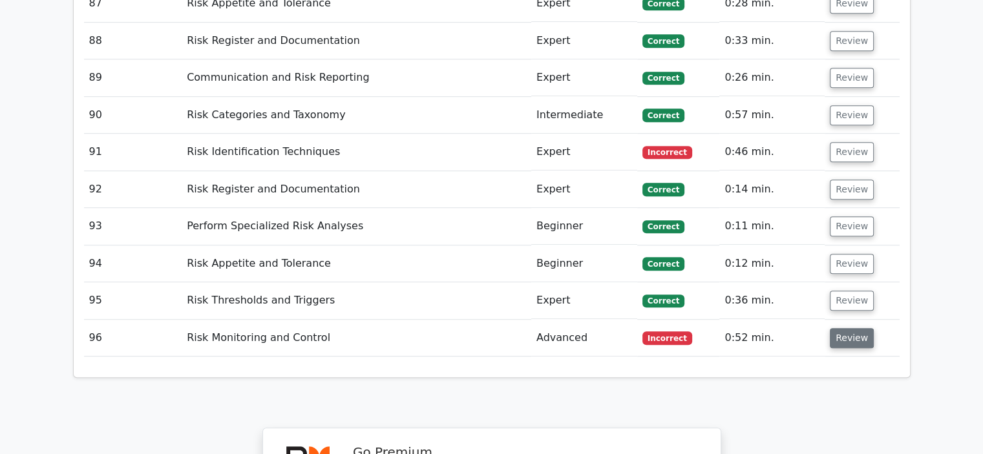
click at [844, 328] on button "Review" at bounding box center [852, 338] width 44 height 20
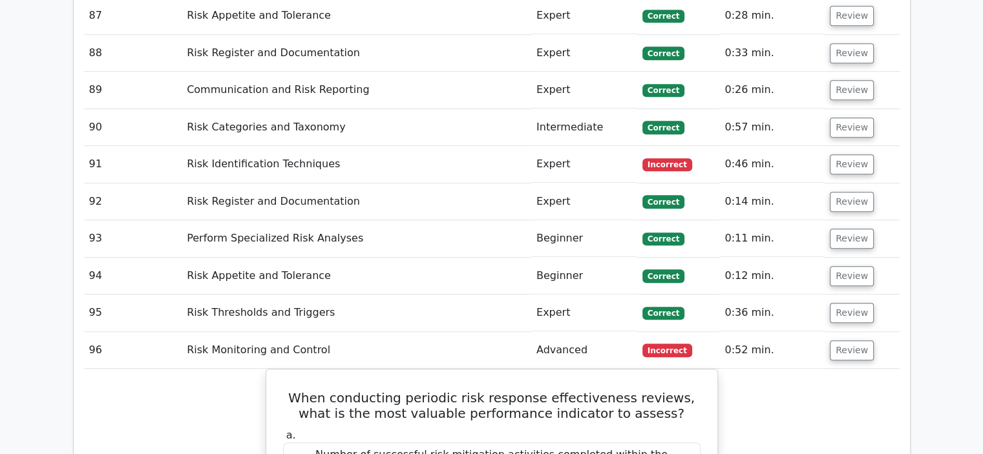
scroll to position [5748, 0]
